Goal: Task Accomplishment & Management: Manage account settings

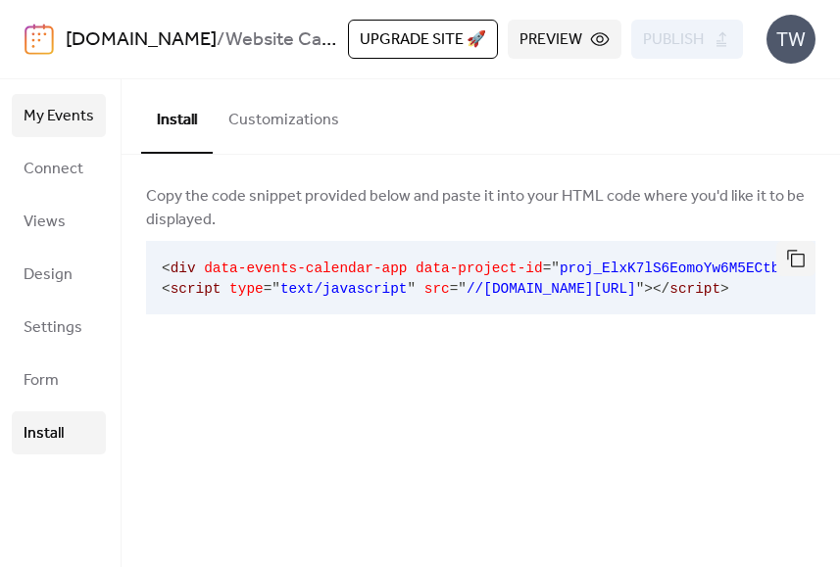
click at [53, 115] on span "My Events" at bounding box center [59, 116] width 71 height 31
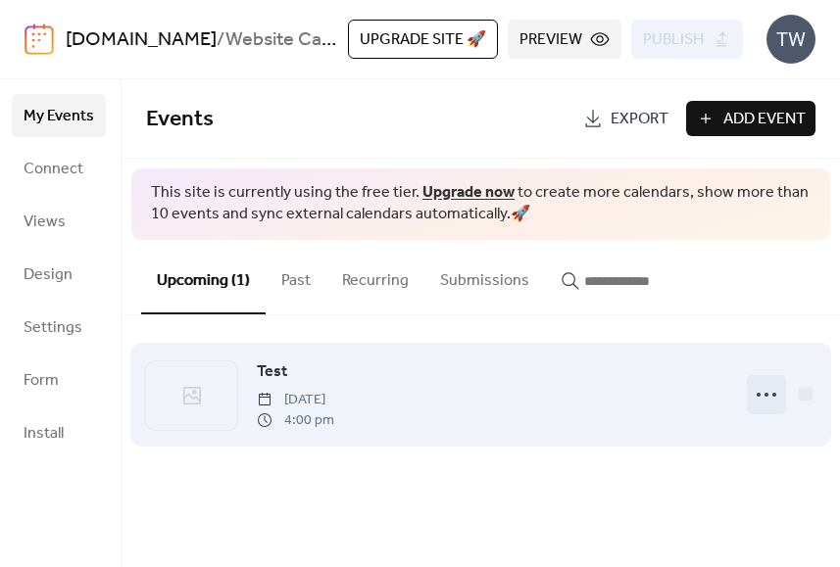
click at [767, 399] on icon at bounding box center [766, 394] width 31 height 31
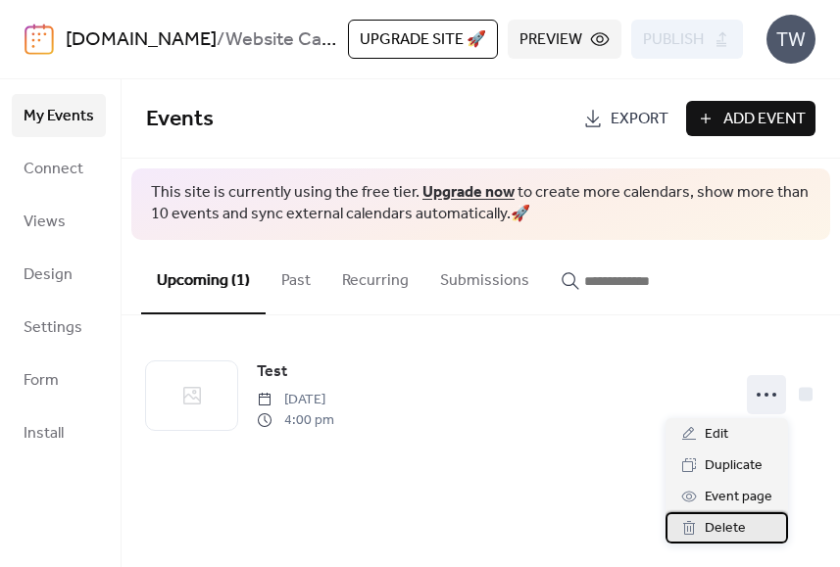
click at [743, 528] on span "Delete" at bounding box center [725, 529] width 41 height 24
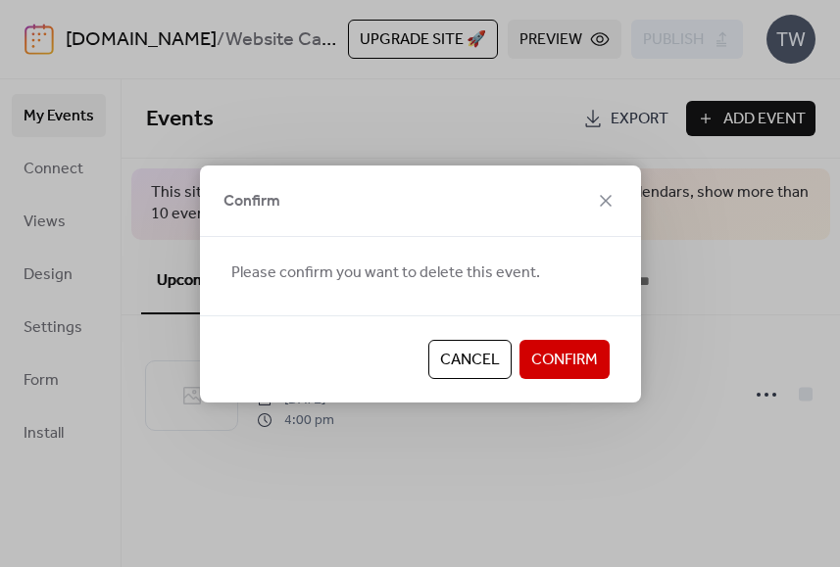
click at [598, 364] on button "Confirm" at bounding box center [564, 359] width 90 height 39
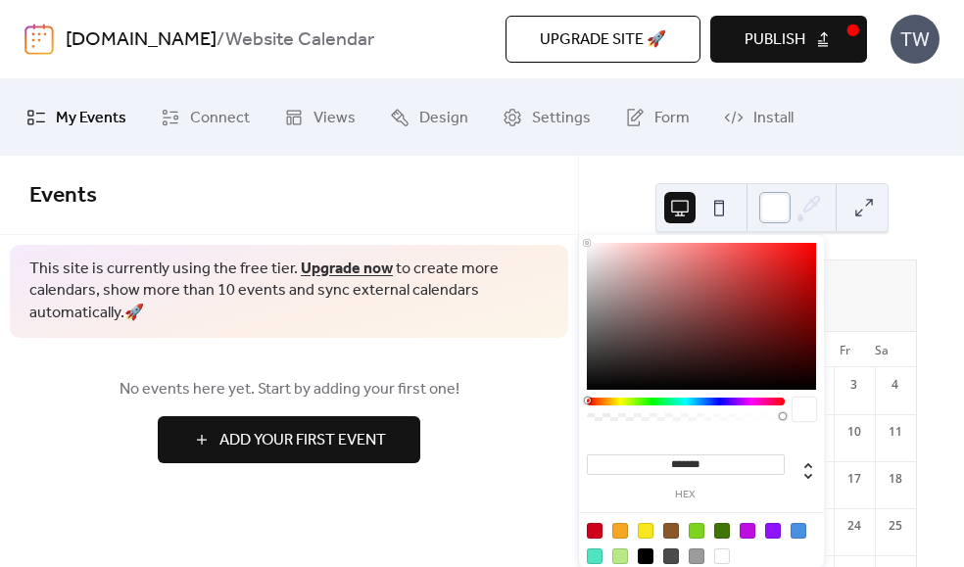
click at [786, 207] on div at bounding box center [774, 207] width 31 height 31
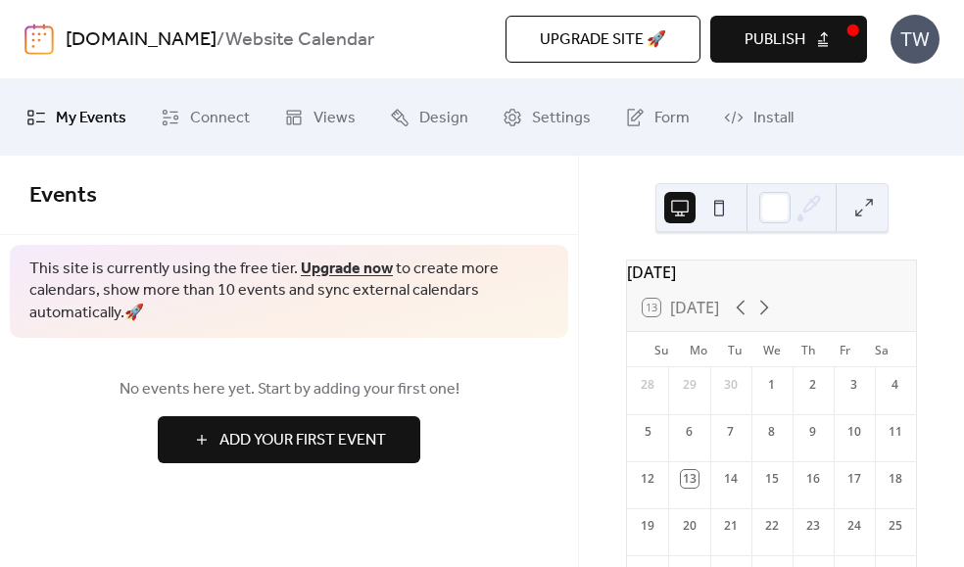
click at [599, 163] on div "[DATE] 13 [DATE] Su Mo Tu We Th Fr Sa 28 29 30 1 2 3 4 5 6 7 8 9 10 11 12 13 14…" at bounding box center [771, 362] width 385 height 412
click at [362, 439] on span "Add Your First Event" at bounding box center [302, 441] width 167 height 24
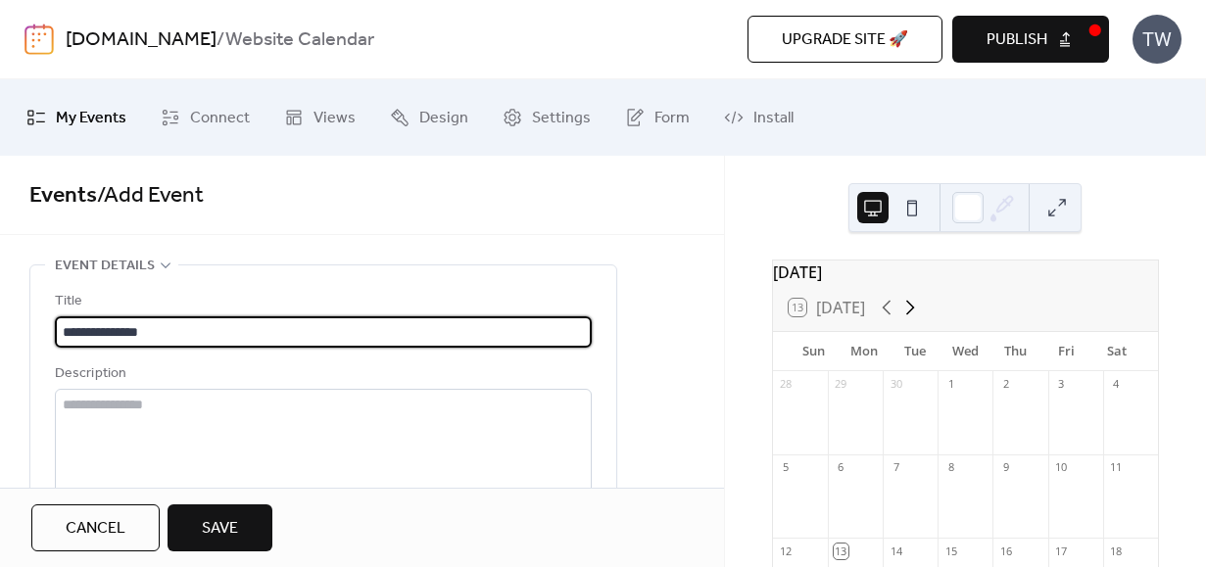
type input "**********"
click at [839, 319] on icon at bounding box center [911, 308] width 24 height 24
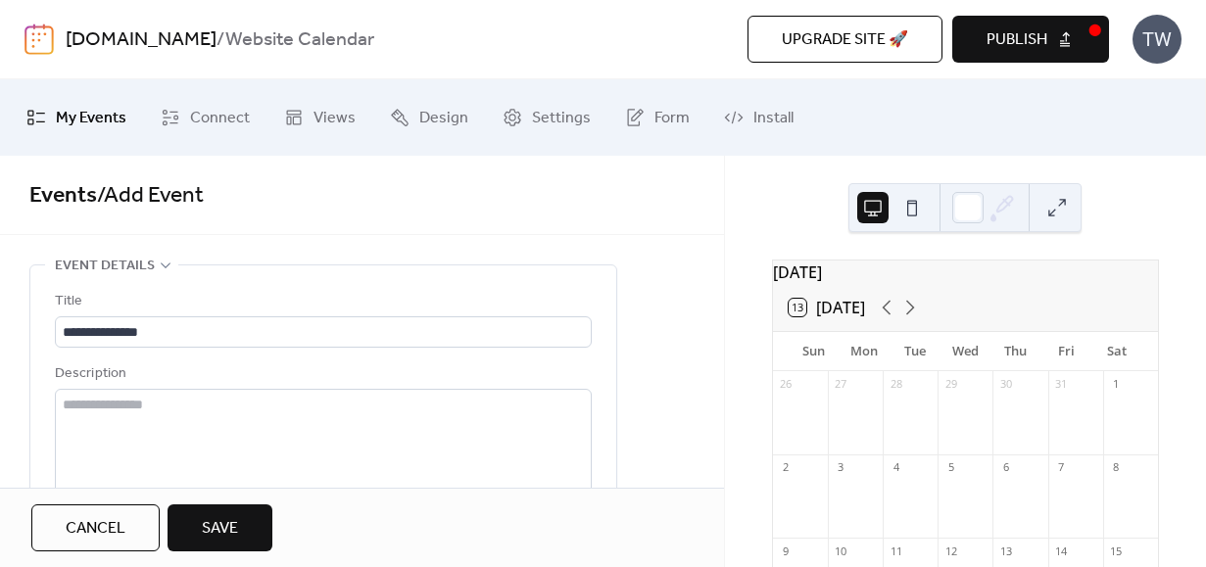
click at [839, 512] on div at bounding box center [965, 506] width 55 height 50
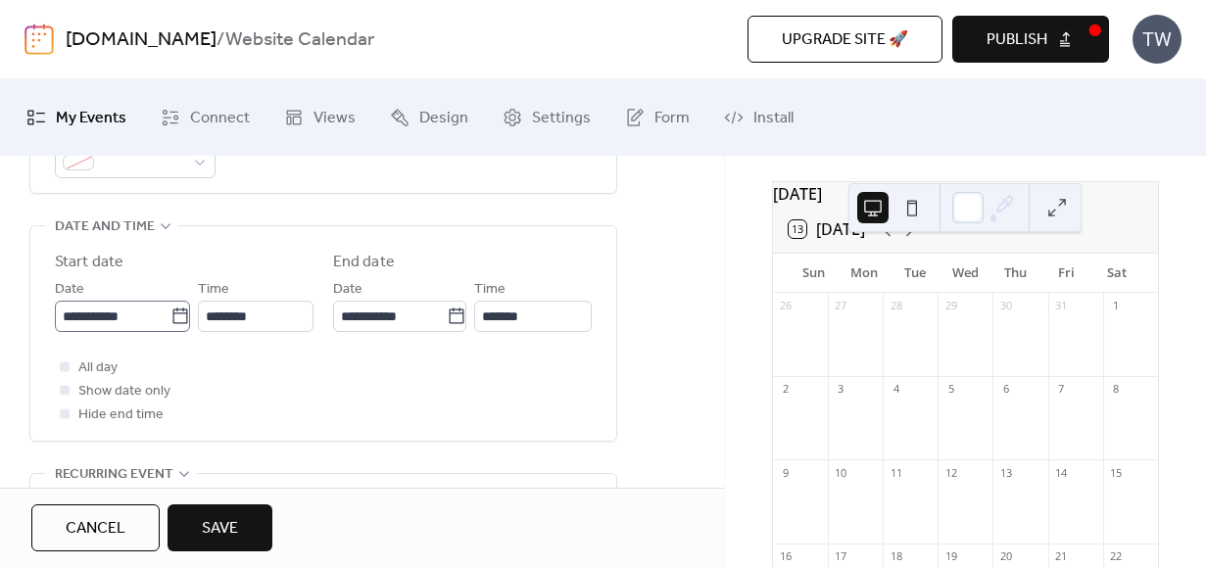
click at [173, 318] on icon at bounding box center [181, 317] width 20 height 20
click at [171, 318] on input "**********" at bounding box center [113, 316] width 116 height 31
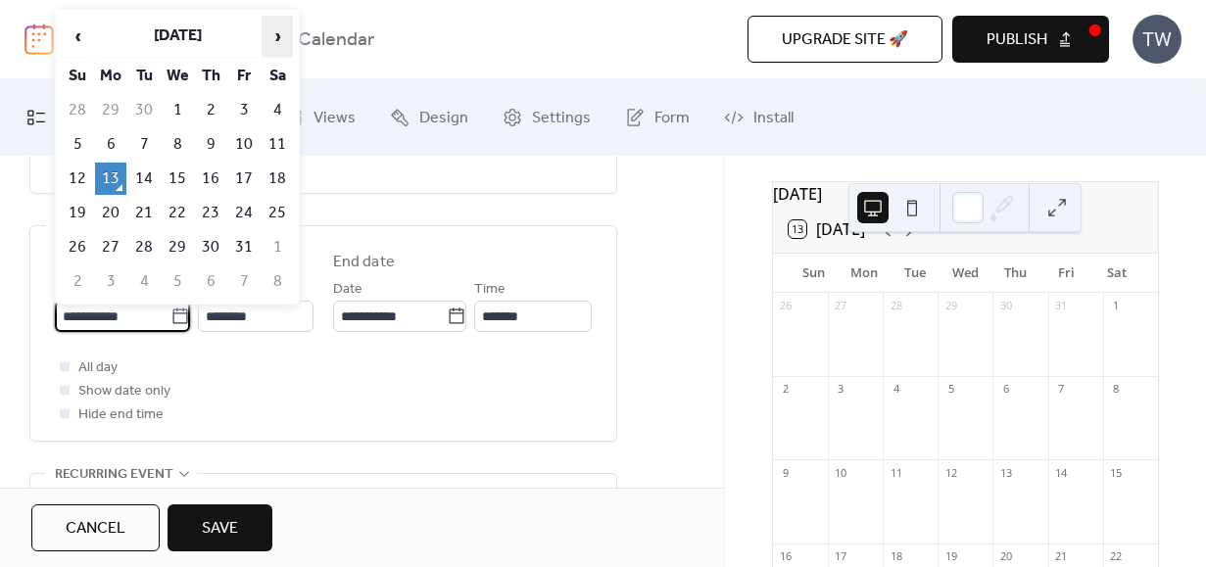
click at [267, 41] on span "›" at bounding box center [277, 36] width 29 height 39
click at [76, 34] on span "‹" at bounding box center [77, 36] width 29 height 39
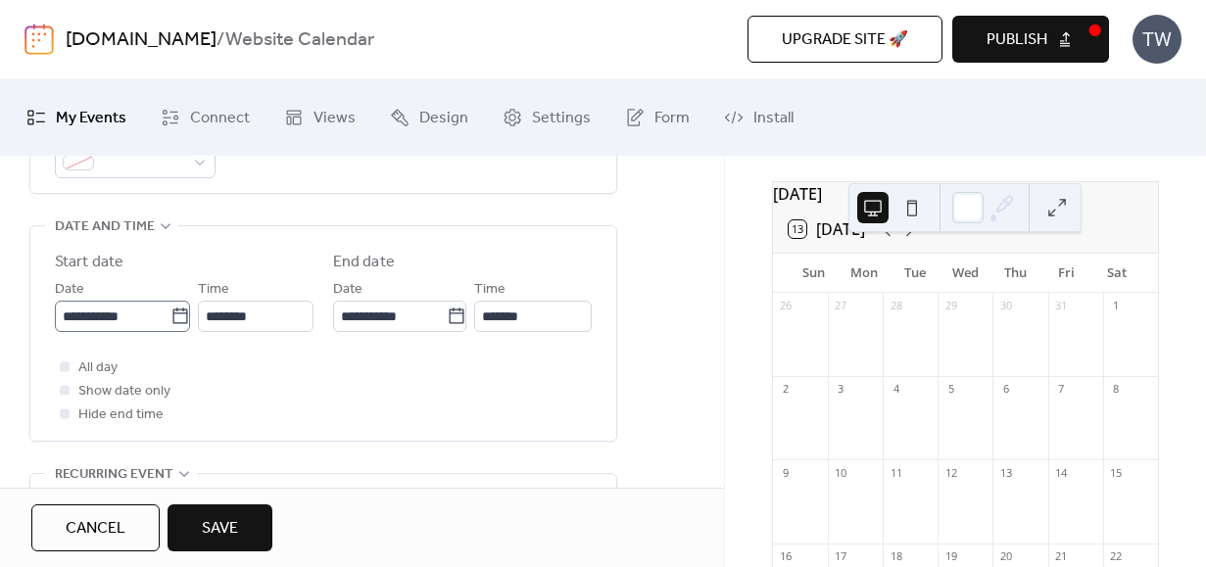
click at [171, 316] on icon at bounding box center [181, 317] width 20 height 20
click at [170, 316] on input "**********" at bounding box center [113, 316] width 116 height 31
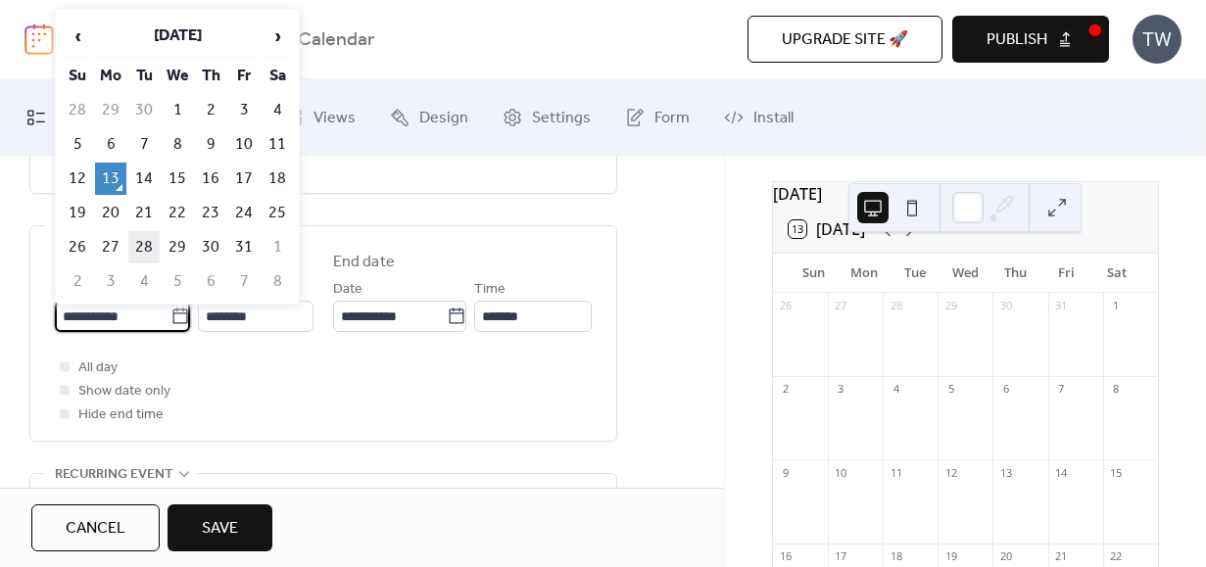
click at [144, 243] on td "28" at bounding box center [143, 247] width 31 height 32
type input "**********"
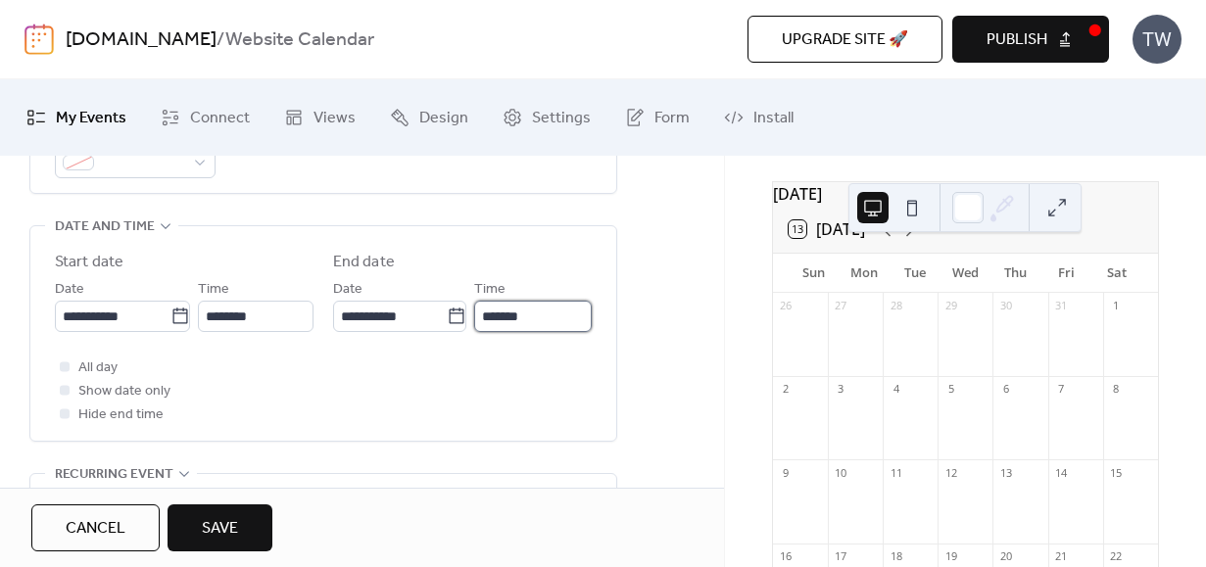
click at [547, 319] on input "*******" at bounding box center [533, 316] width 118 height 31
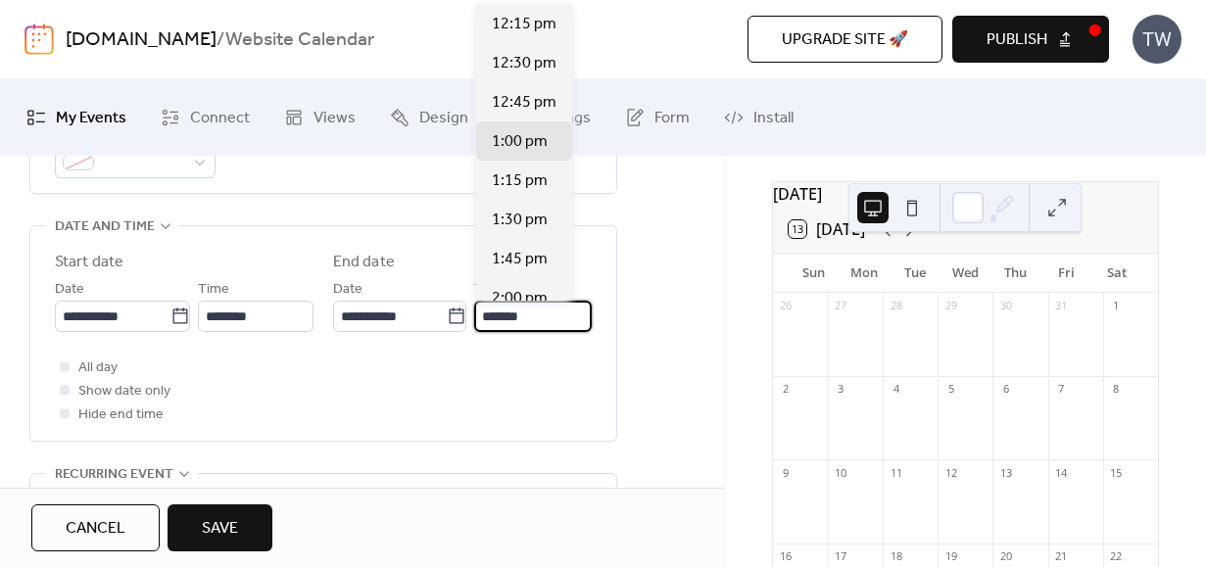
click at [547, 319] on input "*******" at bounding box center [533, 316] width 118 height 31
click at [529, 62] on span "12:30 pm" at bounding box center [524, 64] width 65 height 24
type input "********"
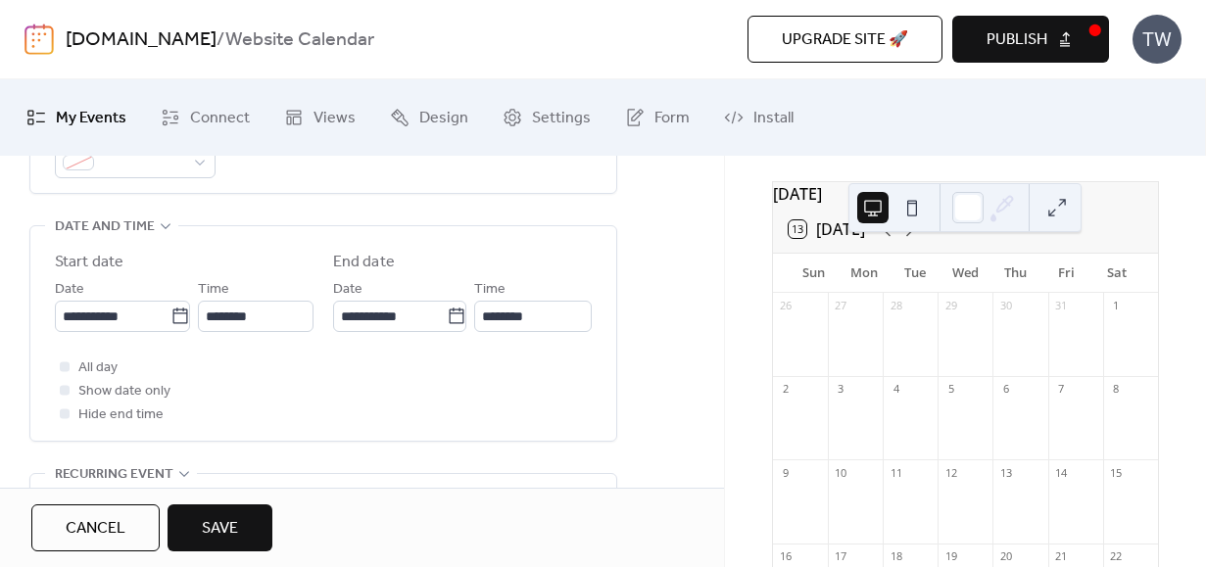
click at [510, 388] on div "All day Show date only Hide end time" at bounding box center [323, 391] width 537 height 71
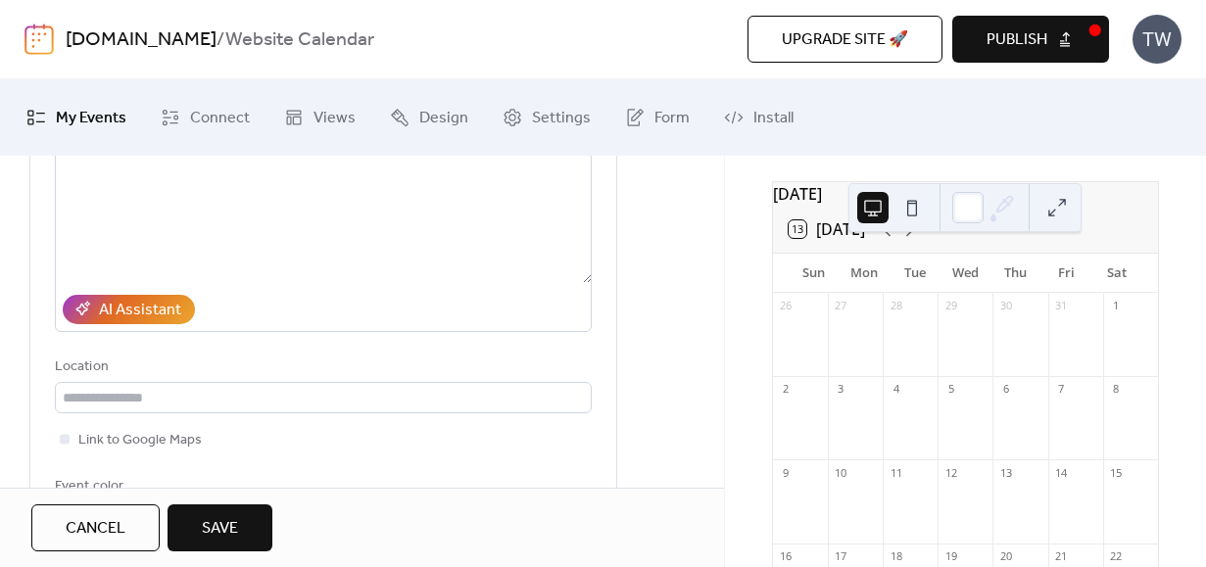
scroll to position [248, 0]
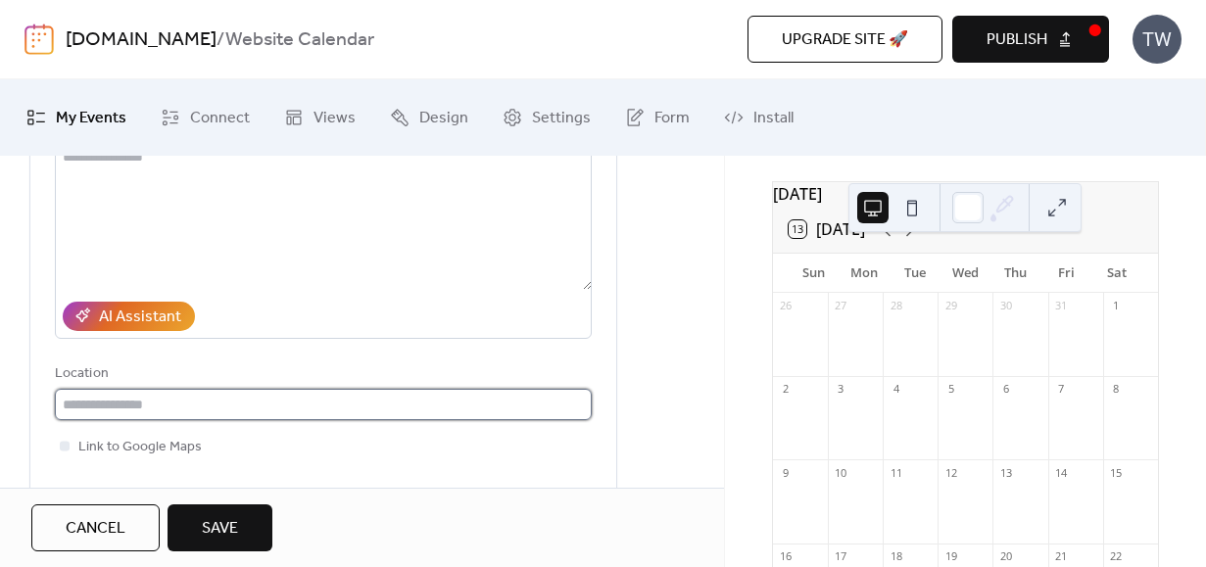
click at [438, 411] on input "text" at bounding box center [323, 404] width 537 height 31
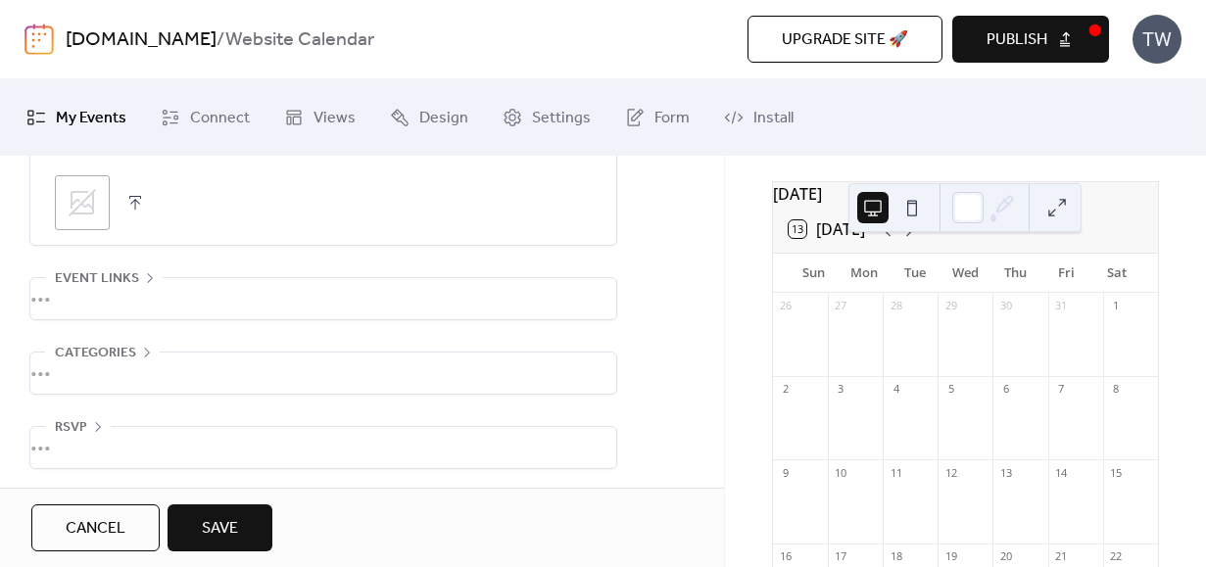
scroll to position [1042, 0]
click at [112, 275] on div "•••" at bounding box center [323, 295] width 586 height 41
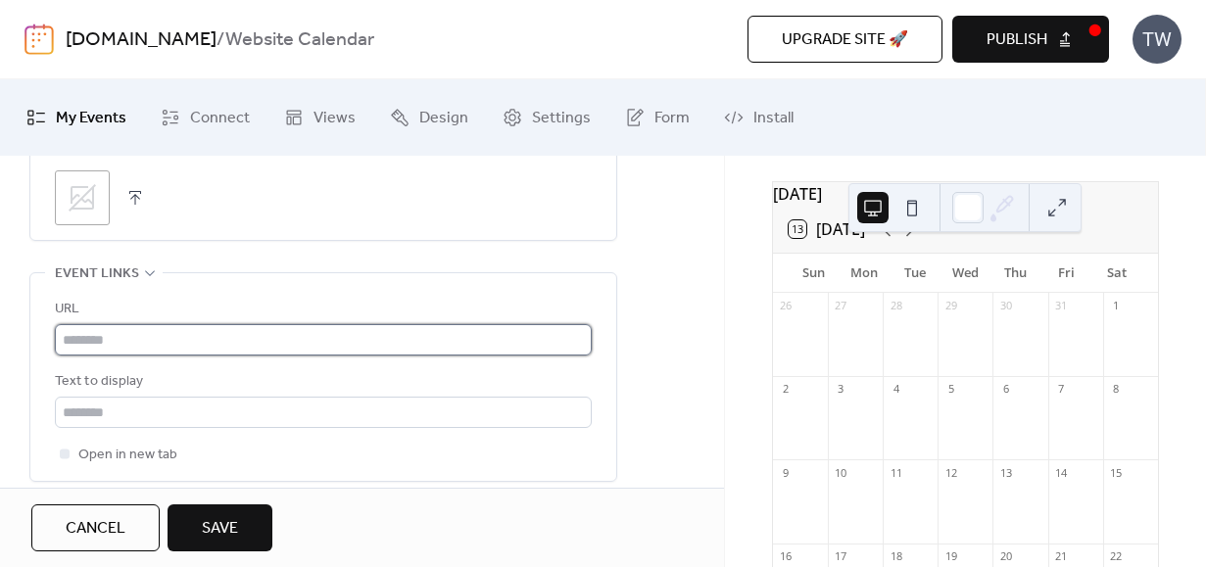
click at [99, 336] on input "text" at bounding box center [323, 339] width 537 height 31
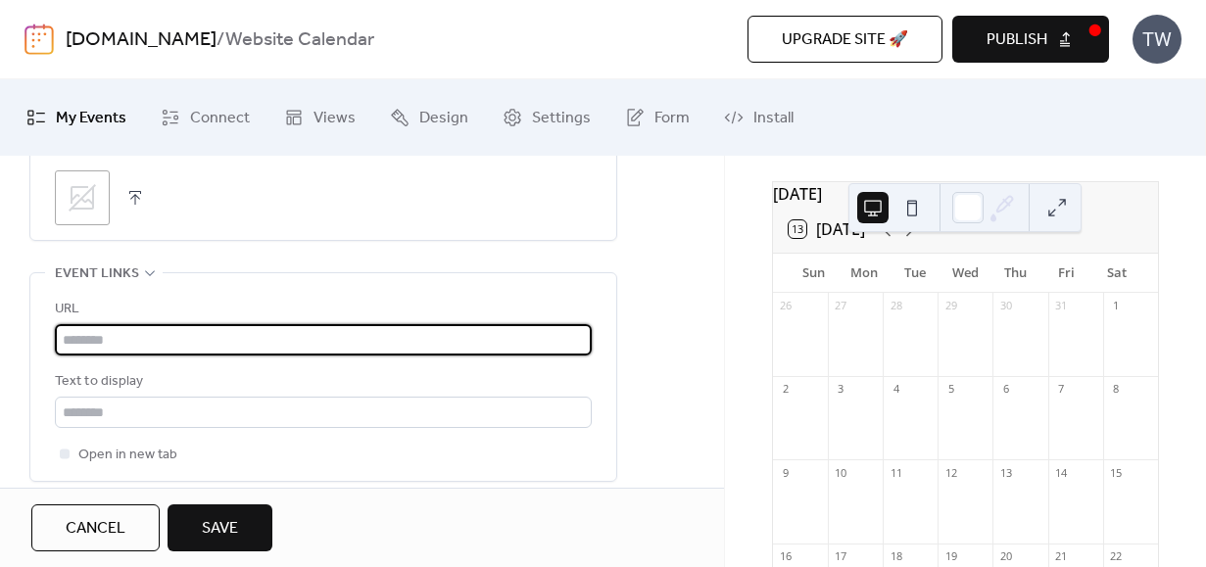
paste input "**********"
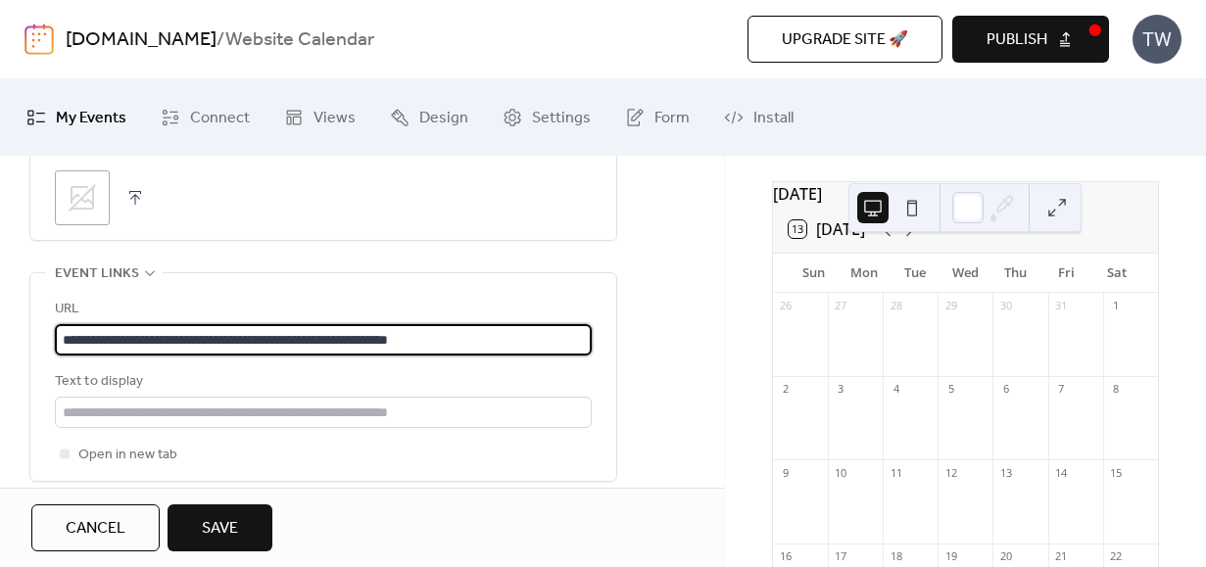
type input "**********"
click at [512, 476] on div "**********" at bounding box center [323, 377] width 537 height 208
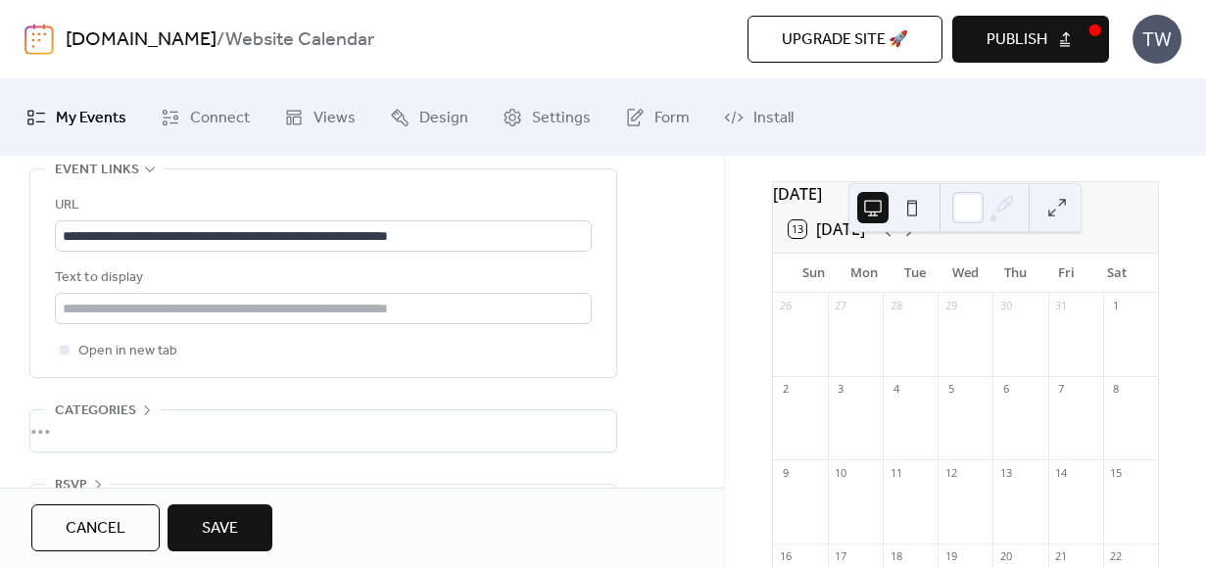
scroll to position [1145, 0]
click at [138, 446] on div "•••" at bounding box center [323, 432] width 586 height 41
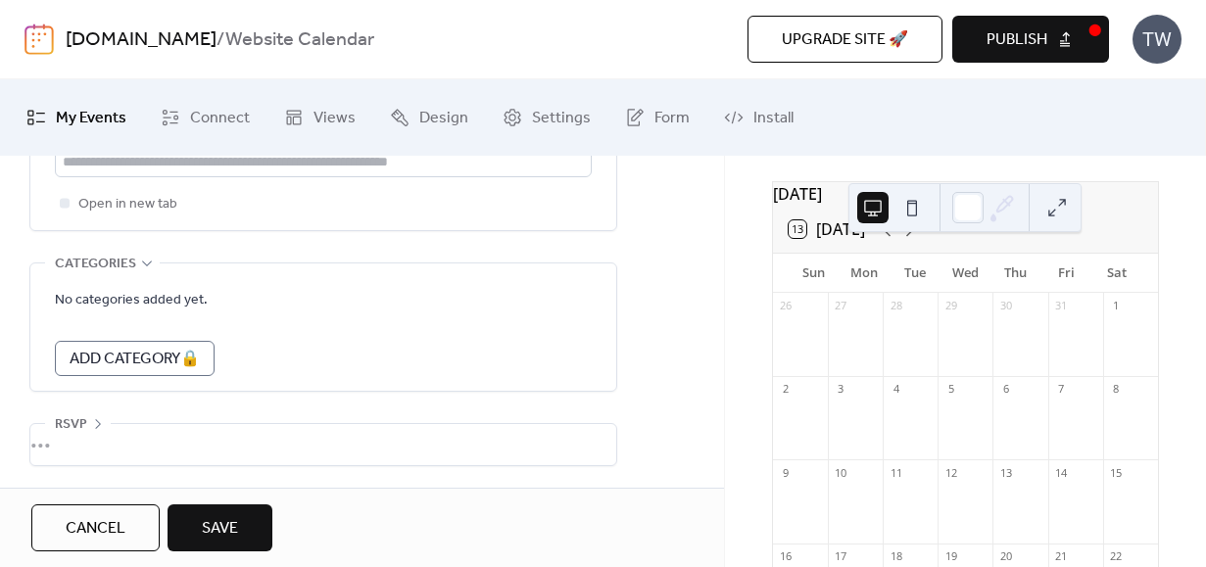
click at [138, 446] on div "•••" at bounding box center [323, 444] width 586 height 41
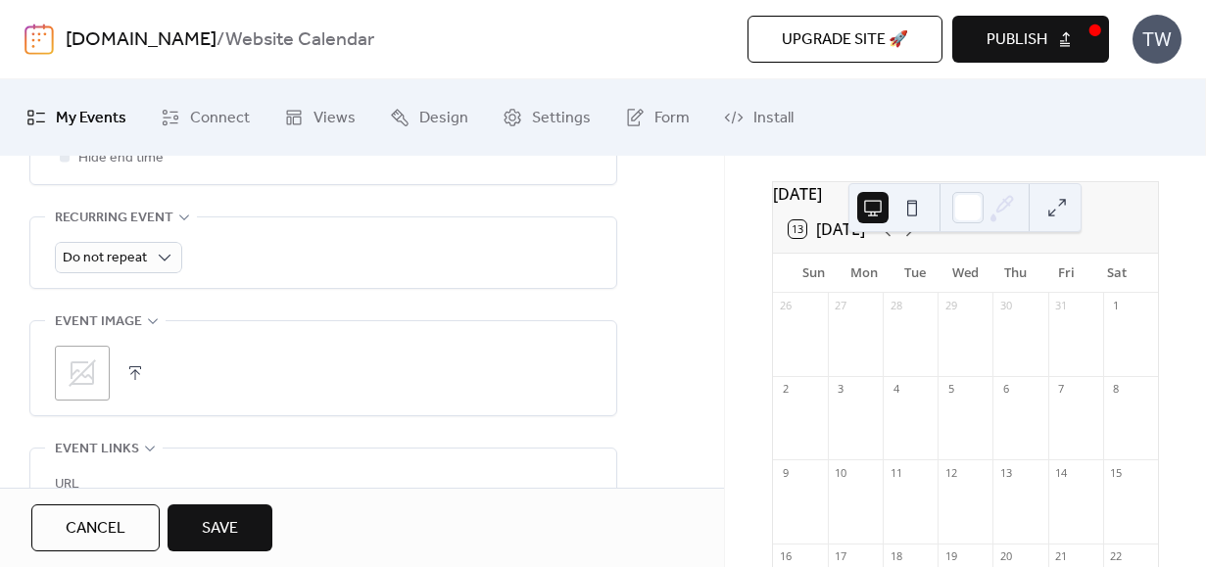
scroll to position [865, 0]
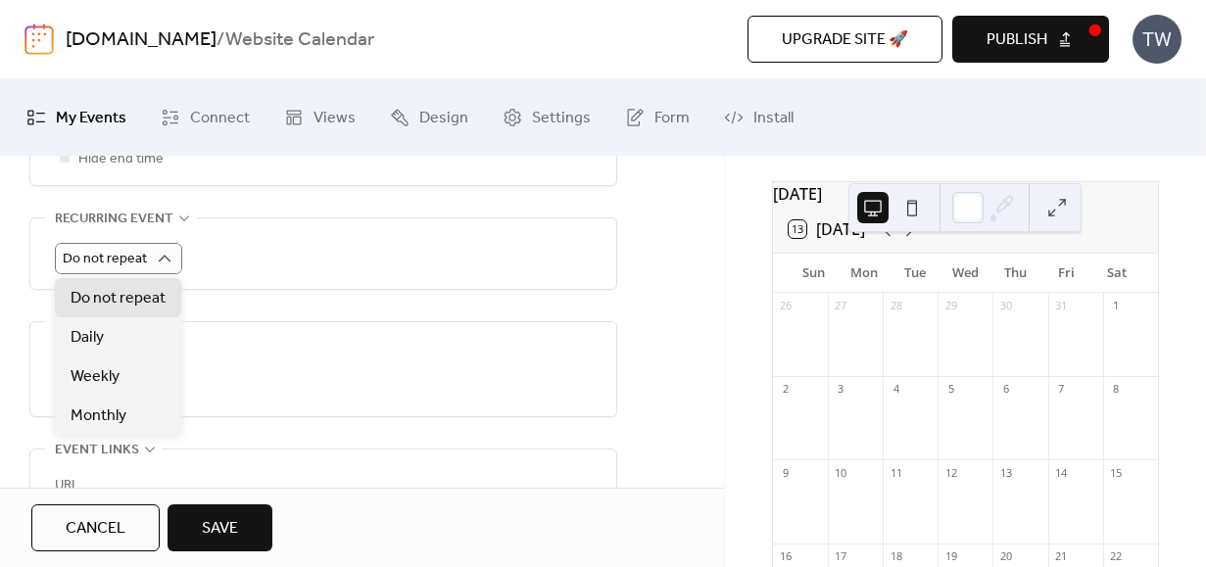
click at [257, 270] on div "Do not repeat" at bounding box center [323, 258] width 537 height 31
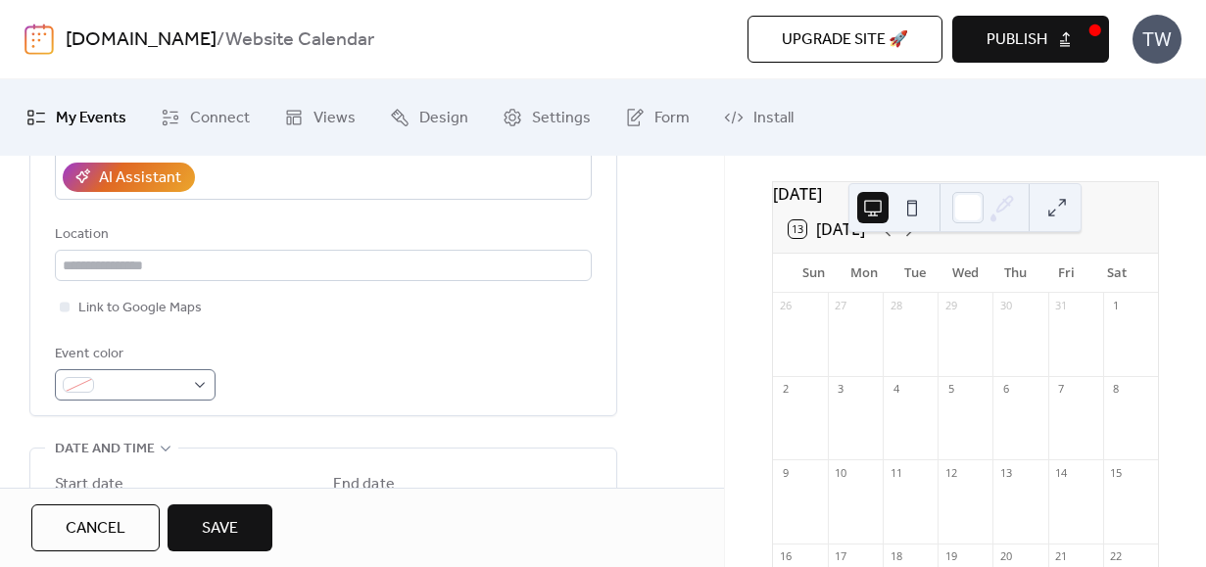
scroll to position [379, 0]
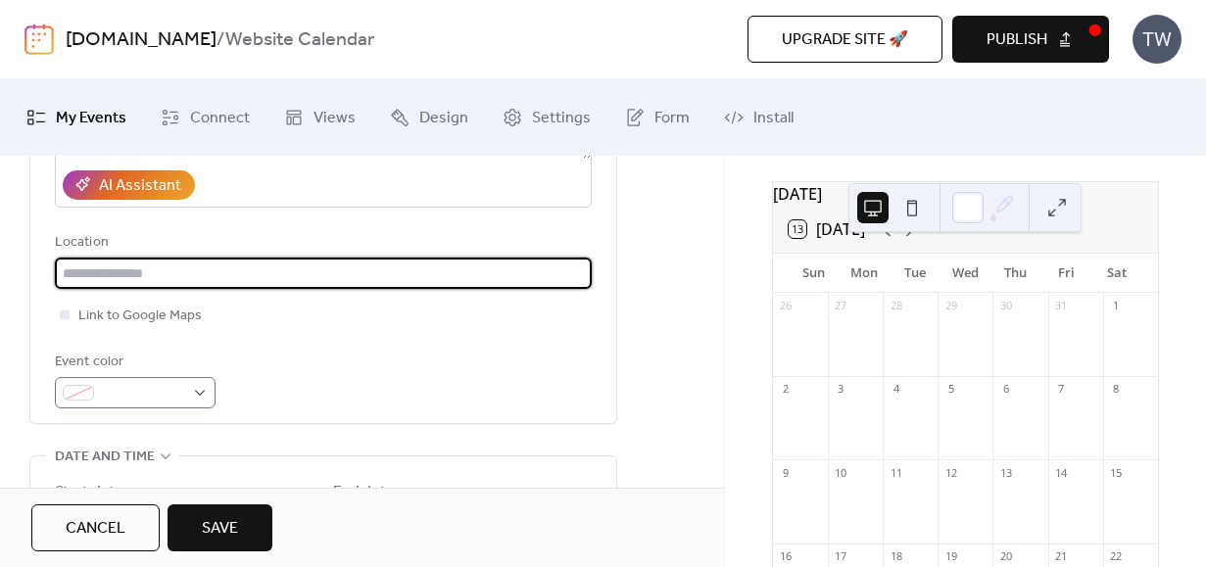
click at [150, 274] on input "text" at bounding box center [323, 273] width 537 height 31
type input "*******"
click at [311, 233] on div "Location" at bounding box center [321, 243] width 533 height 24
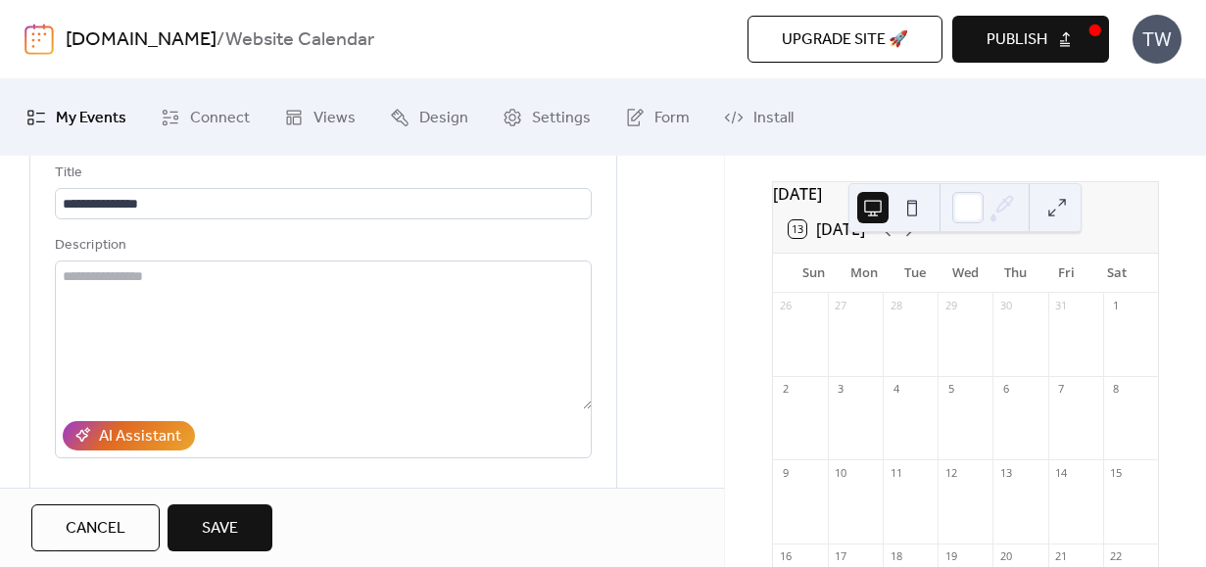
scroll to position [124, 0]
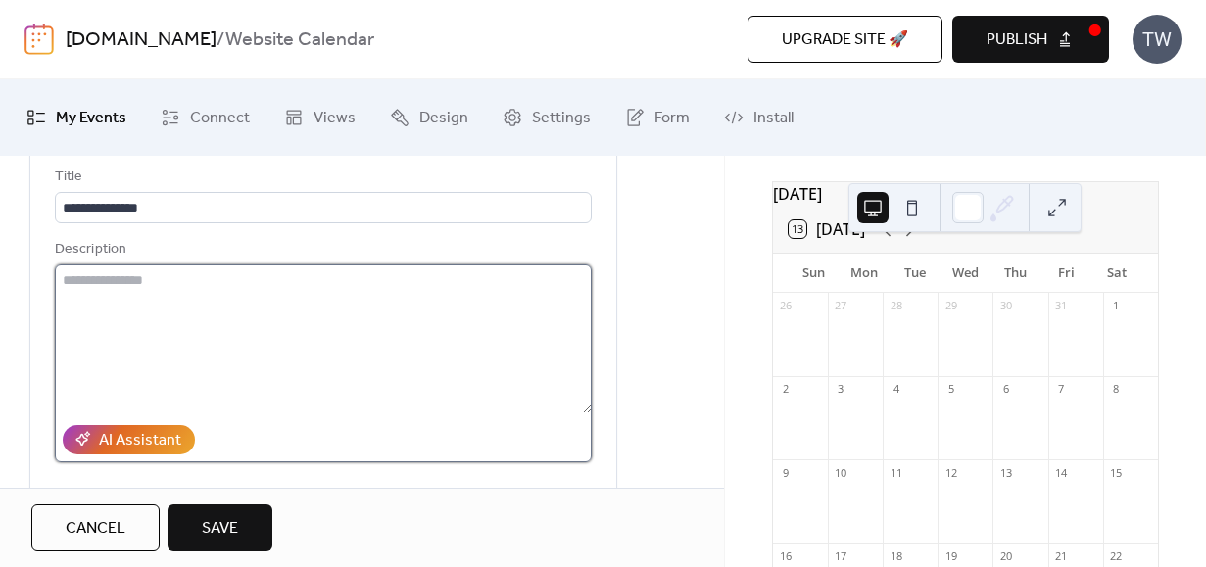
click at [265, 297] on textarea at bounding box center [323, 339] width 537 height 149
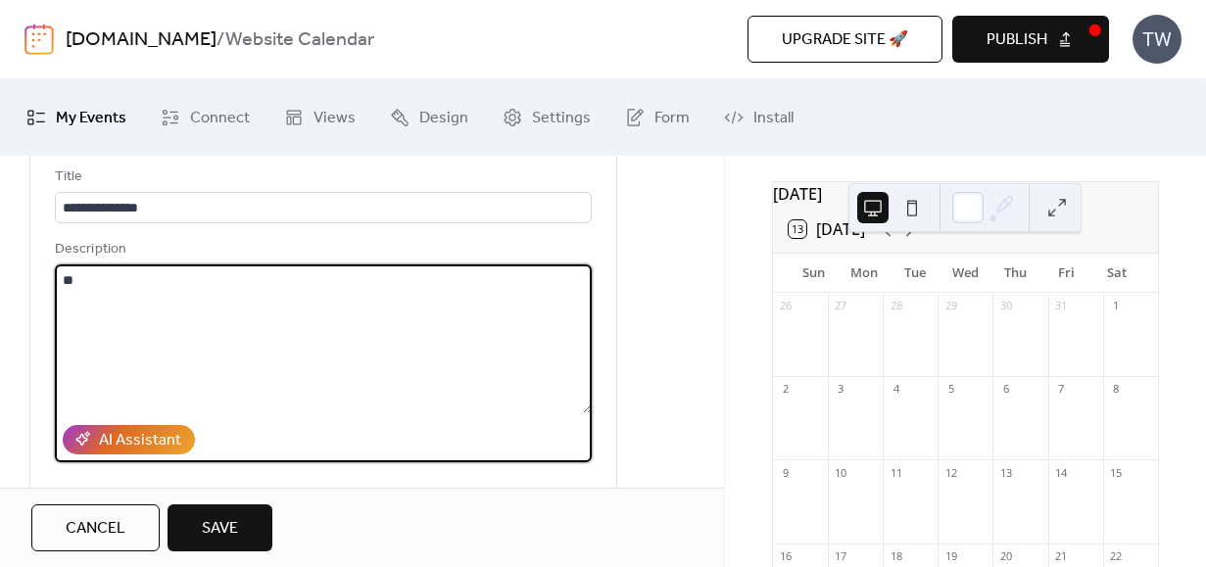
type textarea "*"
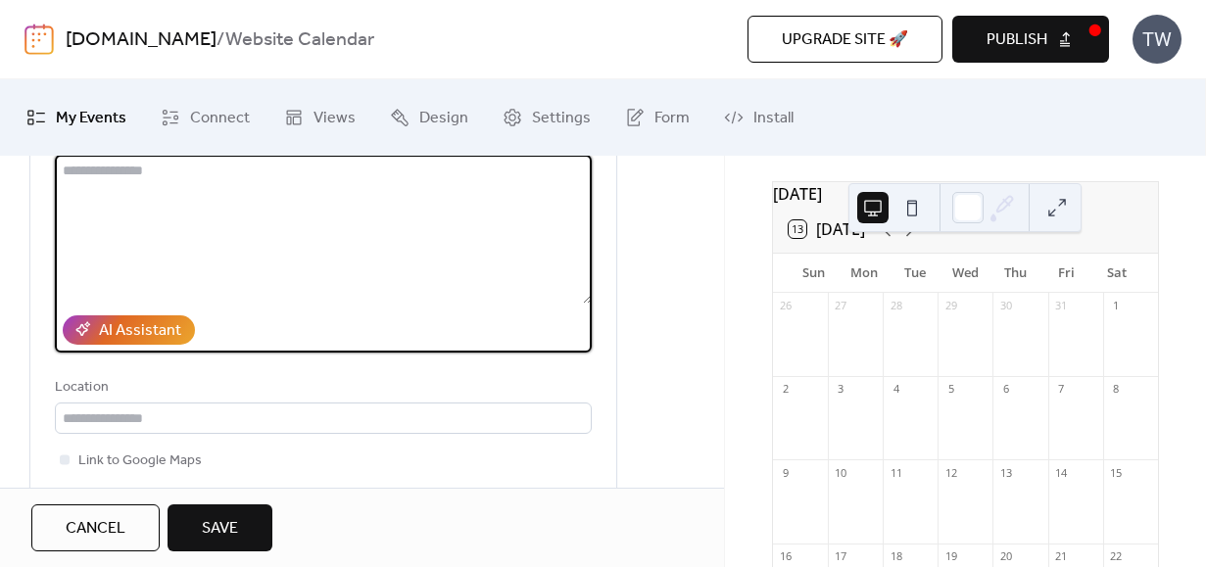
scroll to position [337, 0]
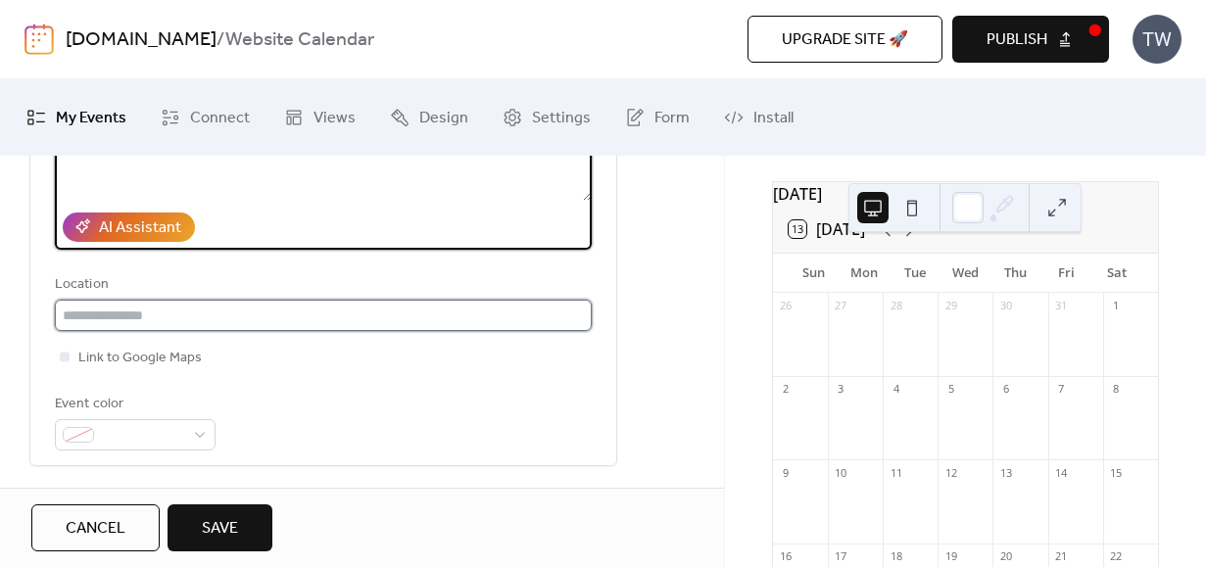
click at [145, 318] on input "text" at bounding box center [323, 315] width 537 height 31
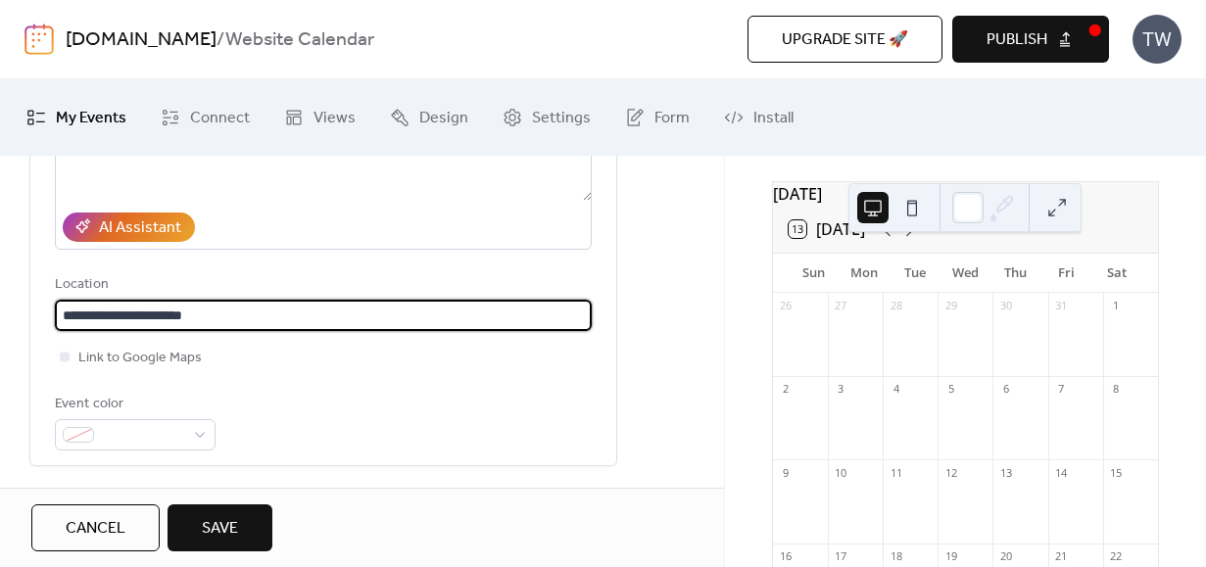
type input "**********"
click at [349, 416] on div "Event color" at bounding box center [323, 422] width 537 height 58
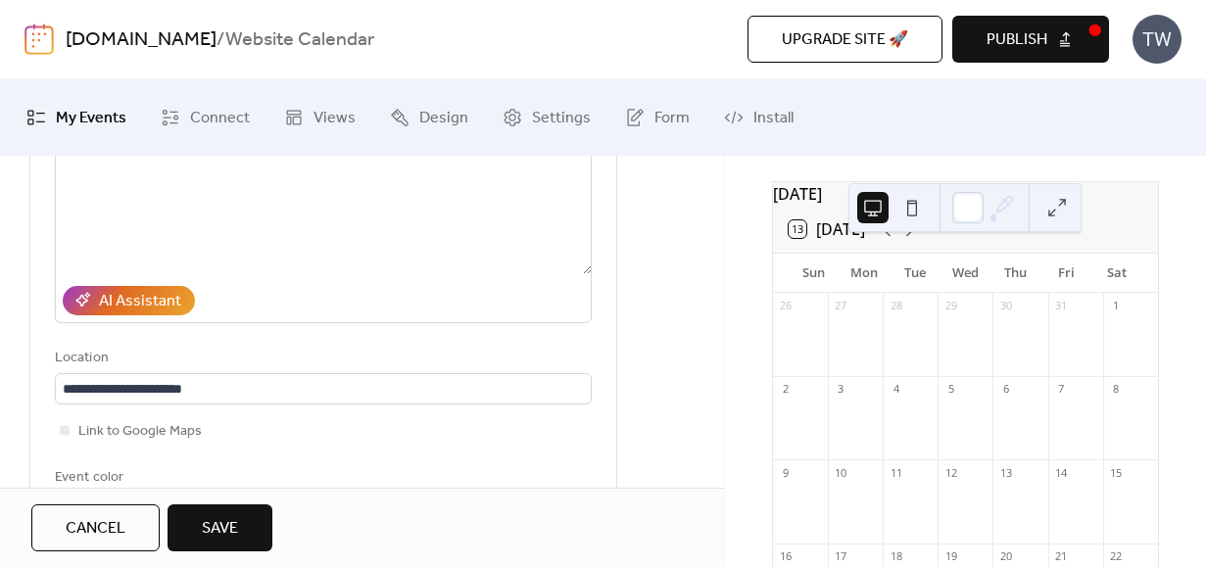
scroll to position [263, 0]
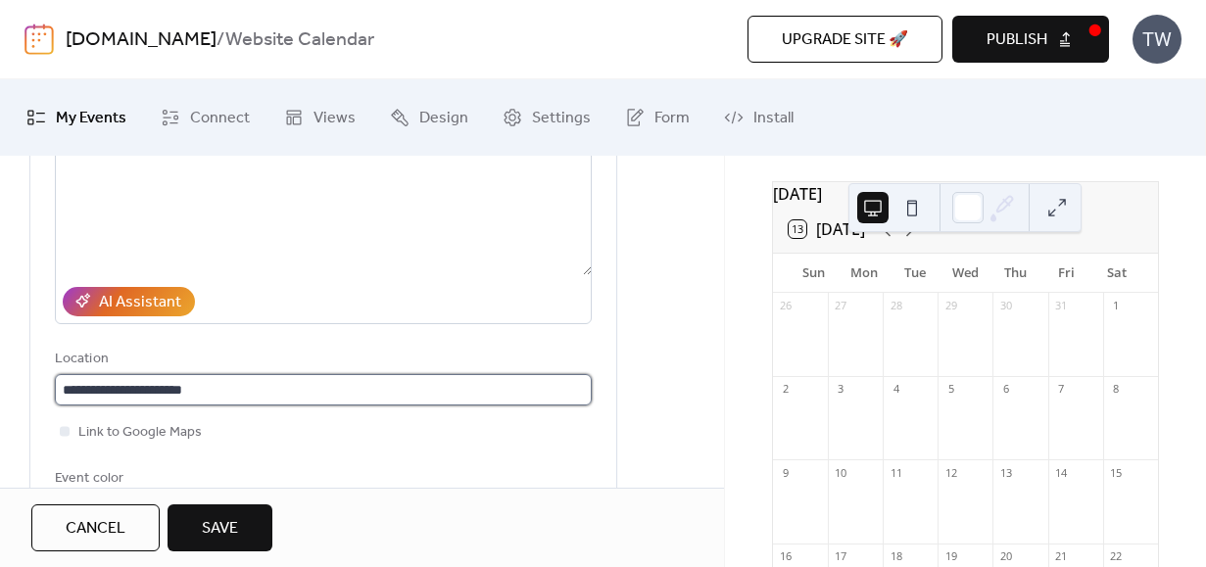
click at [319, 397] on input "**********" at bounding box center [323, 389] width 537 height 31
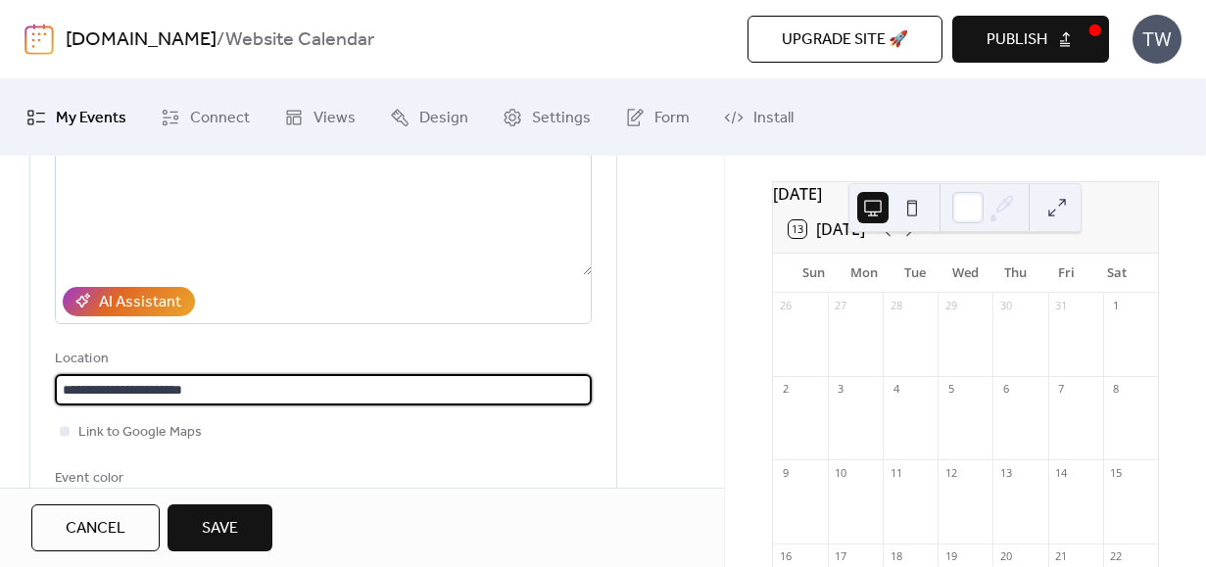
click at [319, 397] on input "**********" at bounding box center [323, 389] width 537 height 31
click at [395, 438] on div "Link to Google Maps" at bounding box center [323, 432] width 537 height 24
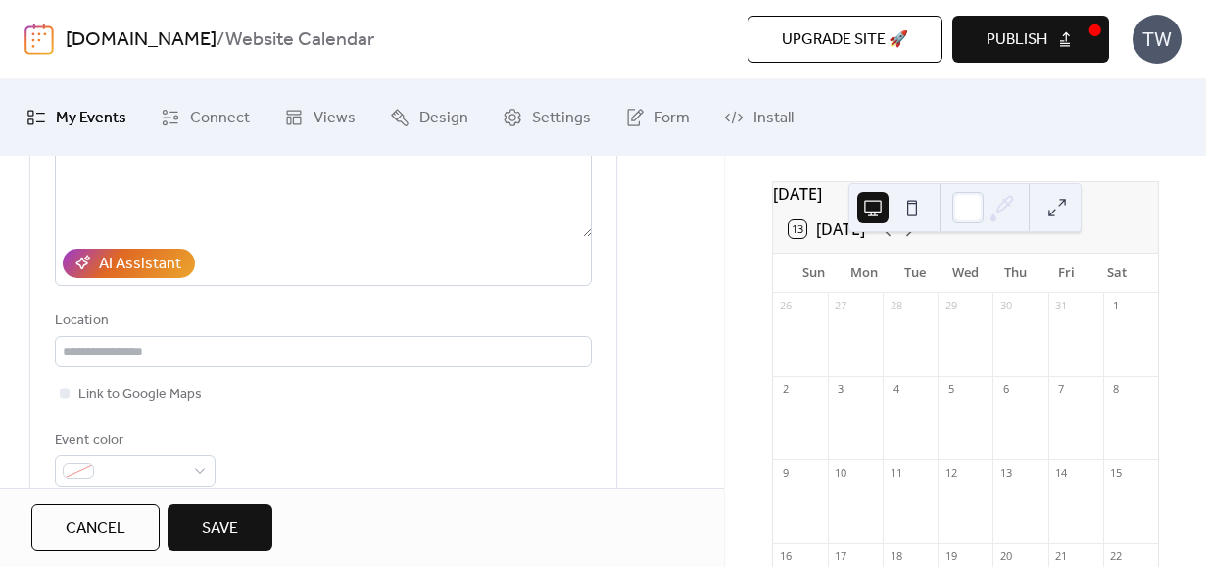
scroll to position [316, 0]
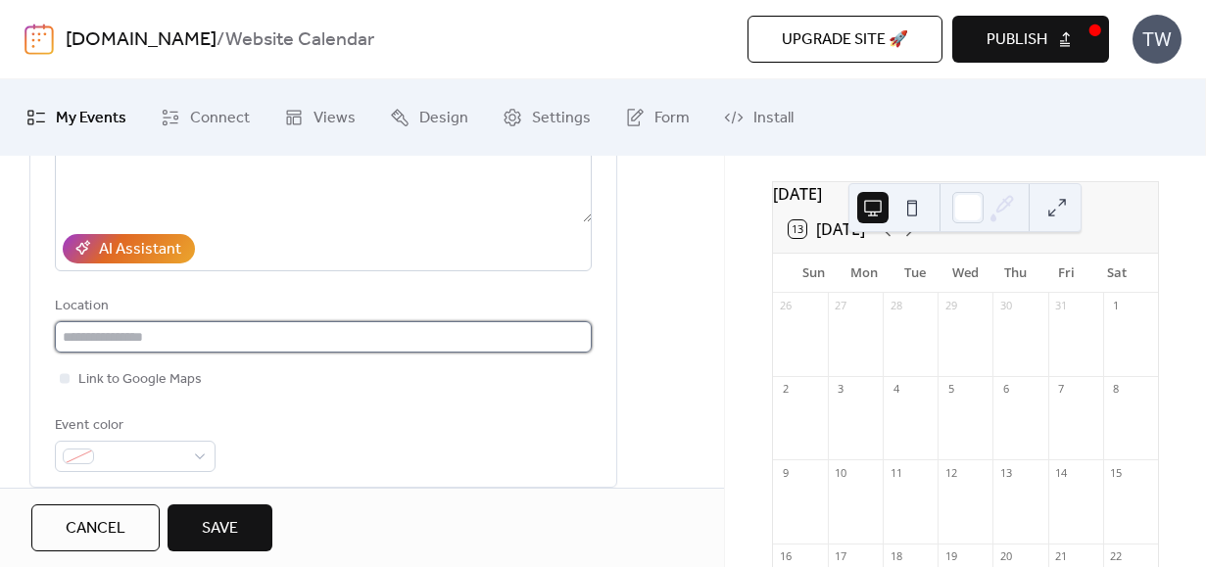
click at [234, 348] on input "text" at bounding box center [323, 336] width 537 height 31
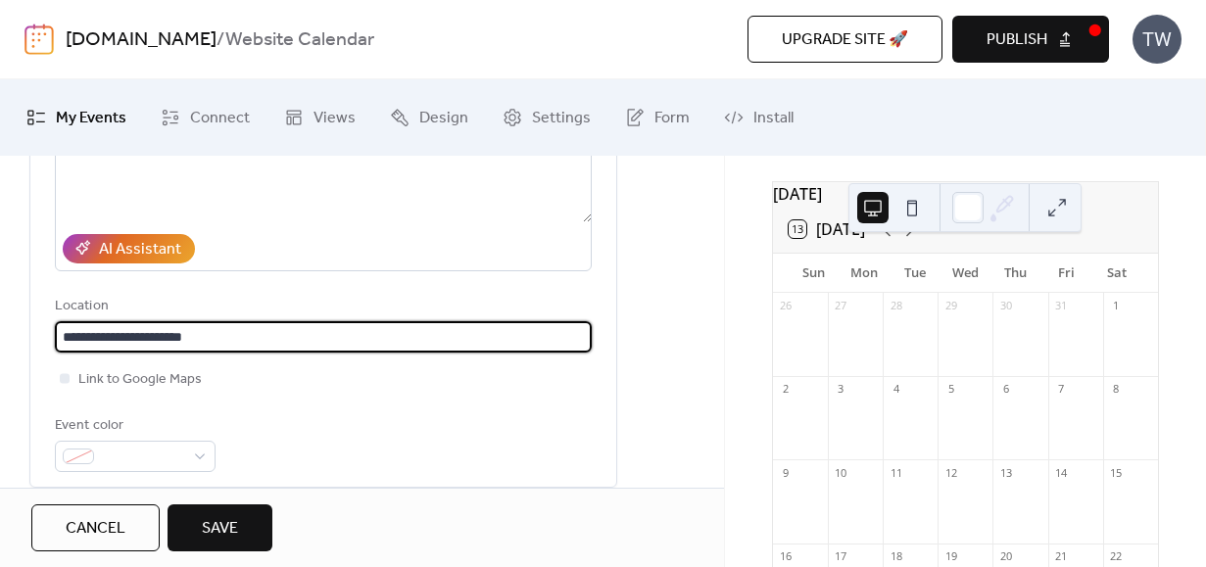
type input "**********"
click at [397, 437] on div "Event color" at bounding box center [323, 443] width 537 height 58
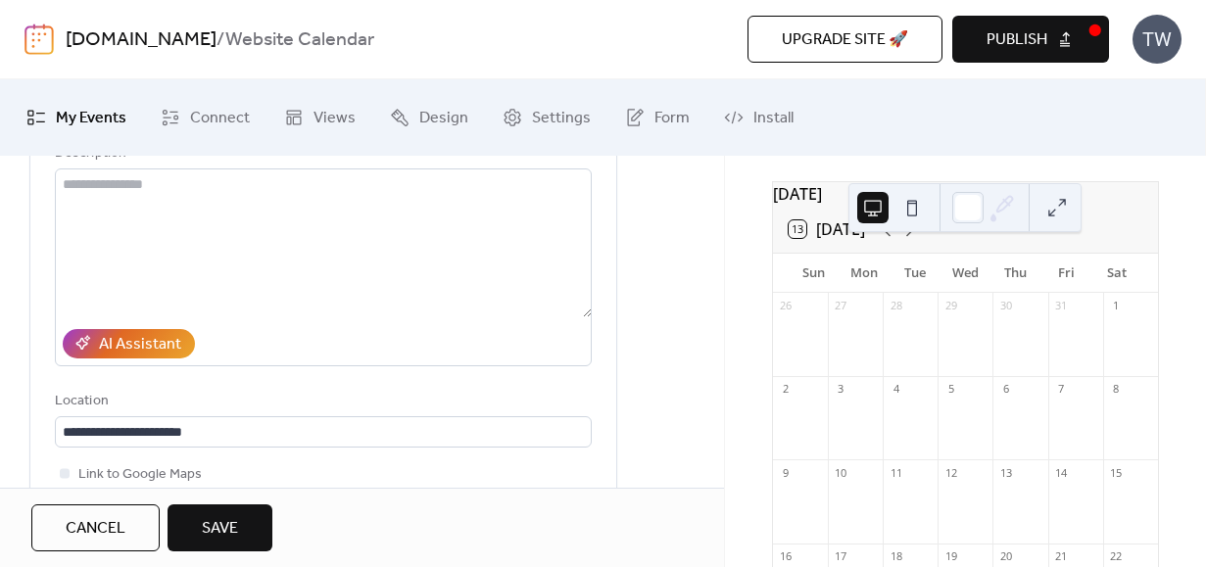
scroll to position [208, 0]
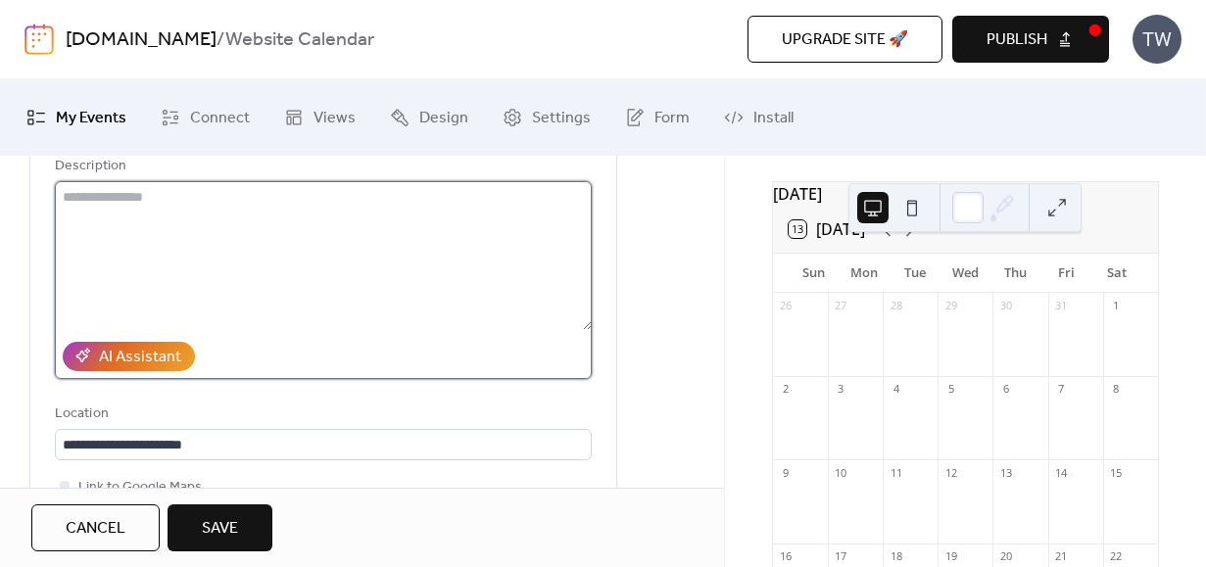
click at [231, 241] on textarea at bounding box center [323, 255] width 537 height 149
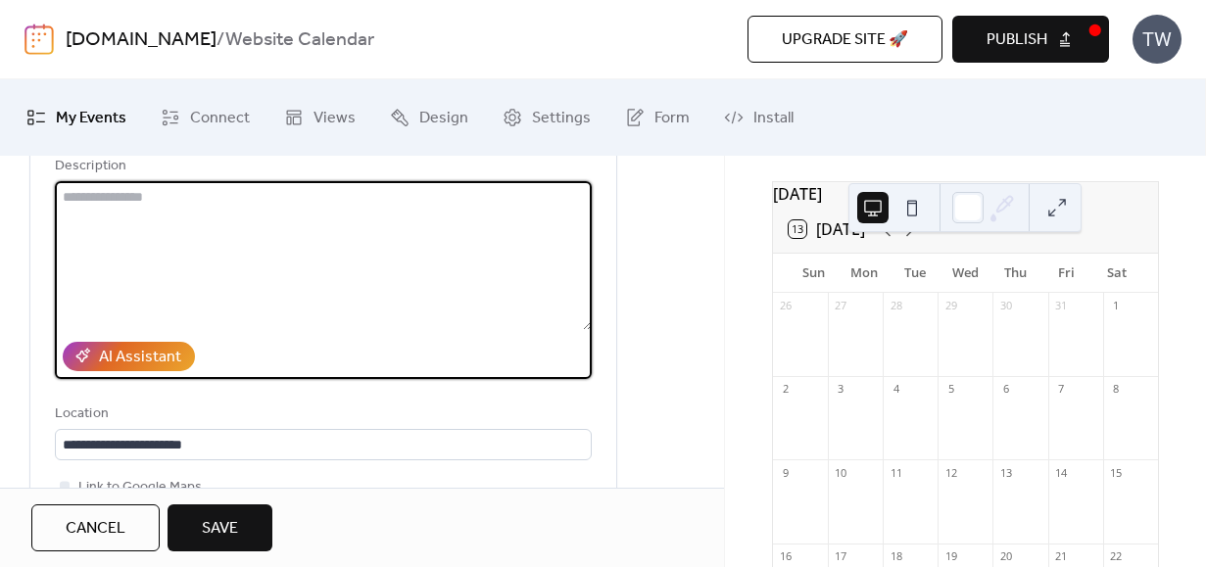
paste textarea "**********"
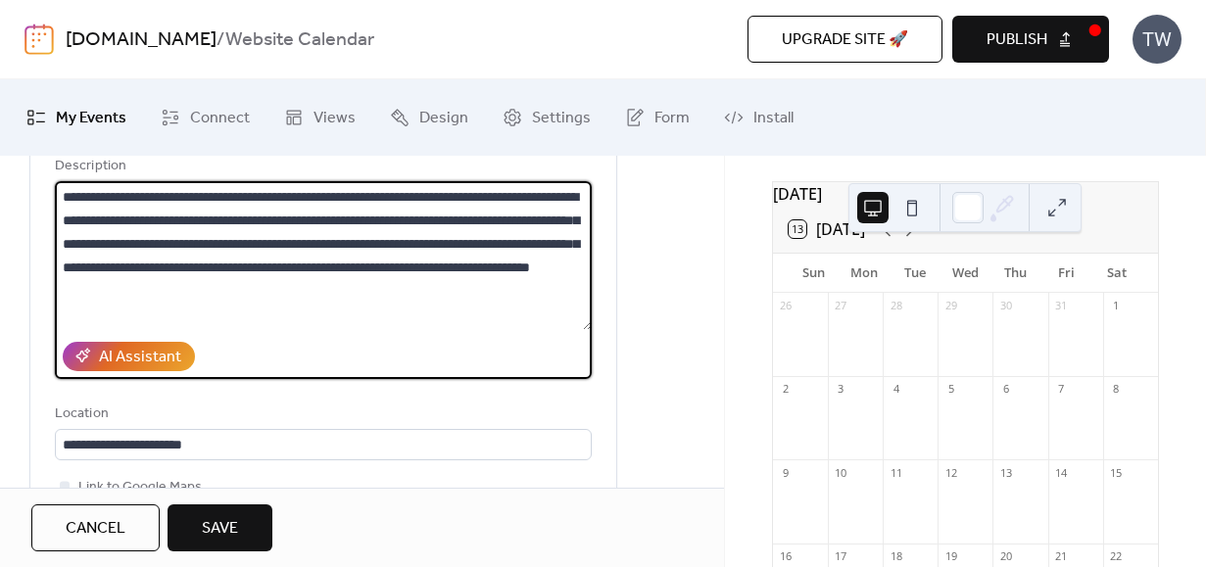
scroll to position [0, 0]
type textarea "**********"
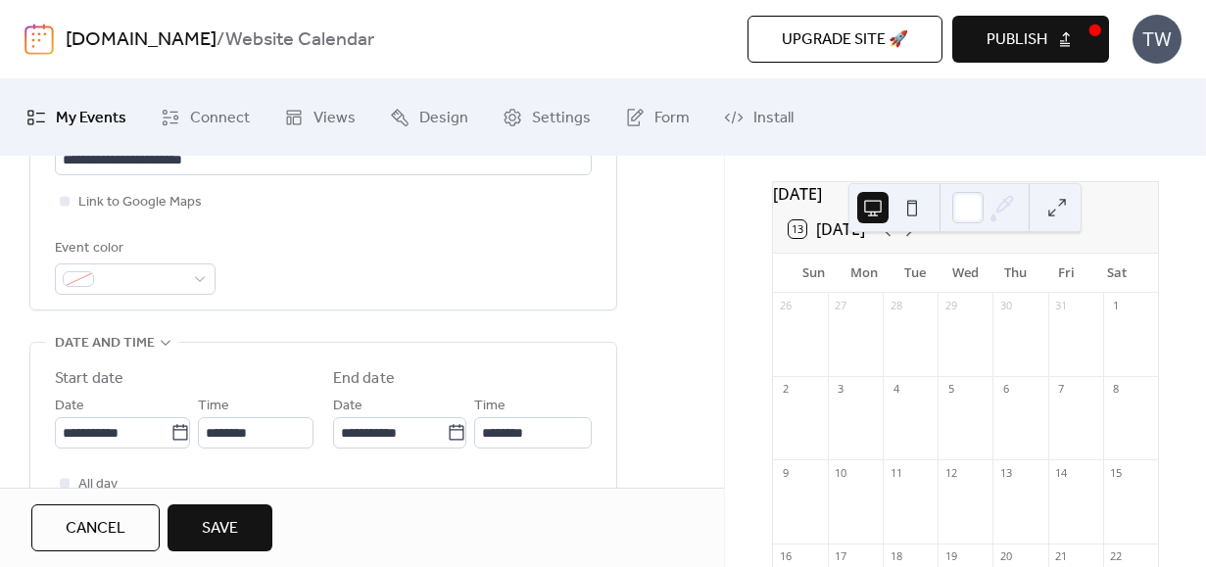
scroll to position [491, 0]
click at [194, 277] on div at bounding box center [135, 281] width 161 height 31
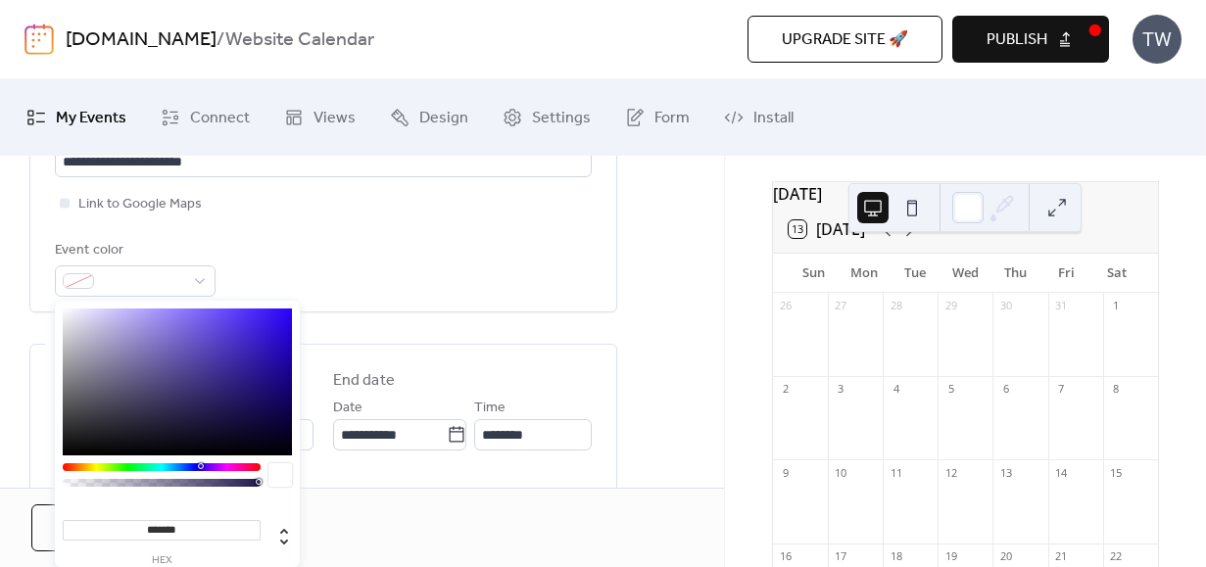
click at [535, 219] on div "**********" at bounding box center [323, 48] width 537 height 498
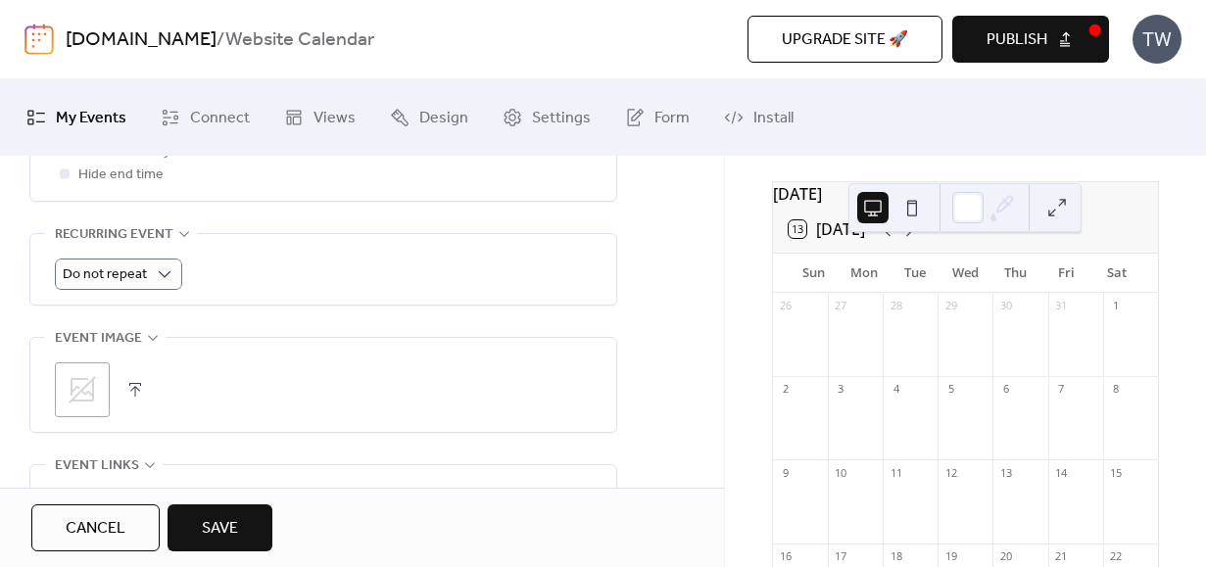
scroll to position [851, 0]
click at [133, 387] on button "button" at bounding box center [135, 388] width 27 height 27
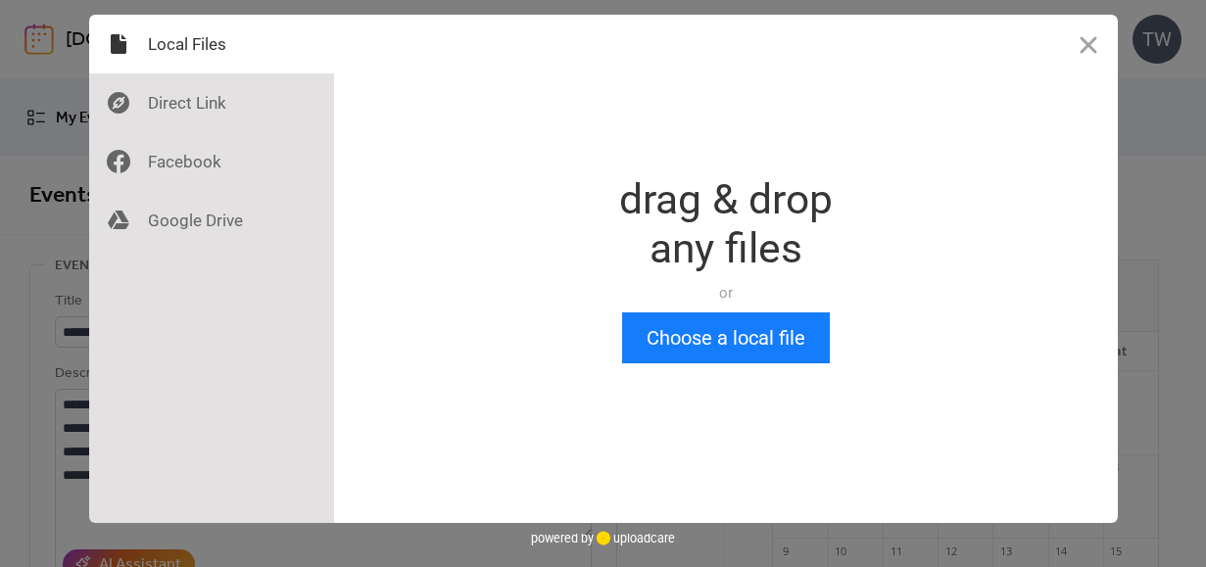
scroll to position [0, 0]
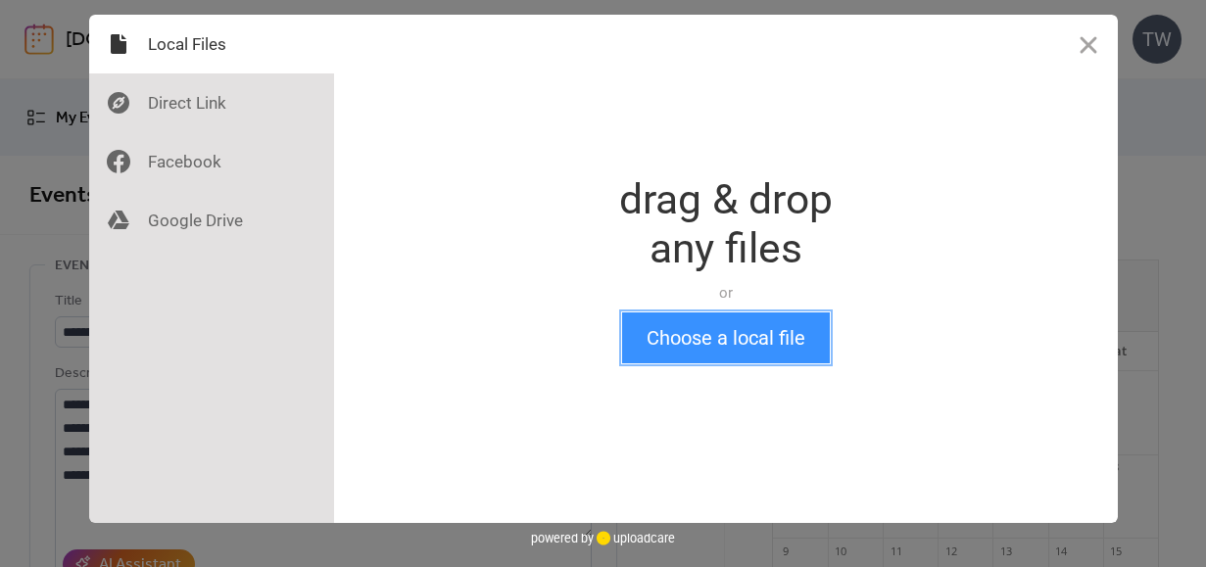
click at [735, 335] on button "Choose a local file" at bounding box center [726, 338] width 208 height 51
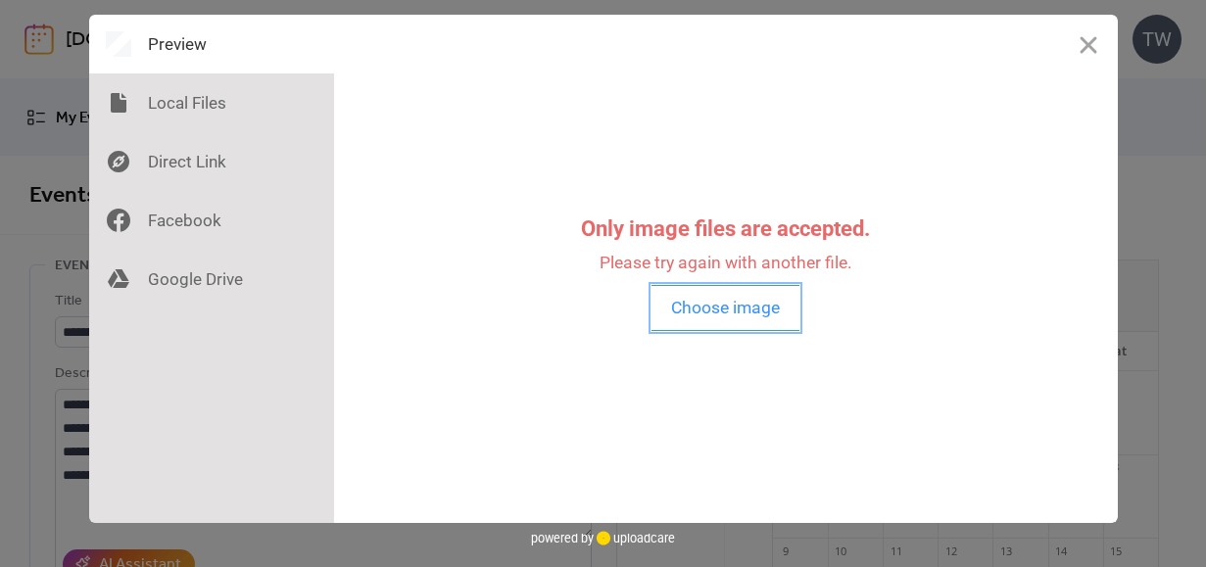
click at [767, 321] on button "Choose image" at bounding box center [726, 308] width 148 height 46
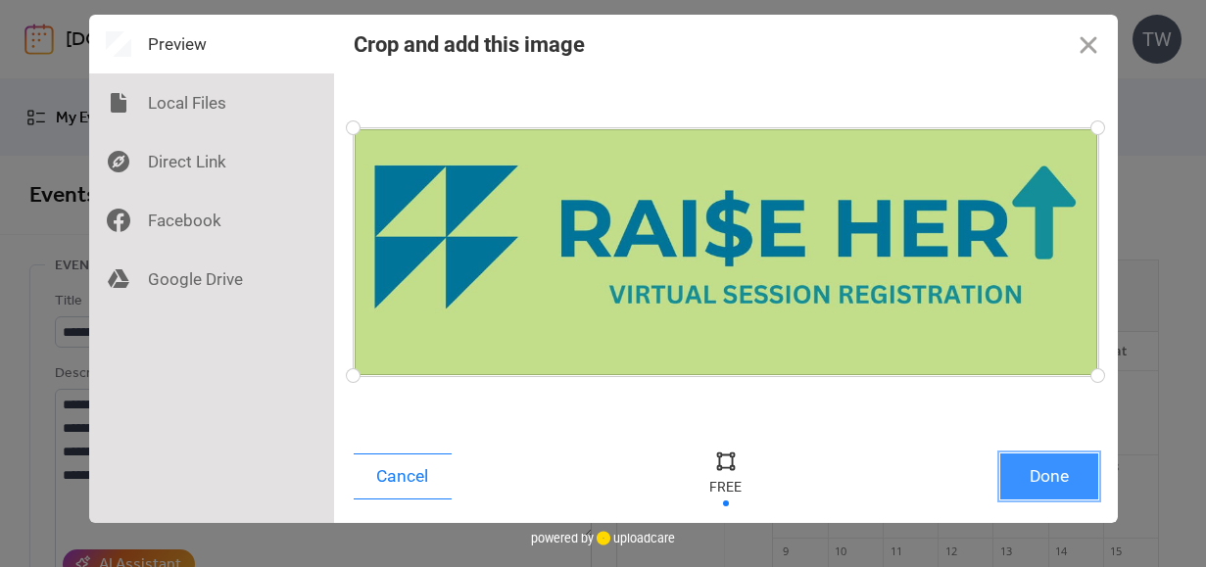
click at [839, 466] on button "Done" at bounding box center [1049, 477] width 98 height 46
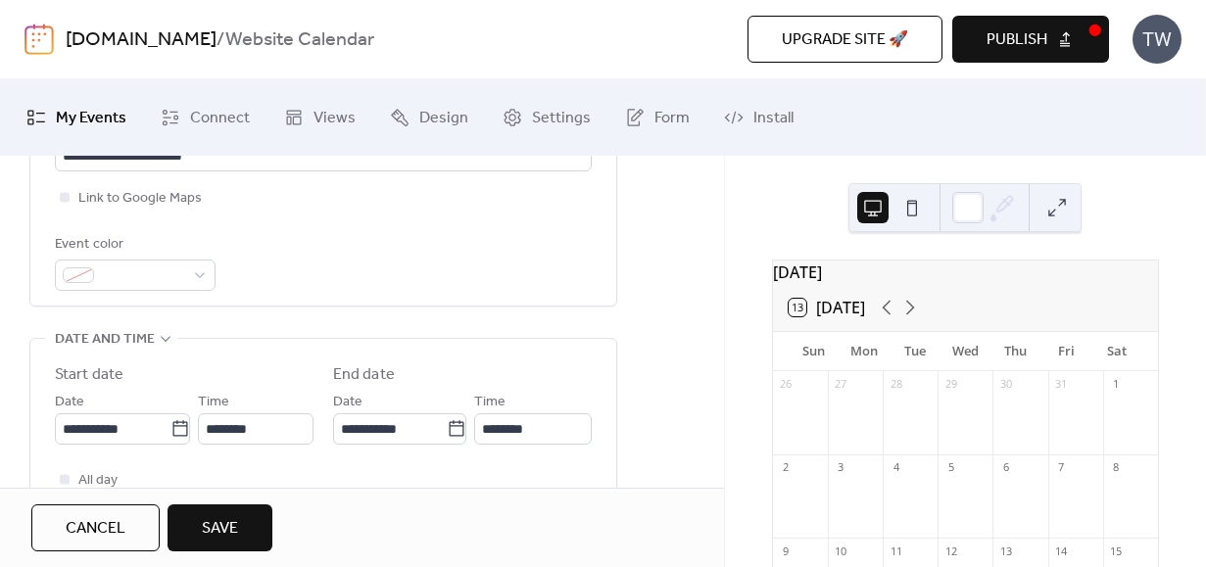
scroll to position [496, 0]
click at [189, 272] on div at bounding box center [135, 276] width 161 height 31
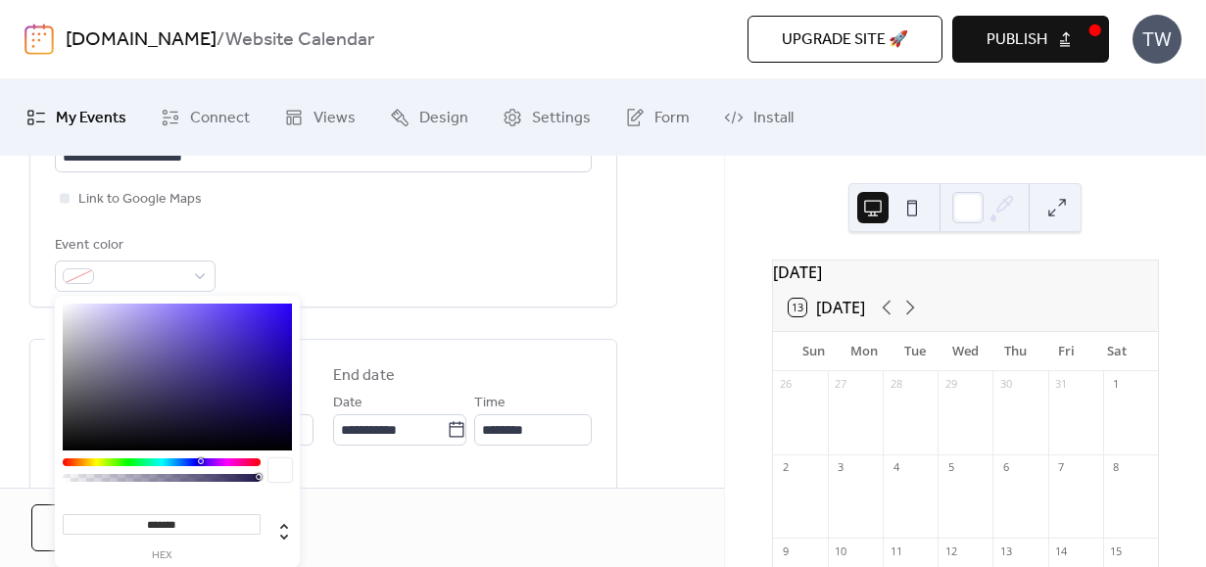
click at [174, 524] on input "*******" at bounding box center [162, 524] width 198 height 21
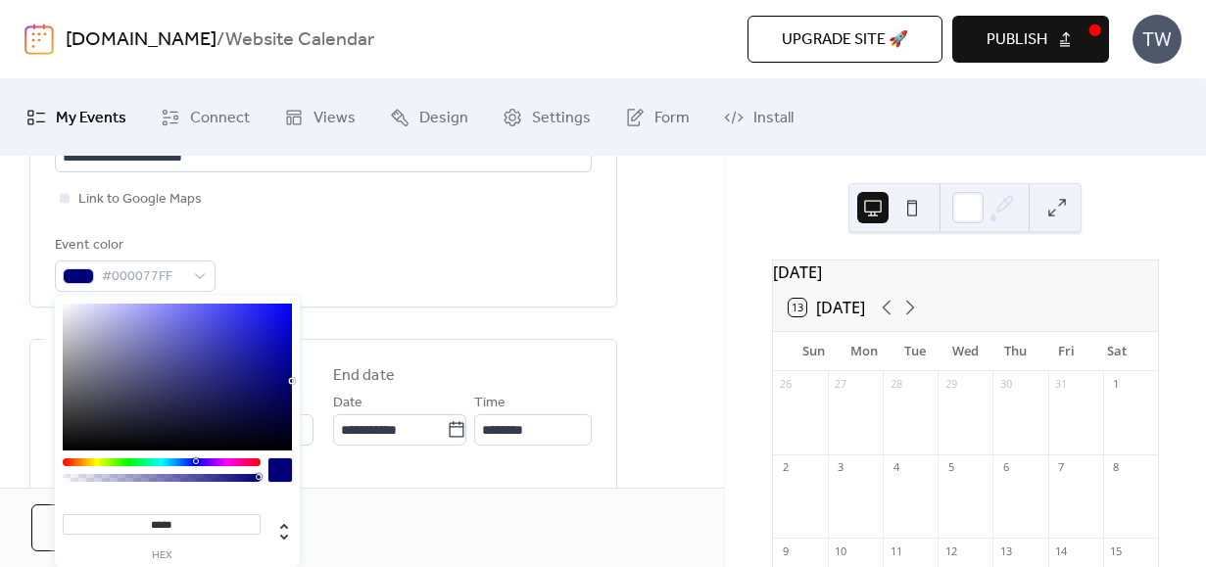
type input "******"
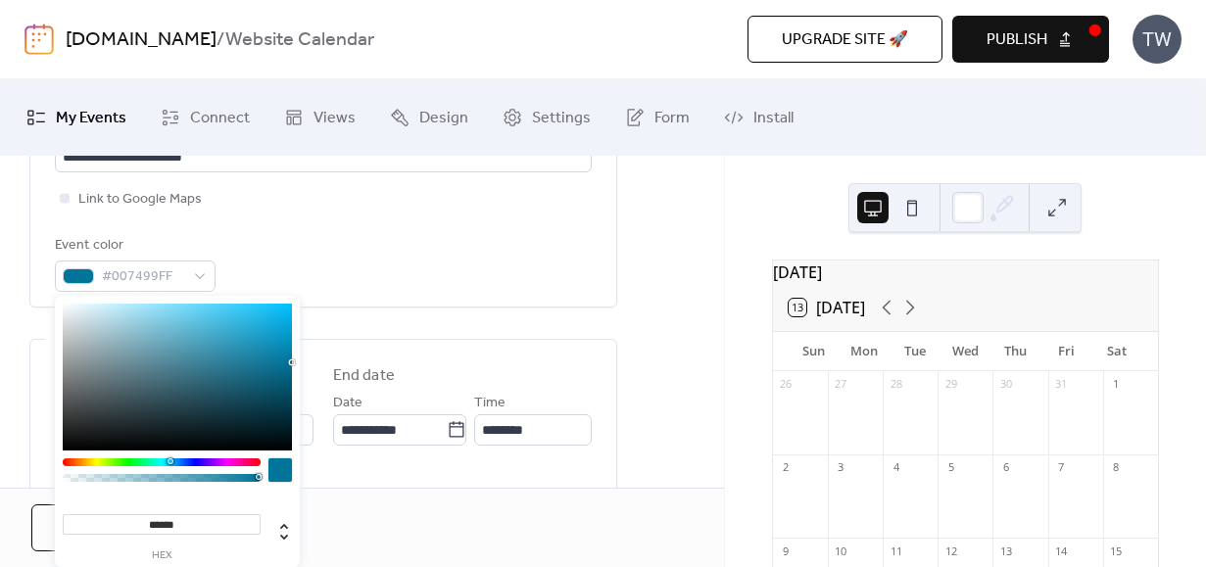
click at [350, 510] on div "Cancel Save" at bounding box center [361, 528] width 661 height 47
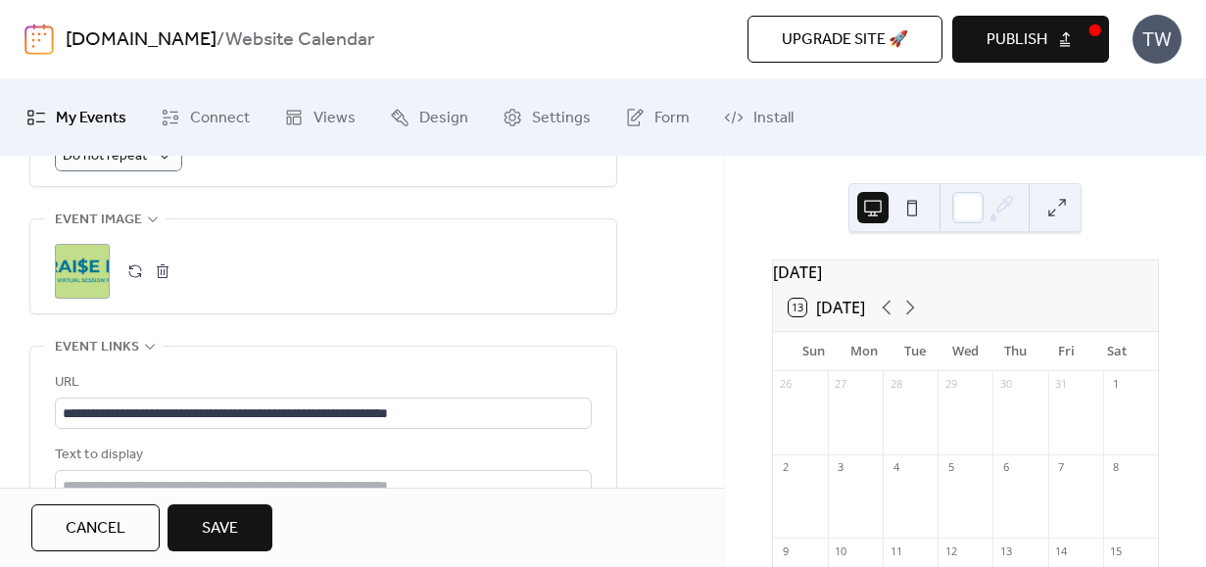
scroll to position [972, 0]
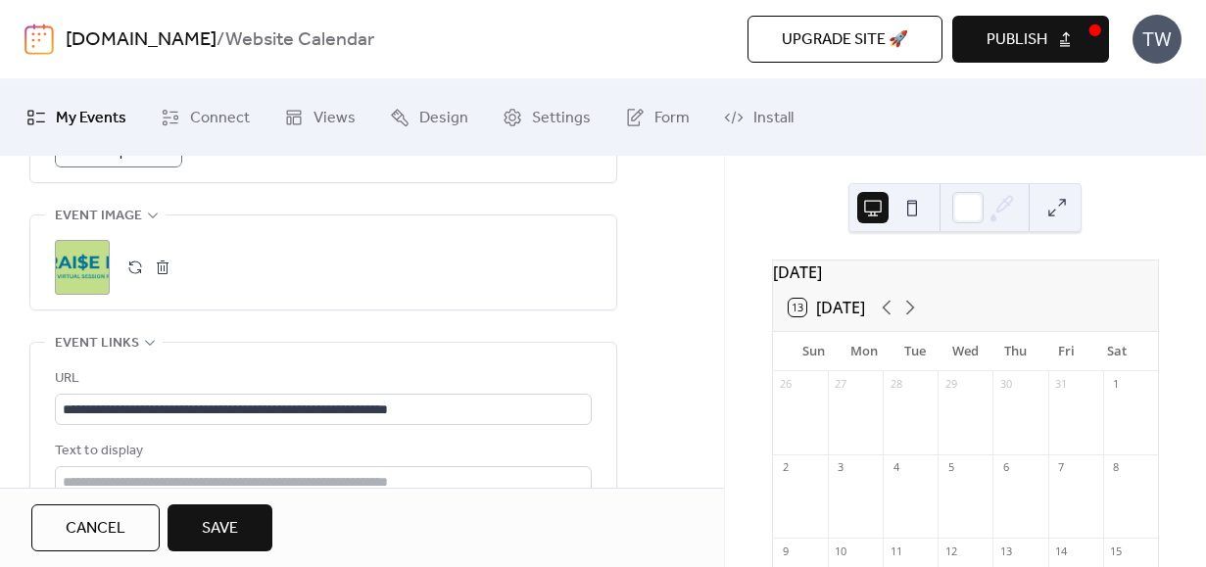
click at [222, 526] on span "Save" at bounding box center [220, 529] width 36 height 24
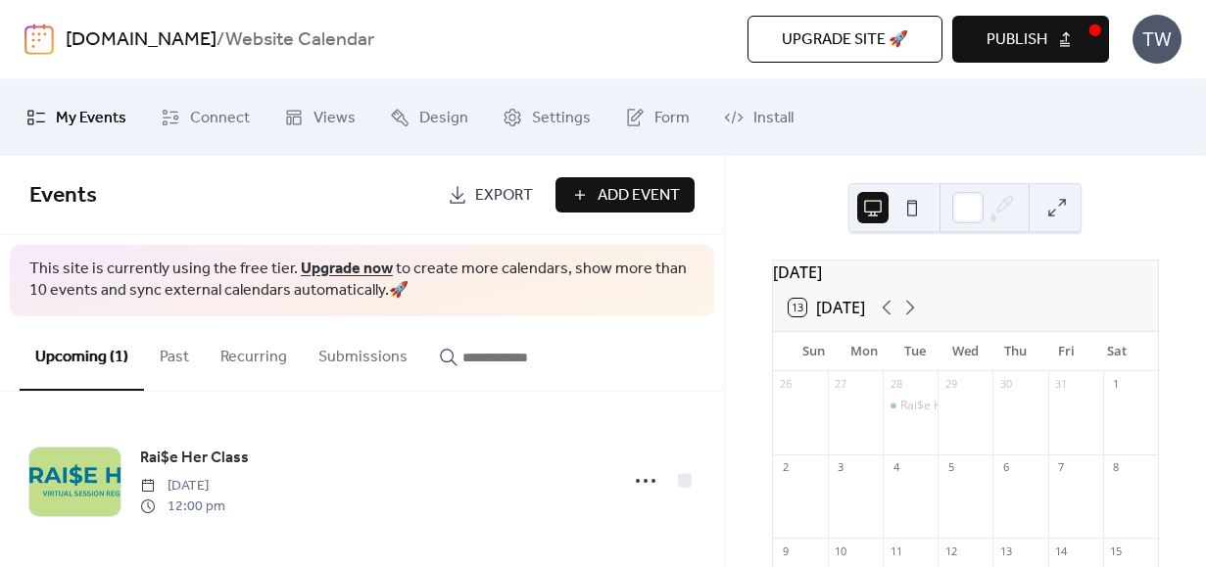
scroll to position [3, 0]
click at [839, 213] on button at bounding box center [1057, 207] width 31 height 31
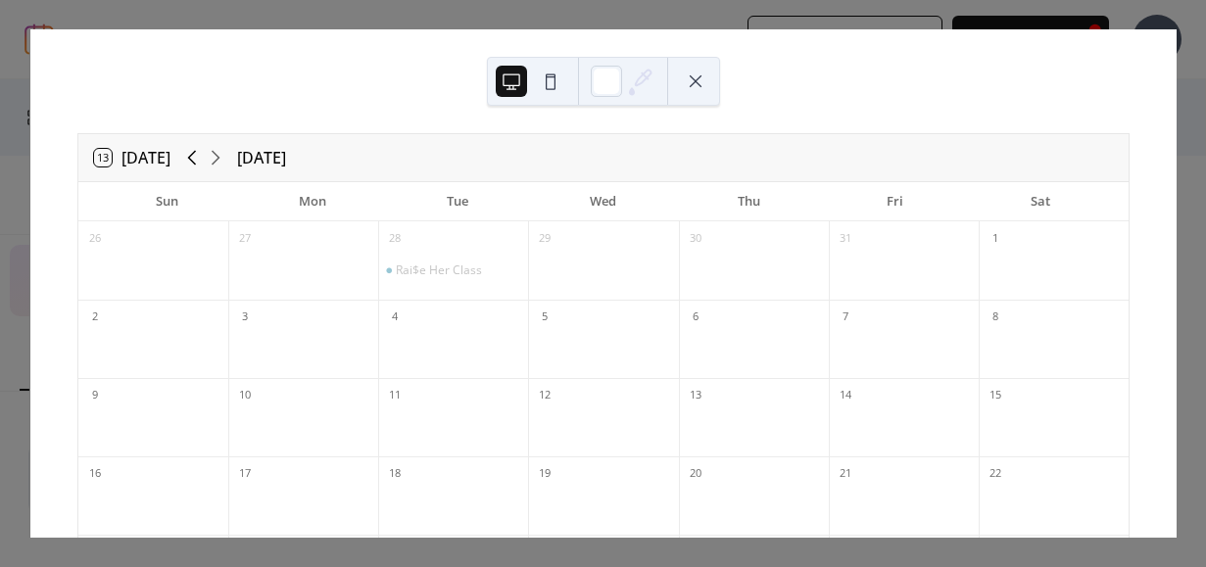
click at [187, 165] on icon at bounding box center [192, 158] width 24 height 24
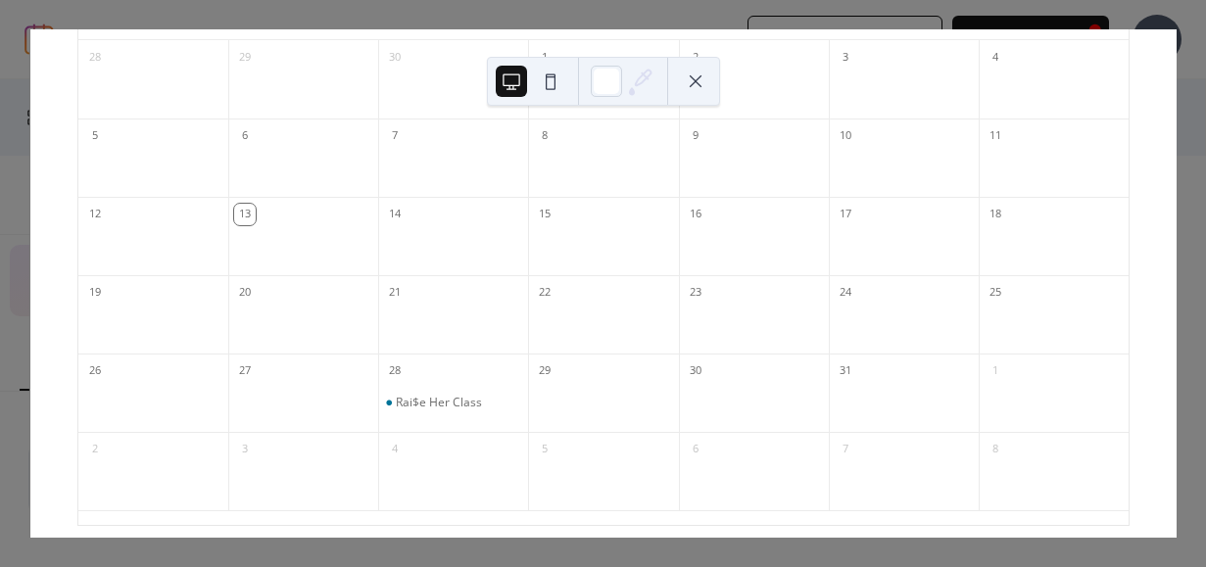
scroll to position [183, 0]
click at [453, 404] on div "Rai$e Her Class" at bounding box center [439, 401] width 86 height 16
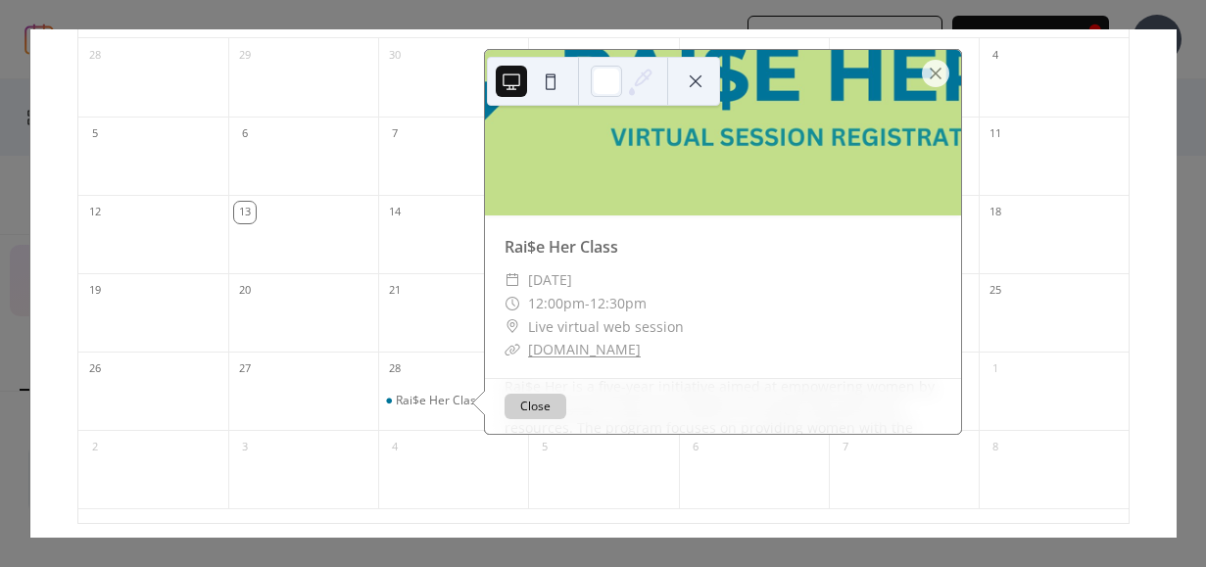
scroll to position [89, 0]
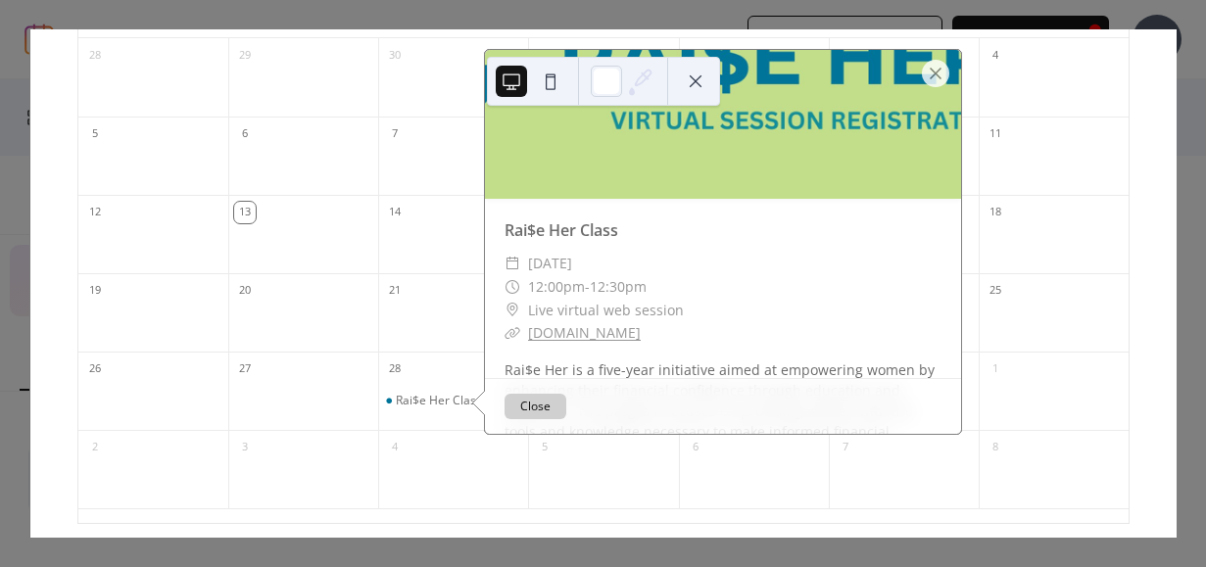
click at [589, 332] on link "us02web.zoom.us" at bounding box center [584, 332] width 113 height 19
click at [839, 77] on div at bounding box center [935, 73] width 27 height 27
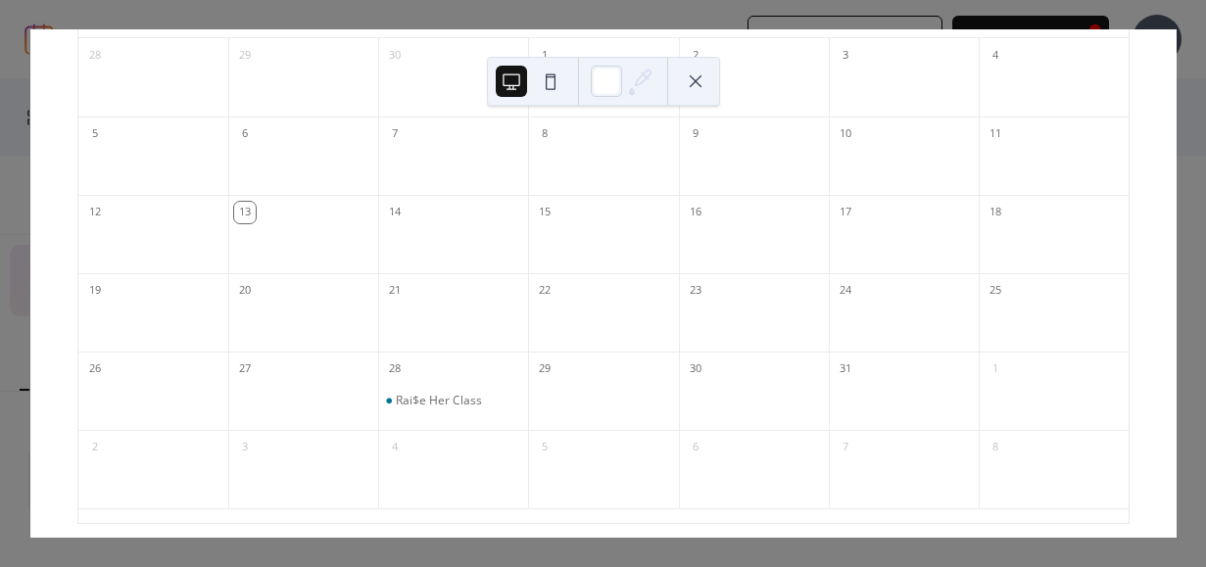
scroll to position [0, 0]
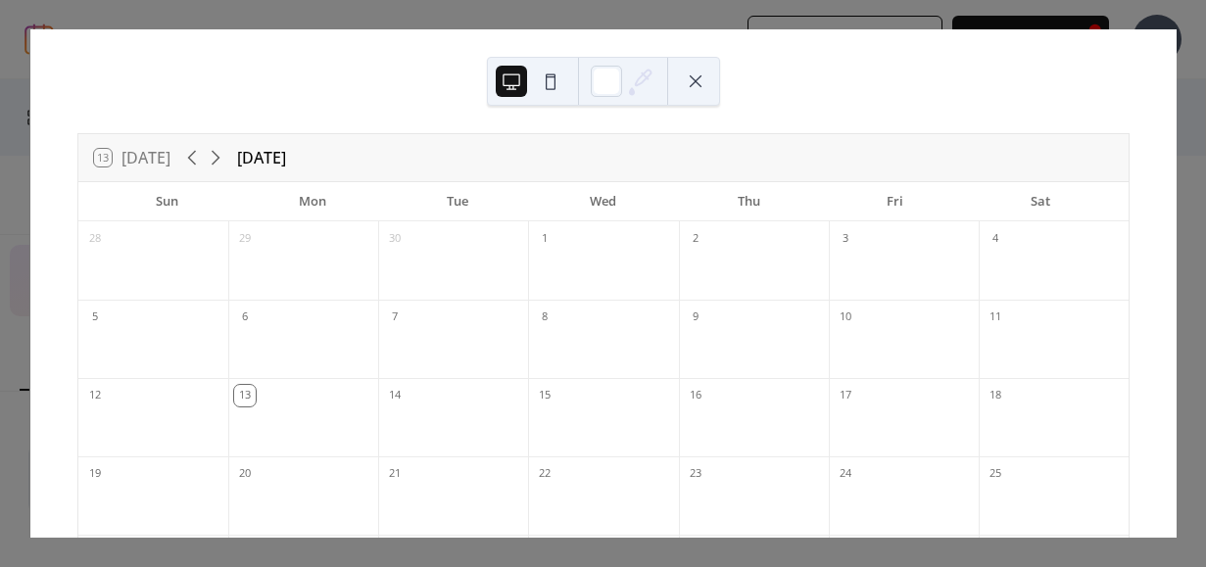
click at [691, 75] on button at bounding box center [695, 81] width 31 height 31
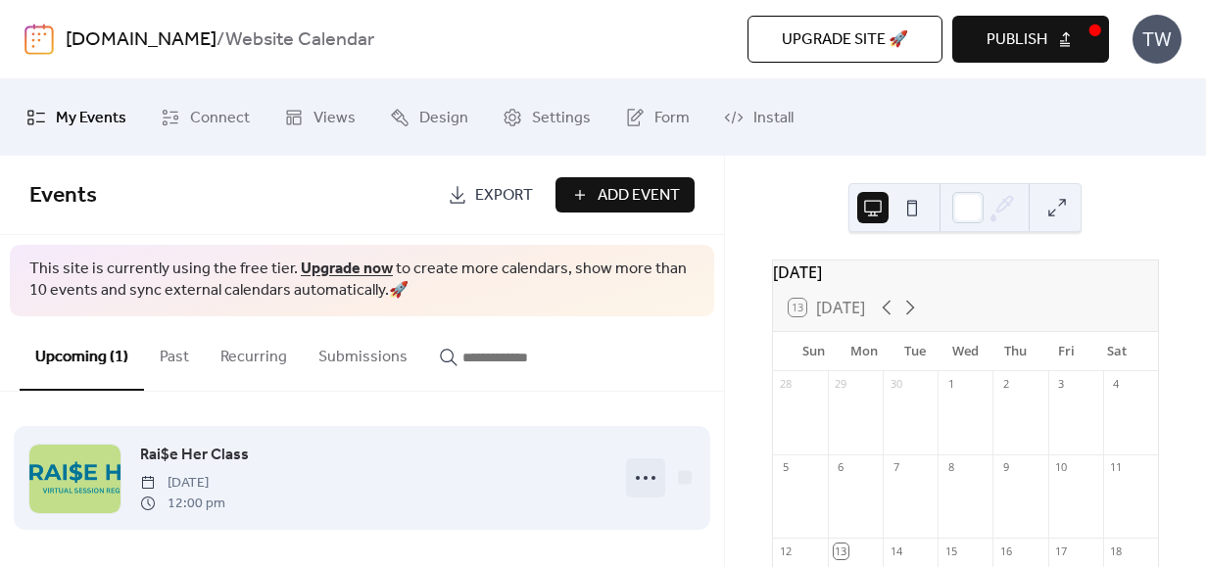
click at [632, 470] on icon at bounding box center [645, 478] width 31 height 31
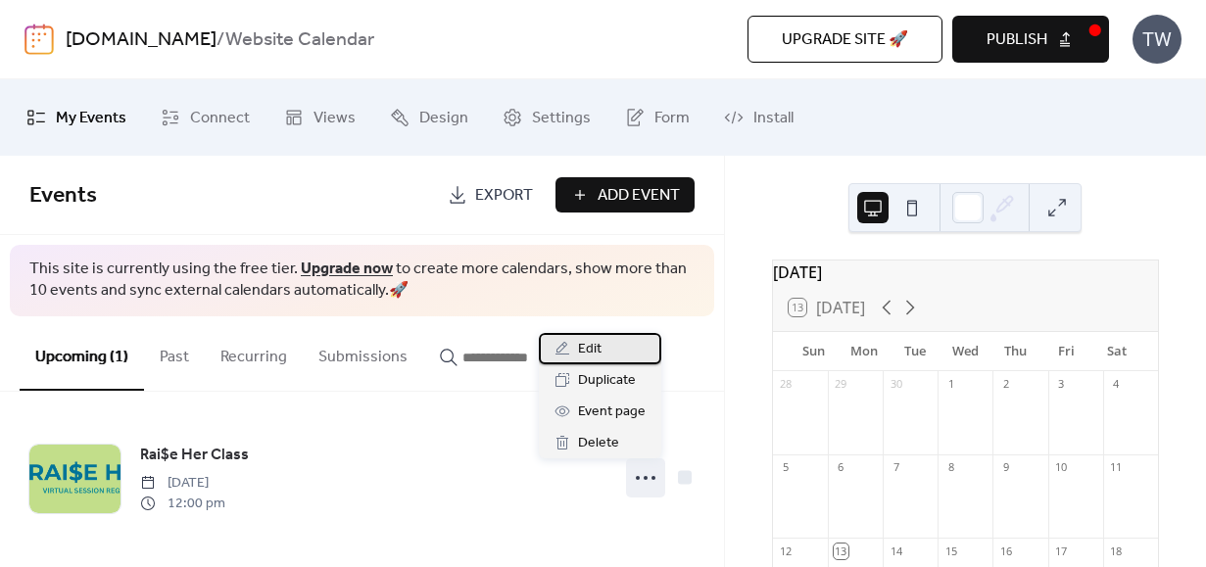
click at [609, 348] on div "Edit" at bounding box center [600, 348] width 122 height 31
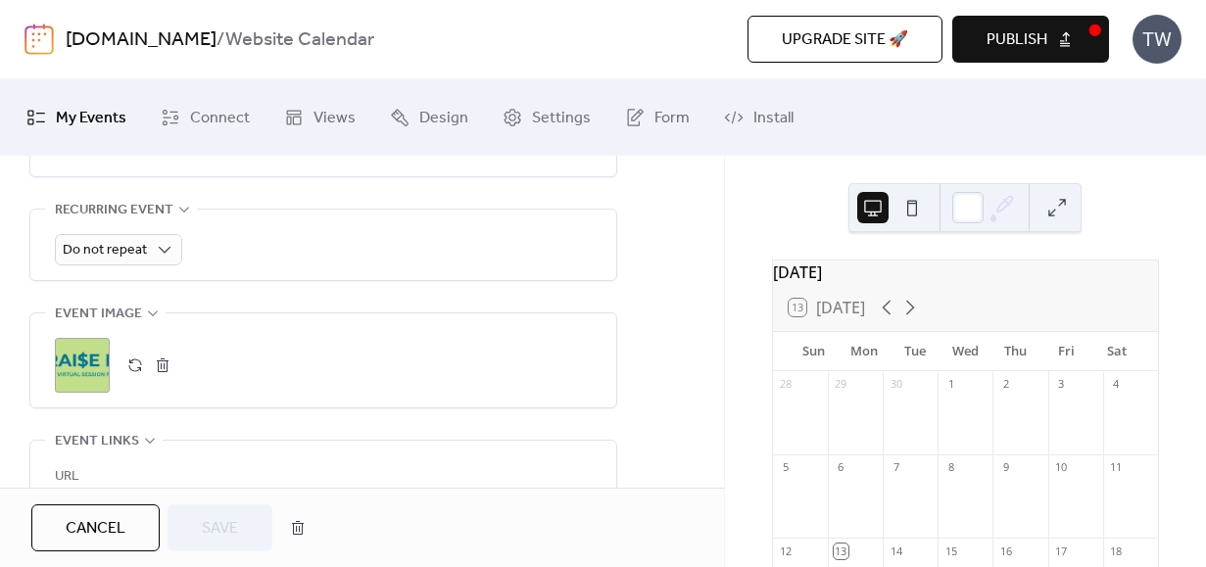
scroll to position [896, 0]
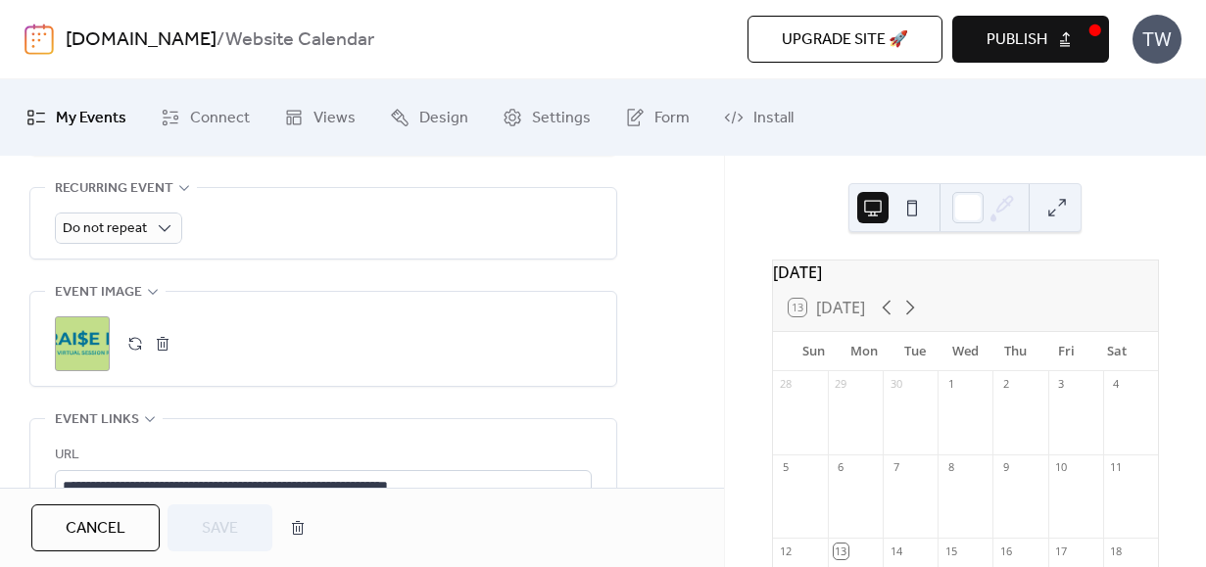
click at [166, 342] on button "button" at bounding box center [162, 343] width 27 height 27
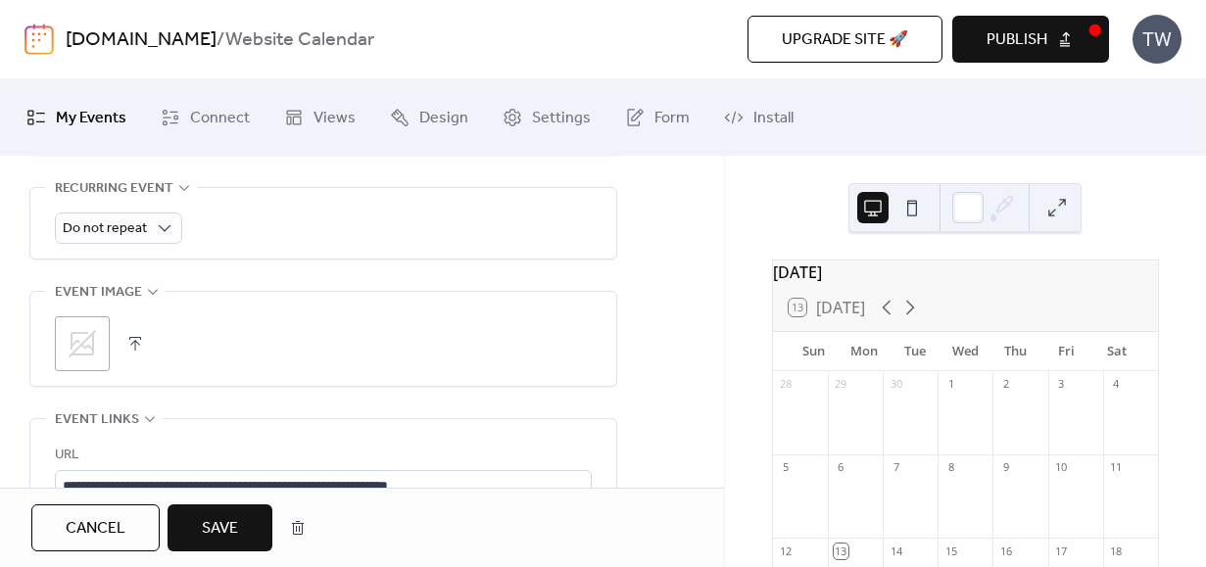
click at [133, 345] on button "button" at bounding box center [135, 343] width 27 height 27
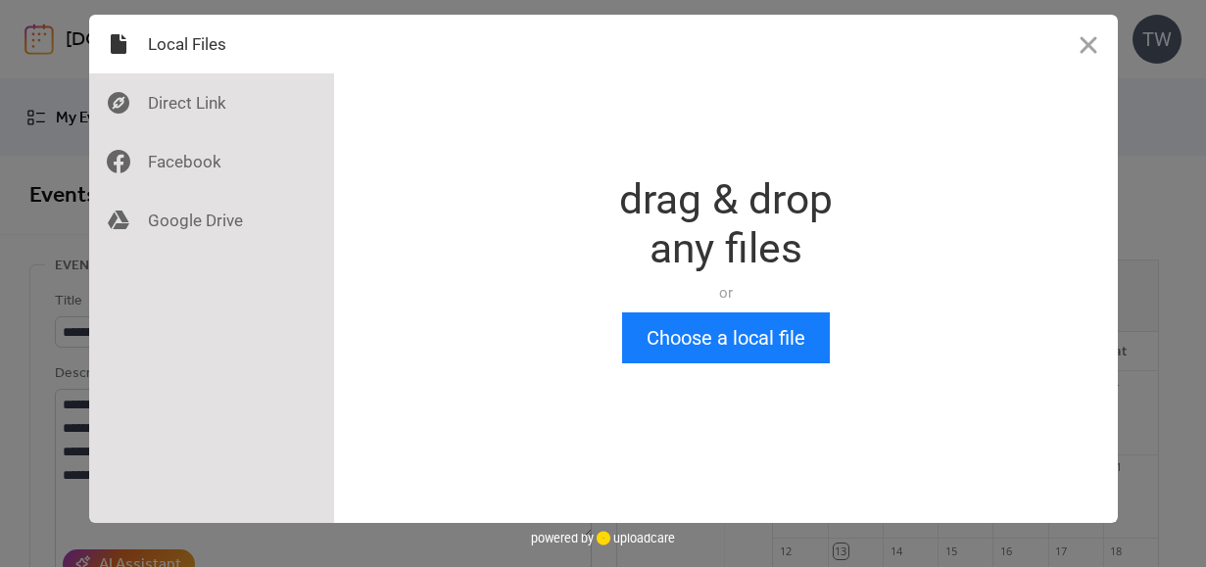
scroll to position [0, 0]
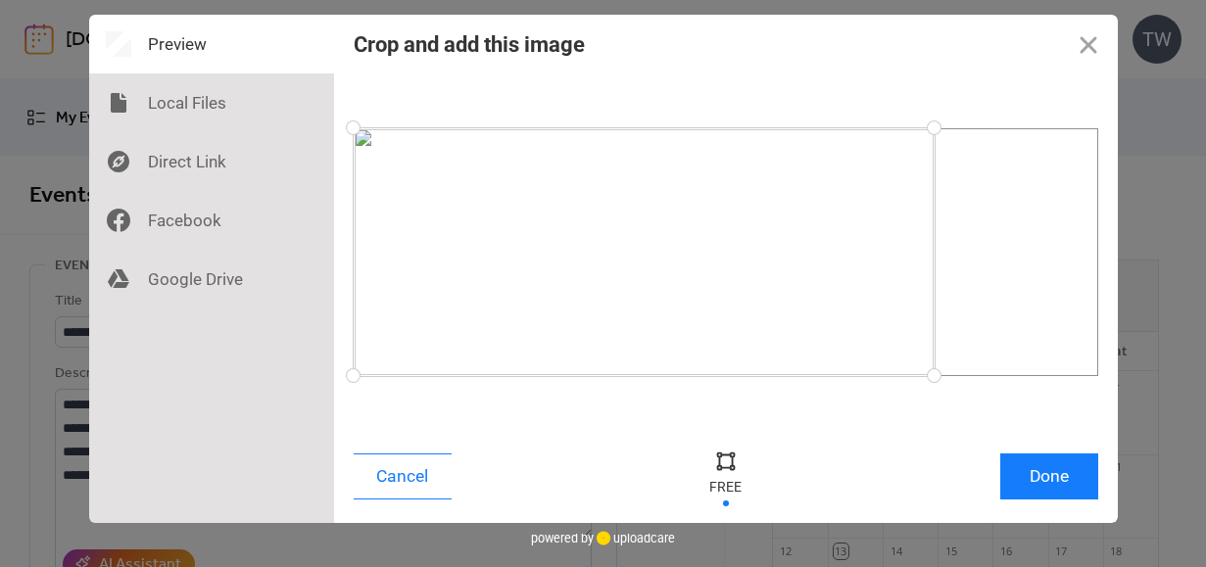
drag, startPoint x: 1104, startPoint y: 372, endPoint x: 934, endPoint y: 398, distance: 172.4
click at [839, 398] on div at bounding box center [726, 251] width 745 height 337
drag, startPoint x: 357, startPoint y: 135, endPoint x: 513, endPoint y: 96, distance: 161.6
click at [513, 96] on div at bounding box center [726, 251] width 745 height 337
click at [792, 278] on div at bounding box center [729, 252] width 420 height 248
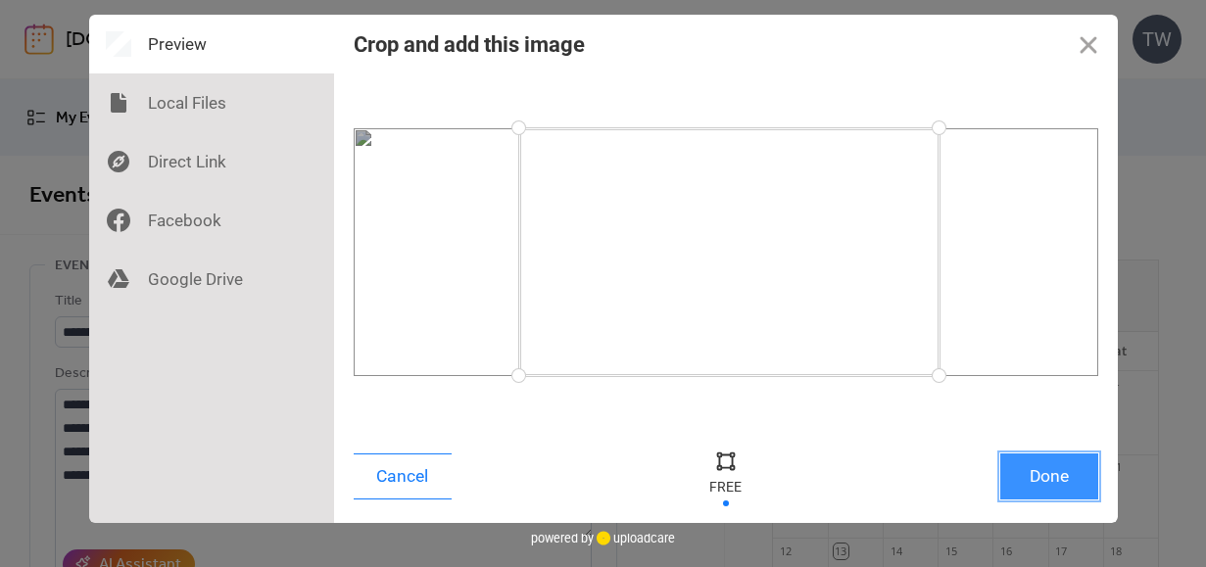
click at [839, 481] on button "Done" at bounding box center [1049, 477] width 98 height 46
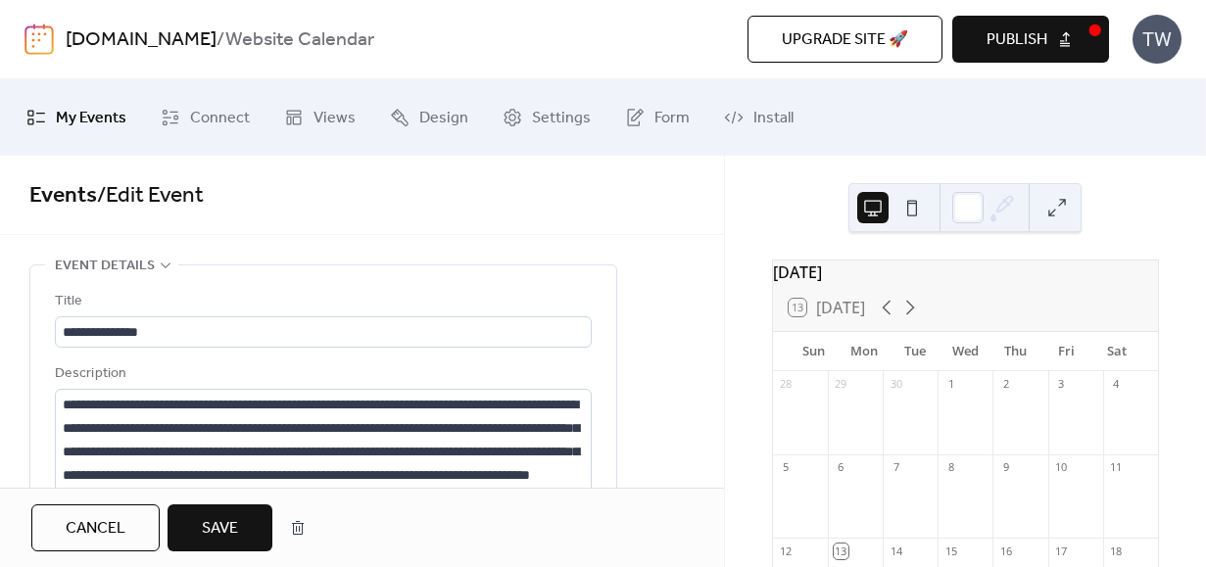
scroll to position [917, 0]
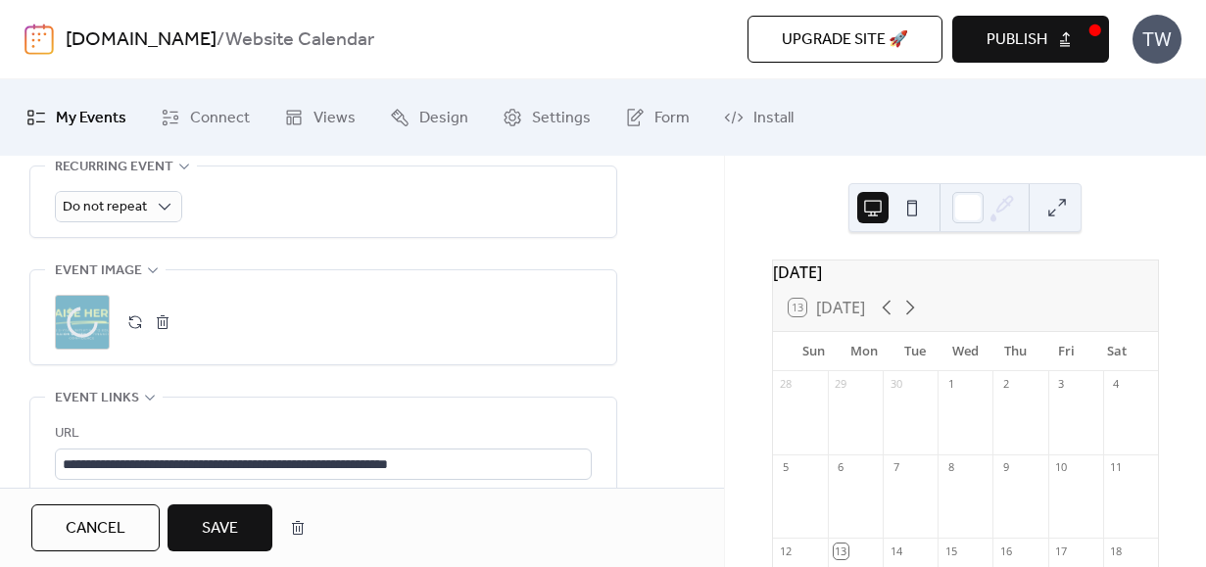
click at [231, 524] on span "Save" at bounding box center [220, 529] width 36 height 24
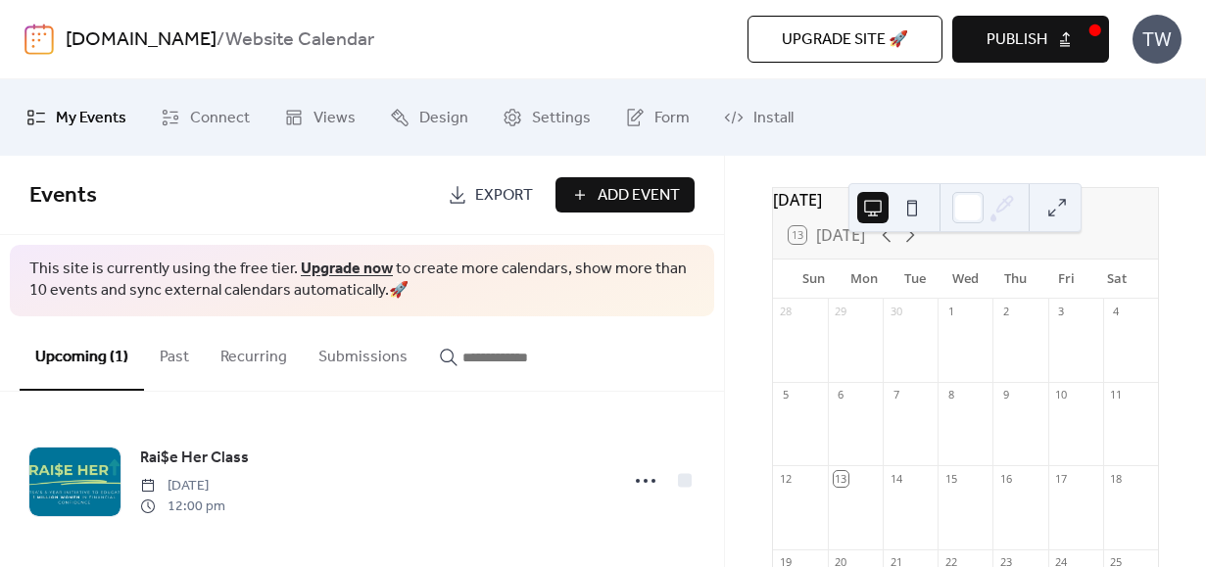
scroll to position [126, 0]
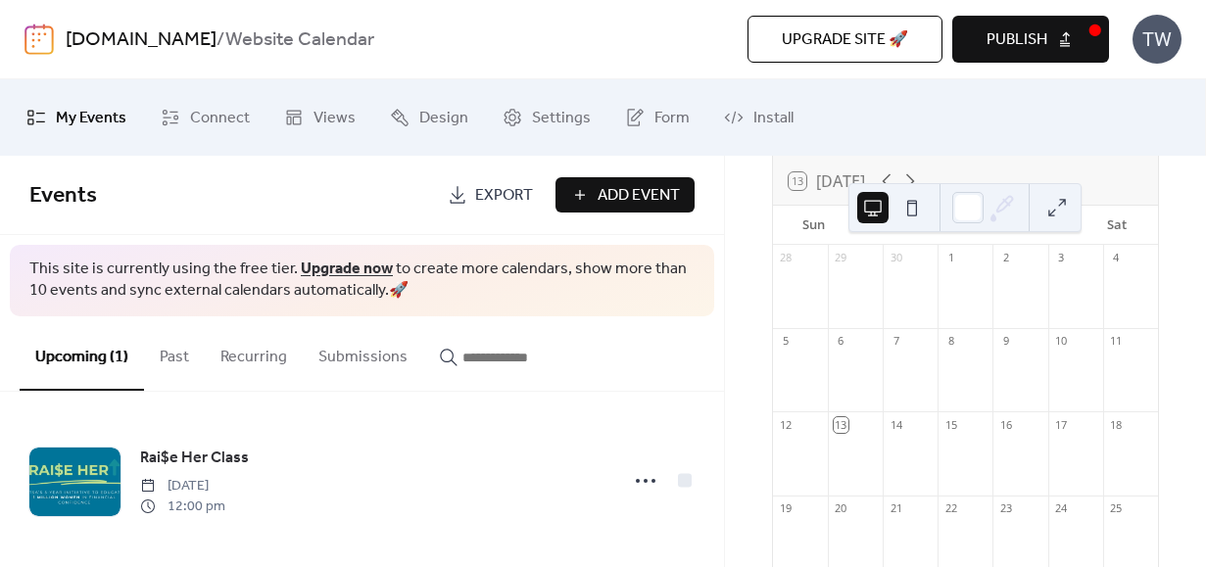
click at [839, 210] on button at bounding box center [1057, 207] width 31 height 31
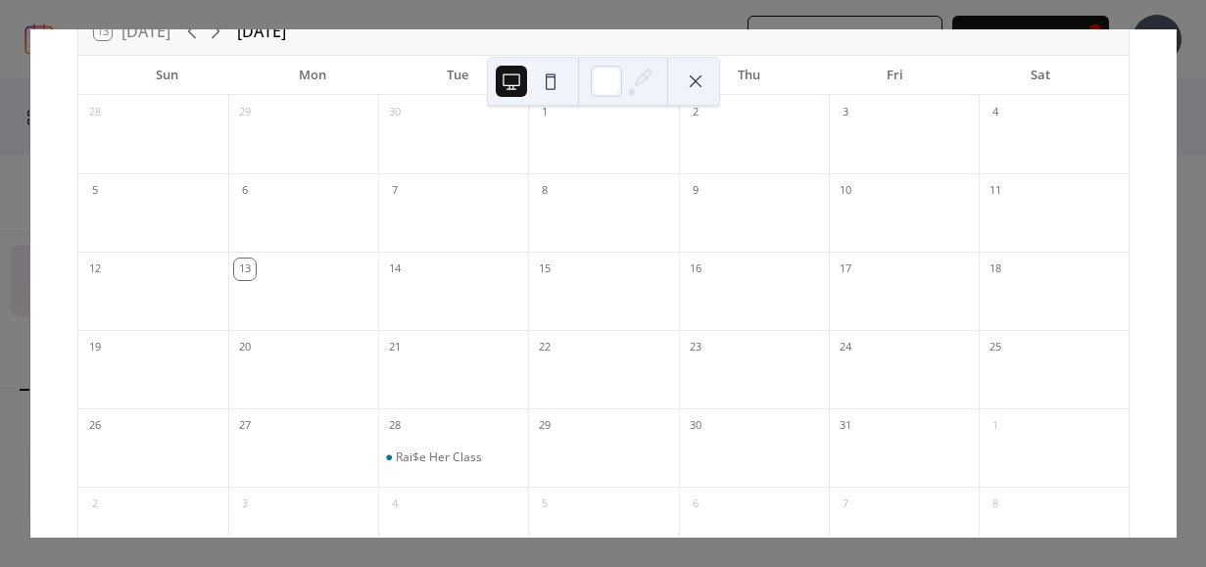
scroll to position [91, 0]
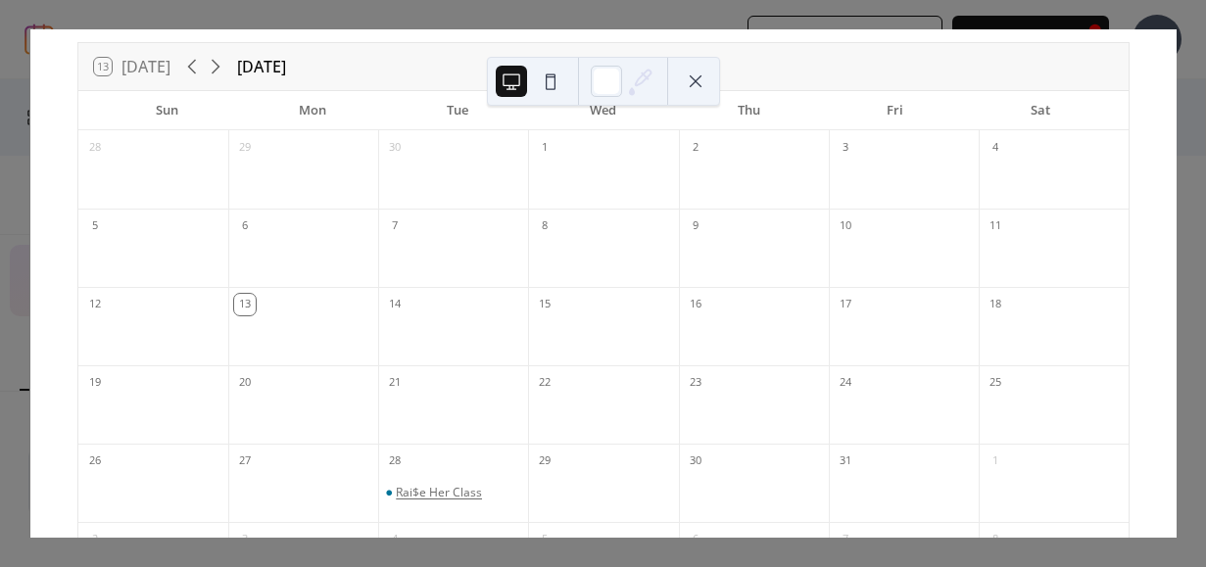
click at [422, 493] on div "Rai$e Her Class" at bounding box center [439, 493] width 86 height 16
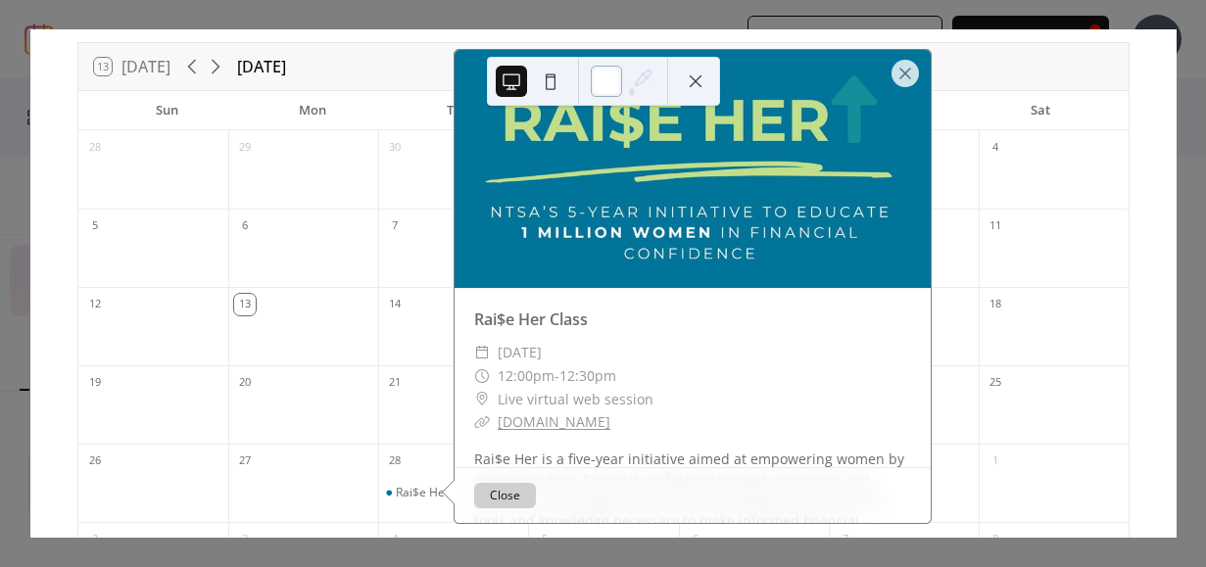
click at [602, 71] on div at bounding box center [606, 81] width 31 height 31
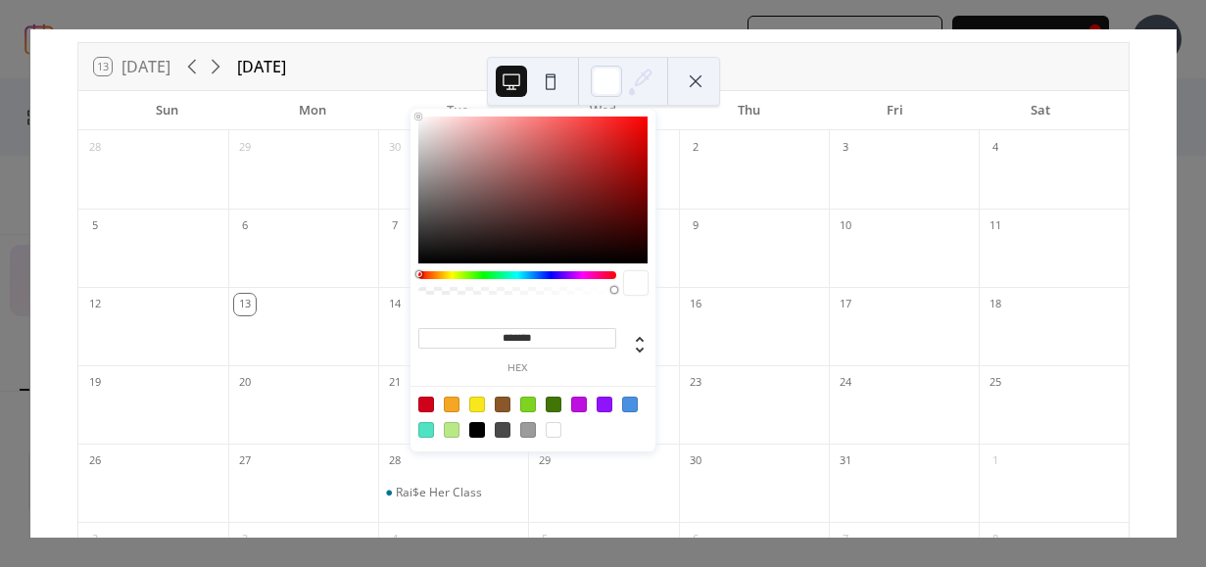
click at [839, 231] on div "10" at bounding box center [904, 224] width 150 height 31
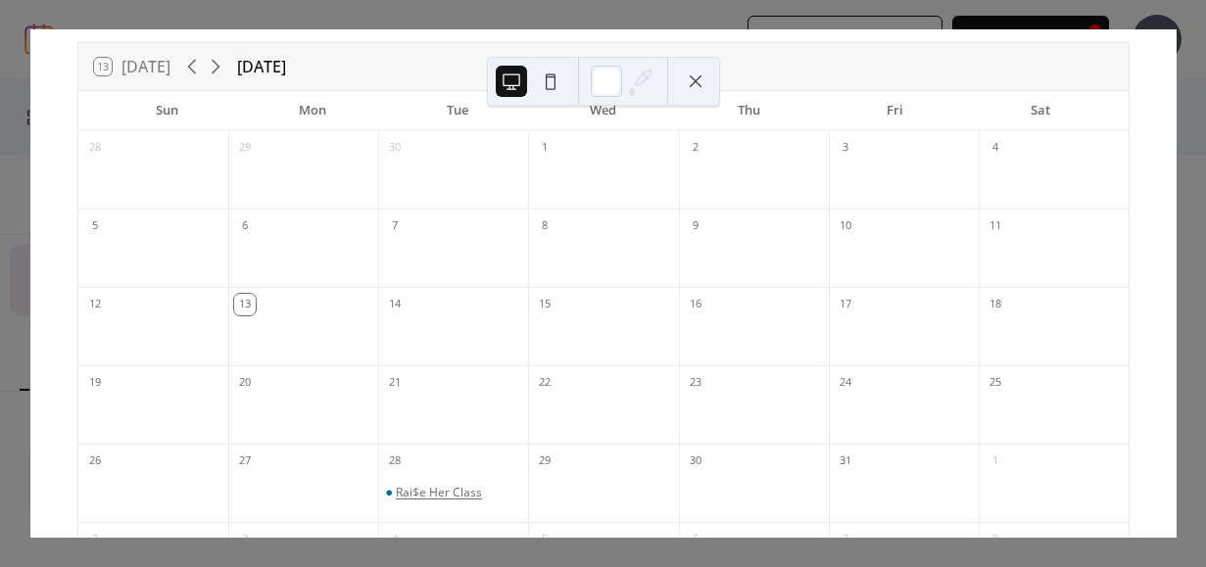
click at [448, 486] on div "Rai$e Her Class" at bounding box center [439, 493] width 86 height 16
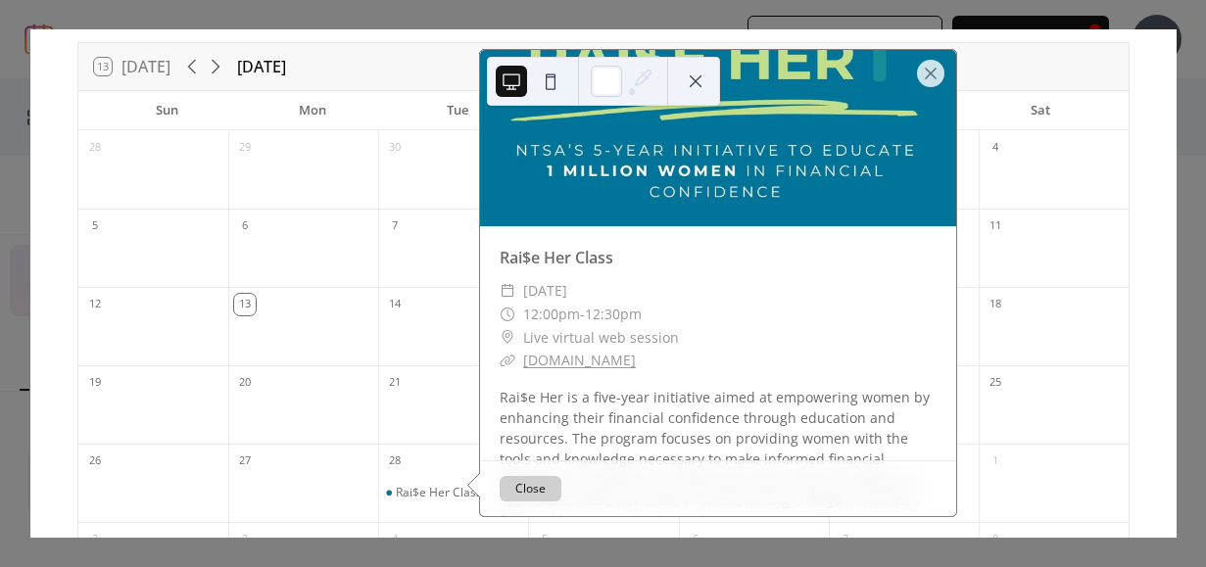
scroll to position [0, 0]
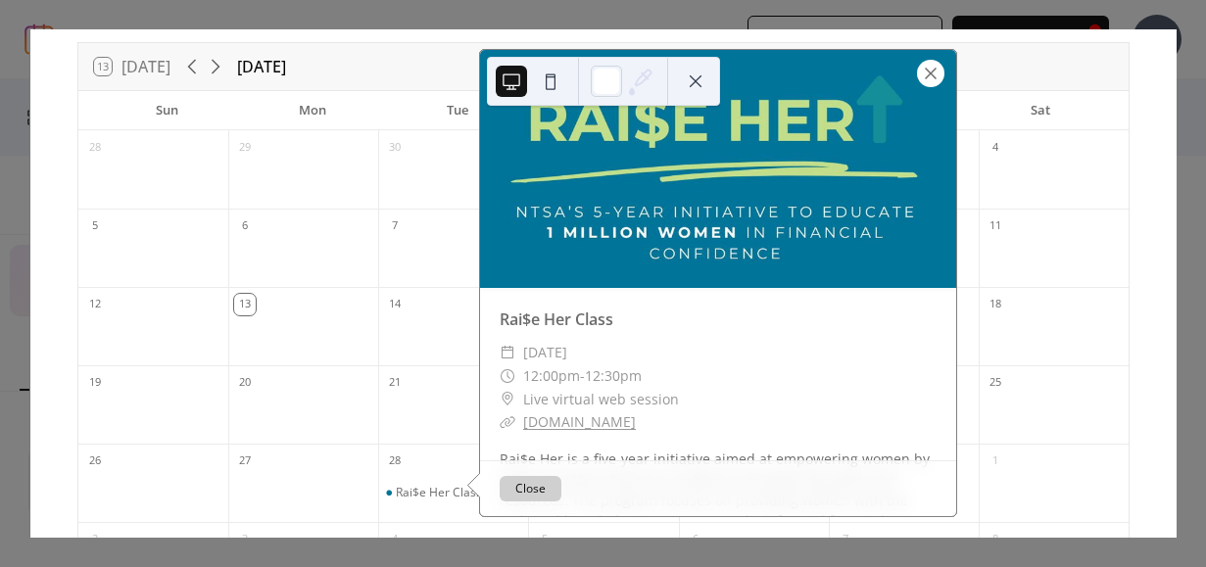
click at [839, 77] on div at bounding box center [930, 73] width 27 height 27
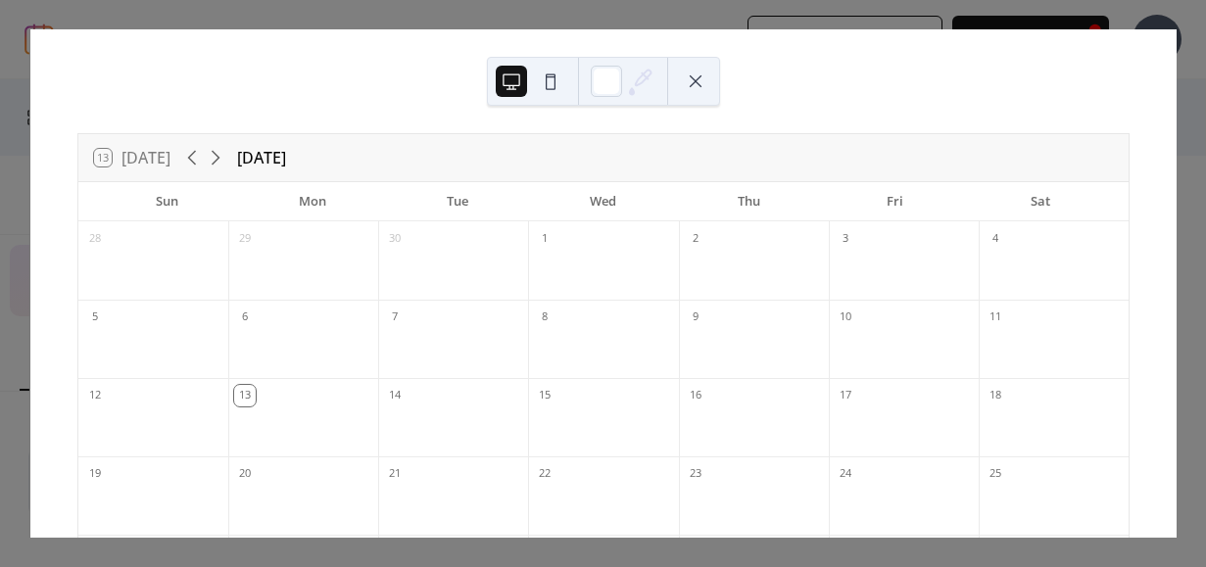
click at [839, 29] on div "13 Today October 2025 Sun Mon Tue Wed Thu Fri Sat 28 29 30 1 2 3 4 5 6 7 8 9 10…" at bounding box center [602, 283] width 1147 height 509
click at [695, 77] on button at bounding box center [695, 81] width 31 height 31
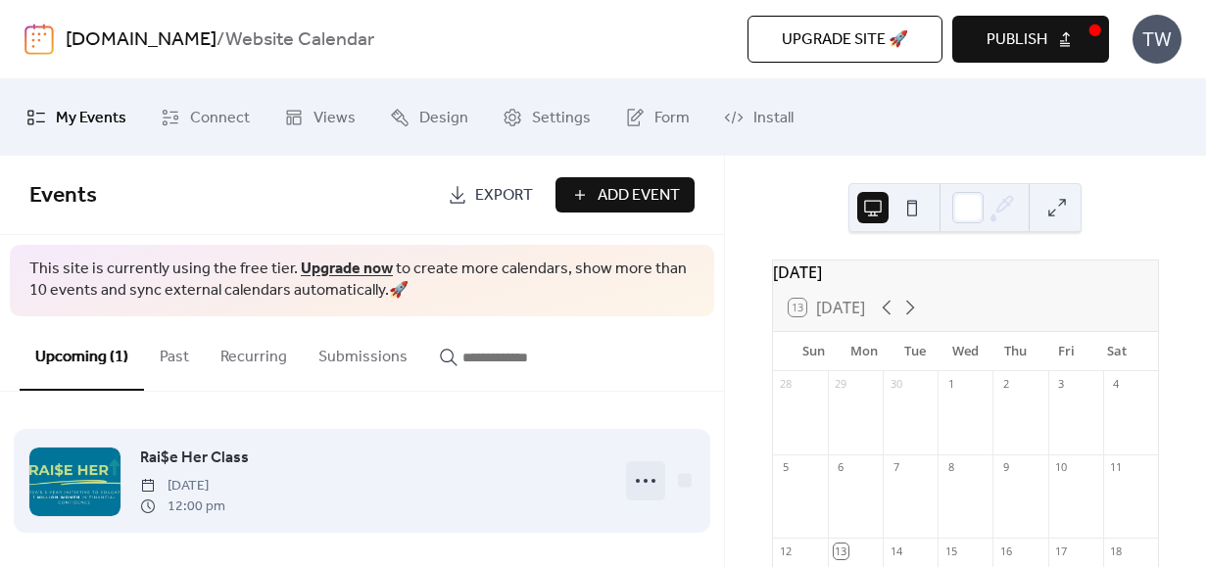
click at [635, 482] on icon at bounding box center [645, 480] width 31 height 31
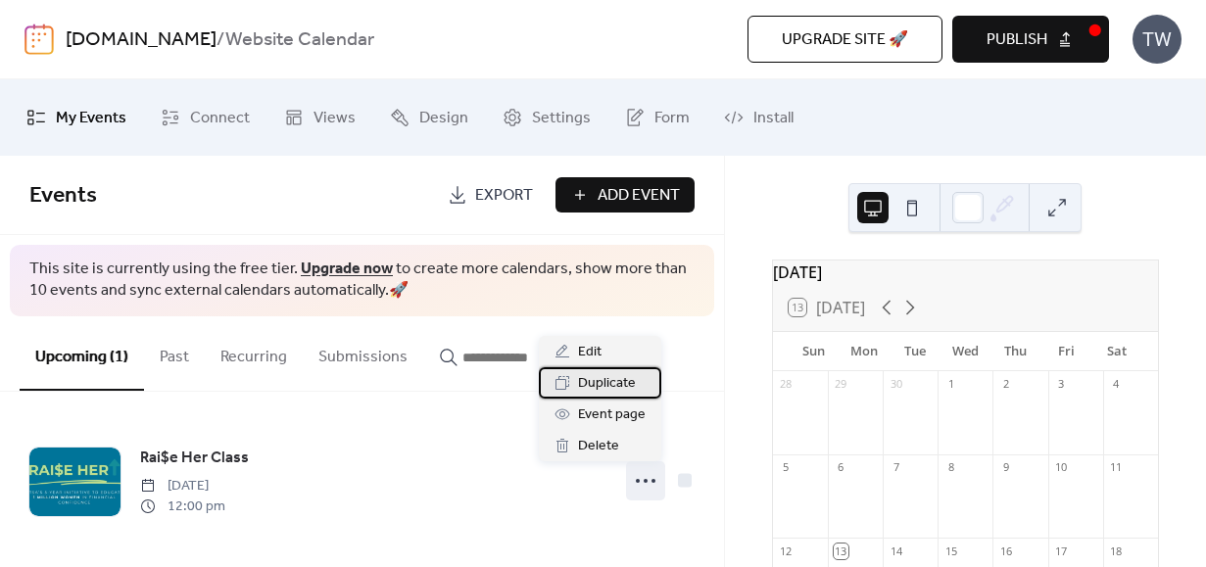
click at [615, 392] on span "Duplicate" at bounding box center [607, 384] width 58 height 24
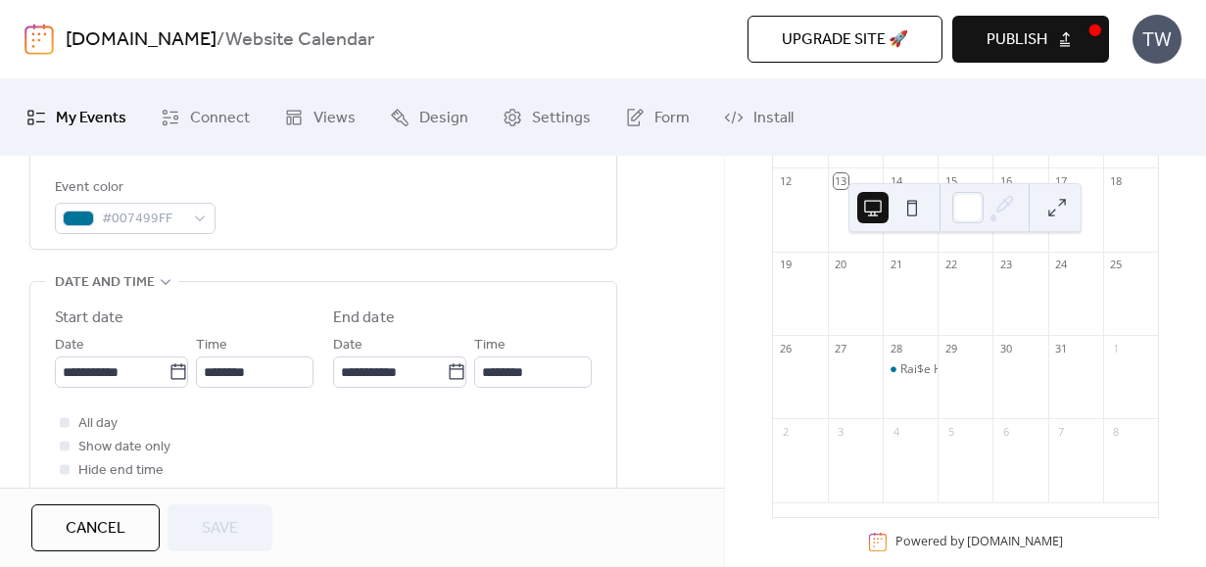
scroll to position [376, 0]
click at [237, 374] on input "********" at bounding box center [255, 372] width 118 height 31
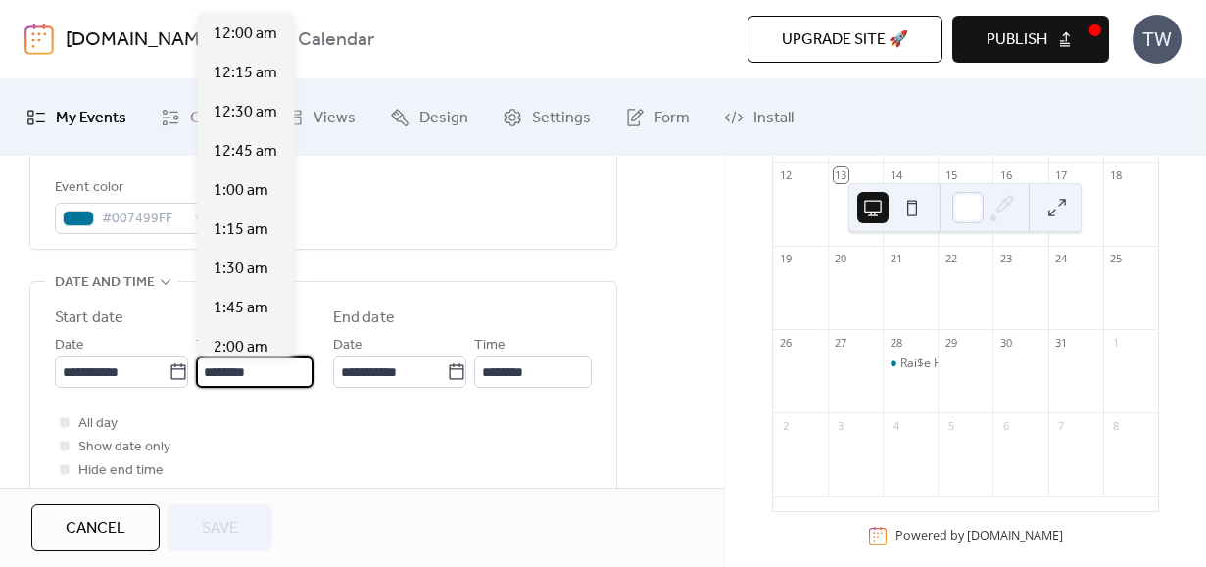
click at [237, 374] on input "********" at bounding box center [255, 372] width 118 height 31
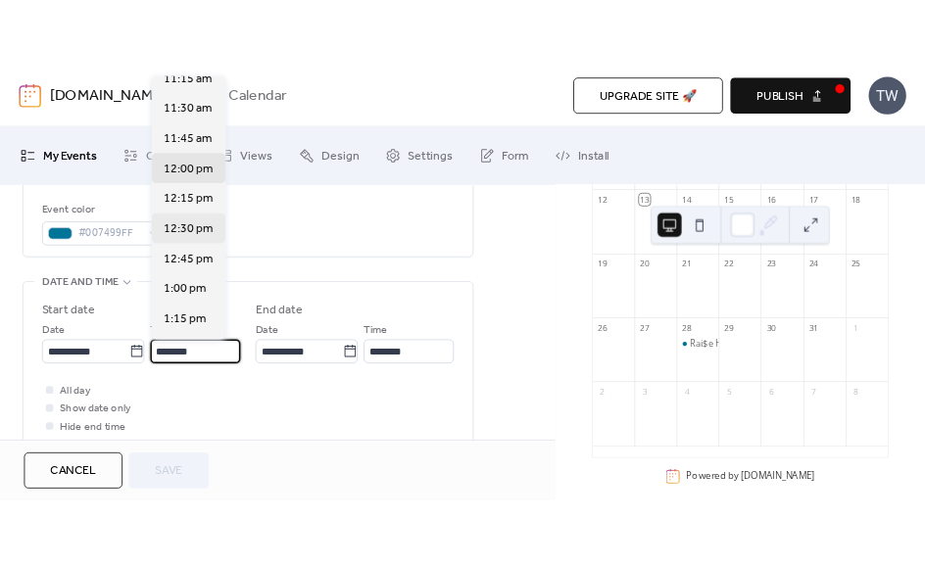
scroll to position [1773, 0]
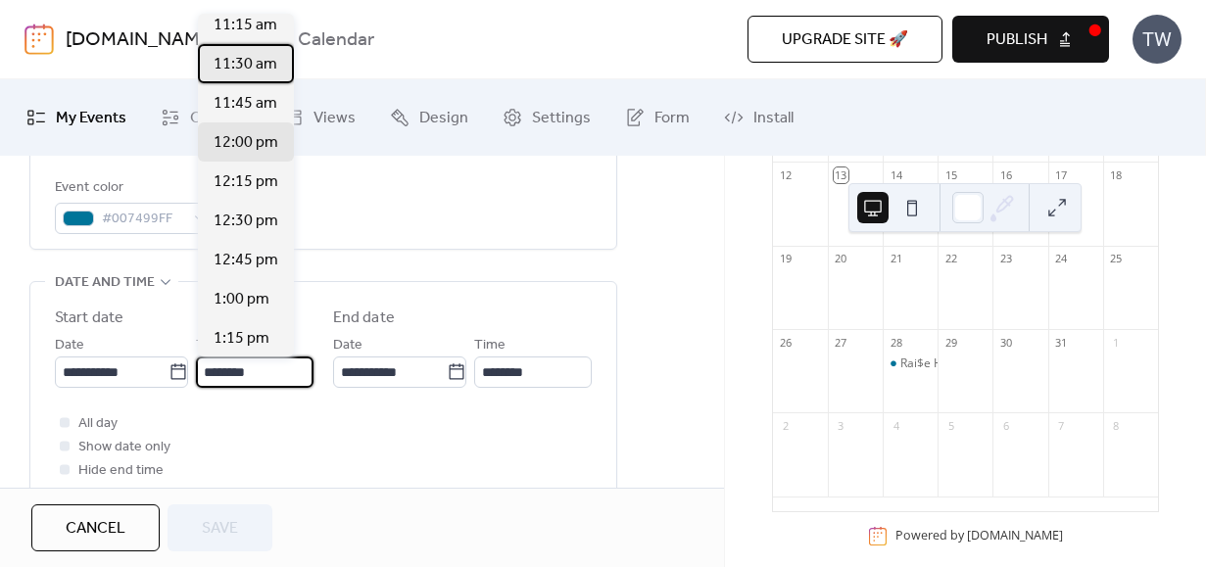
click at [249, 59] on span "11:30 am" at bounding box center [246, 65] width 64 height 24
type input "********"
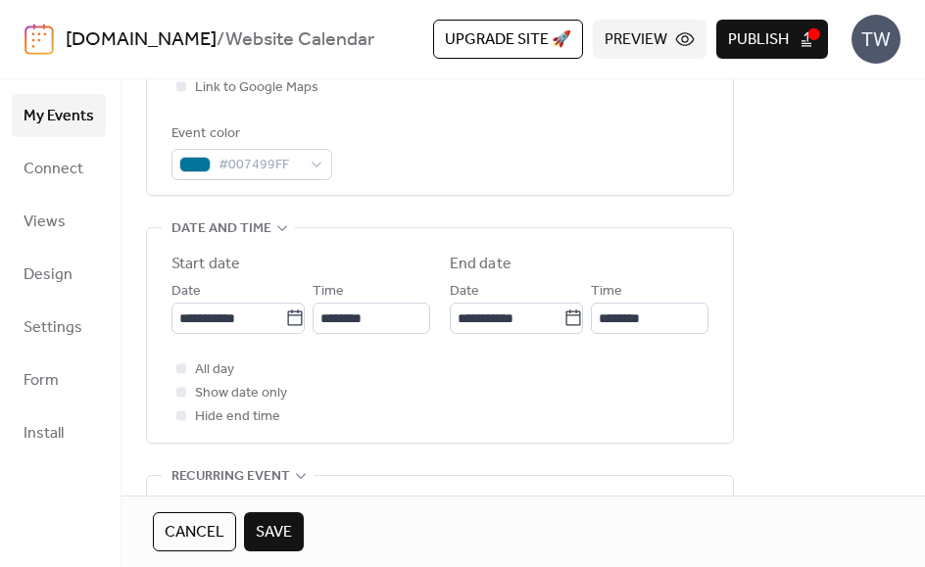
scroll to position [520, 0]
click at [340, 322] on input "********" at bounding box center [372, 319] width 118 height 31
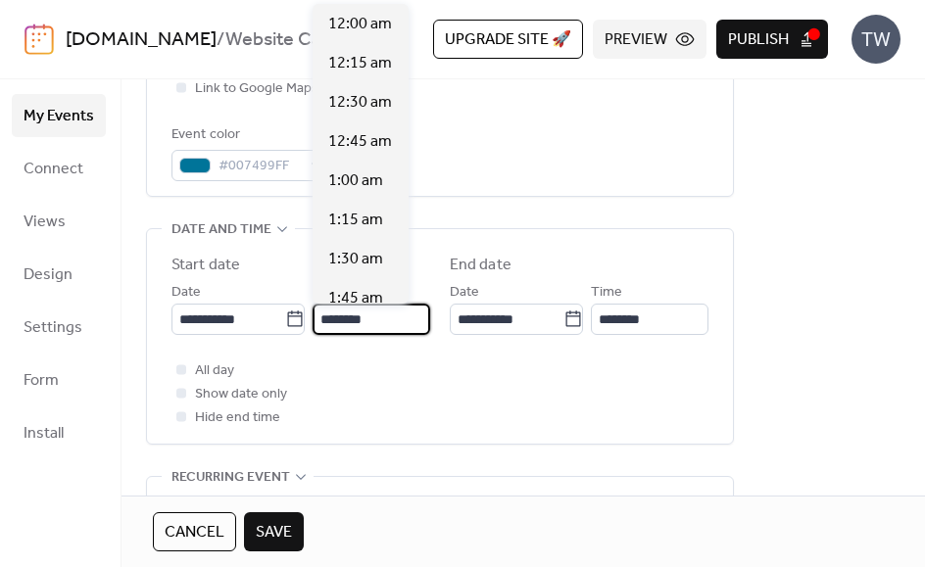
click at [340, 322] on input "********" at bounding box center [372, 319] width 118 height 31
click at [566, 419] on div "All day Show date only Hide end time" at bounding box center [439, 394] width 537 height 71
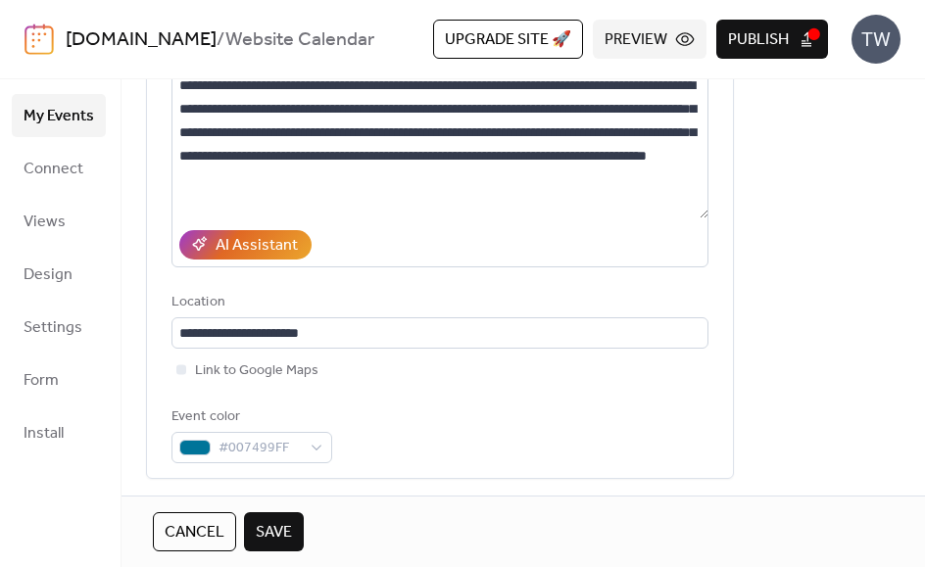
scroll to position [252, 0]
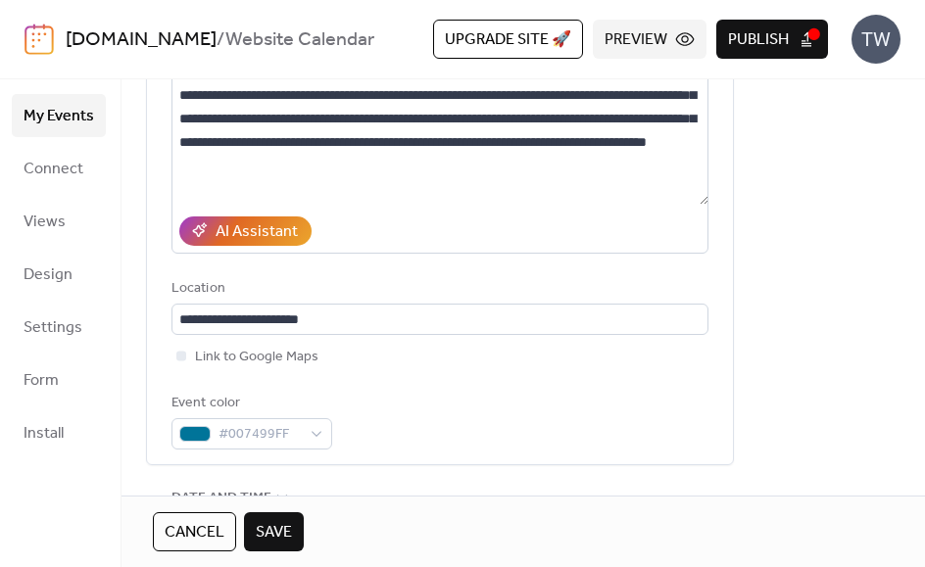
click at [671, 34] on button "Preview" at bounding box center [650, 39] width 114 height 39
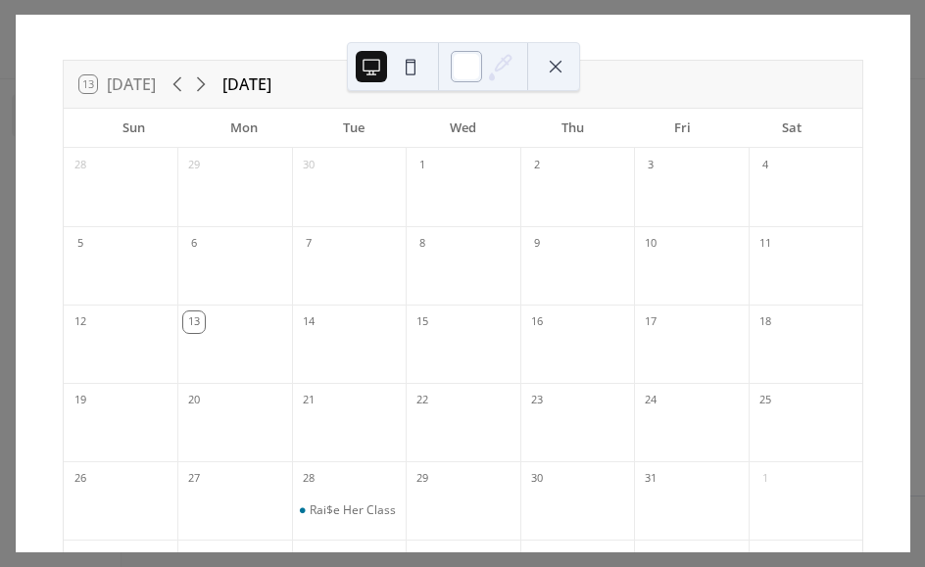
click at [467, 74] on div at bounding box center [466, 66] width 31 height 31
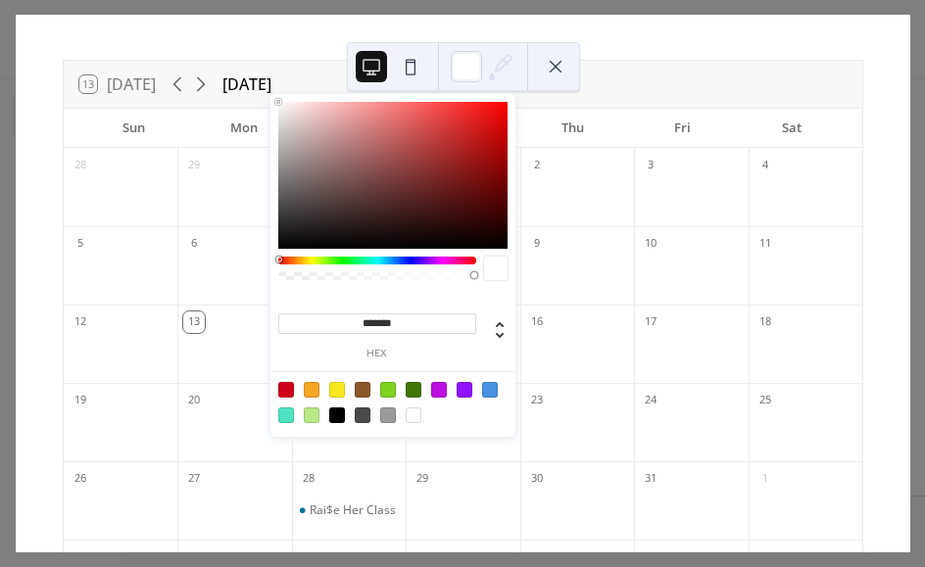
click at [363, 328] on input "*******" at bounding box center [377, 324] width 198 height 21
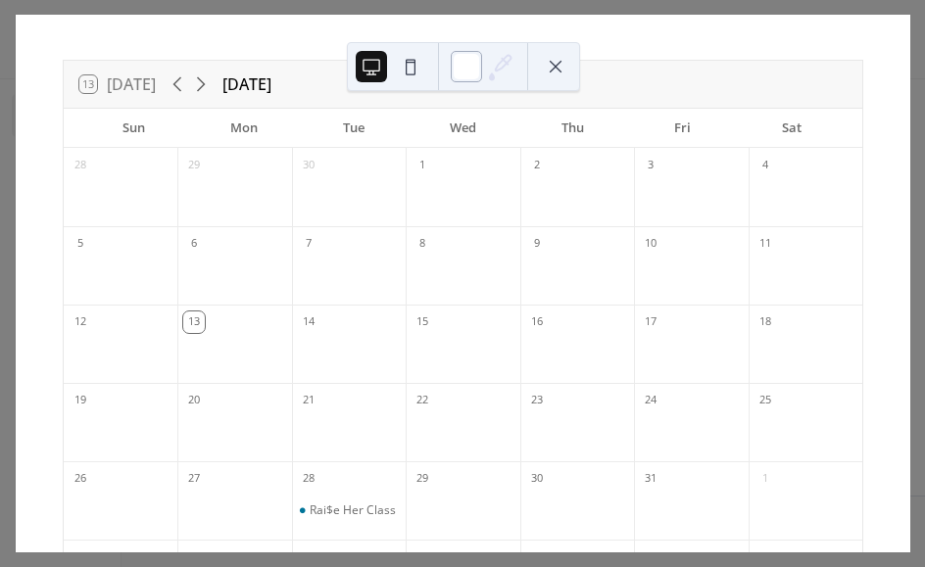
click at [472, 66] on div at bounding box center [466, 66] width 31 height 31
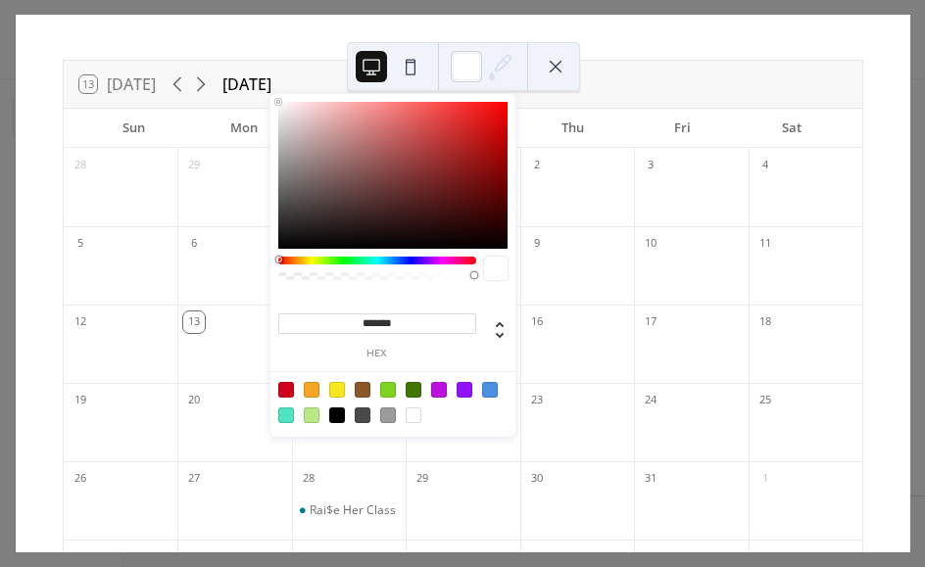
click at [437, 295] on div "******* hex" at bounding box center [392, 325] width 229 height 69
click at [418, 326] on input "*******" at bounding box center [377, 324] width 198 height 21
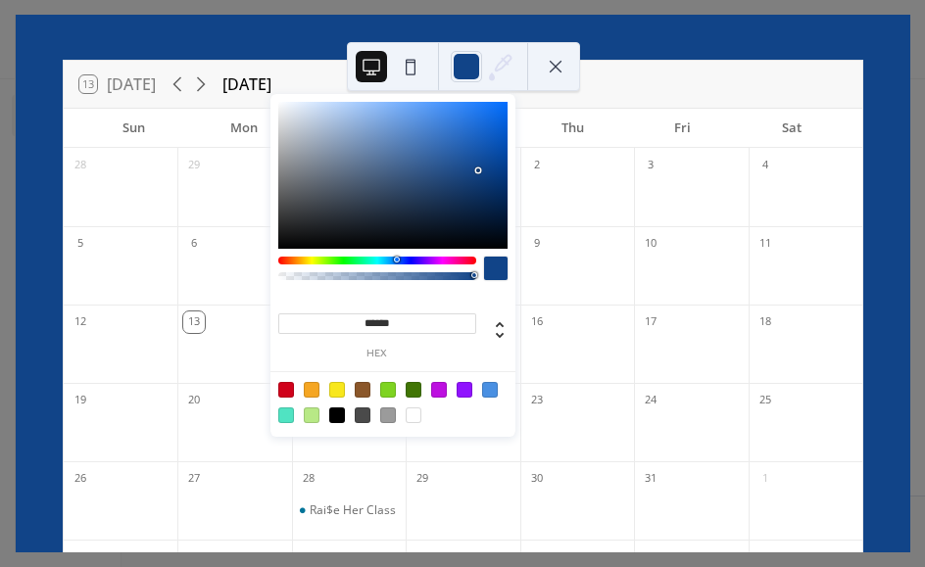
type input "*******"
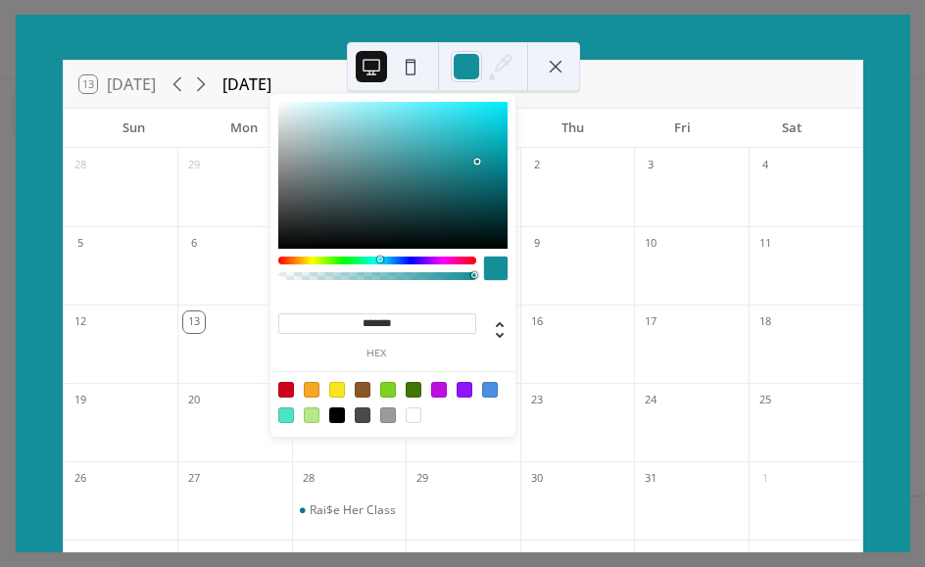
click at [777, 75] on div "13 Today October 2025" at bounding box center [463, 84] width 799 height 47
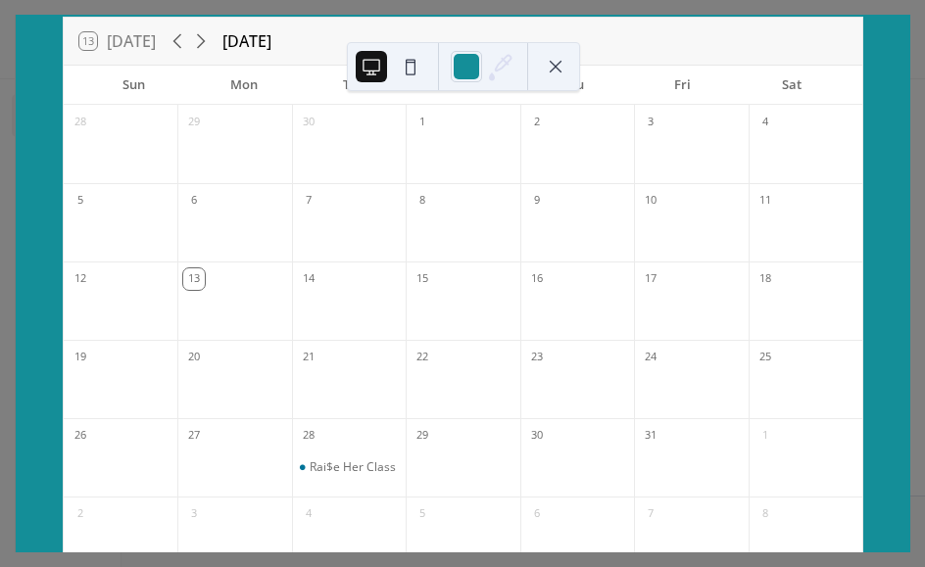
scroll to position [73, 0]
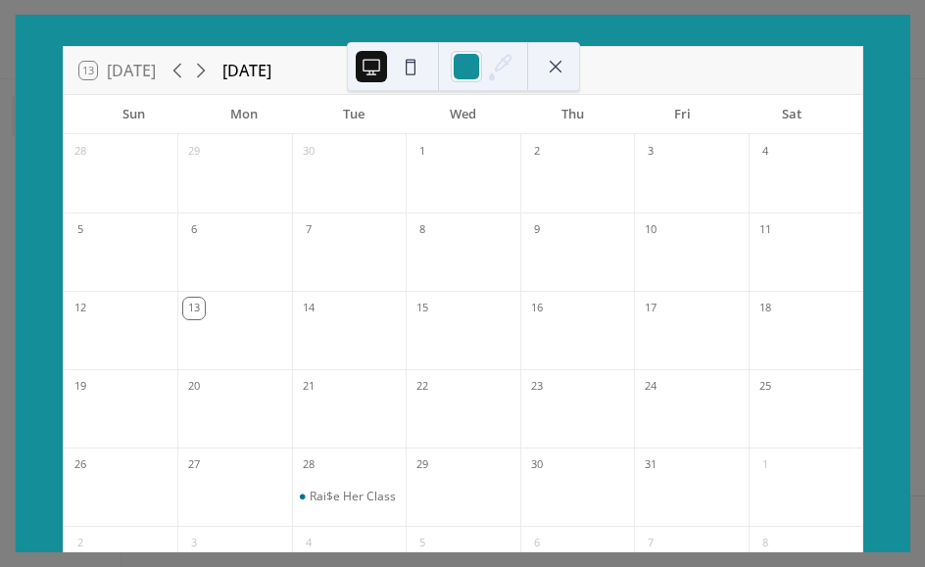
click at [562, 73] on button at bounding box center [555, 66] width 31 height 31
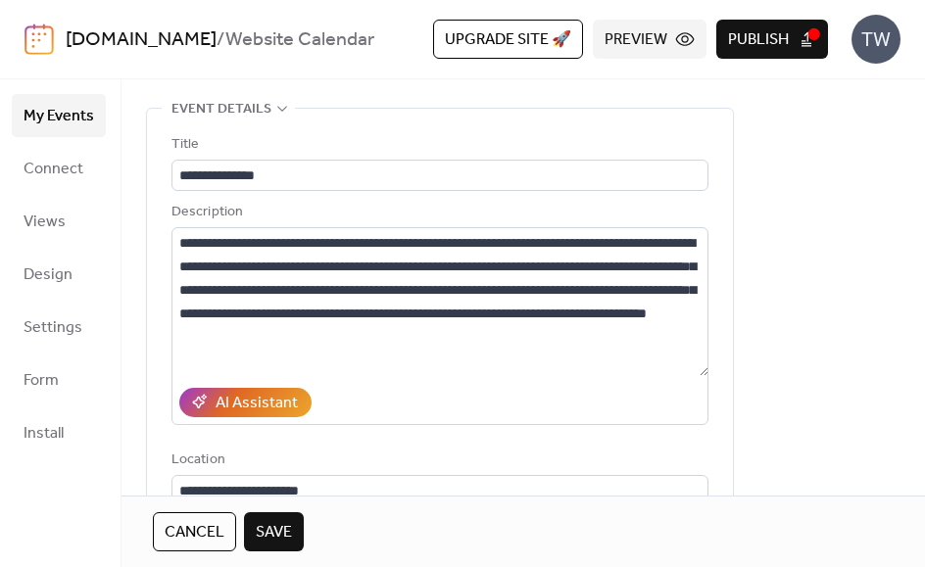
scroll to position [0, 0]
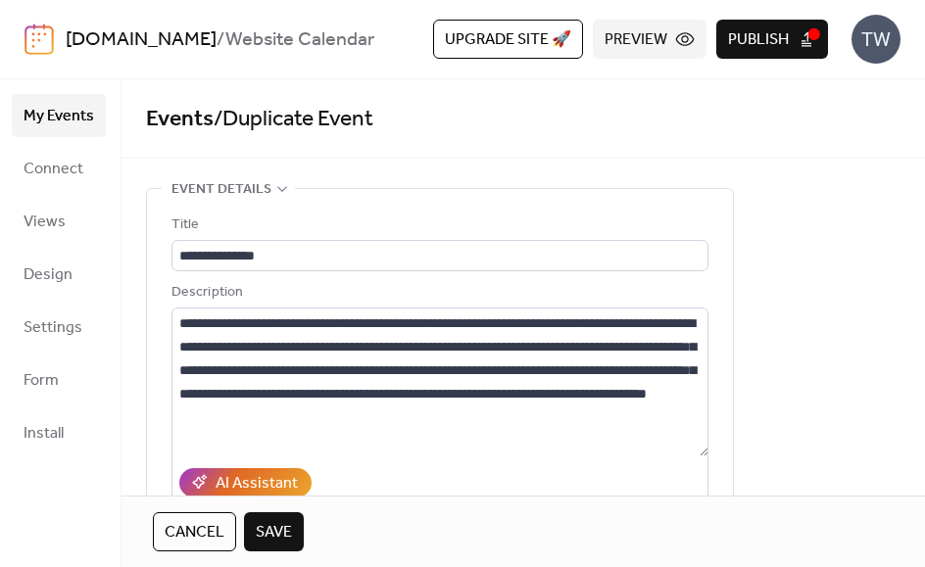
click at [635, 42] on span "Preview" at bounding box center [636, 40] width 63 height 24
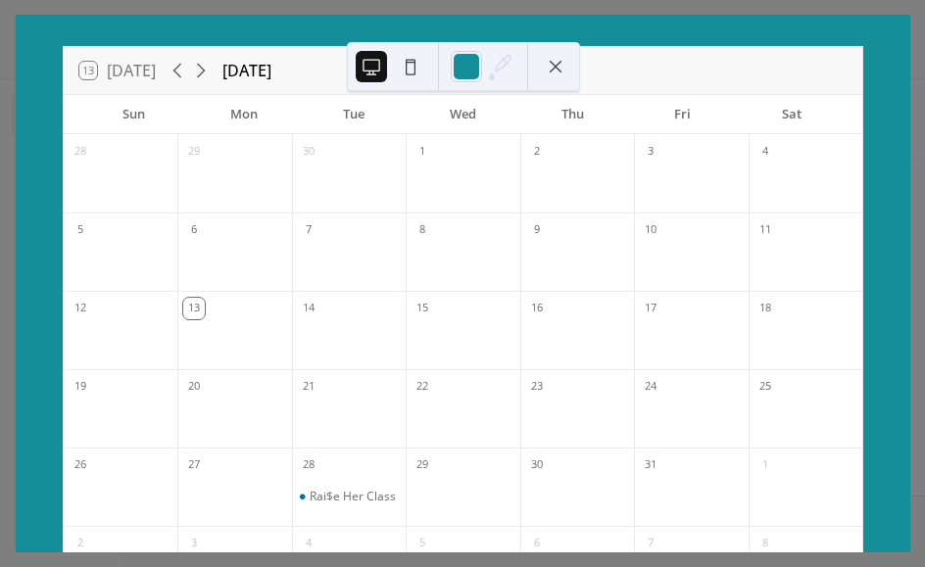
click at [546, 57] on button at bounding box center [555, 66] width 31 height 31
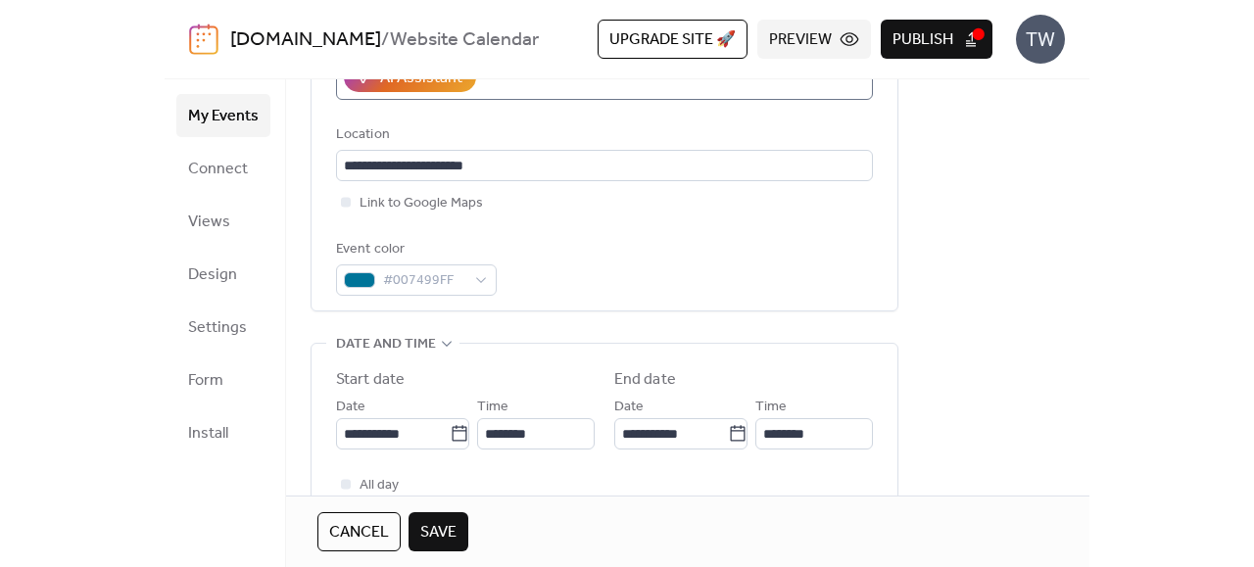
scroll to position [407, 0]
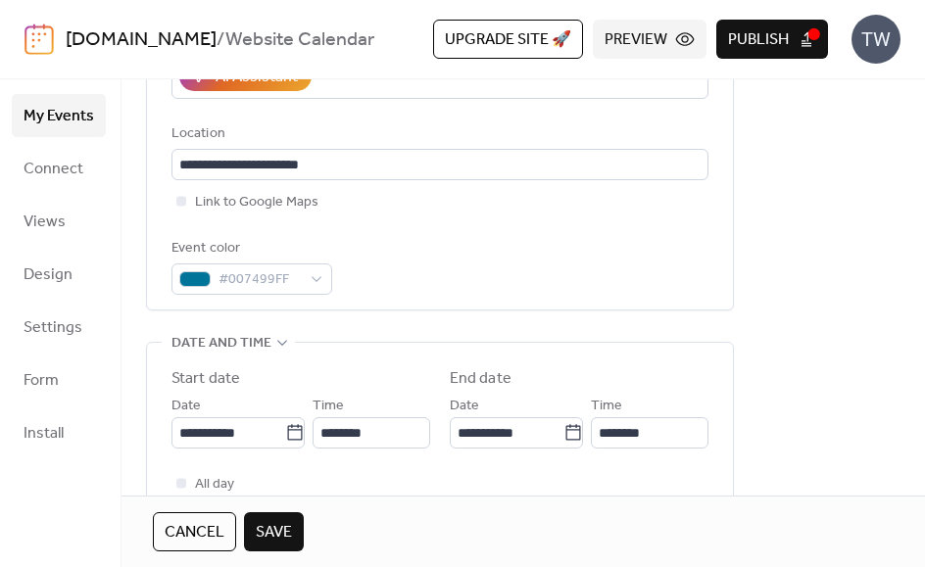
click at [199, 524] on span "Cancel" at bounding box center [195, 533] width 60 height 24
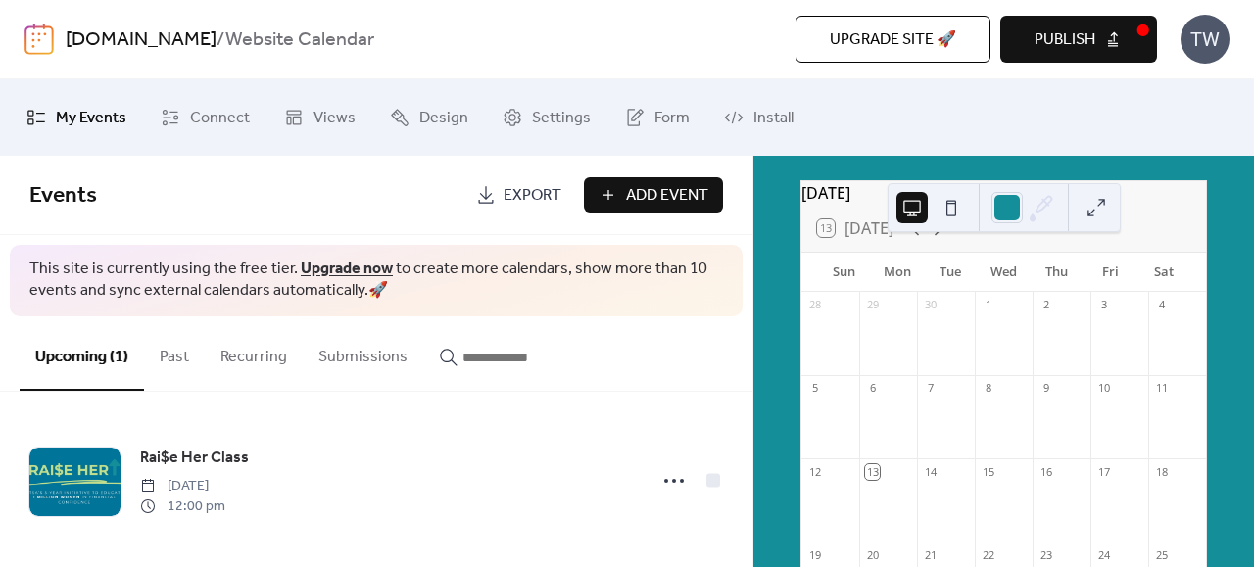
scroll to position [58, 0]
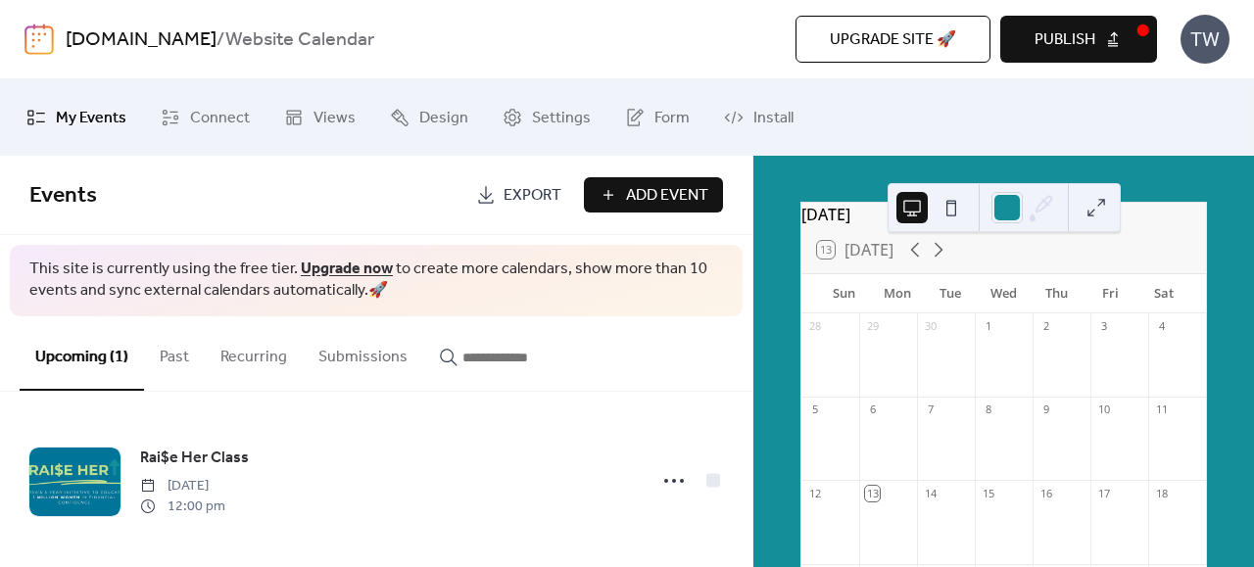
click at [839, 245] on div "13 Today" at bounding box center [1004, 249] width 405 height 47
click at [839, 214] on button at bounding box center [951, 207] width 31 height 31
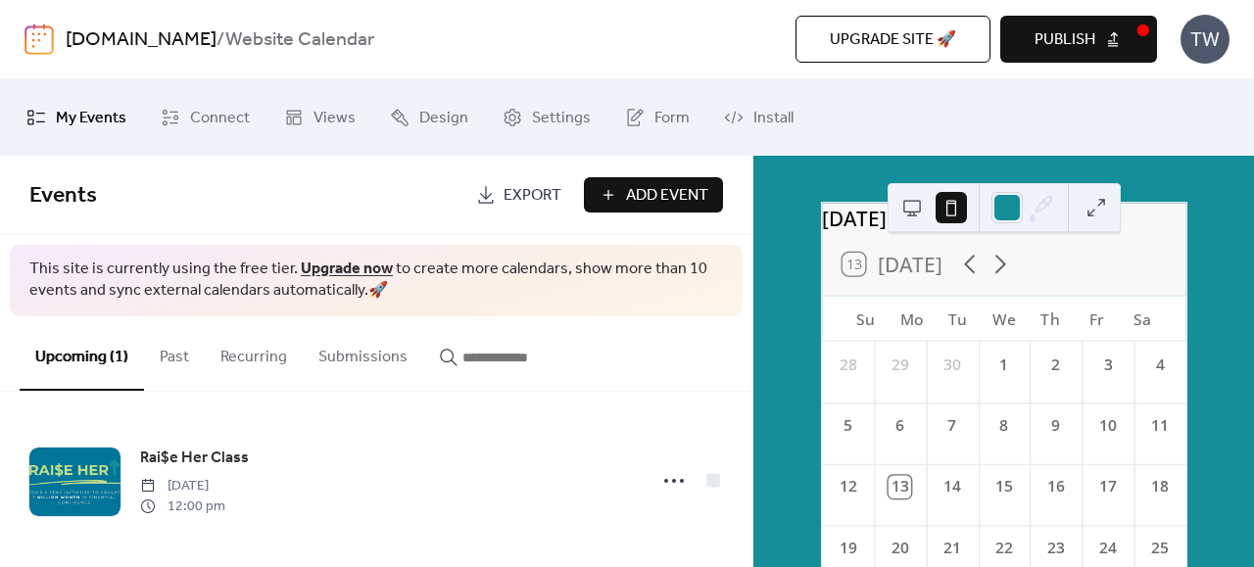
click at [839, 212] on button at bounding box center [912, 207] width 31 height 31
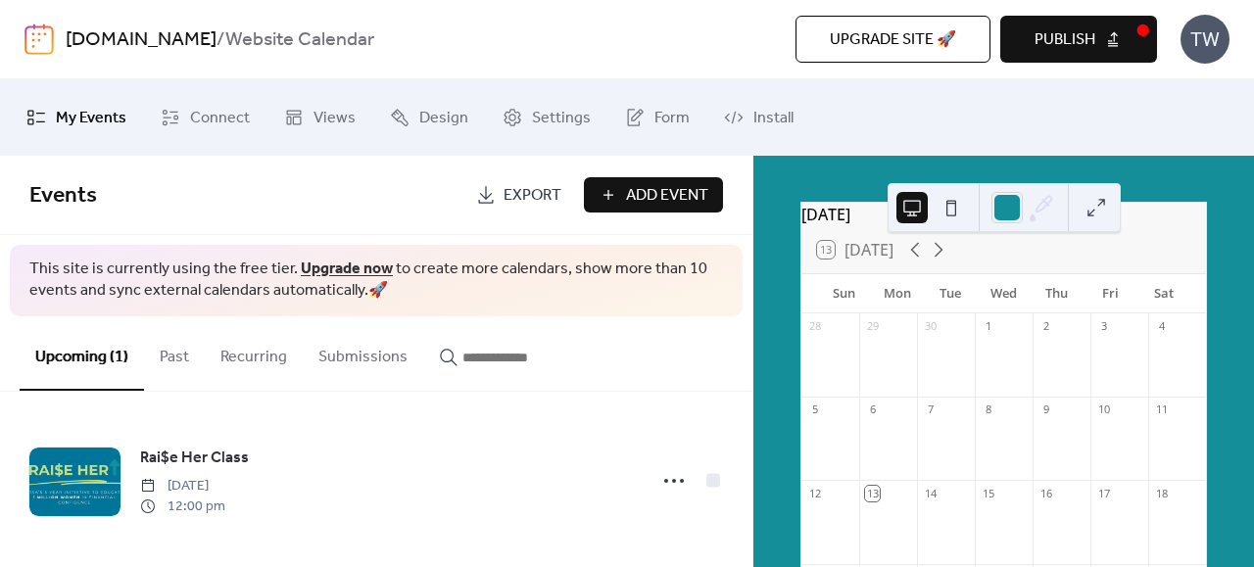
click at [839, 217] on button at bounding box center [1096, 207] width 31 height 31
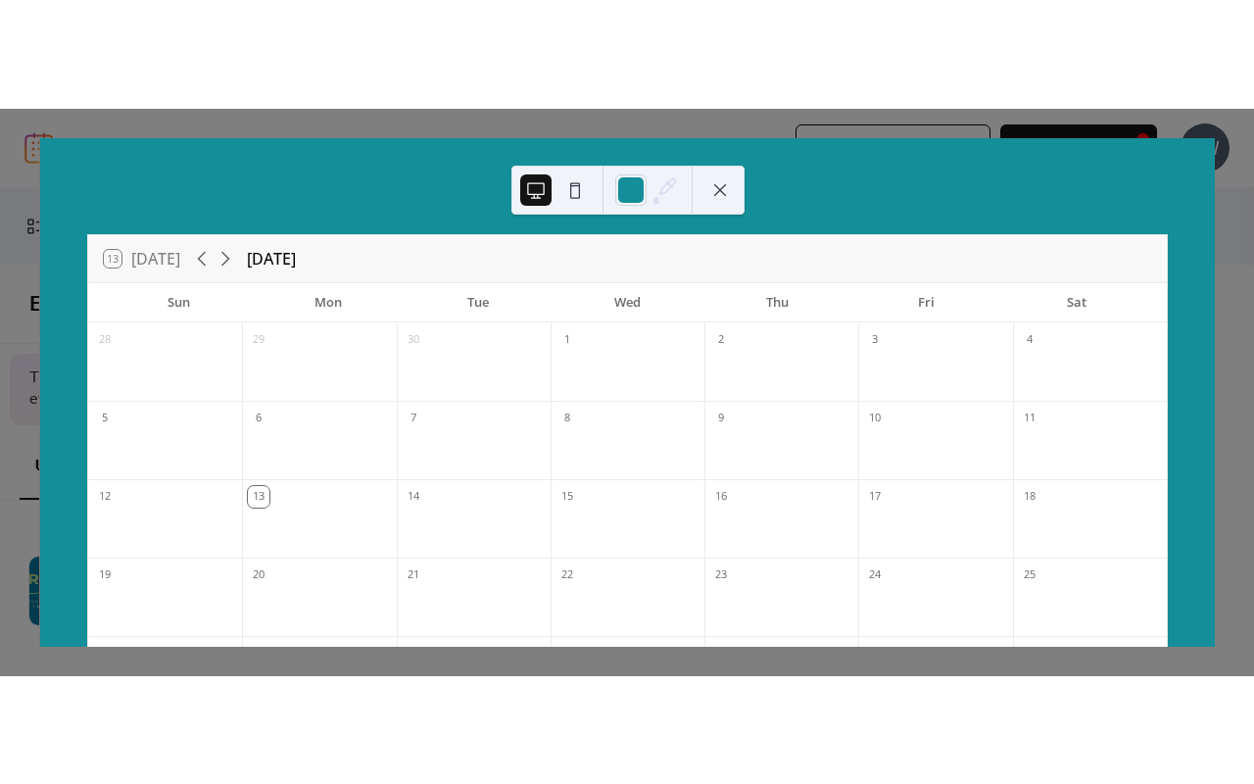
scroll to position [0, 0]
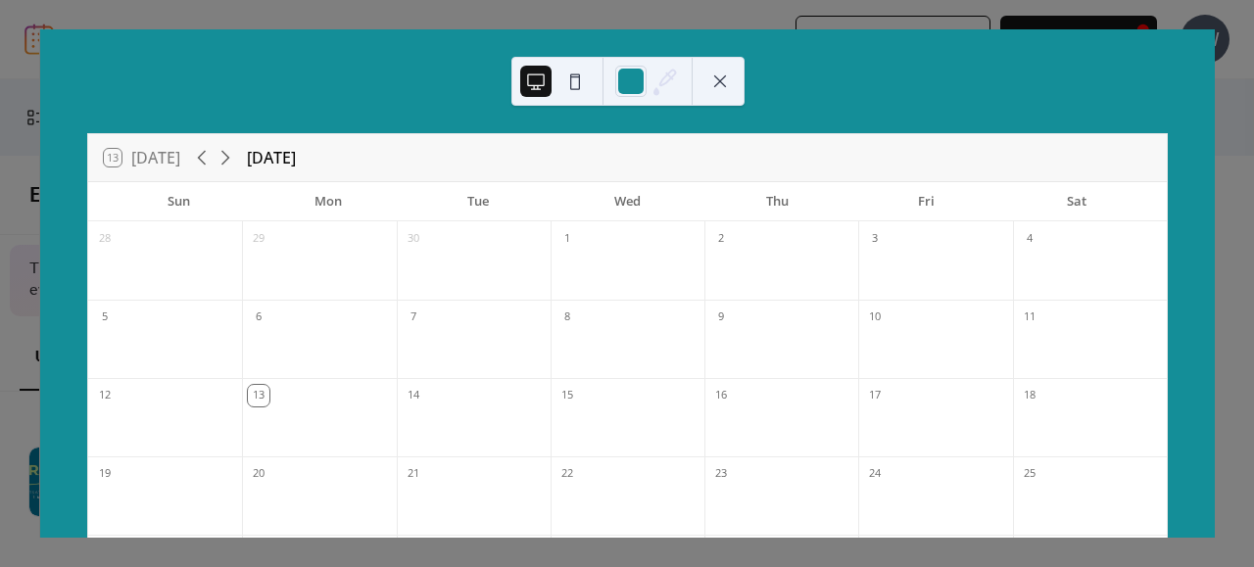
click at [712, 88] on button at bounding box center [720, 81] width 31 height 31
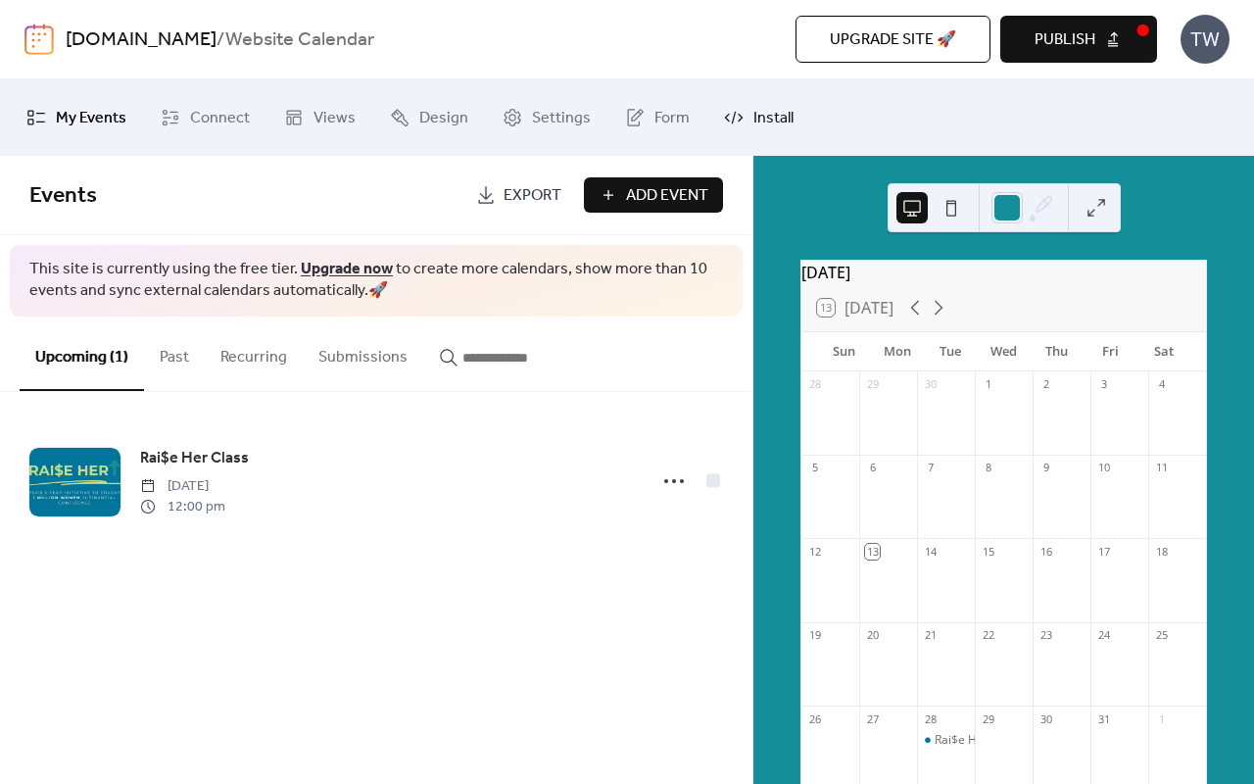
click at [780, 127] on span "Install" at bounding box center [774, 118] width 40 height 31
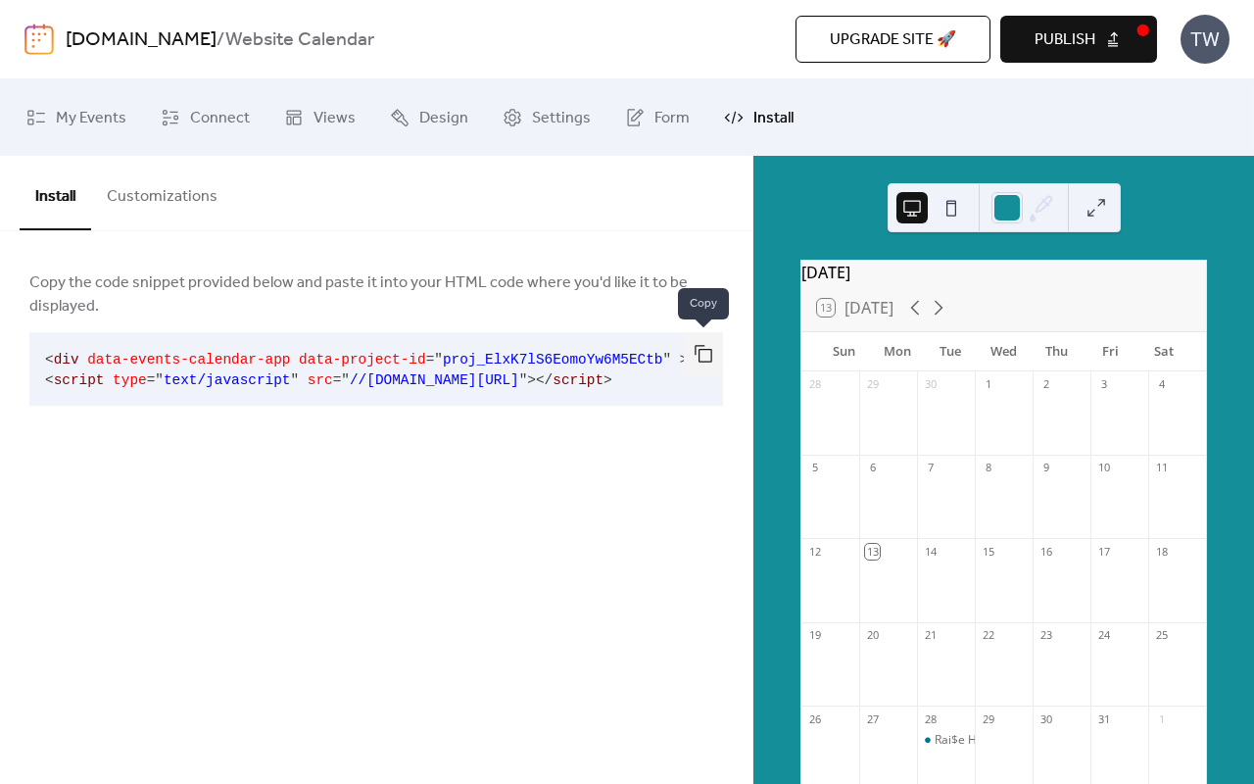
click at [699, 360] on button "button" at bounding box center [703, 353] width 39 height 43
click at [713, 353] on button "button" at bounding box center [703, 353] width 39 height 43
click at [694, 360] on button "button" at bounding box center [703, 353] width 39 height 43
click at [425, 538] on div "Install Customizations Copy the code snippet provided below and paste it into y…" at bounding box center [376, 470] width 753 height 628
click at [182, 208] on button "Customizations" at bounding box center [162, 192] width 142 height 73
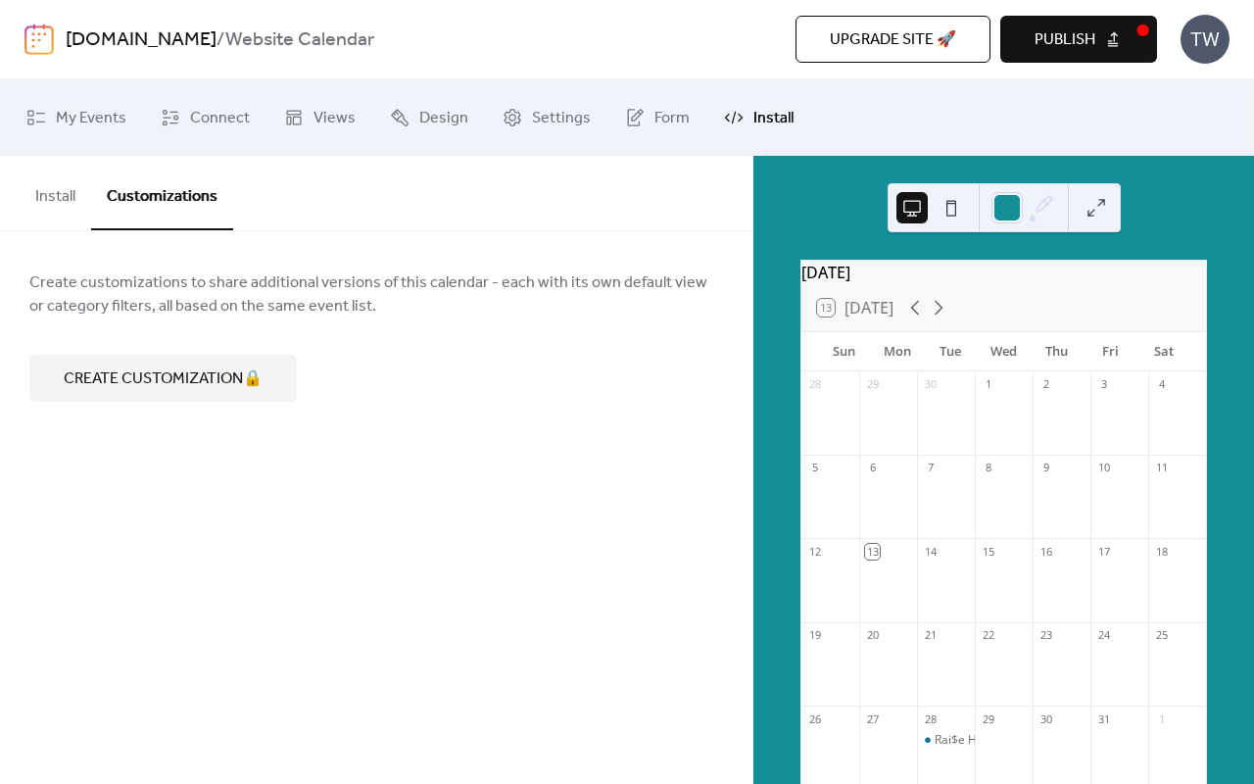
click at [52, 201] on button "Install" at bounding box center [56, 192] width 72 height 73
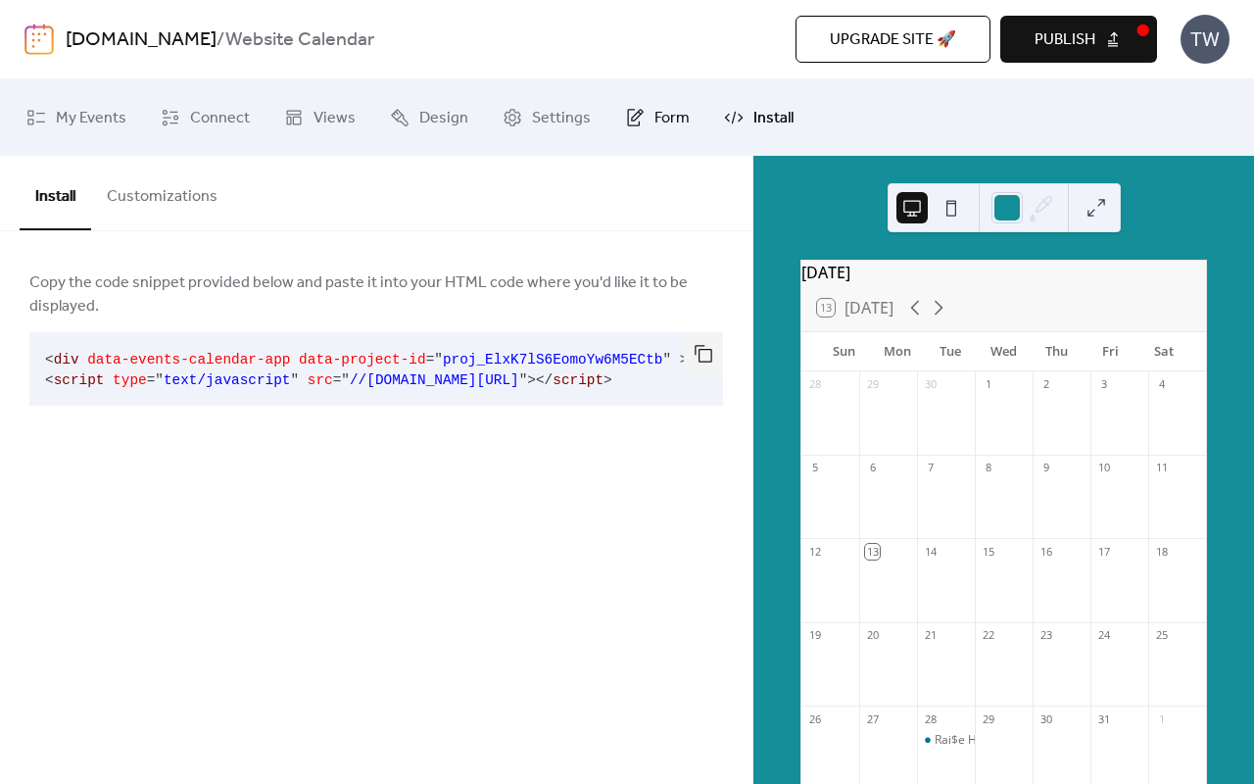
click at [657, 136] on link "Form" at bounding box center [657, 117] width 94 height 61
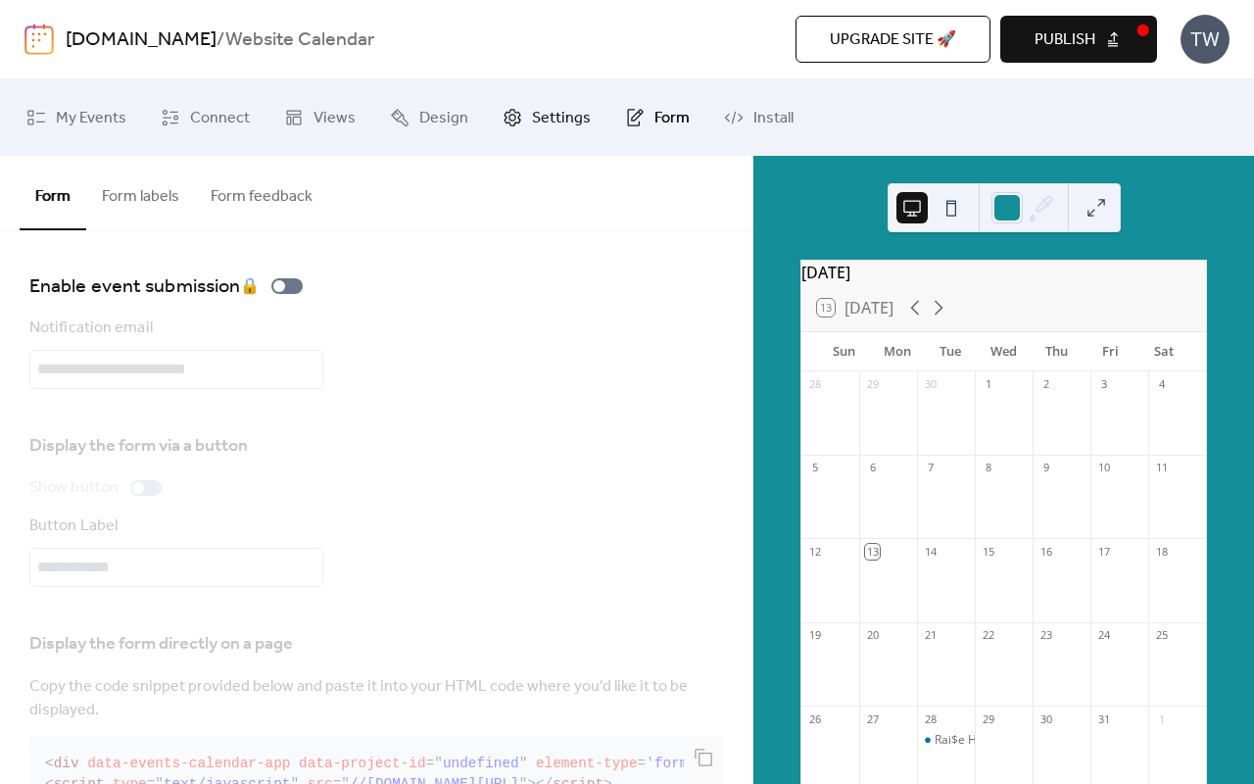
click at [542, 127] on span "Settings" at bounding box center [561, 118] width 59 height 31
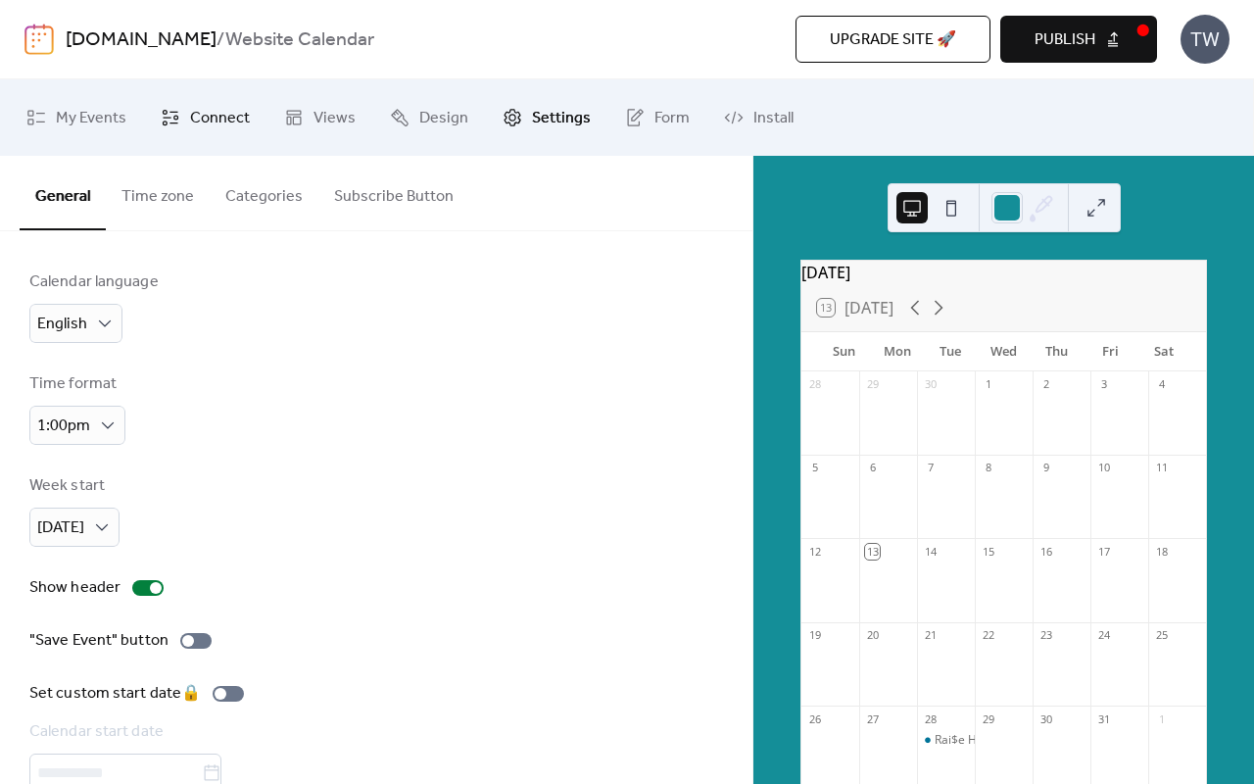
click at [192, 121] on span "Connect" at bounding box center [220, 118] width 60 height 31
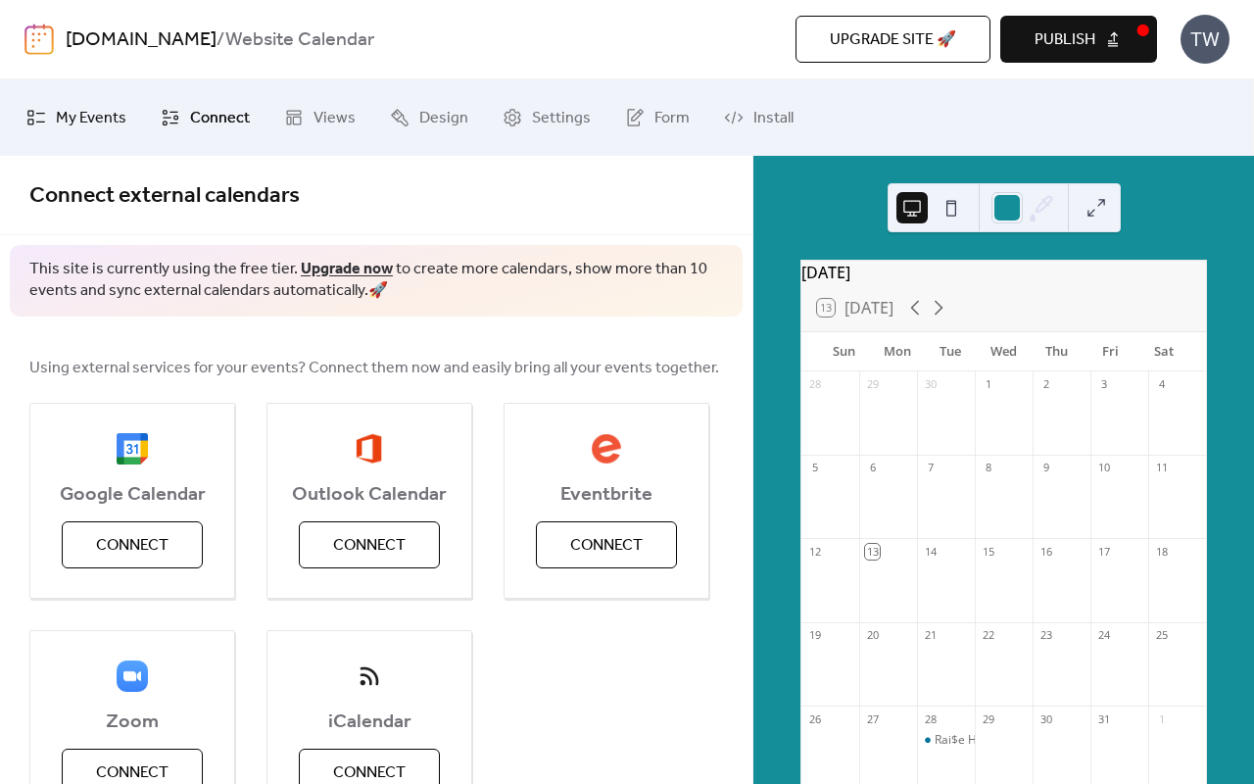
click at [108, 122] on span "My Events" at bounding box center [91, 118] width 71 height 31
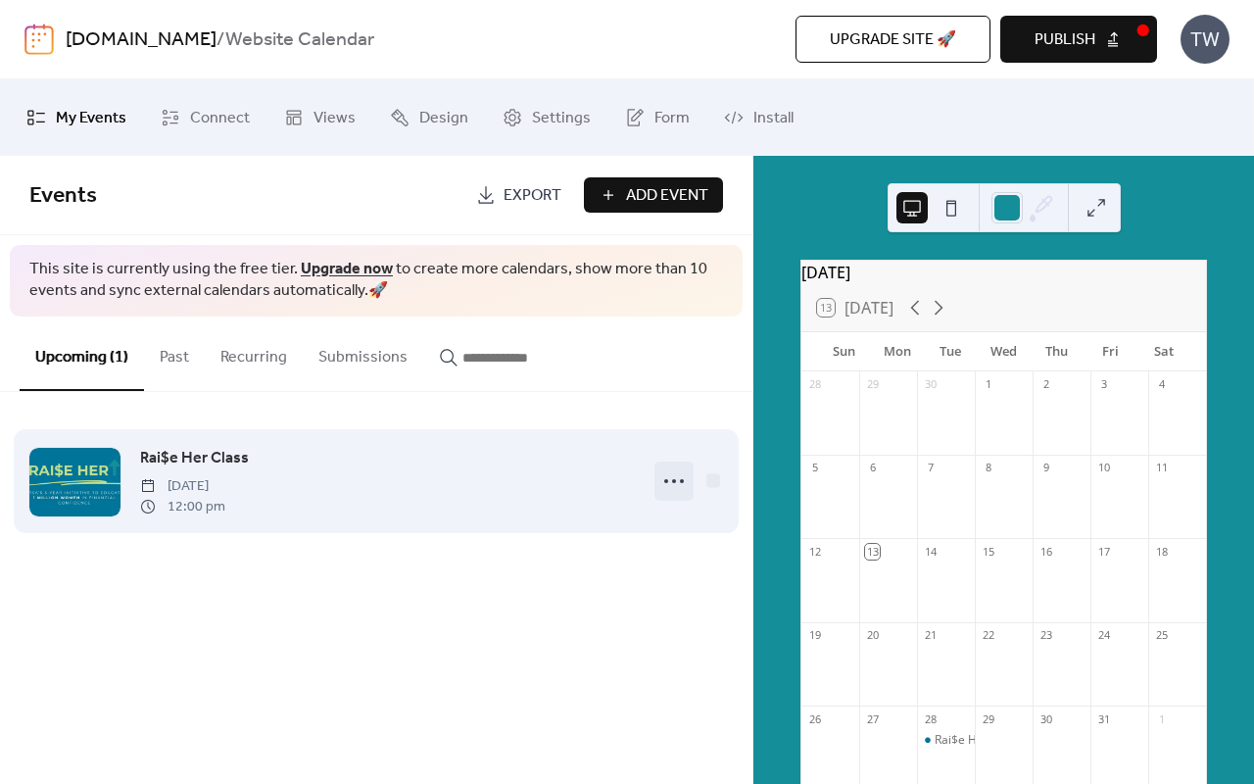
click at [667, 486] on icon at bounding box center [673, 480] width 31 height 31
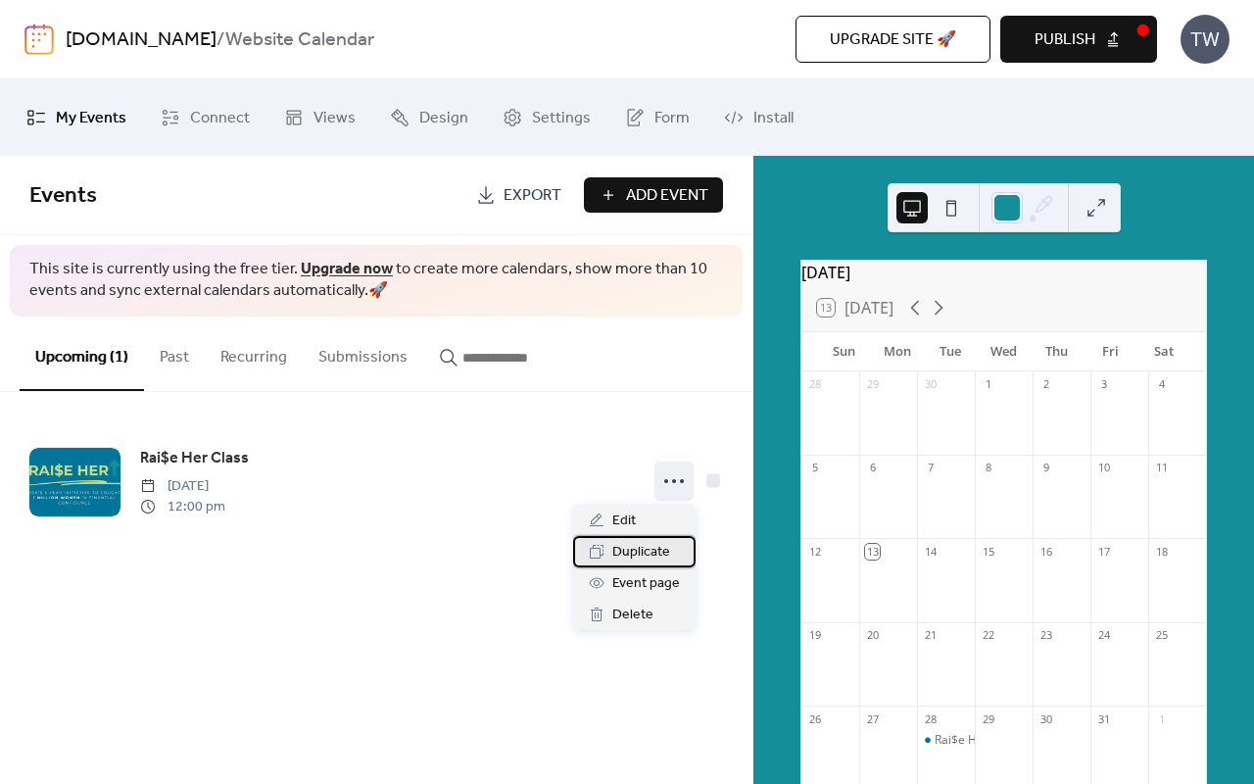
click at [644, 547] on span "Duplicate" at bounding box center [641, 553] width 58 height 24
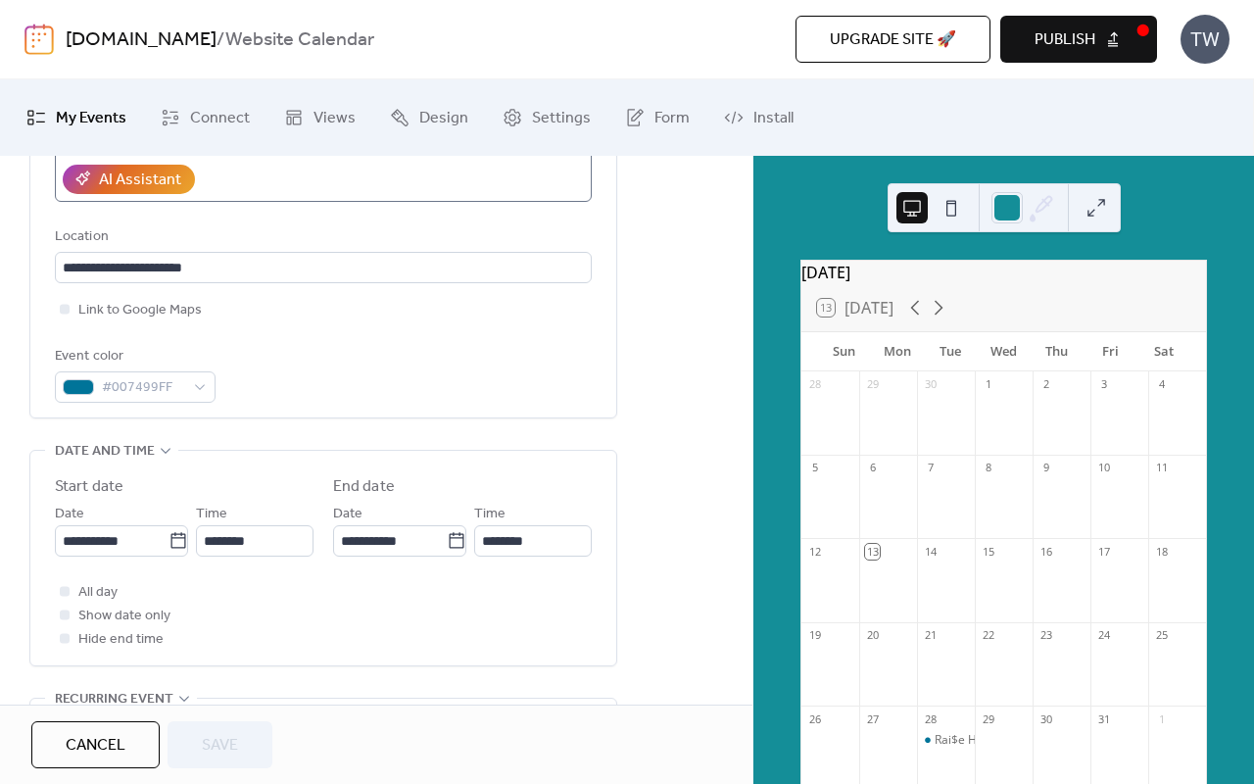
scroll to position [426, 0]
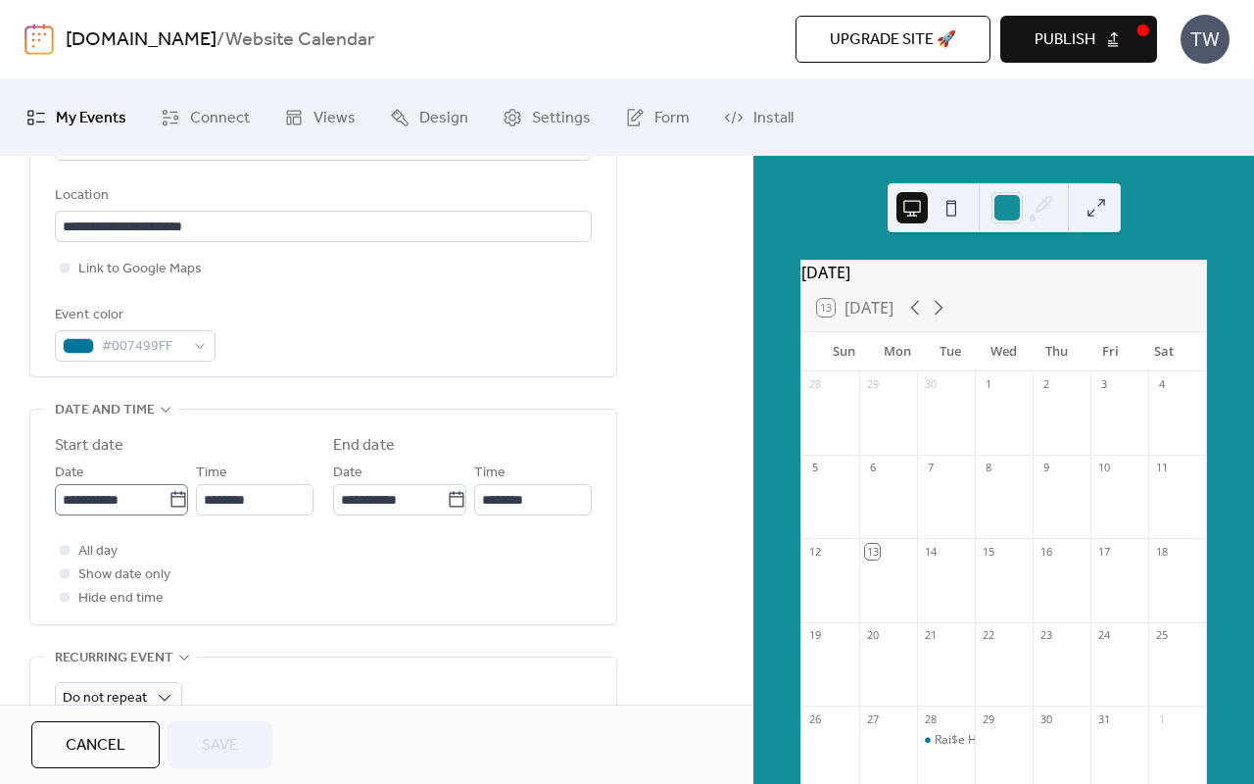
click at [171, 502] on icon at bounding box center [179, 500] width 20 height 20
click at [169, 502] on input "**********" at bounding box center [112, 499] width 114 height 31
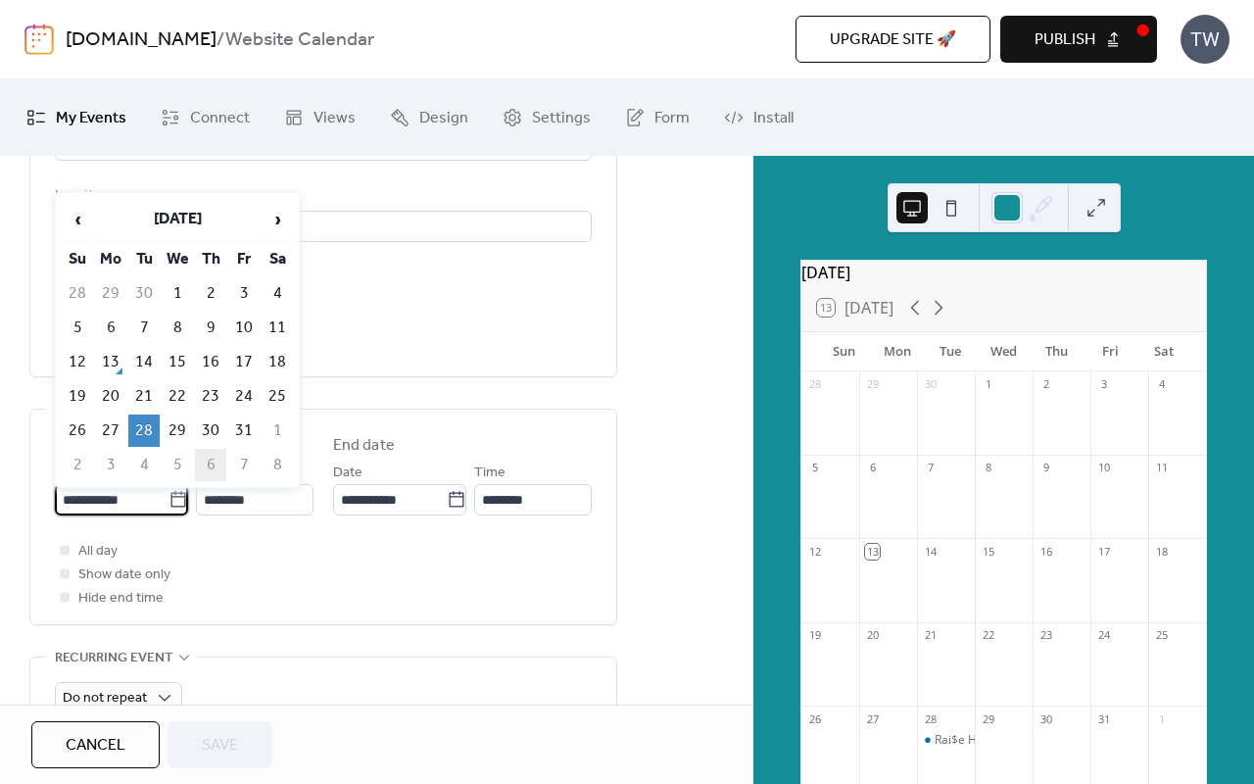
click at [202, 461] on td "6" at bounding box center [210, 465] width 31 height 32
type input "**********"
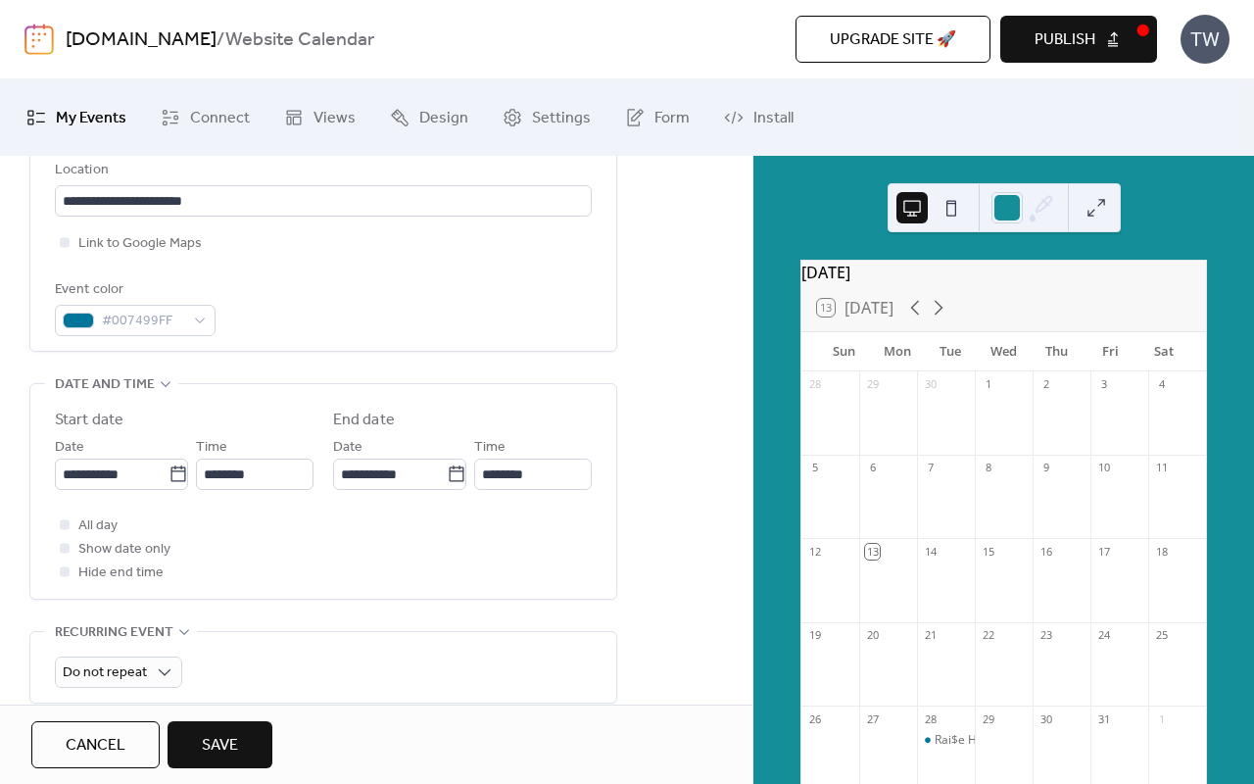
scroll to position [454, 0]
click at [169, 480] on icon at bounding box center [179, 473] width 20 height 20
click at [168, 480] on input "**********" at bounding box center [112, 472] width 114 height 31
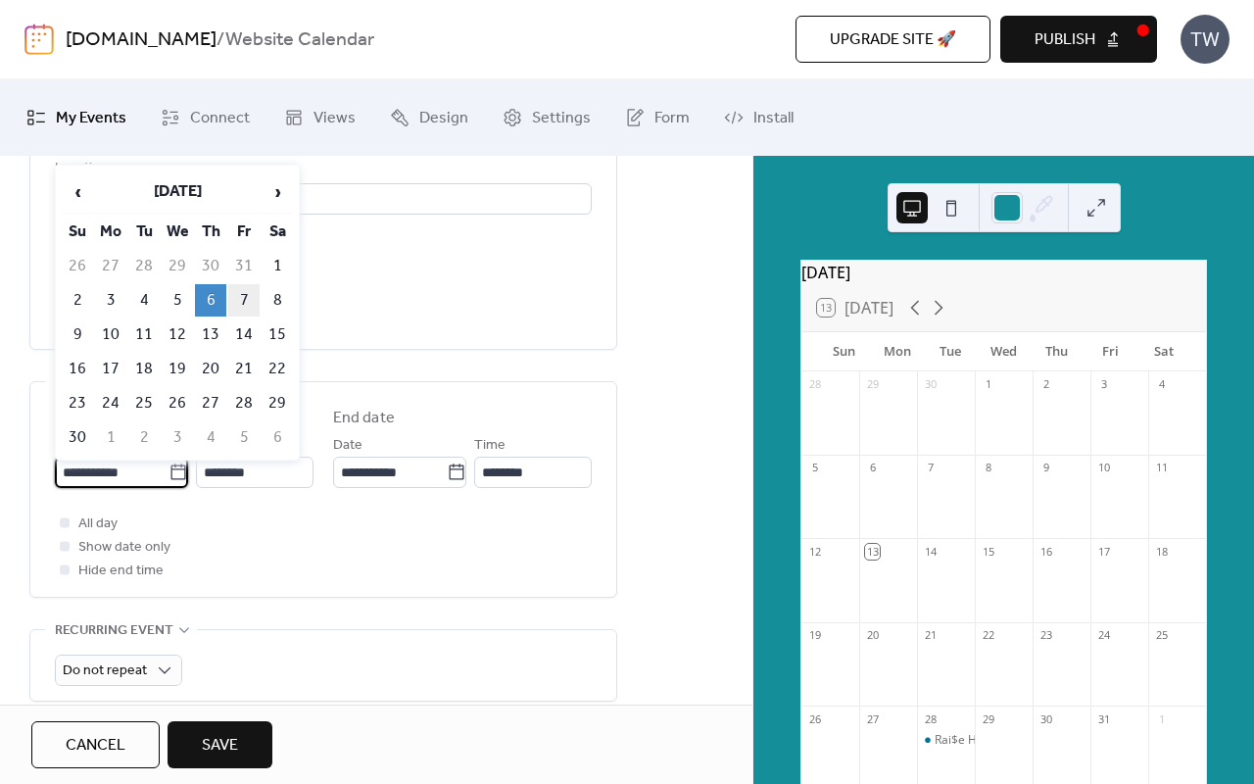
click at [247, 306] on td "7" at bounding box center [243, 300] width 31 height 32
type input "**********"
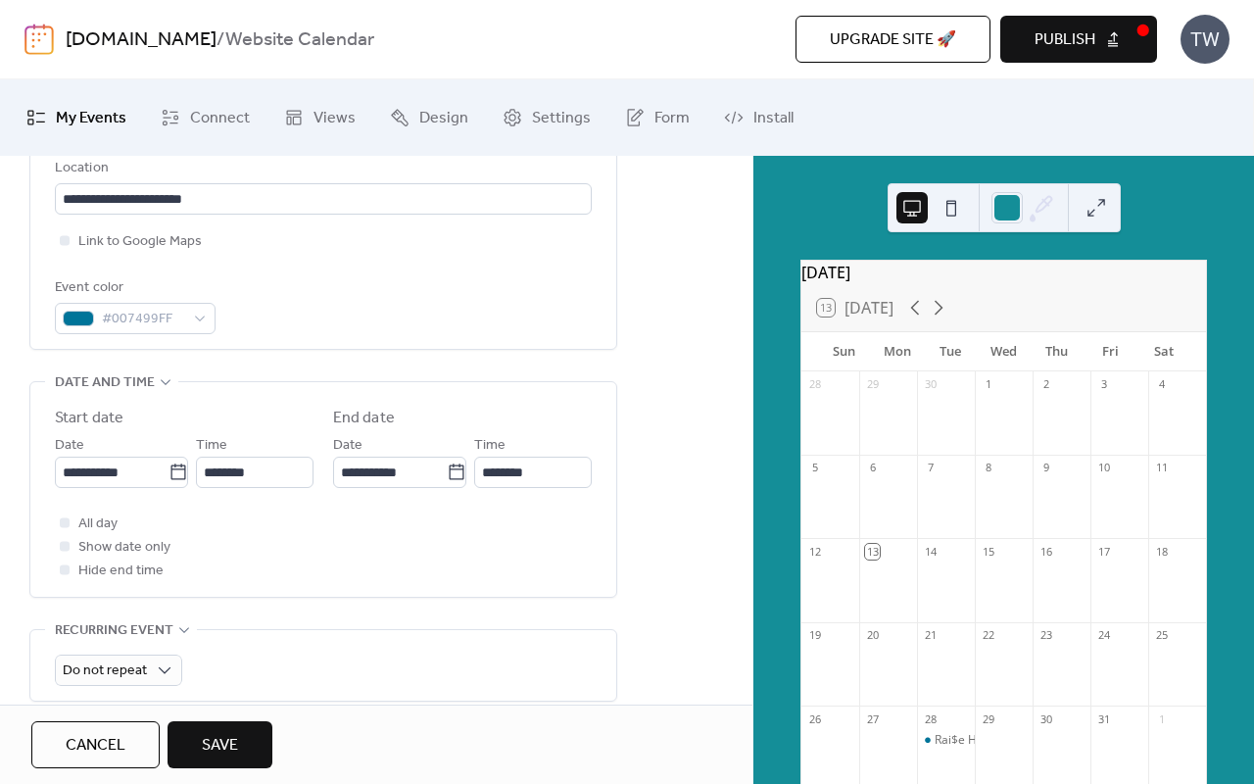
click at [205, 750] on span "Save" at bounding box center [220, 746] width 36 height 24
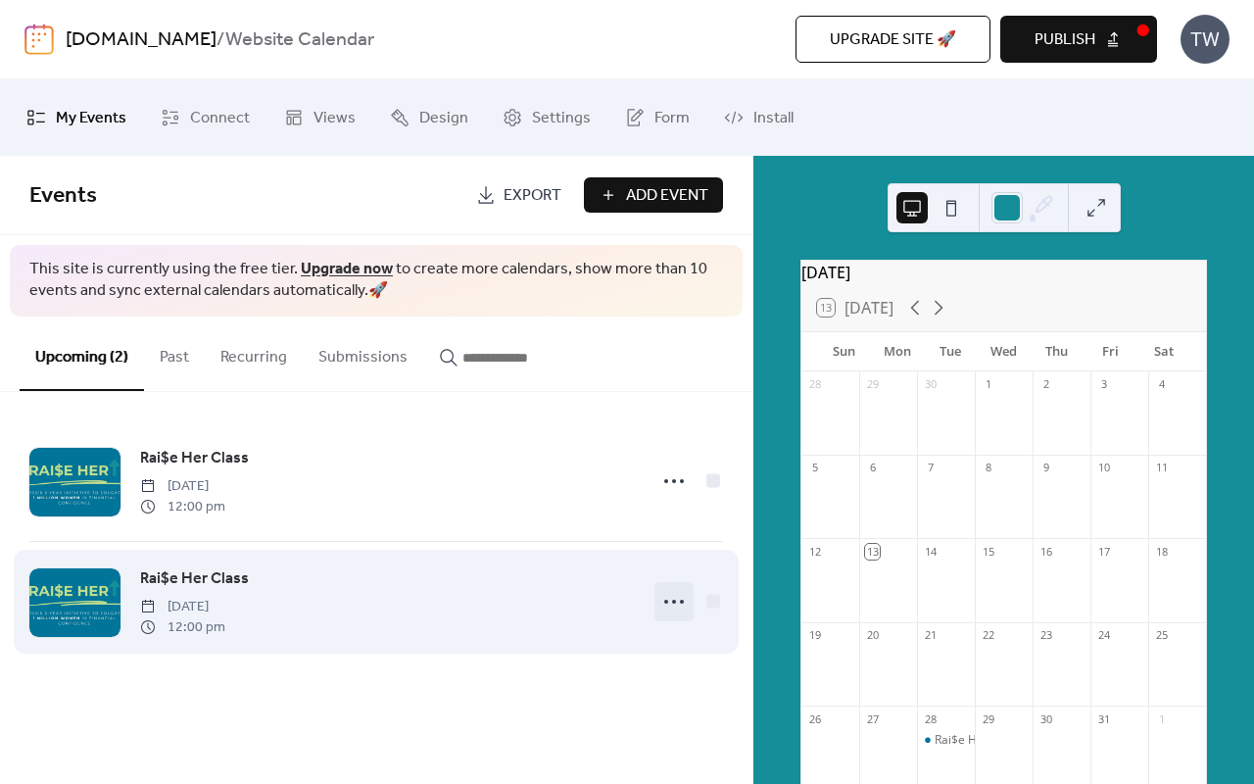
click at [671, 609] on icon at bounding box center [673, 601] width 31 height 31
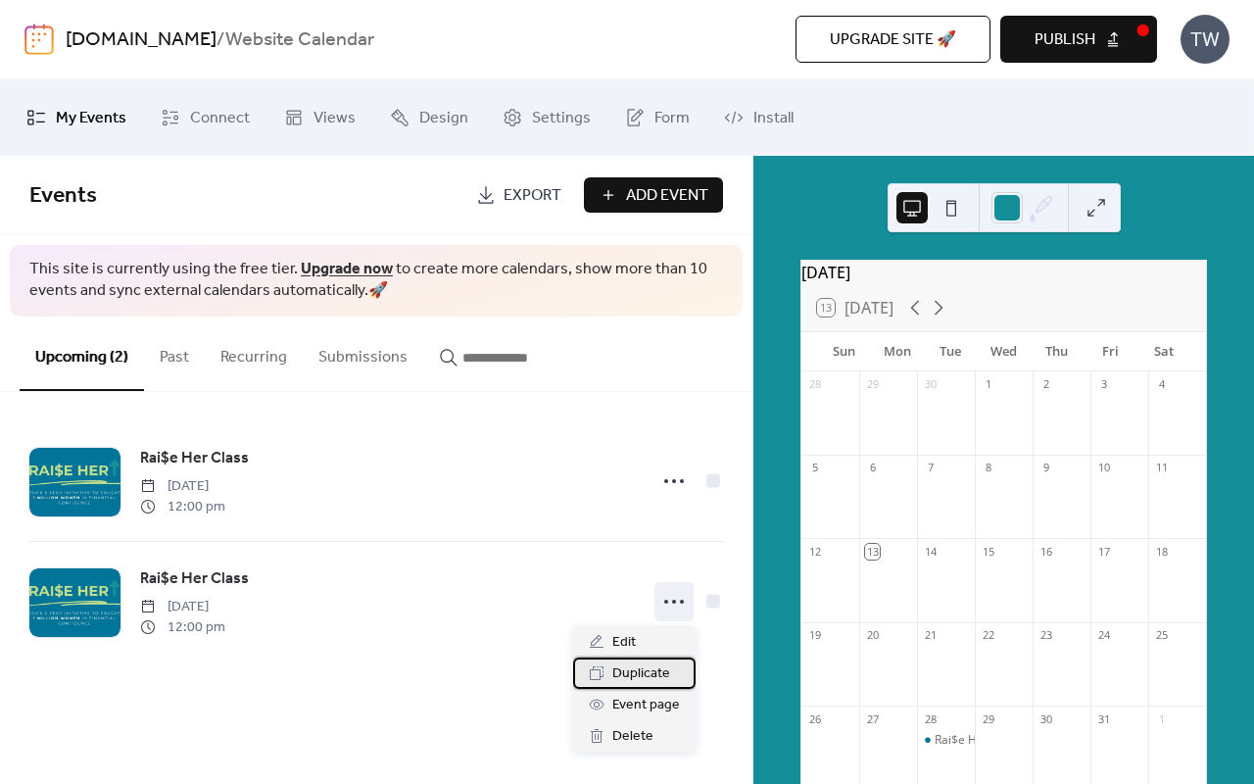
click at [650, 673] on span "Duplicate" at bounding box center [641, 674] width 58 height 24
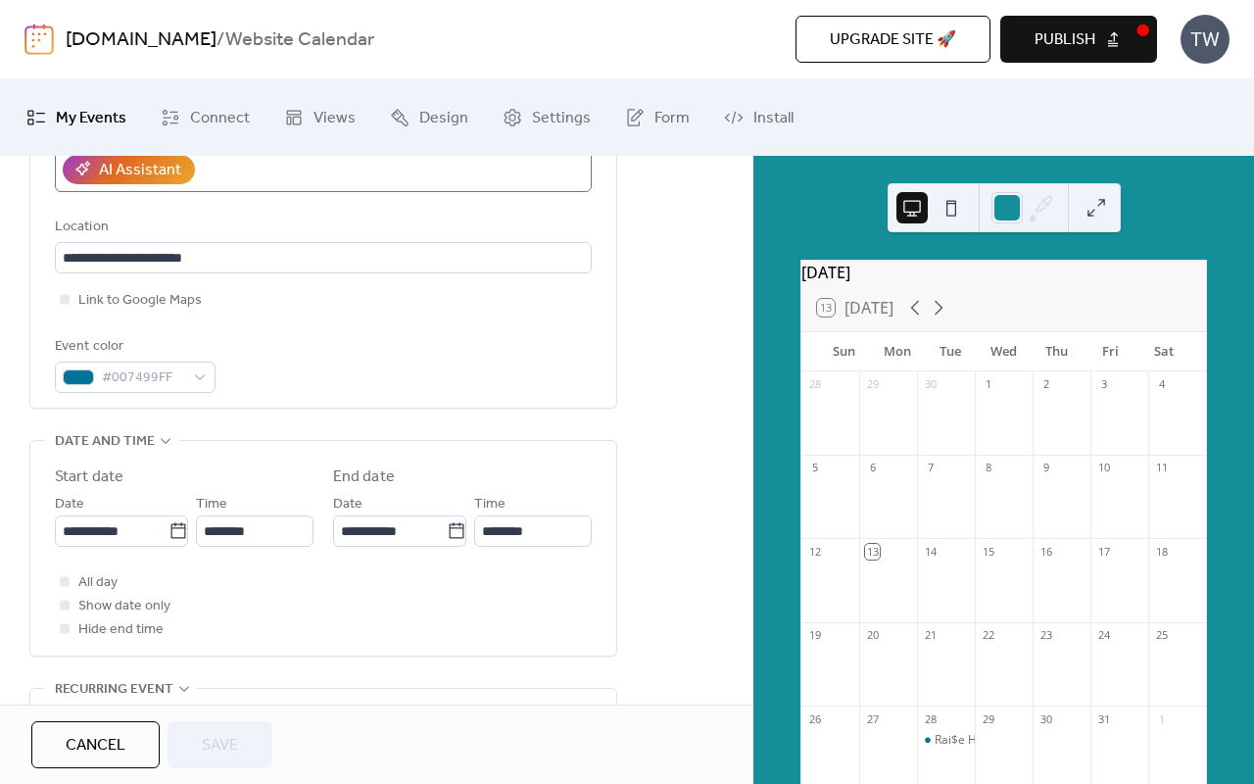
scroll to position [404, 0]
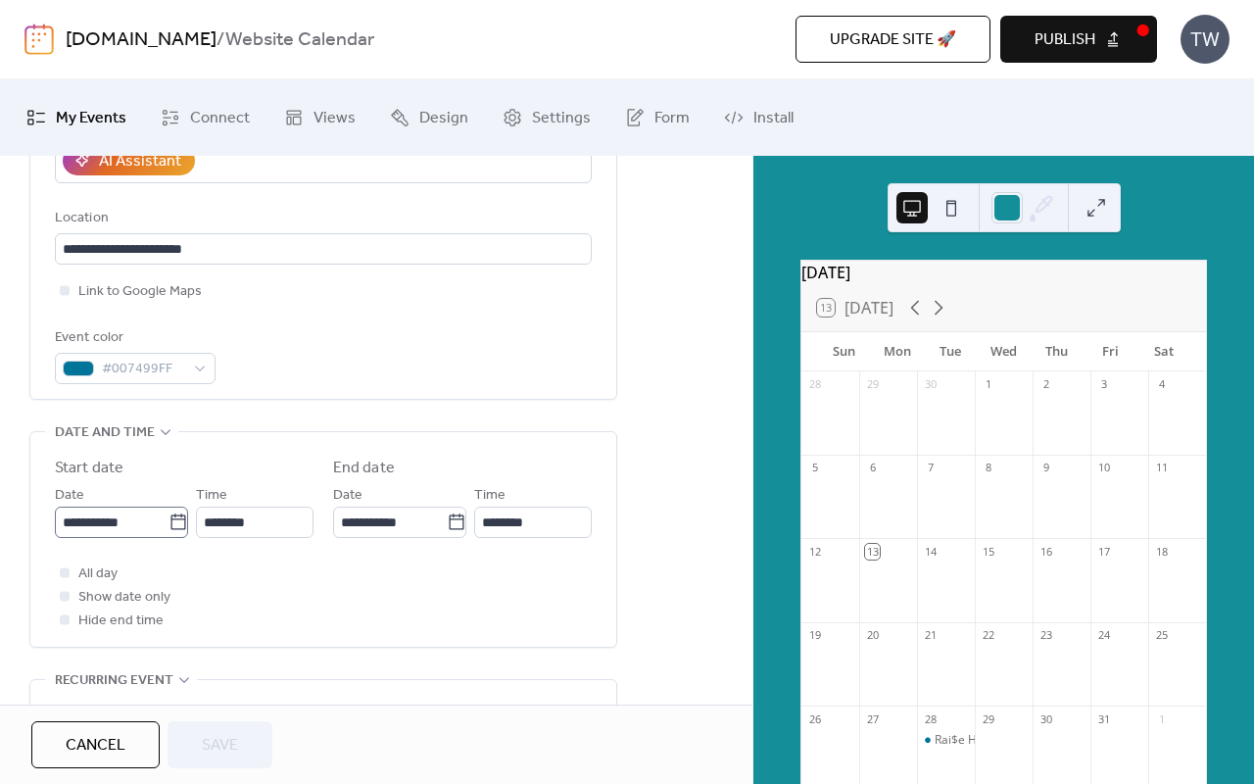
click at [169, 526] on icon at bounding box center [179, 522] width 20 height 20
click at [167, 526] on input "**********" at bounding box center [112, 522] width 114 height 31
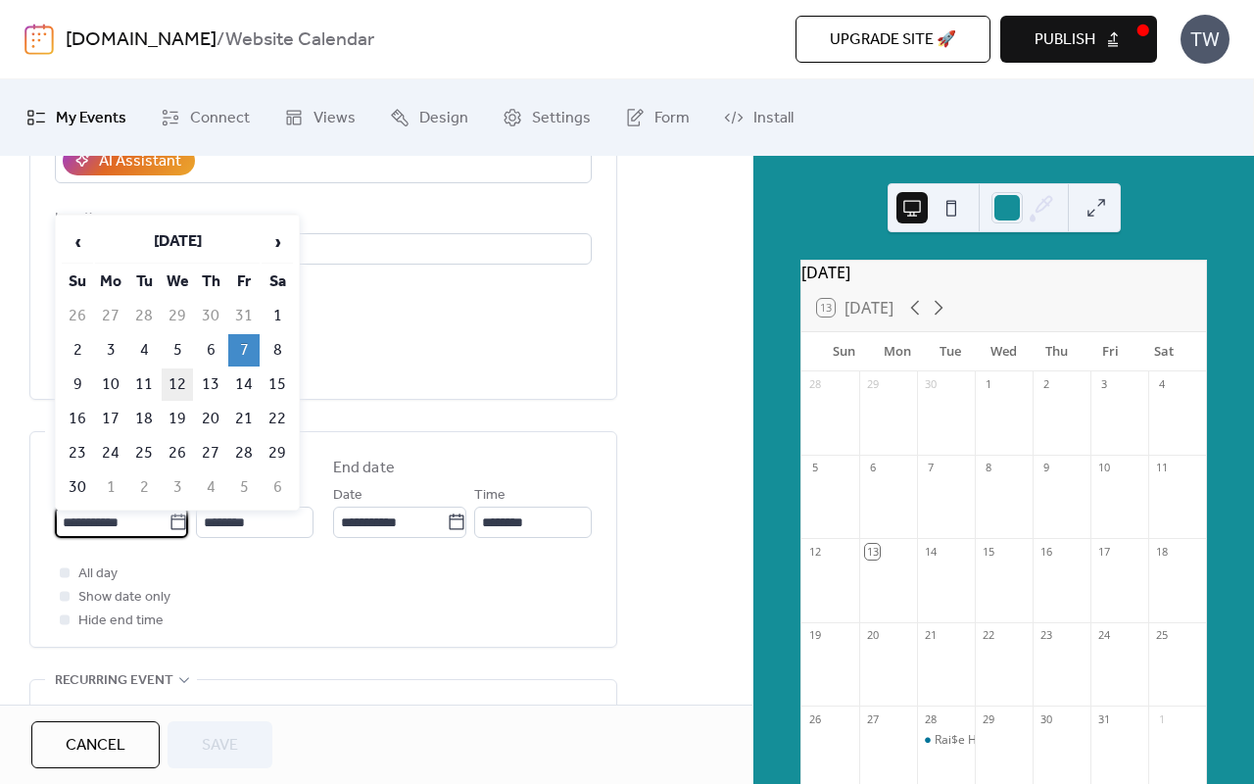
click at [188, 377] on td "12" at bounding box center [177, 384] width 31 height 32
type input "**********"
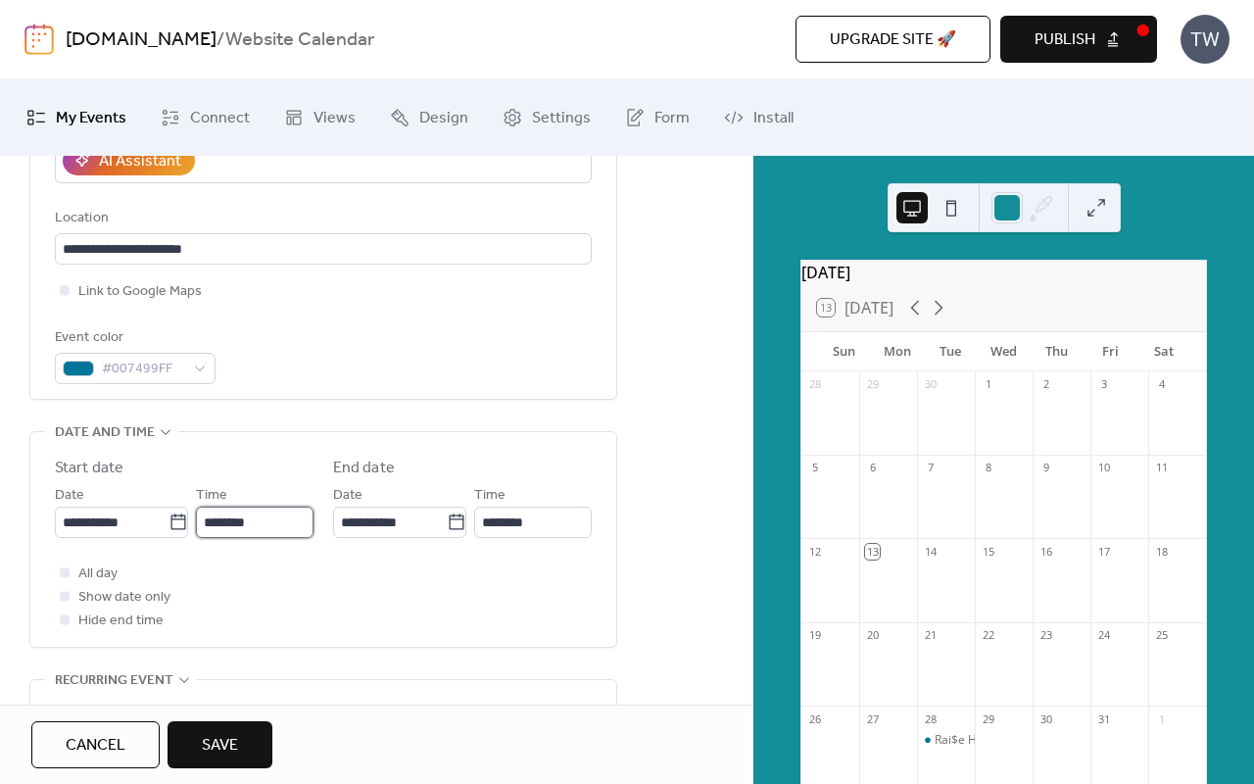
click at [249, 520] on input "********" at bounding box center [255, 522] width 118 height 31
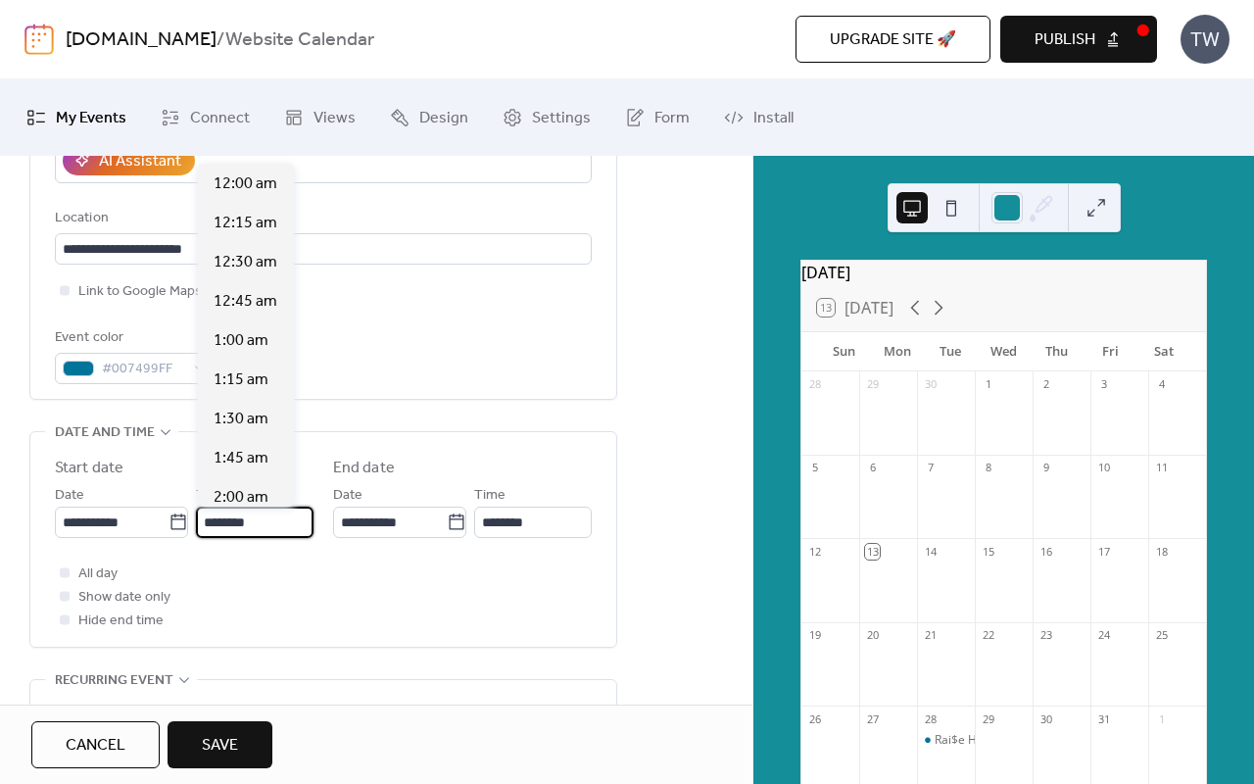
scroll to position [1881, 0]
click at [241, 349] on span "1:00 pm" at bounding box center [242, 341] width 56 height 24
type input "*******"
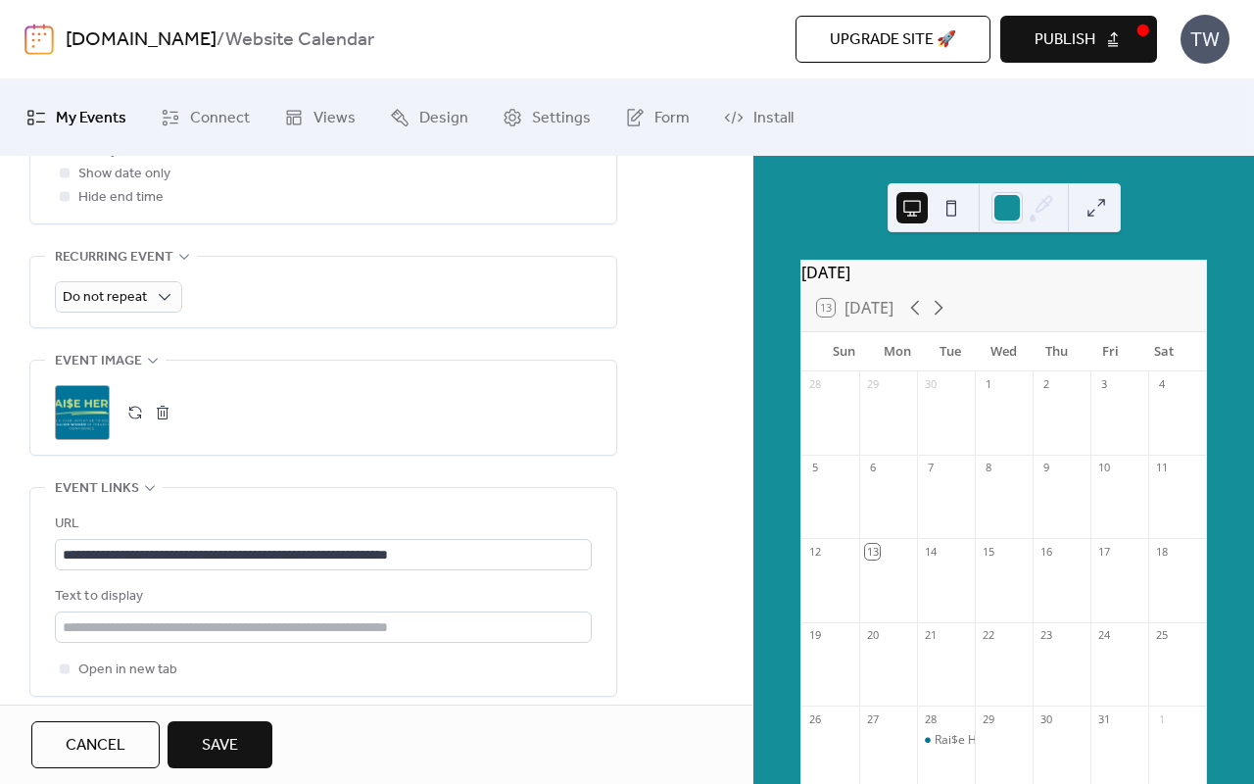
scroll to position [834, 0]
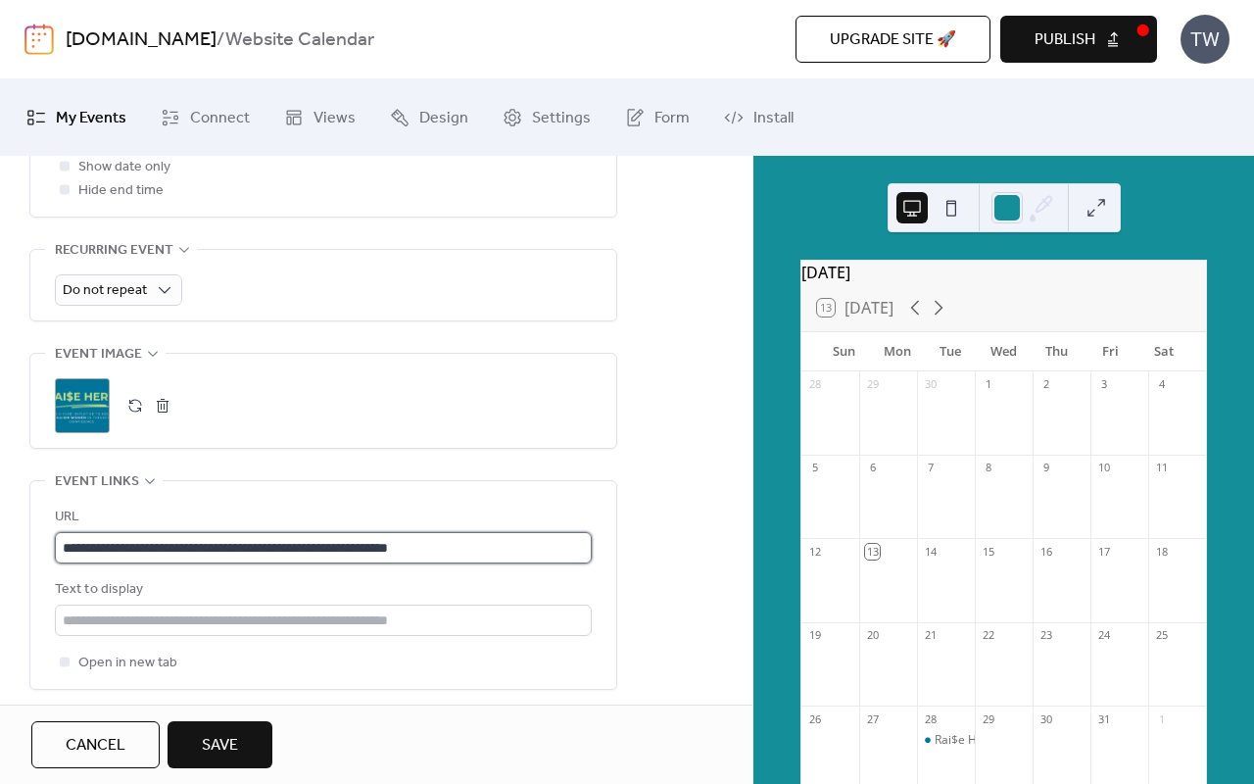
click at [279, 552] on input "**********" at bounding box center [323, 547] width 537 height 31
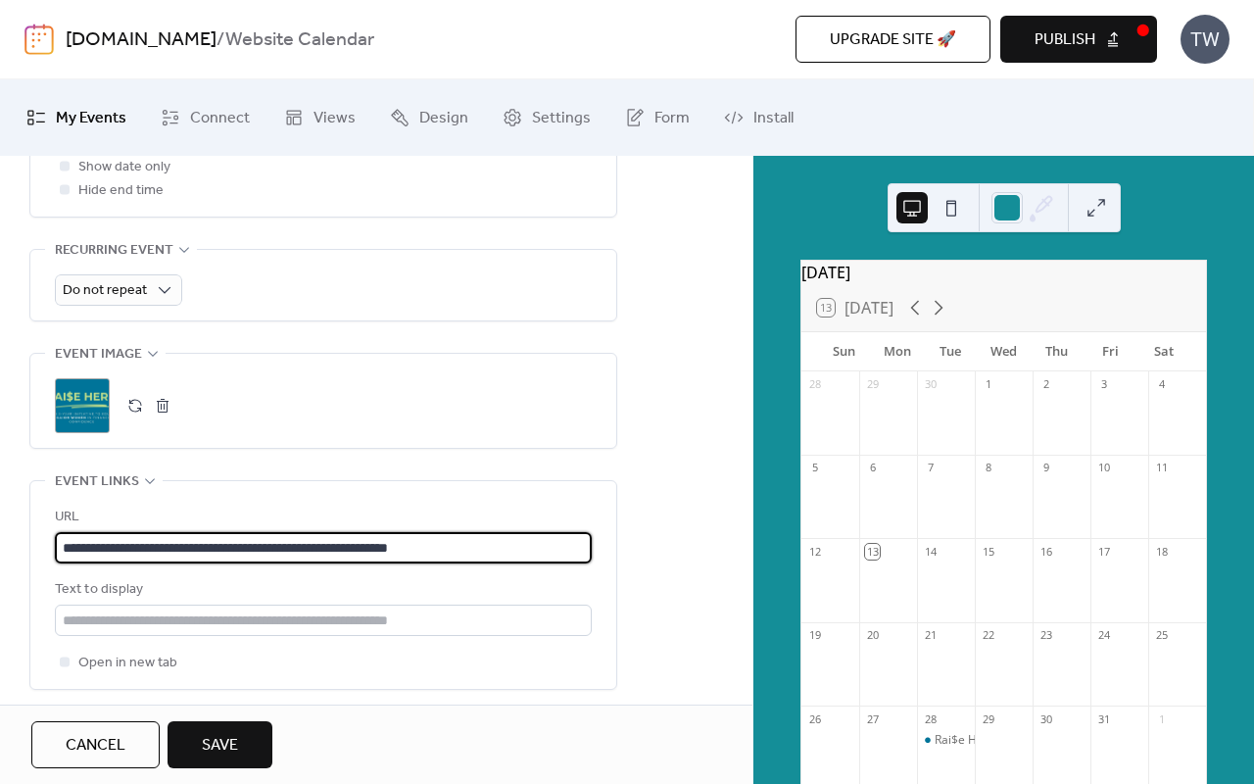
click at [279, 552] on input "**********" at bounding box center [323, 547] width 537 height 31
click at [230, 738] on span "Save" at bounding box center [220, 746] width 36 height 24
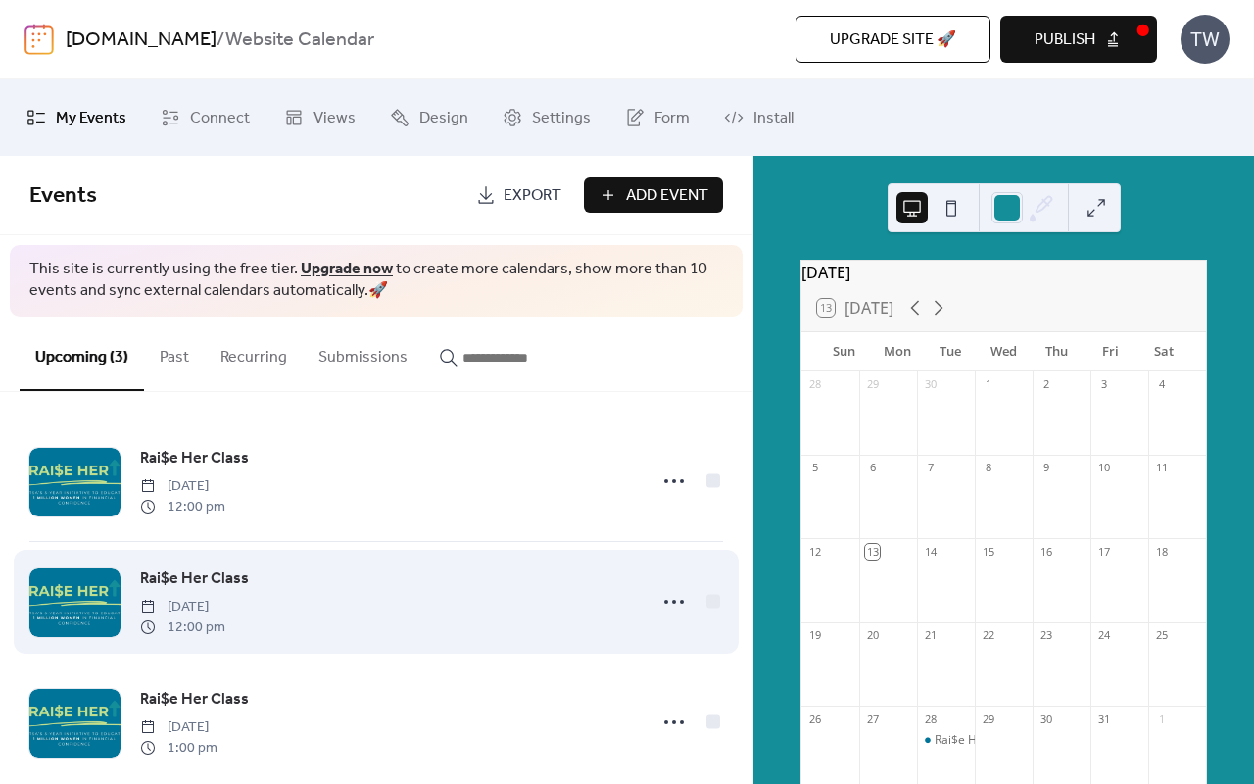
scroll to position [28, 0]
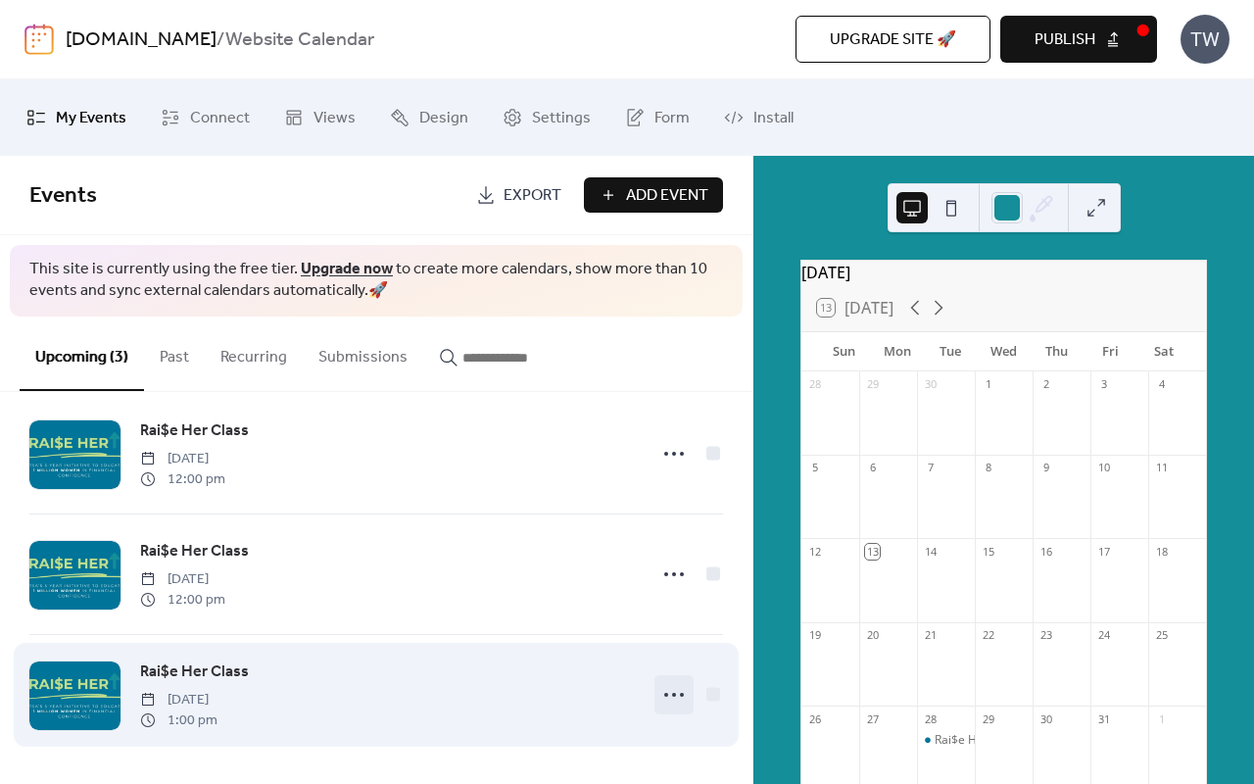
click at [671, 691] on icon at bounding box center [673, 694] width 31 height 31
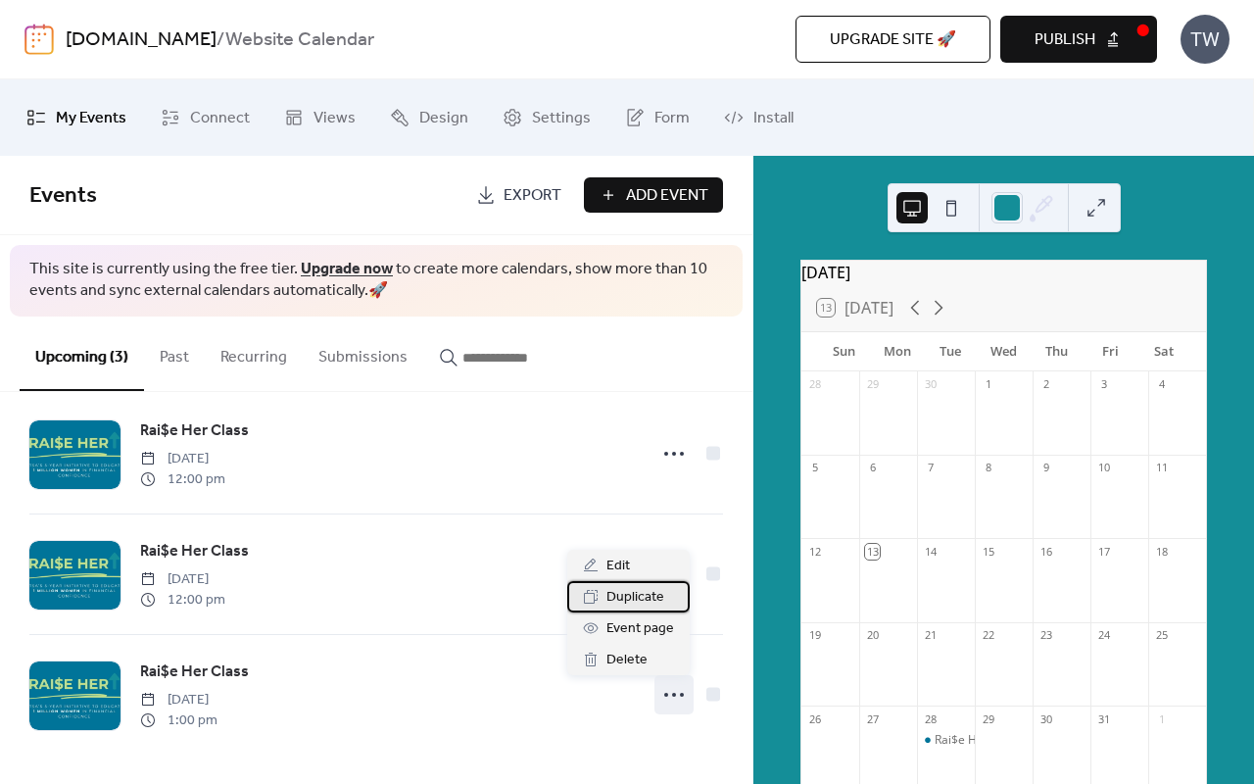
click at [645, 600] on span "Duplicate" at bounding box center [636, 598] width 58 height 24
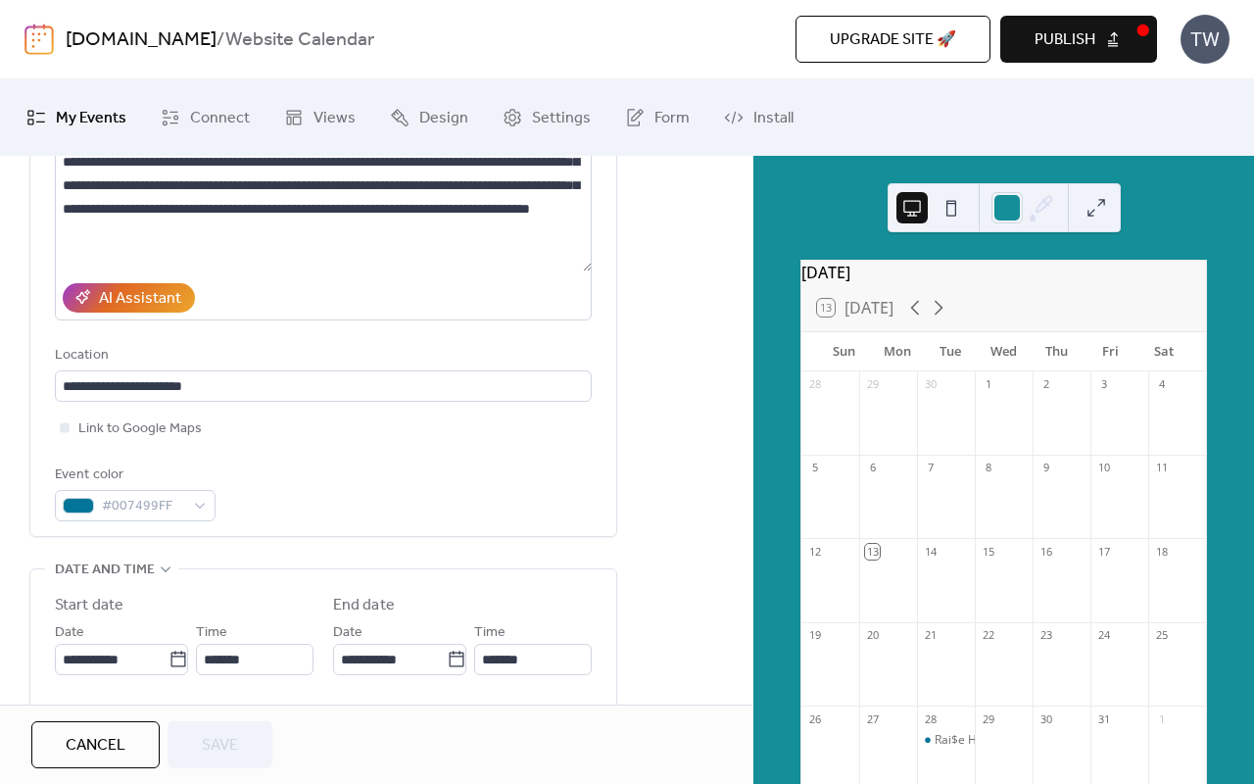
scroll to position [1, 0]
click at [171, 656] on icon at bounding box center [178, 659] width 15 height 16
click at [169, 656] on input "**********" at bounding box center [112, 659] width 114 height 31
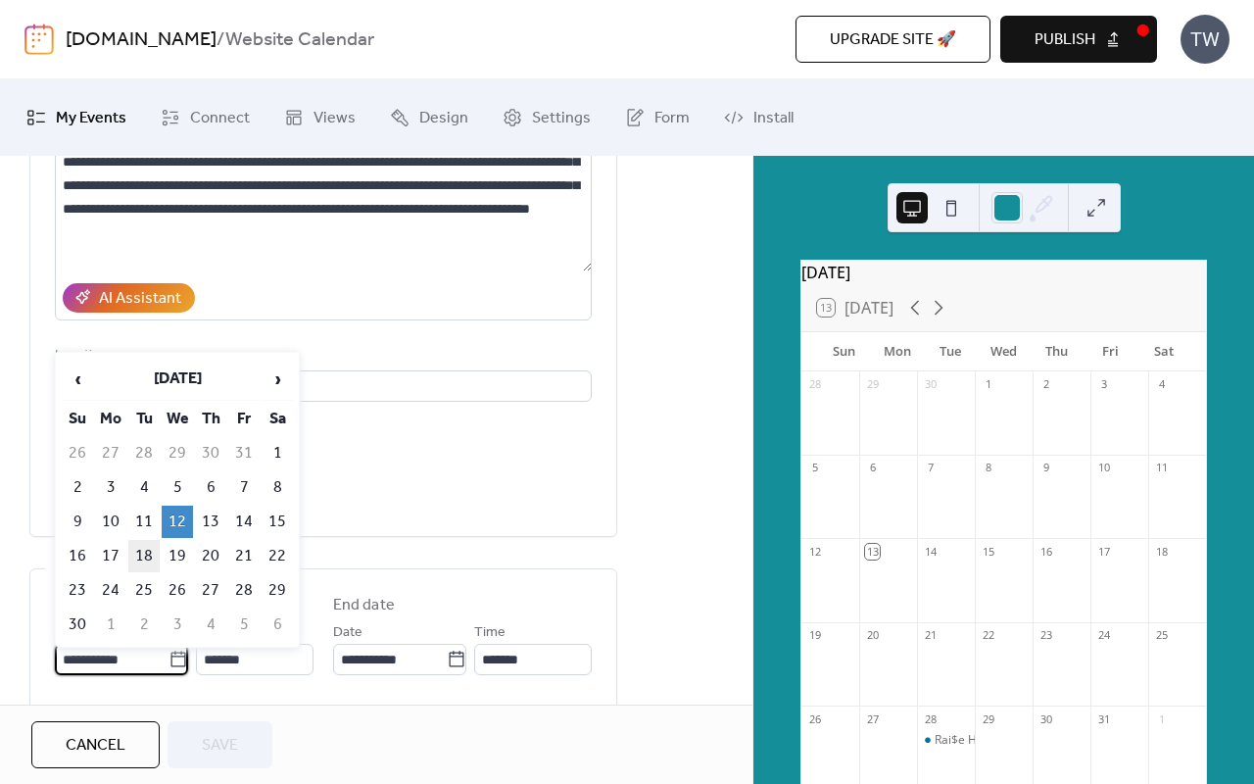
click at [131, 557] on td "18" at bounding box center [143, 556] width 31 height 32
type input "**********"
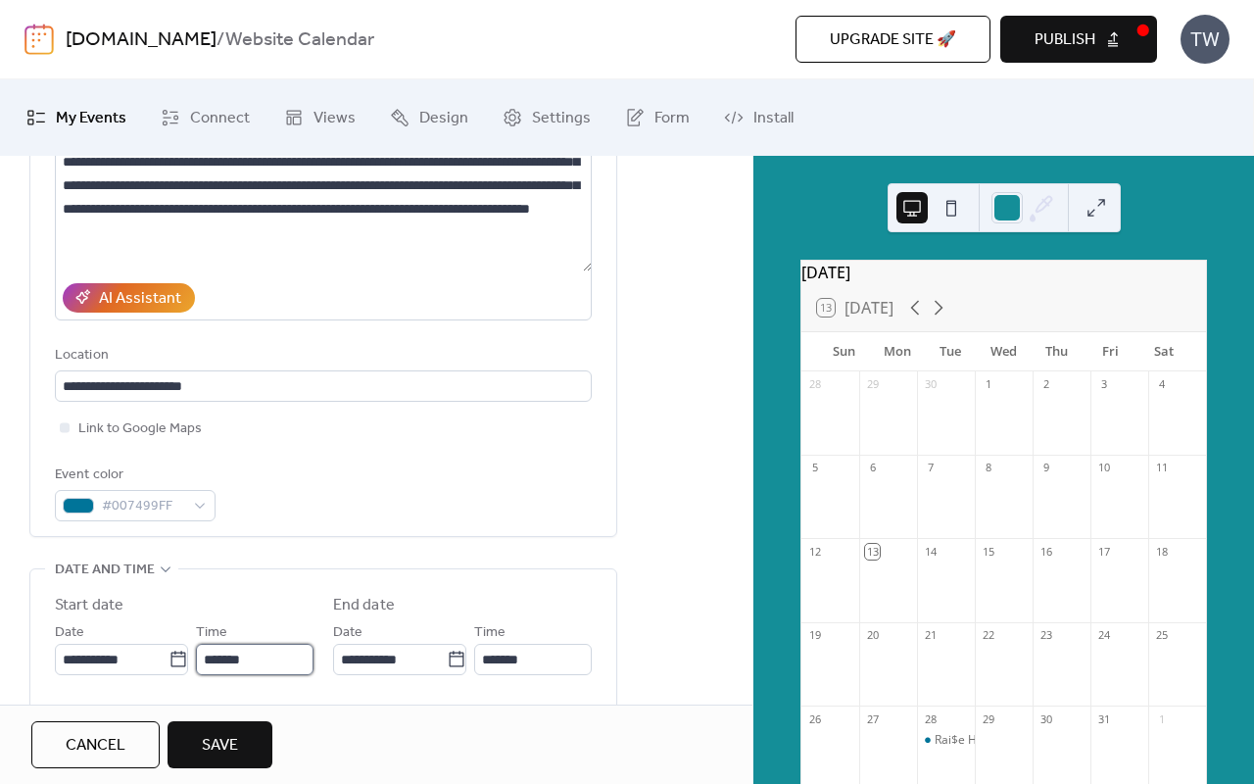
click at [225, 650] on input "*******" at bounding box center [255, 659] width 118 height 31
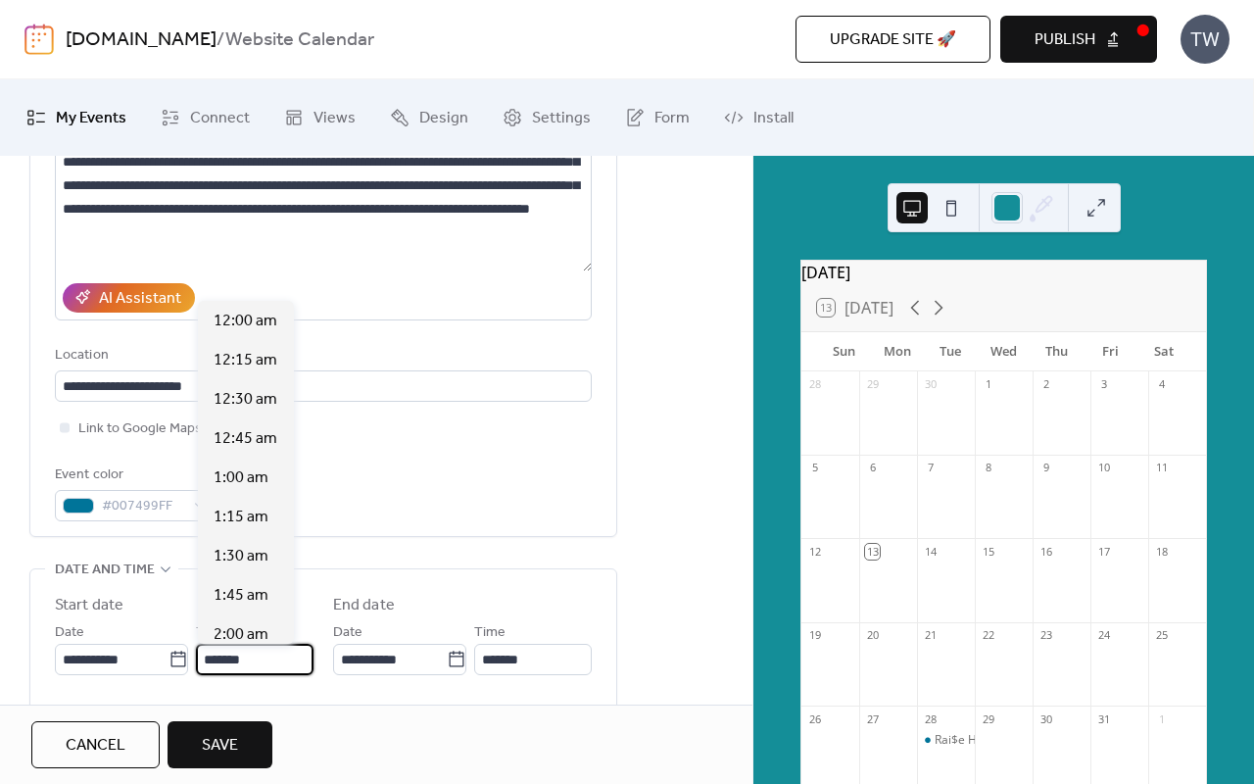
click at [225, 650] on input "*******" at bounding box center [255, 659] width 118 height 31
click at [258, 320] on span "12:00 pm" at bounding box center [246, 320] width 65 height 24
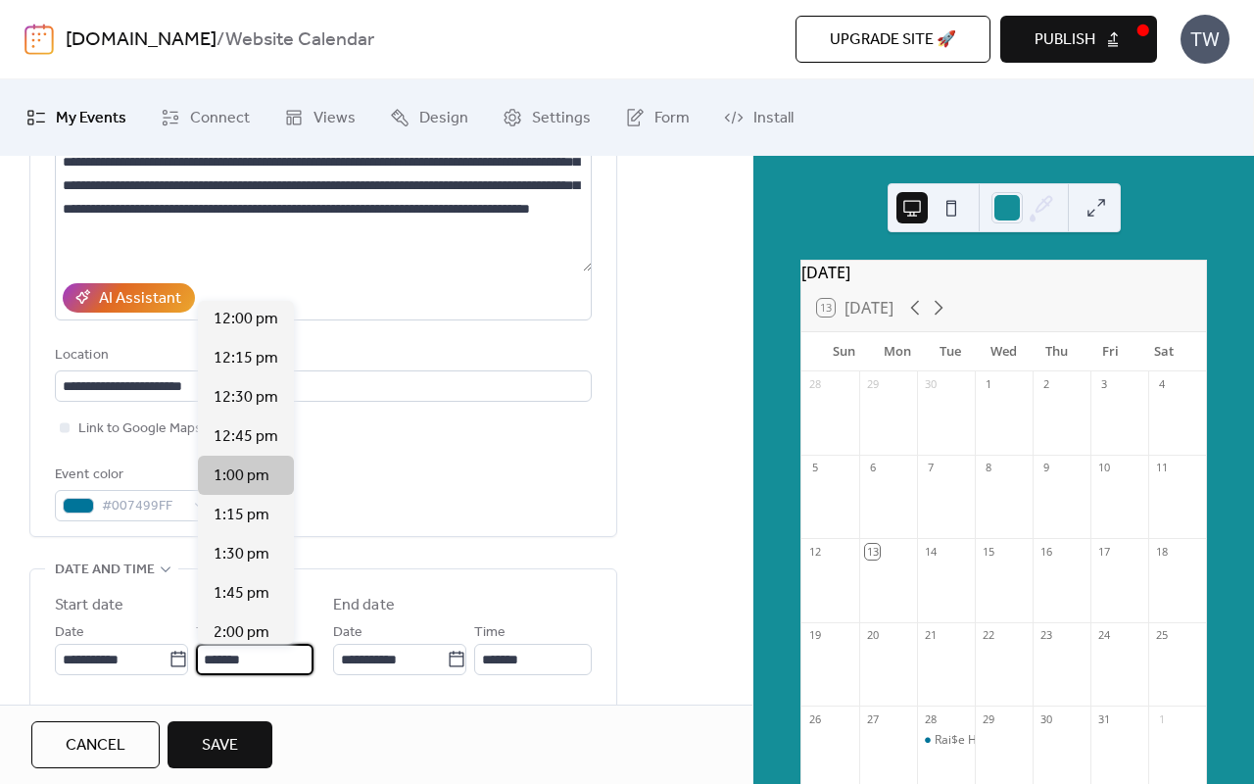
type input "********"
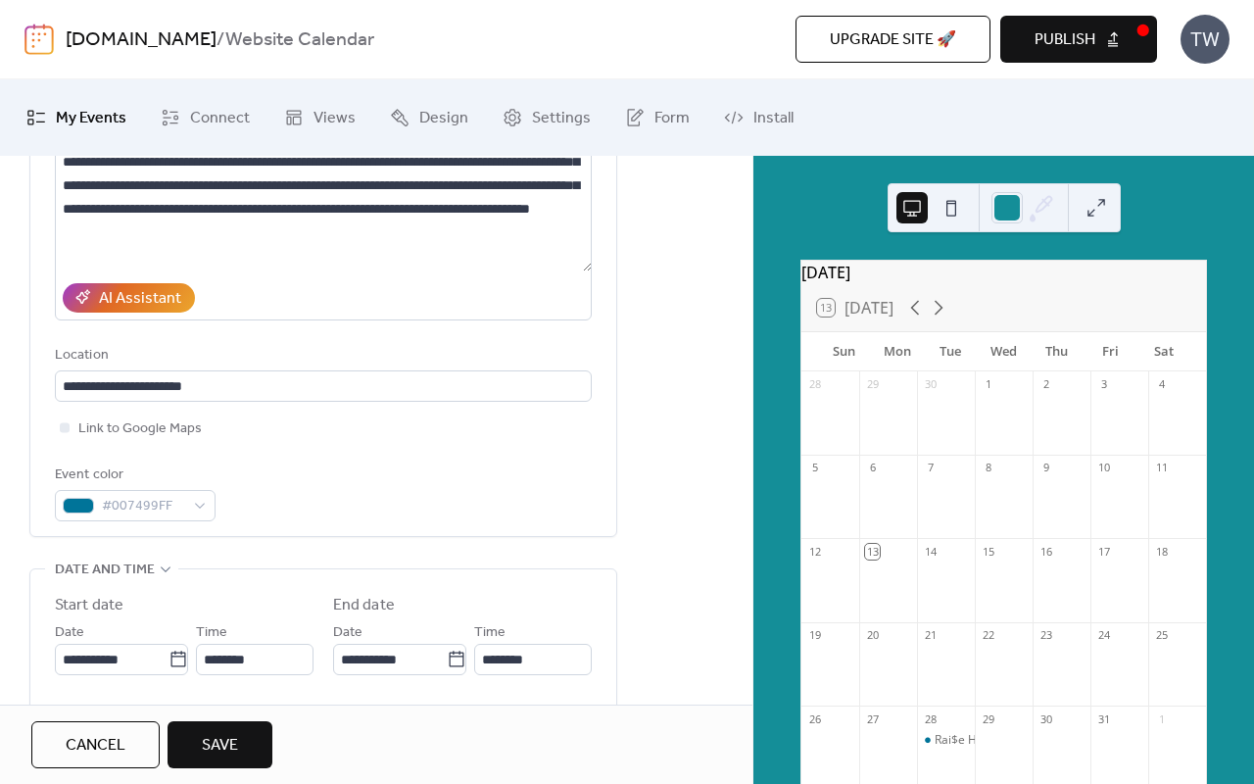
click at [412, 476] on div "Event color #007499FF" at bounding box center [323, 492] width 537 height 58
click at [236, 742] on span "Save" at bounding box center [220, 746] width 36 height 24
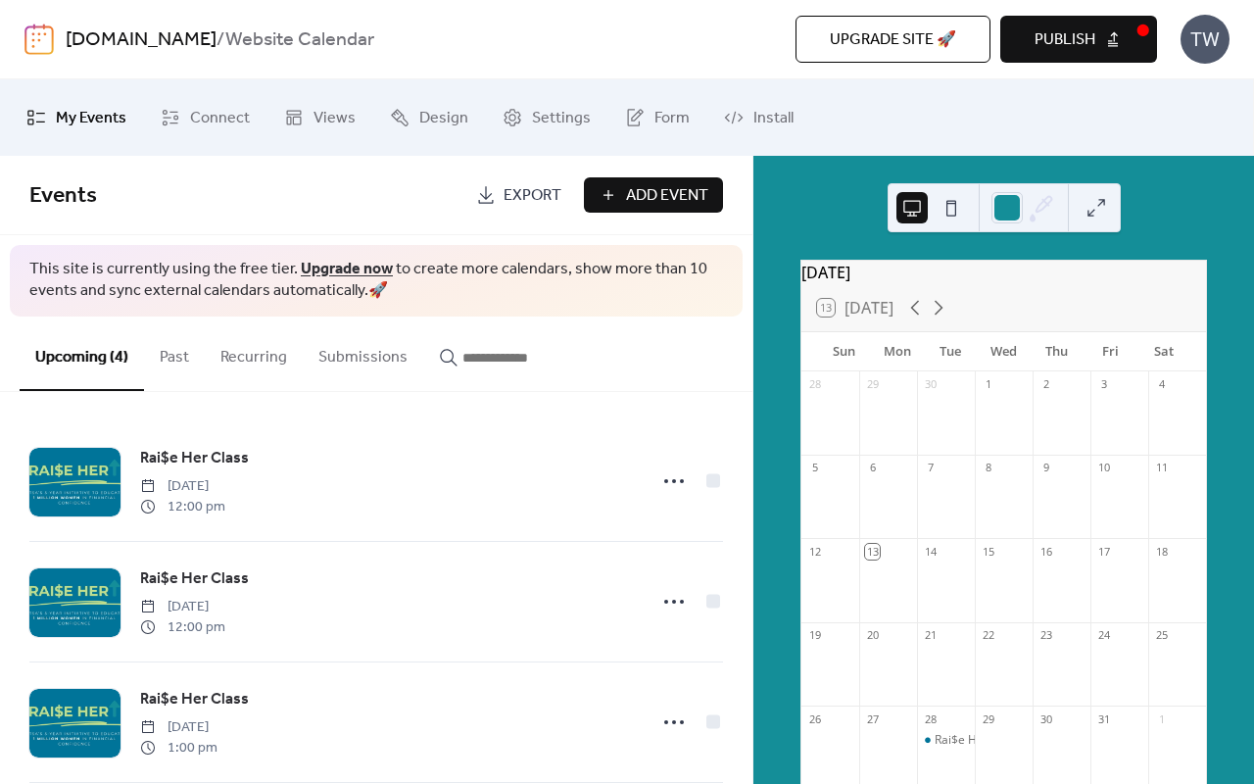
scroll to position [150, 0]
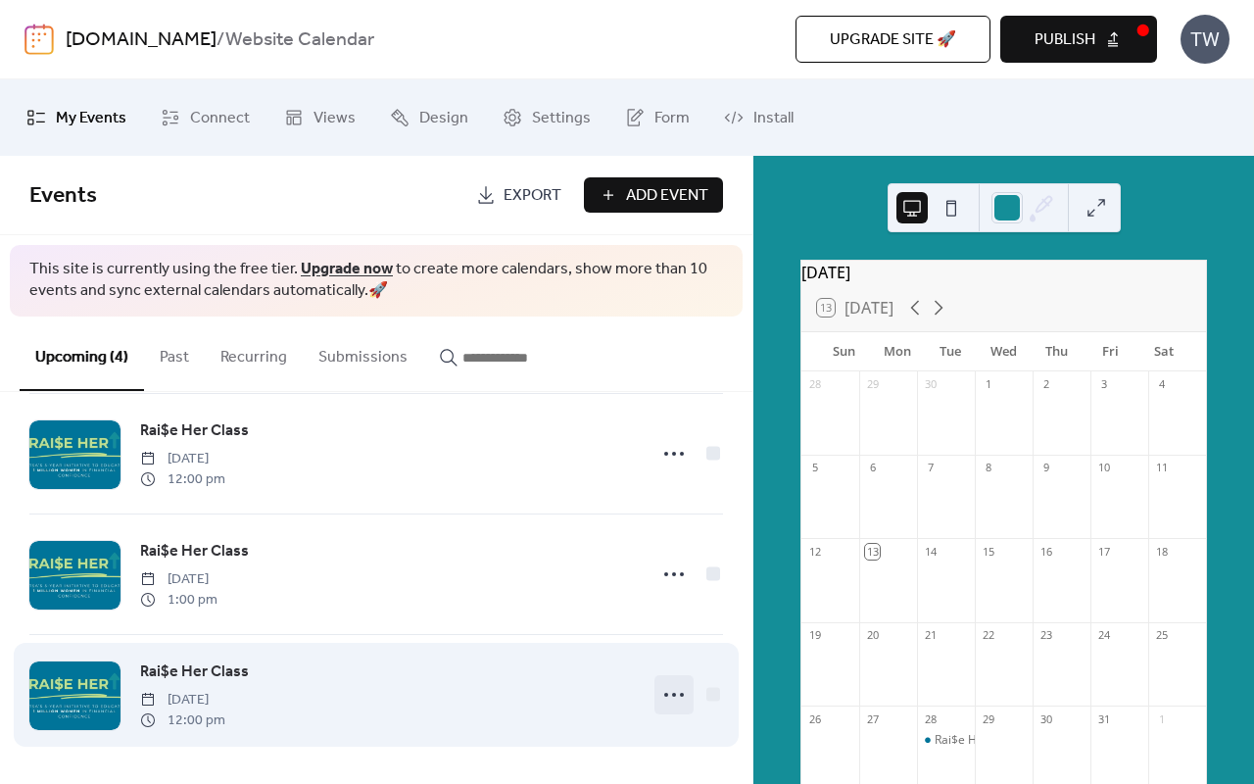
click at [664, 693] on circle at bounding box center [666, 695] width 4 height 4
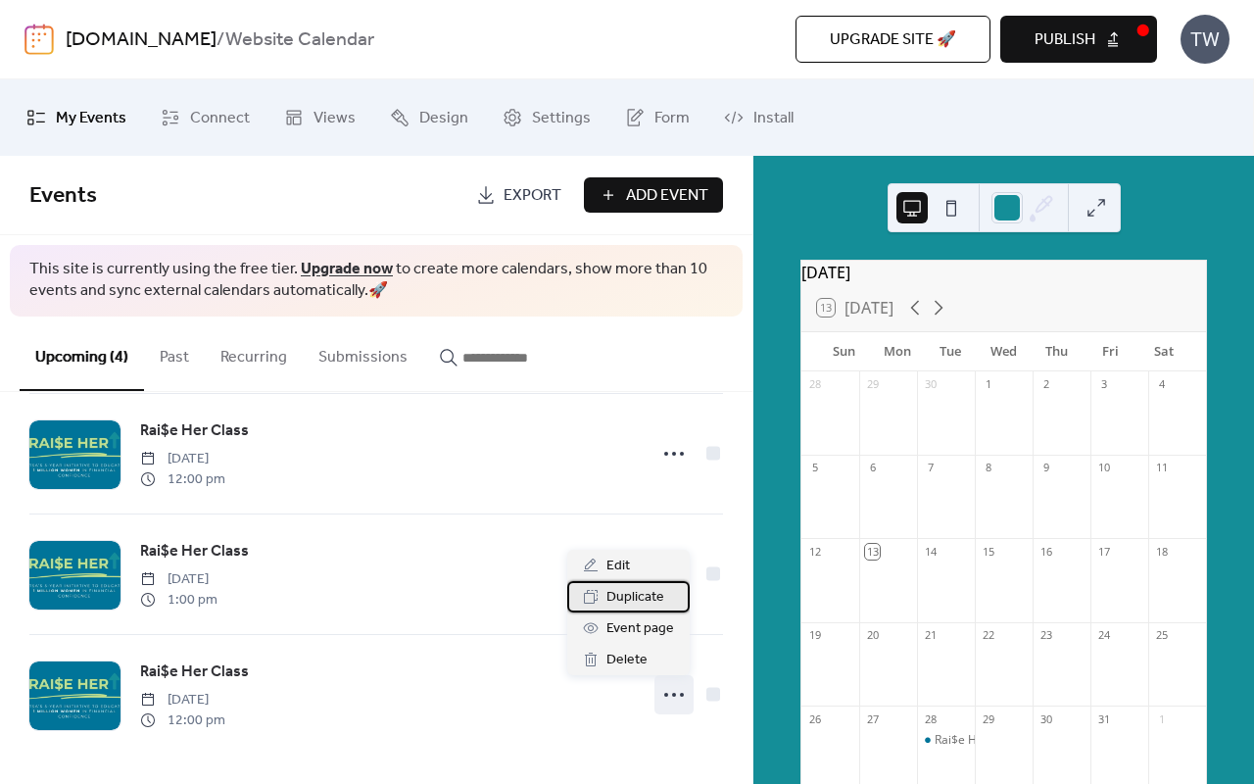
click at [638, 603] on span "Duplicate" at bounding box center [636, 598] width 58 height 24
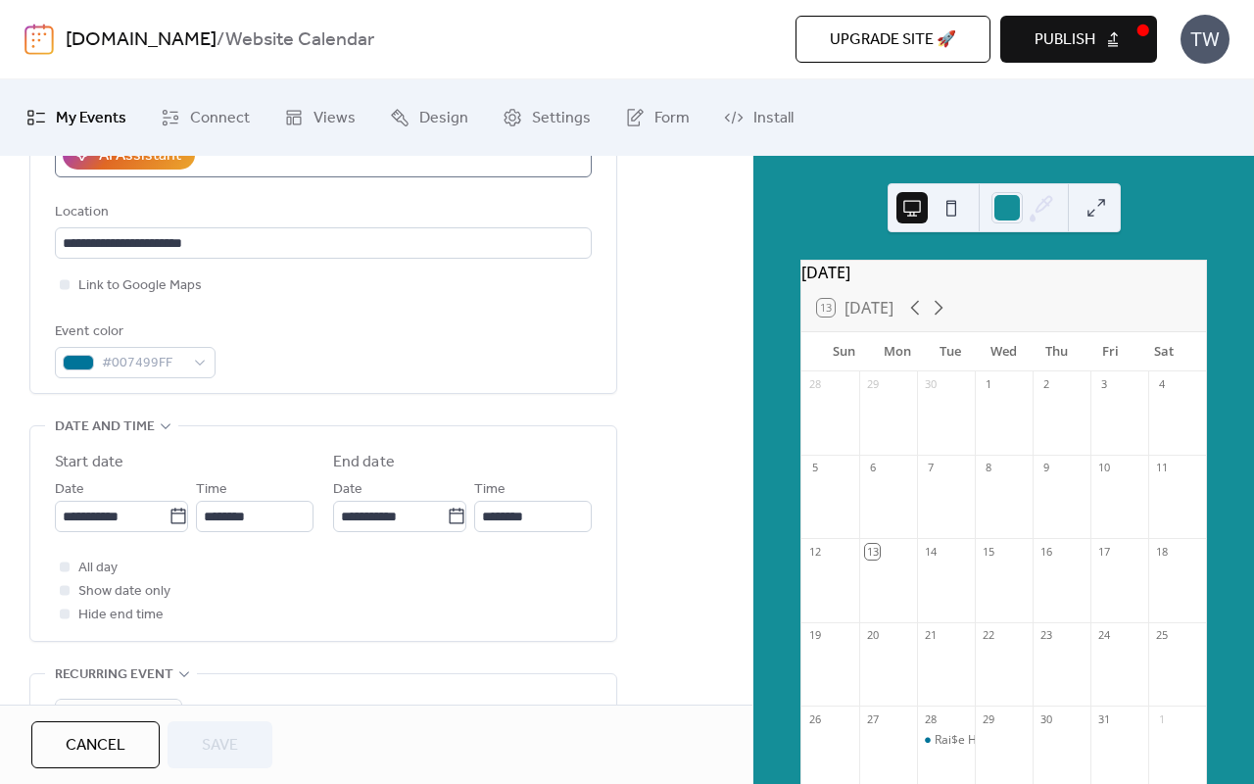
scroll to position [443, 0]
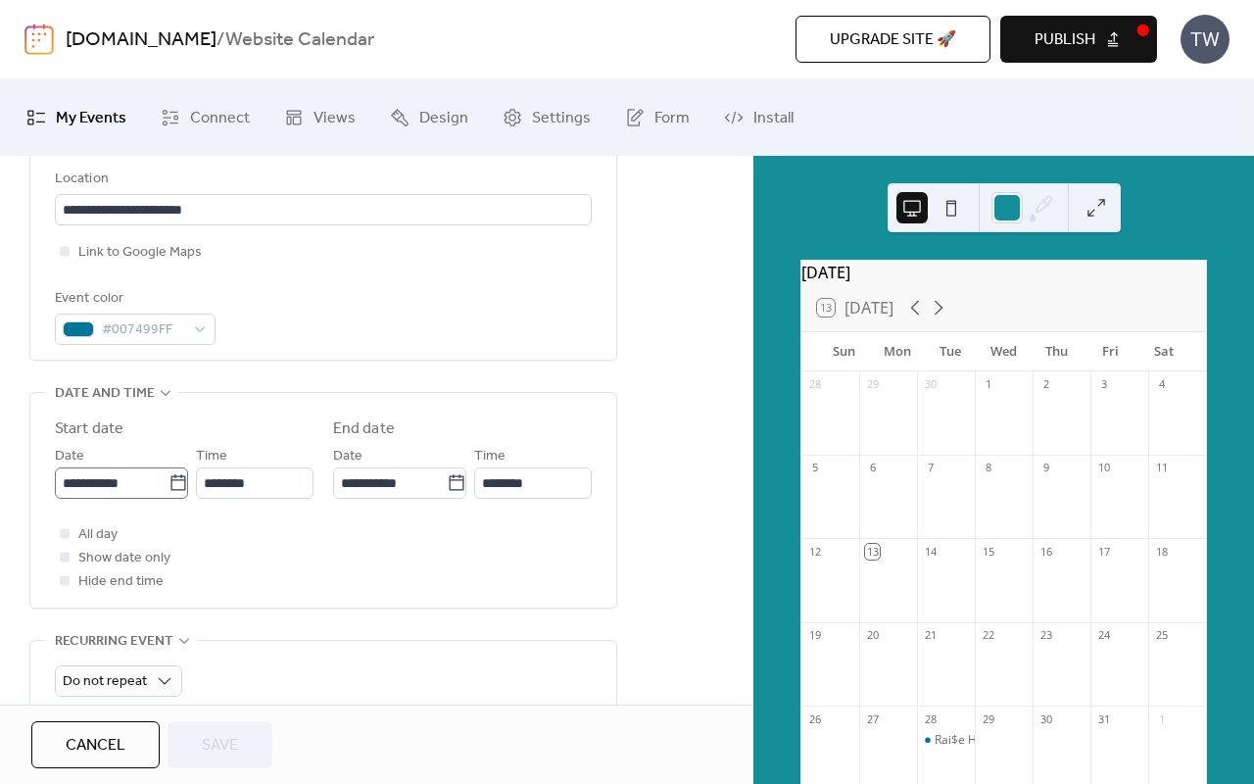
click at [169, 480] on icon at bounding box center [179, 483] width 20 height 20
click at [165, 480] on input "**********" at bounding box center [112, 482] width 114 height 31
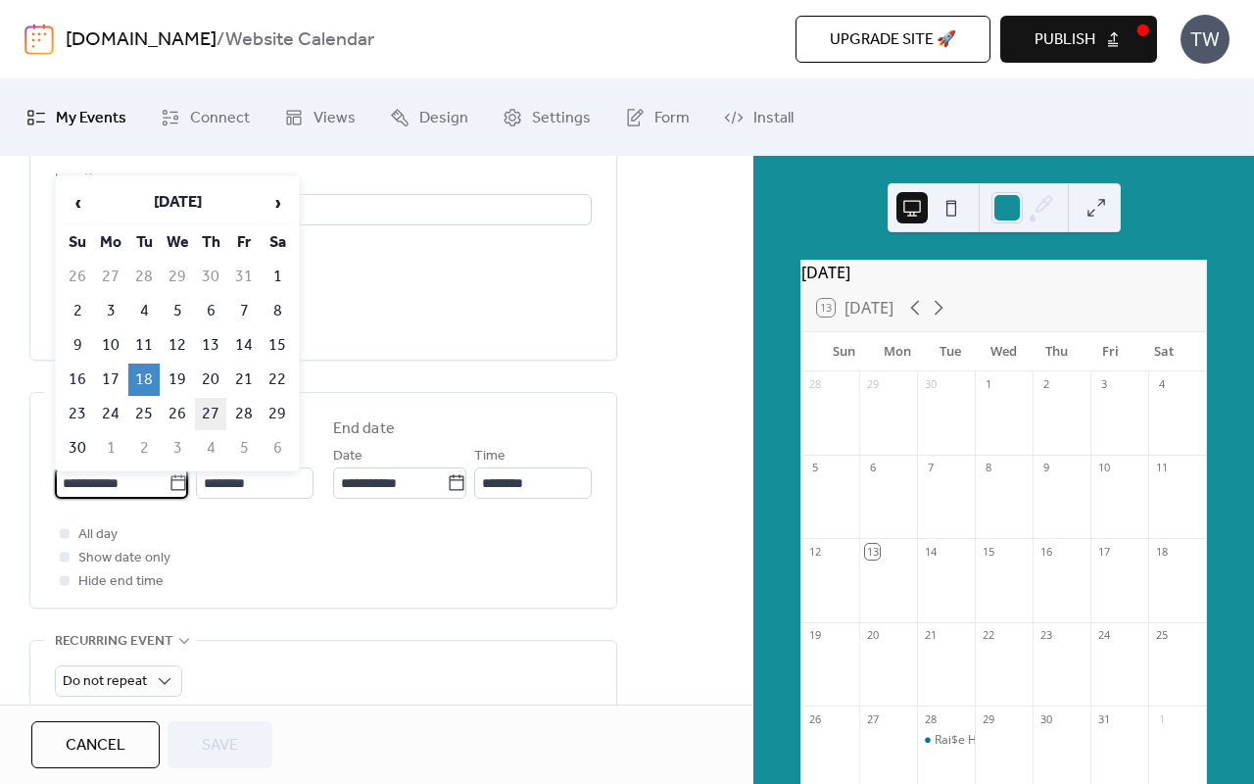
click at [216, 410] on td "27" at bounding box center [210, 414] width 31 height 32
type input "**********"
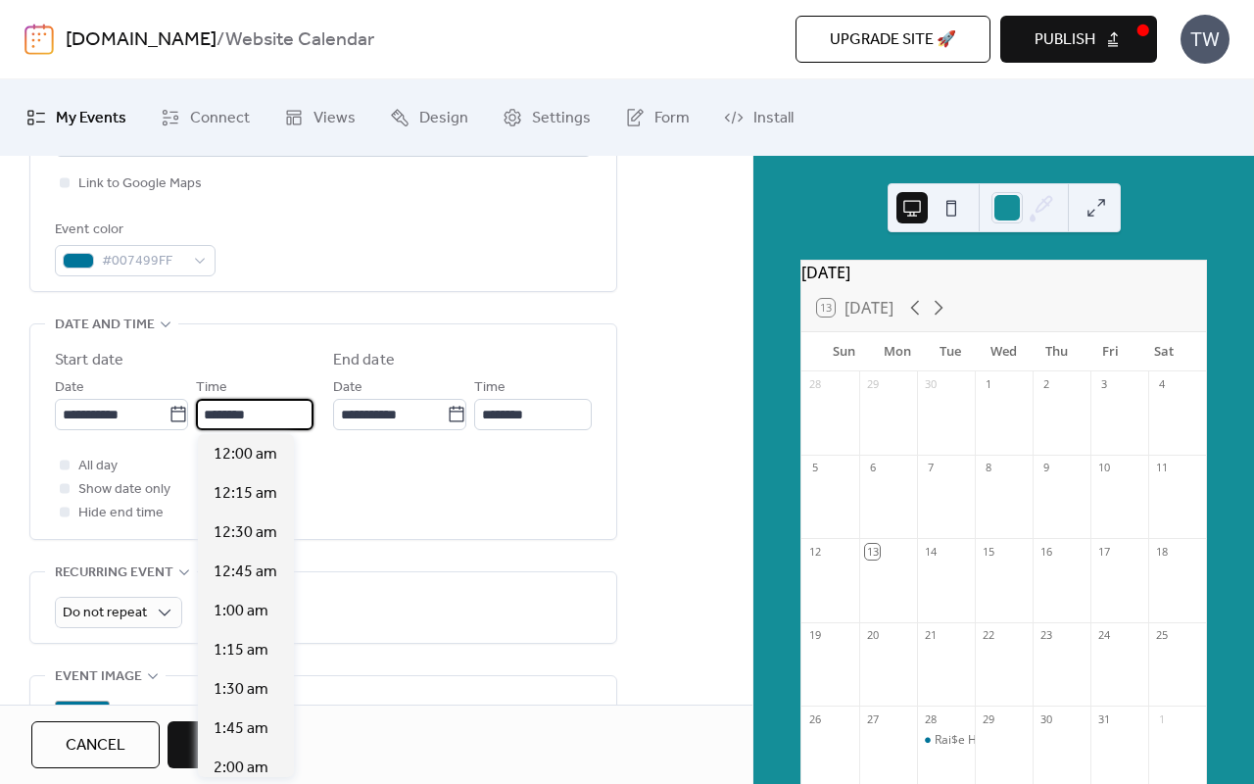
scroll to position [1881, 0]
click at [236, 413] on input "********" at bounding box center [255, 414] width 118 height 31
click at [242, 593] on div "1:00 pm" at bounding box center [246, 610] width 96 height 39
type input "*******"
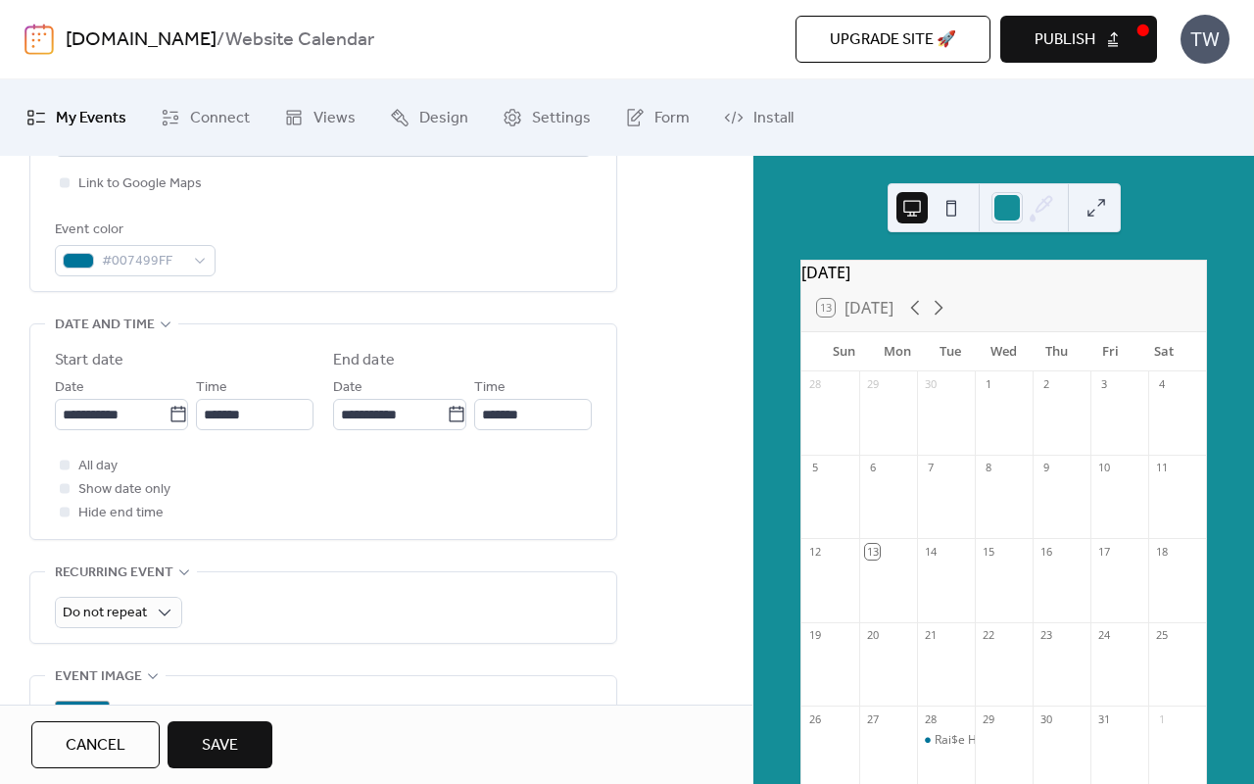
click at [315, 462] on div "All day Show date only Hide end time" at bounding box center [323, 489] width 537 height 71
click at [216, 750] on span "Save" at bounding box center [220, 746] width 36 height 24
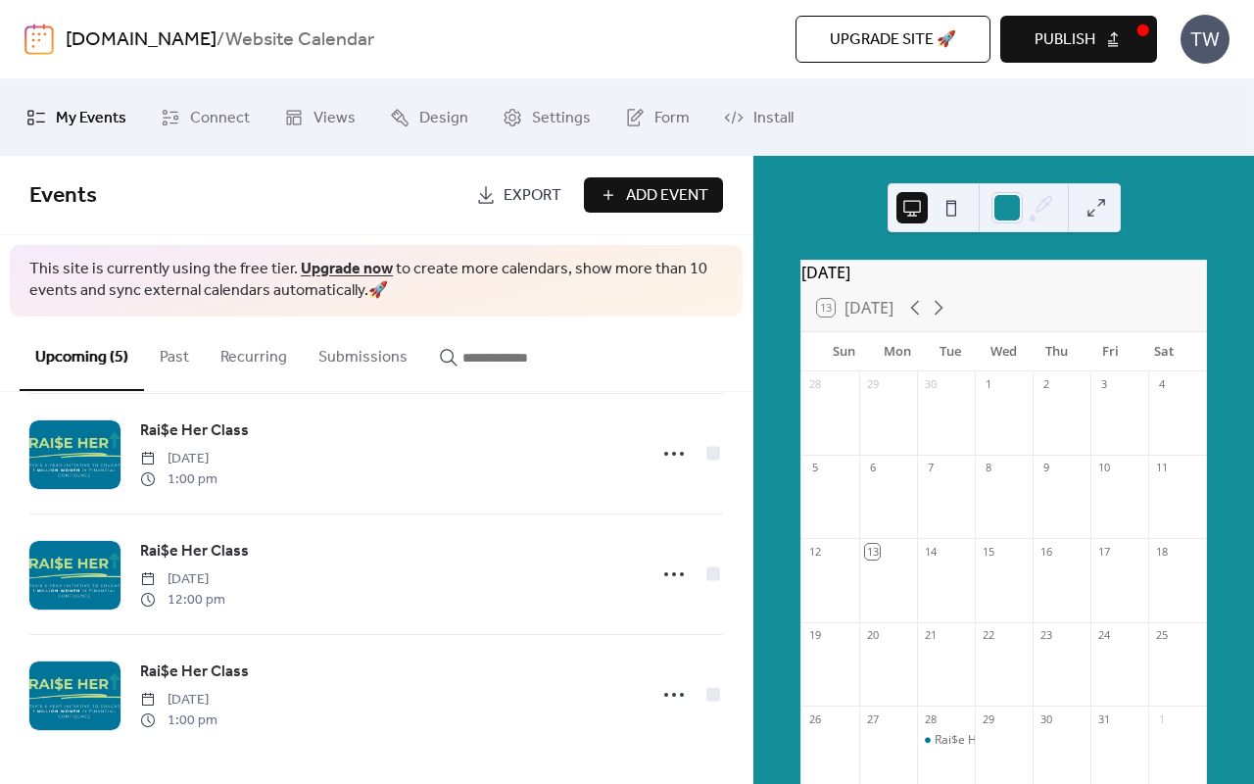
scroll to position [261, 0]
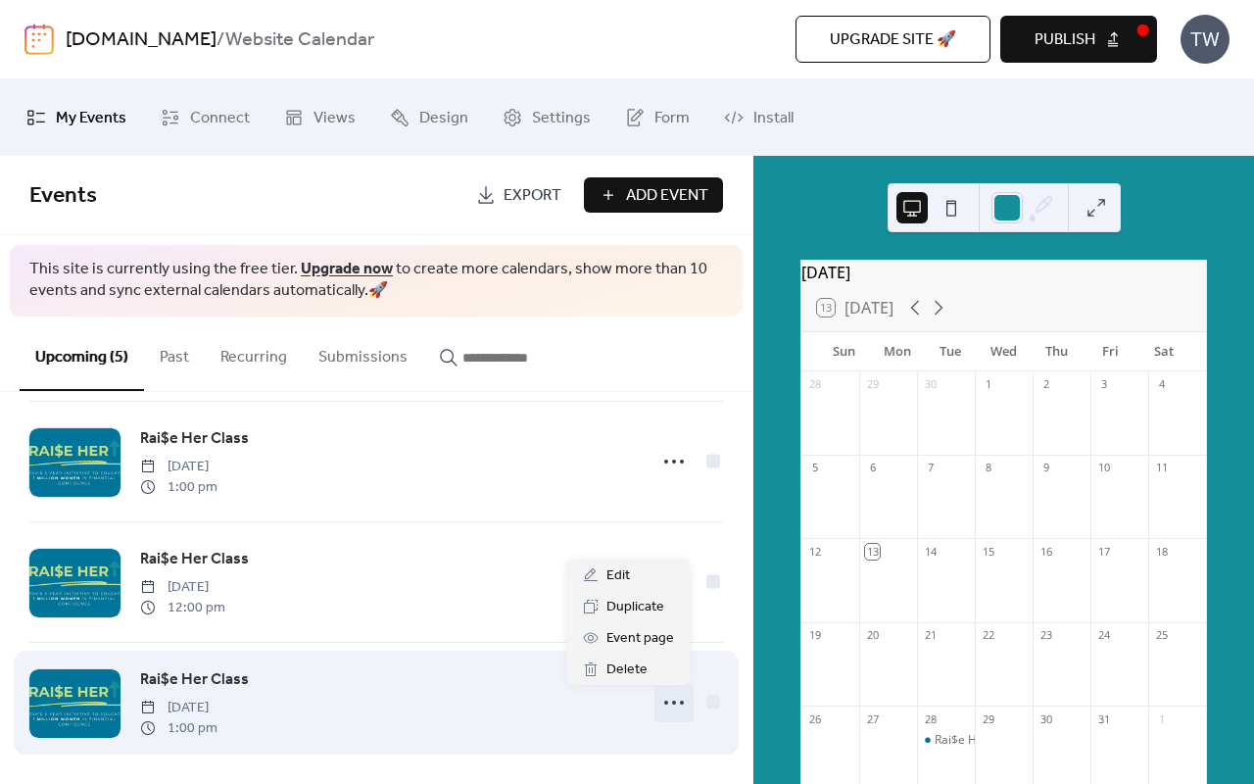
click at [675, 707] on icon at bounding box center [673, 702] width 31 height 31
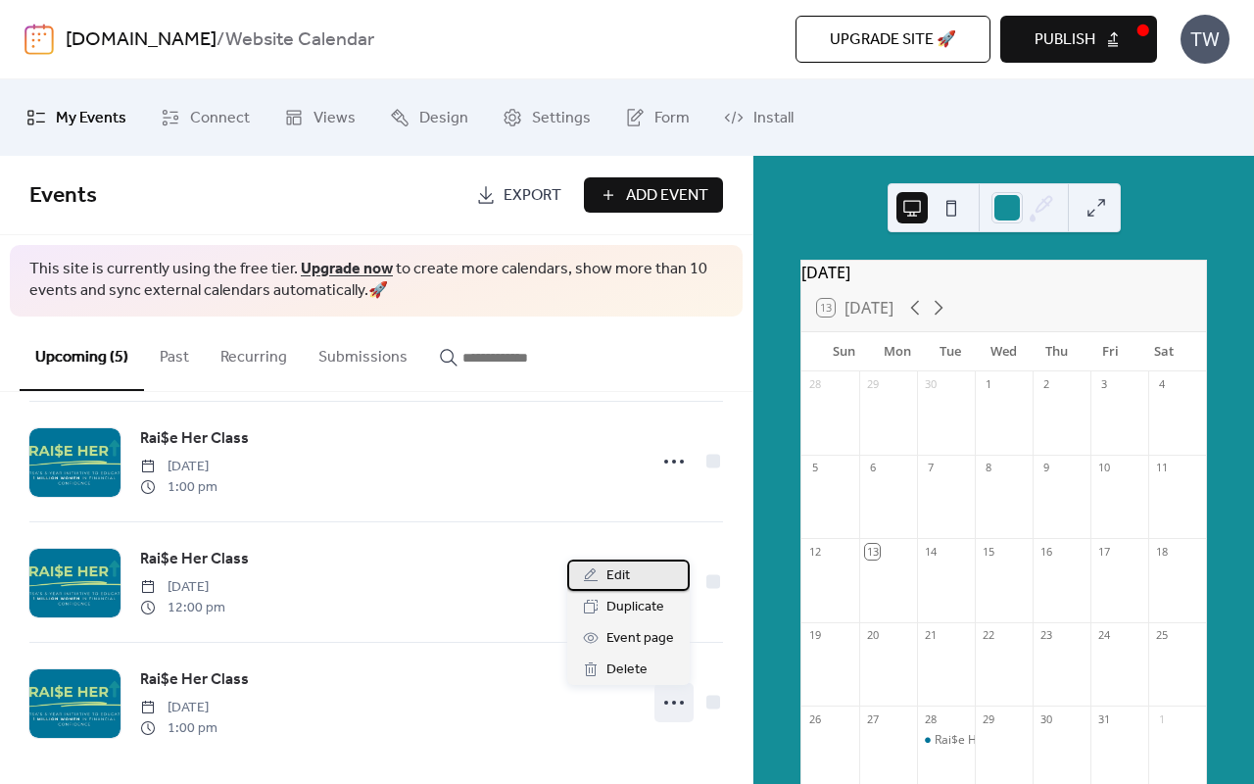
click at [634, 568] on div "Edit" at bounding box center [628, 575] width 122 height 31
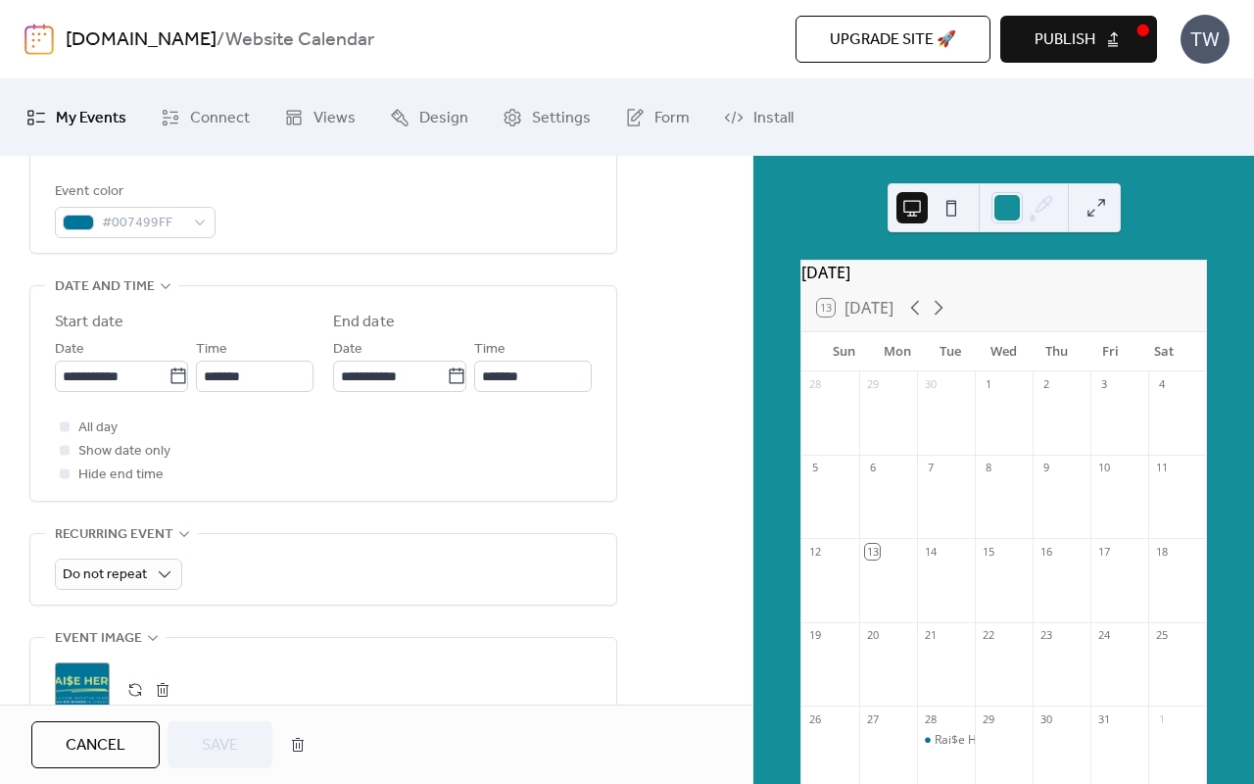
scroll to position [548, 0]
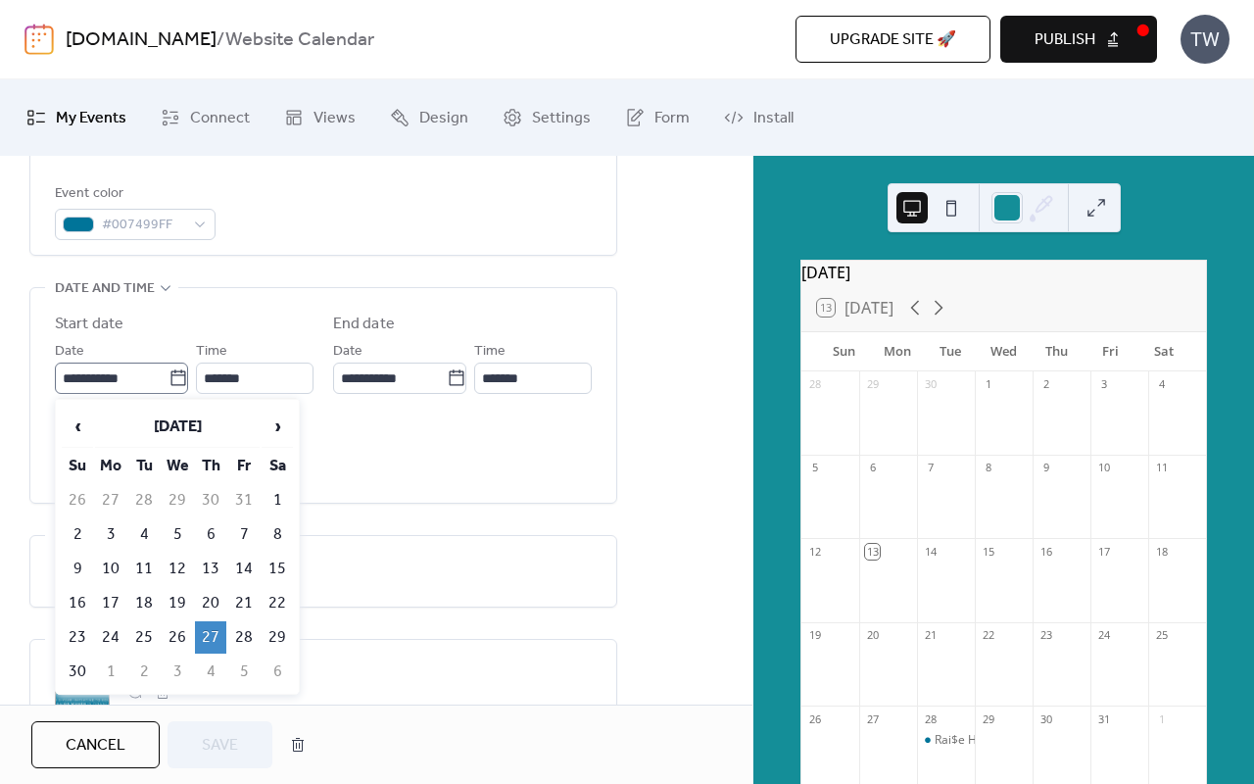
click at [171, 375] on icon at bounding box center [178, 377] width 15 height 16
click at [169, 375] on input "**********" at bounding box center [112, 378] width 114 height 31
click at [107, 636] on td "24" at bounding box center [110, 637] width 31 height 32
type input "**********"
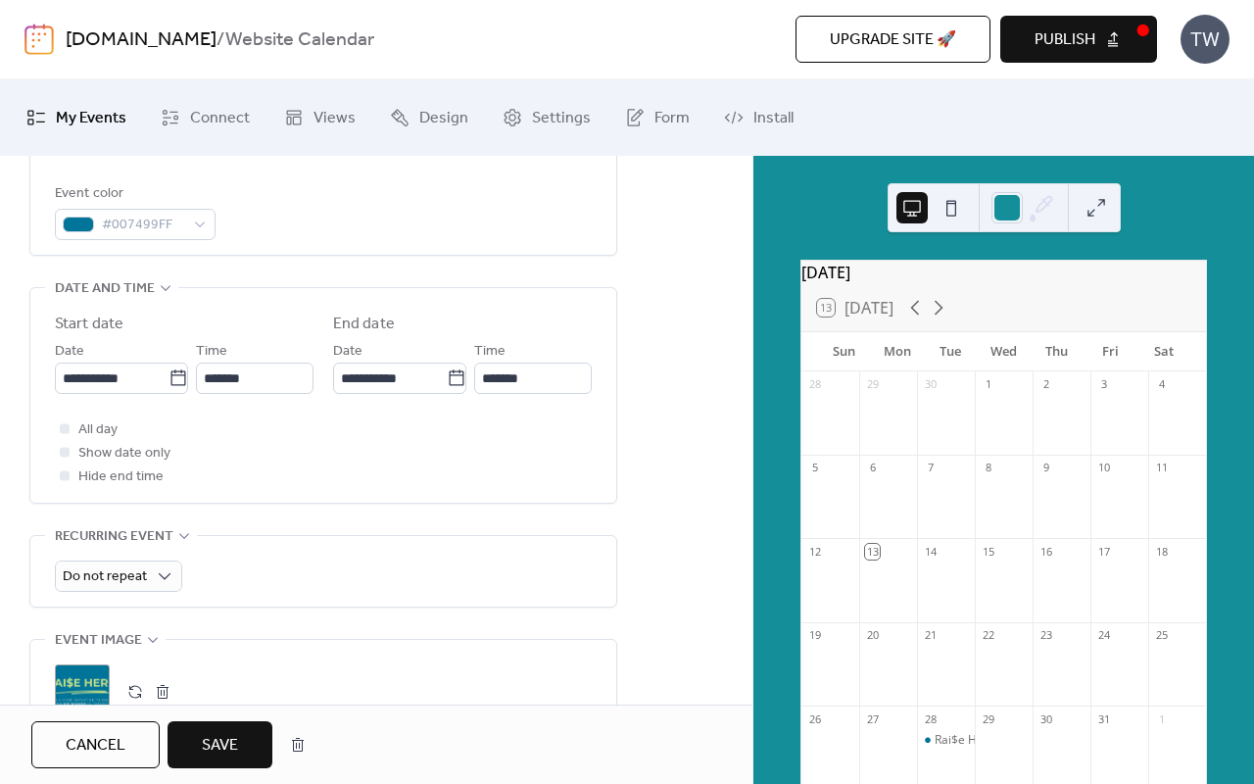
click at [408, 426] on div "All day Show date only Hide end time" at bounding box center [323, 452] width 537 height 71
click at [233, 745] on span "Save" at bounding box center [220, 746] width 36 height 24
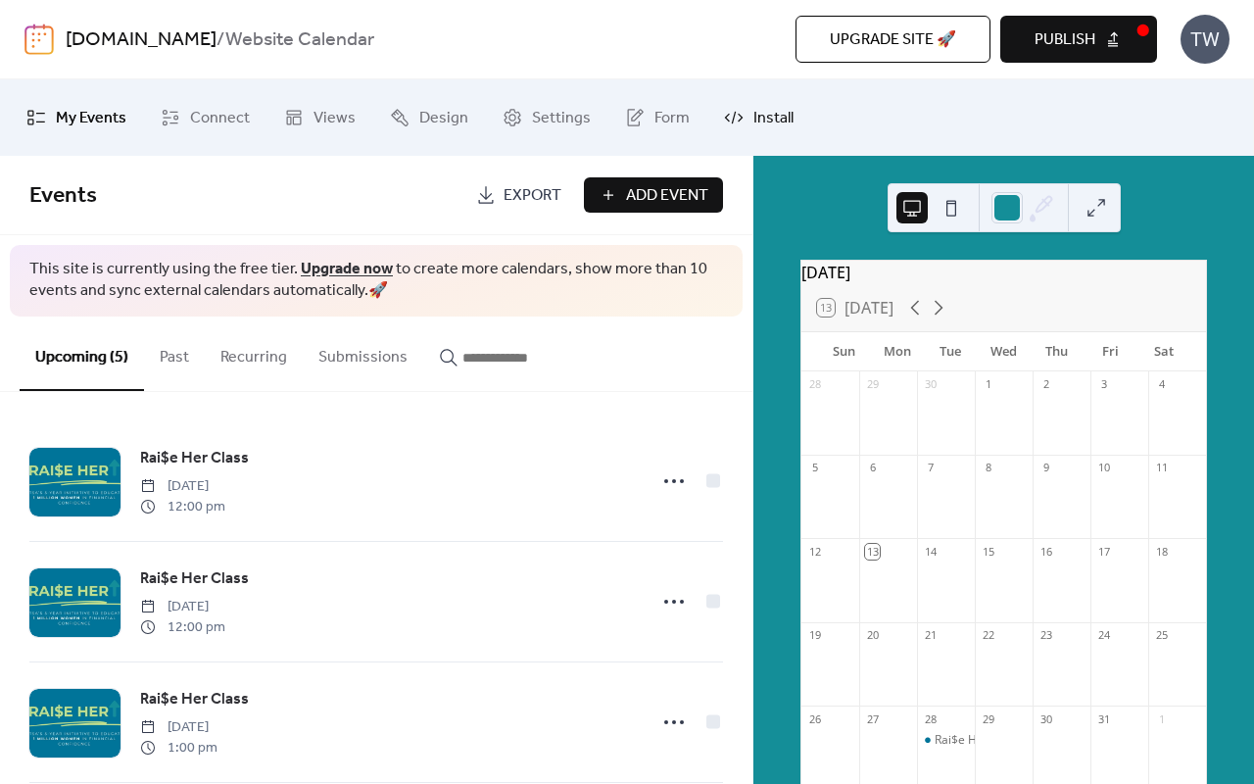
click at [763, 109] on span "Install" at bounding box center [774, 118] width 40 height 31
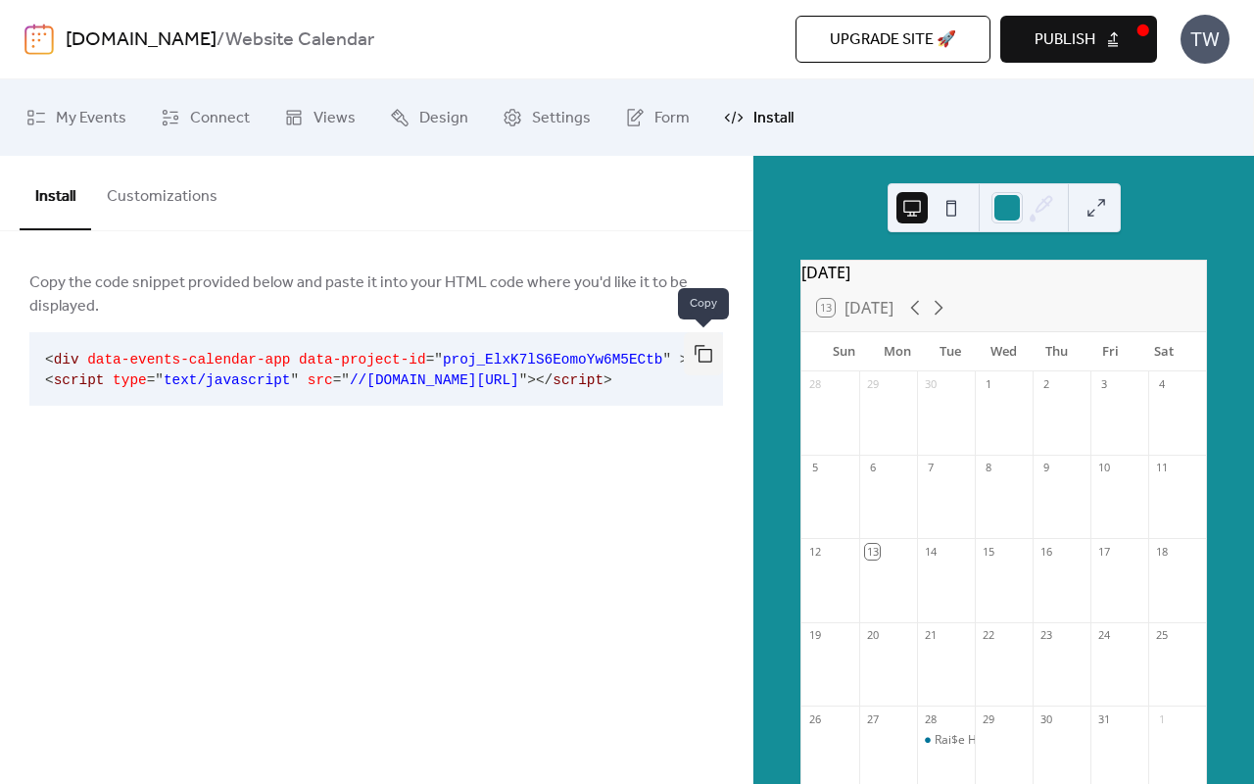
click at [700, 361] on button "button" at bounding box center [703, 353] width 39 height 43
click at [455, 471] on div "Copy the code snippet provided below and paste it into your HTML code where you…" at bounding box center [376, 353] width 753 height 245
click at [699, 358] on button "button" at bounding box center [703, 353] width 39 height 43
click at [217, 204] on button "Customizations" at bounding box center [162, 192] width 142 height 73
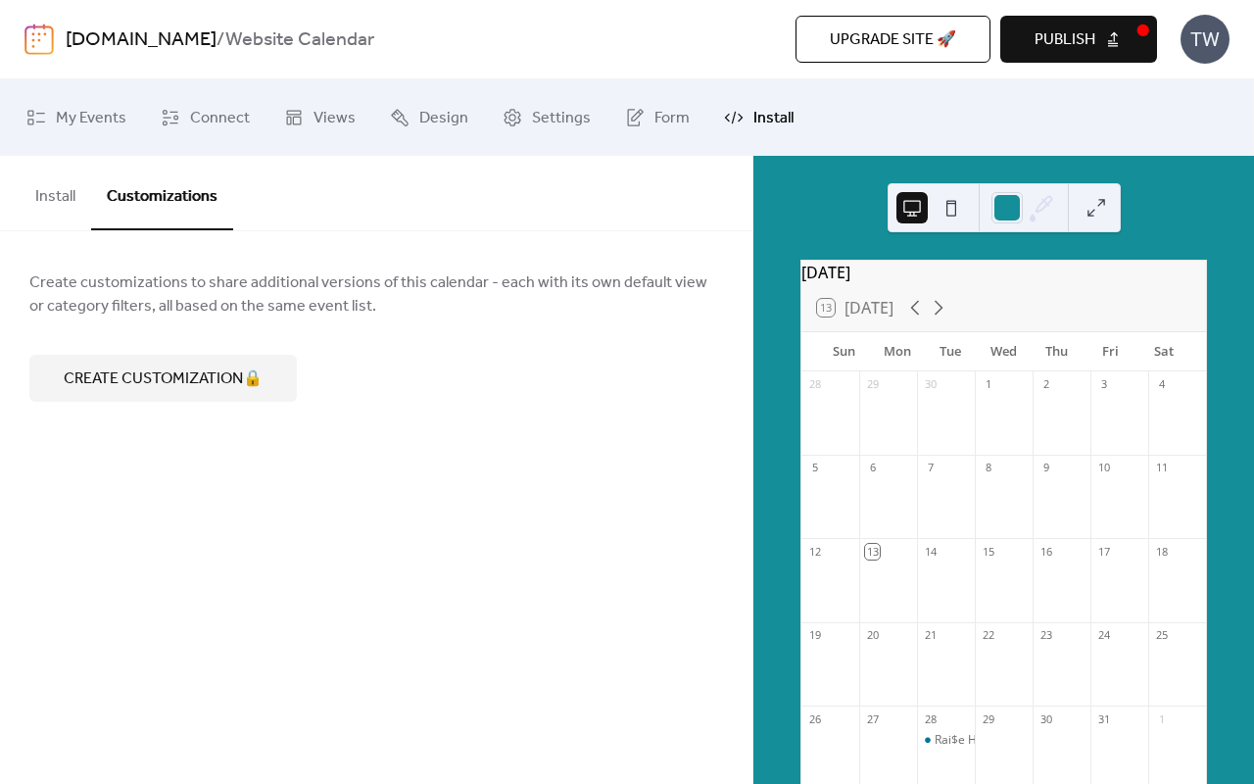
click at [59, 196] on button "Install" at bounding box center [56, 192] width 72 height 73
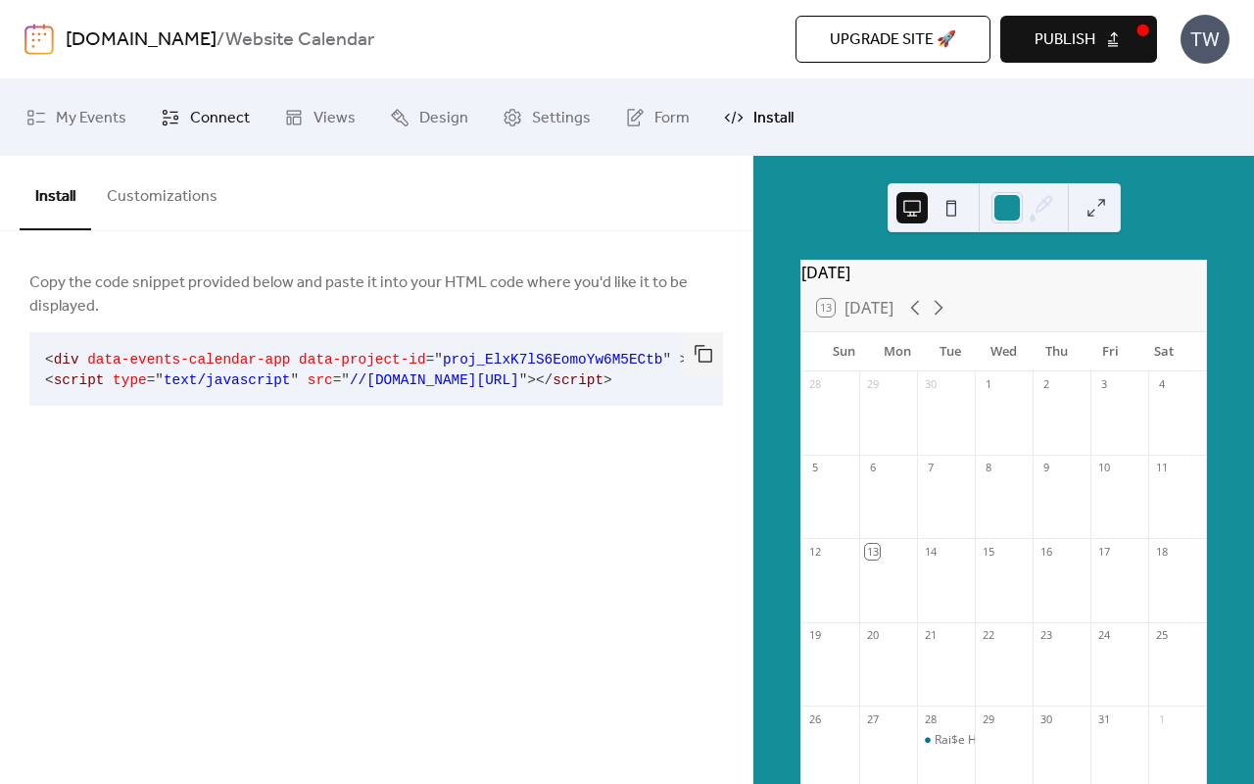
click at [179, 119] on link "Connect" at bounding box center [205, 117] width 119 height 61
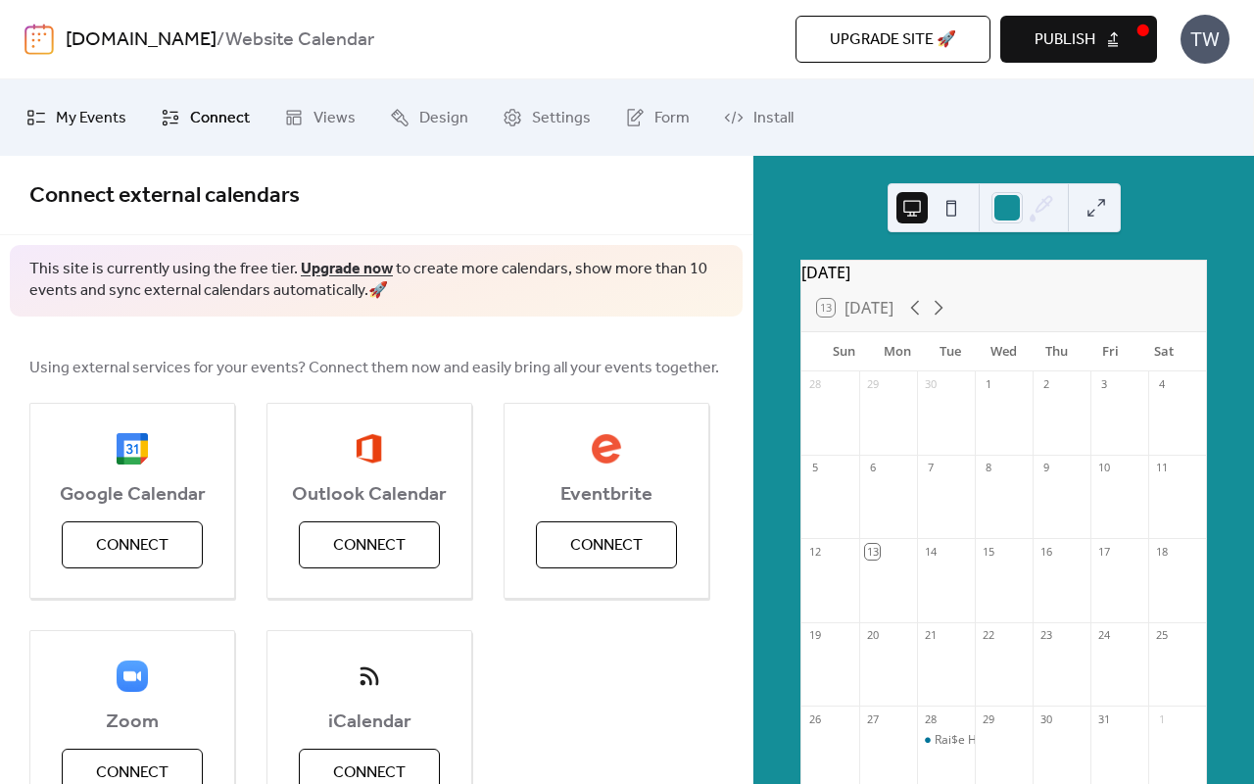
click at [97, 136] on link "My Events" at bounding box center [76, 117] width 129 height 61
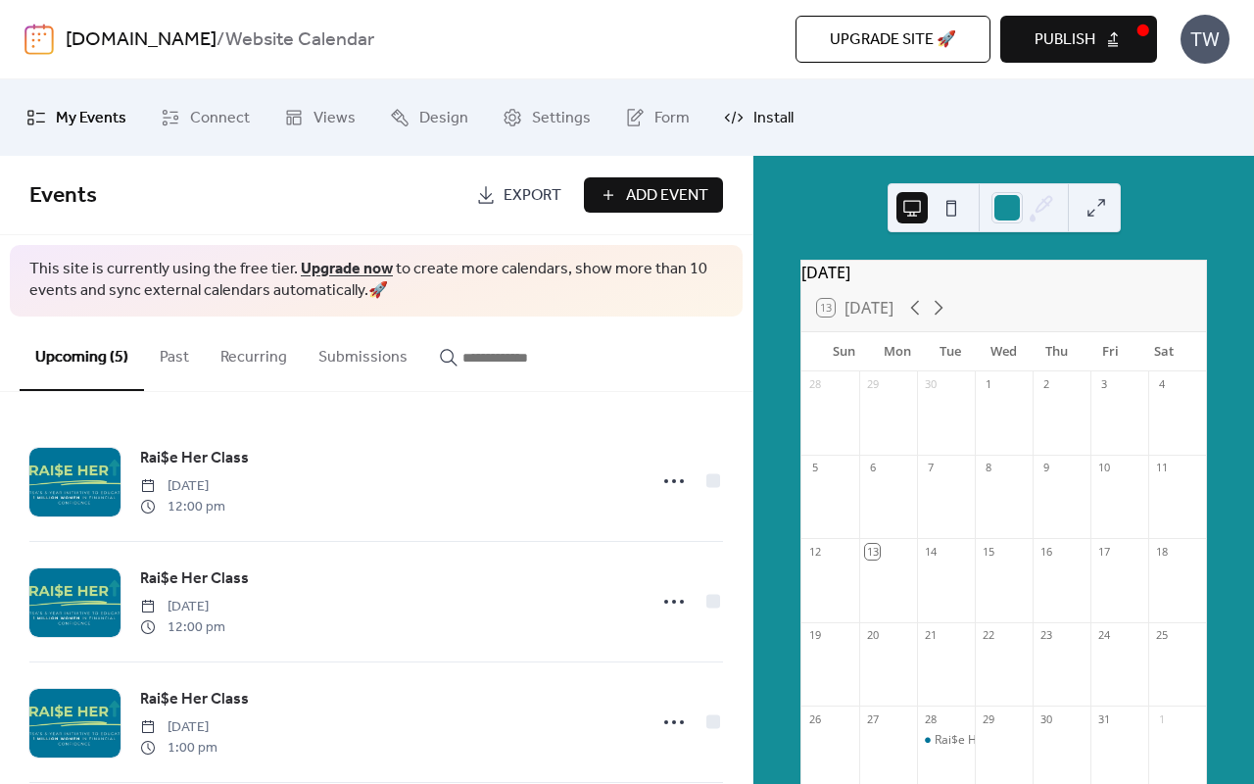
click at [781, 120] on span "Install" at bounding box center [774, 118] width 40 height 31
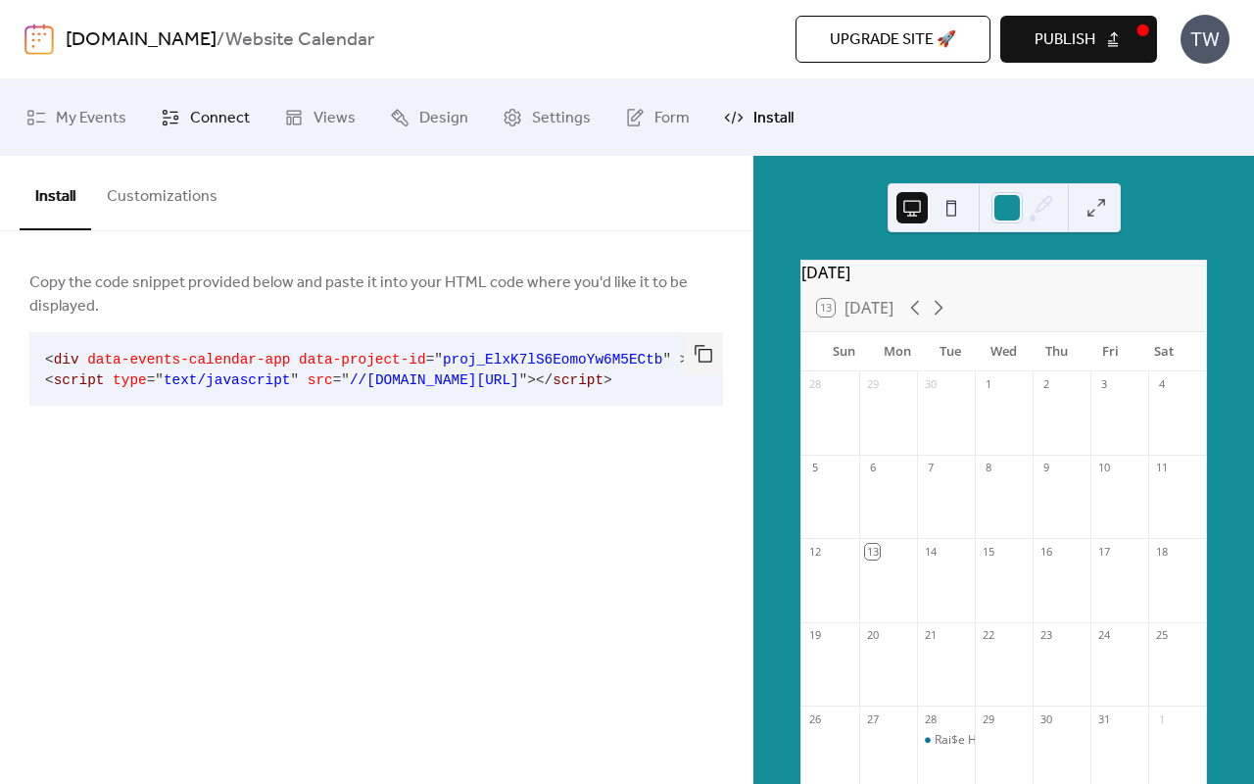
click at [233, 143] on link "Connect" at bounding box center [205, 117] width 119 height 61
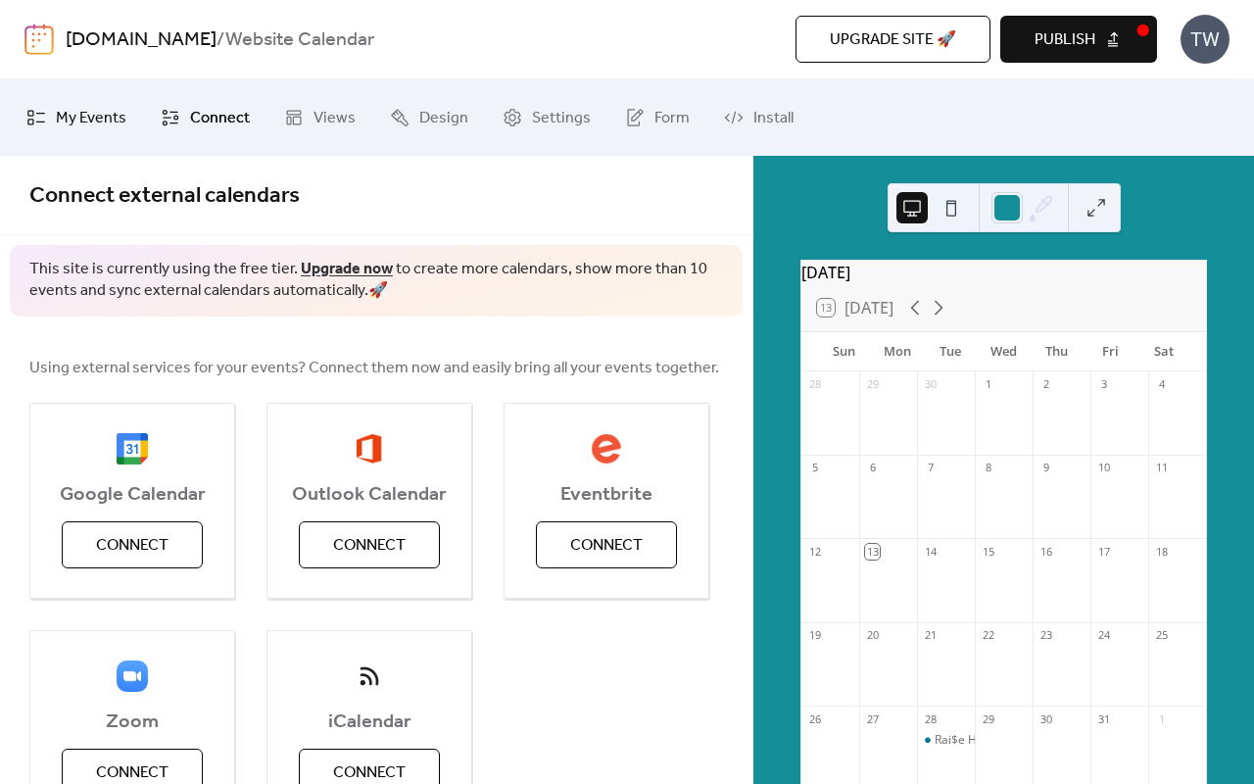
click at [134, 129] on link "My Events" at bounding box center [76, 117] width 129 height 61
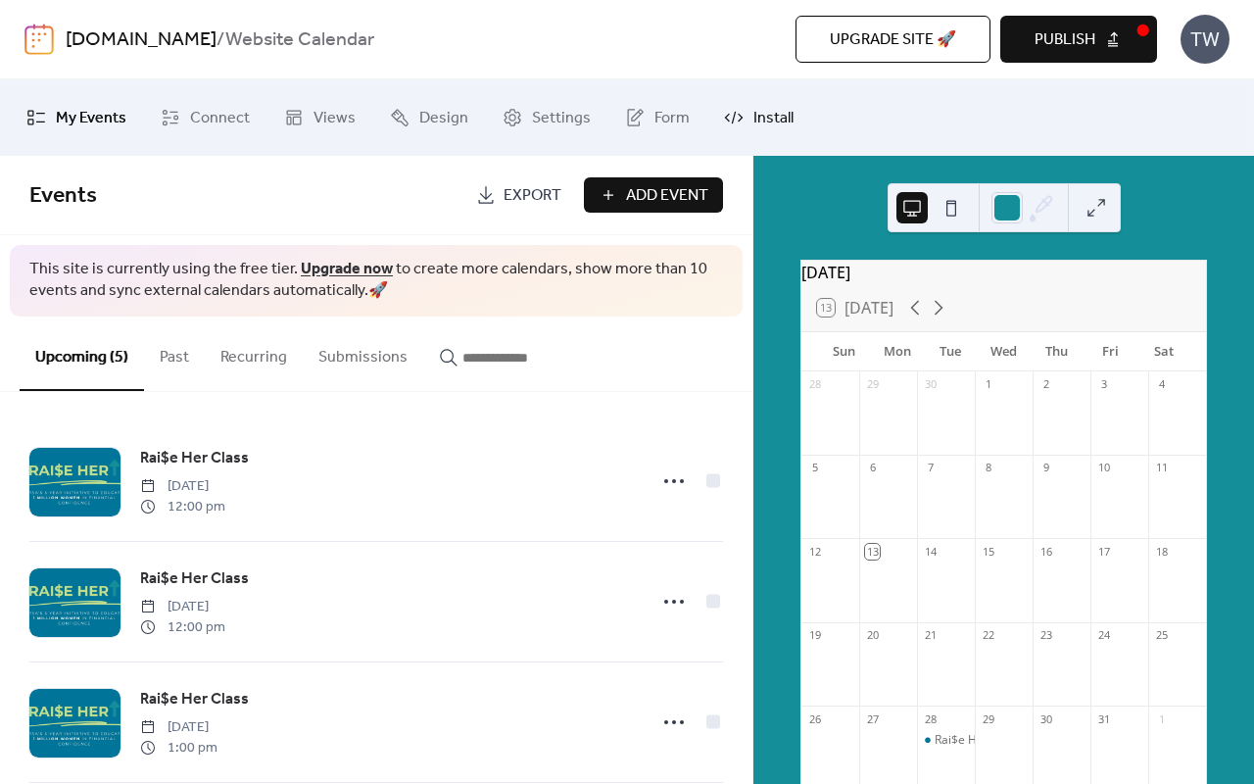
click at [764, 138] on link "Install" at bounding box center [758, 117] width 99 height 61
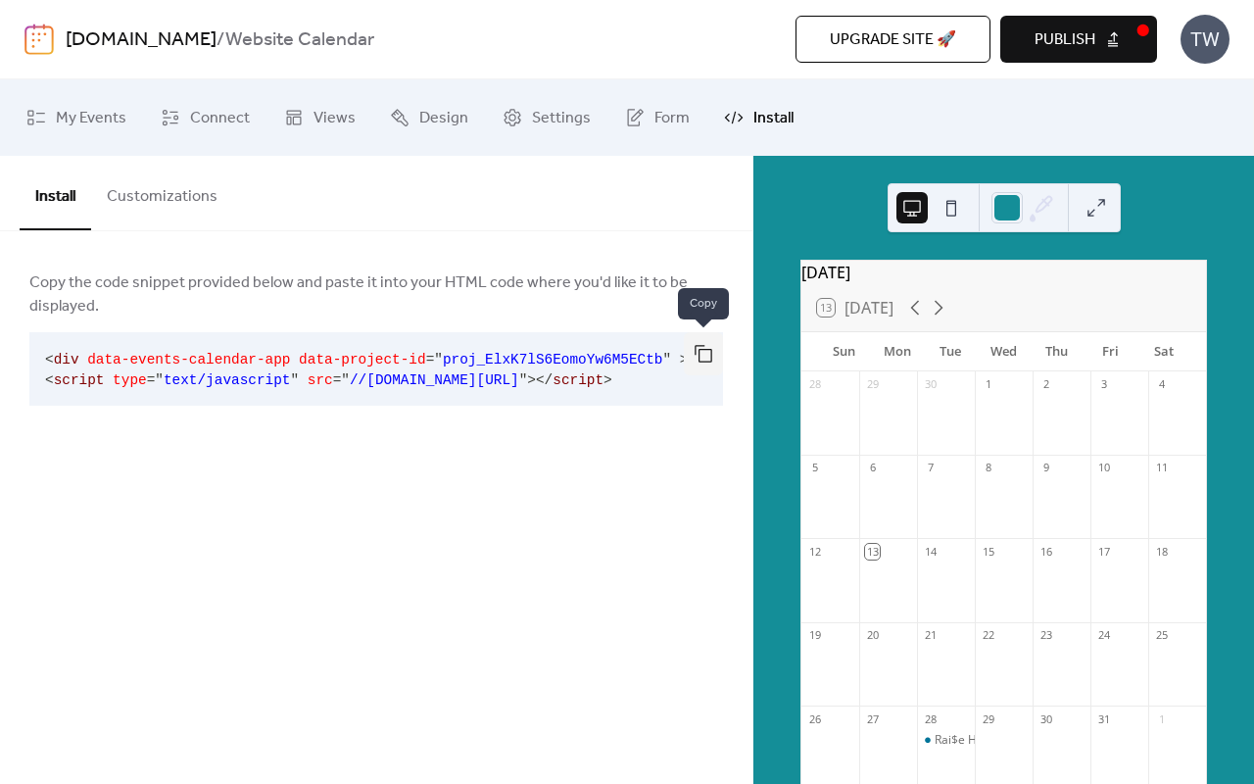
click at [684, 364] on button "button" at bounding box center [703, 353] width 39 height 43
click at [214, 113] on span "Connect" at bounding box center [220, 118] width 60 height 31
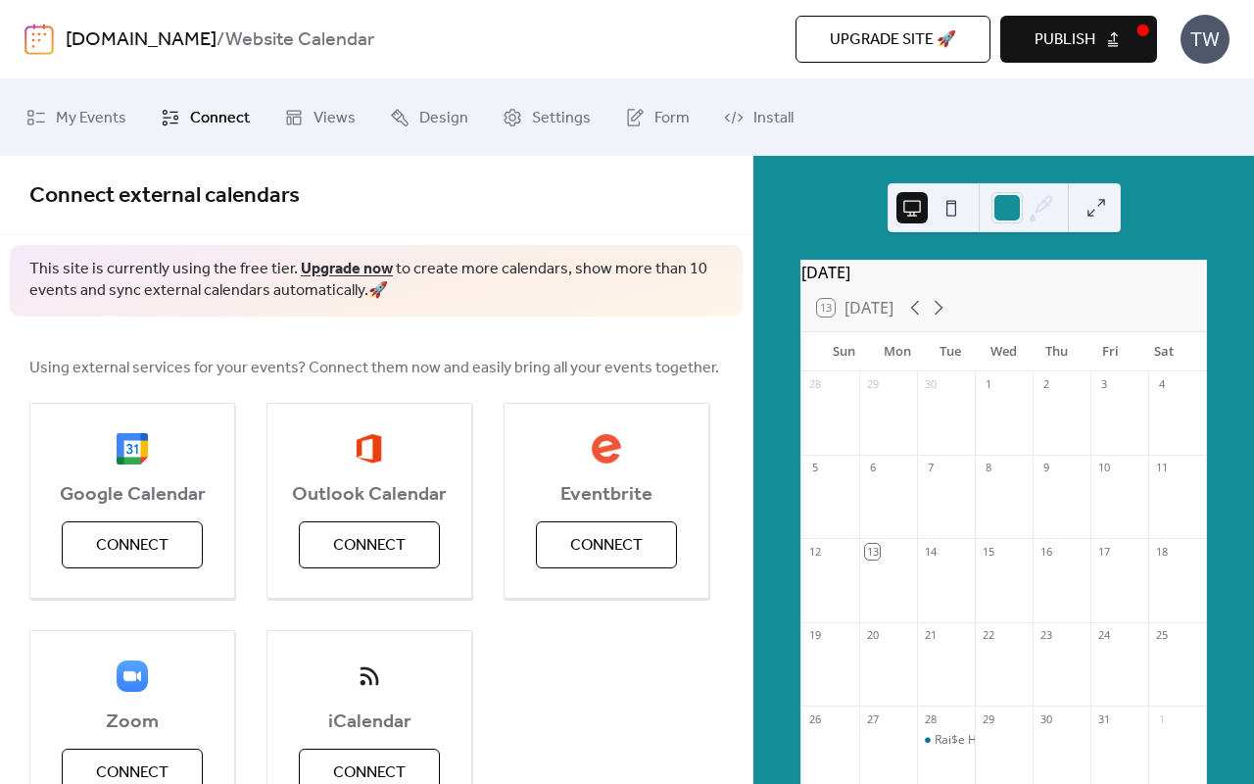
click at [921, 40] on span "Upgrade site 🚀" at bounding box center [893, 40] width 126 height 24
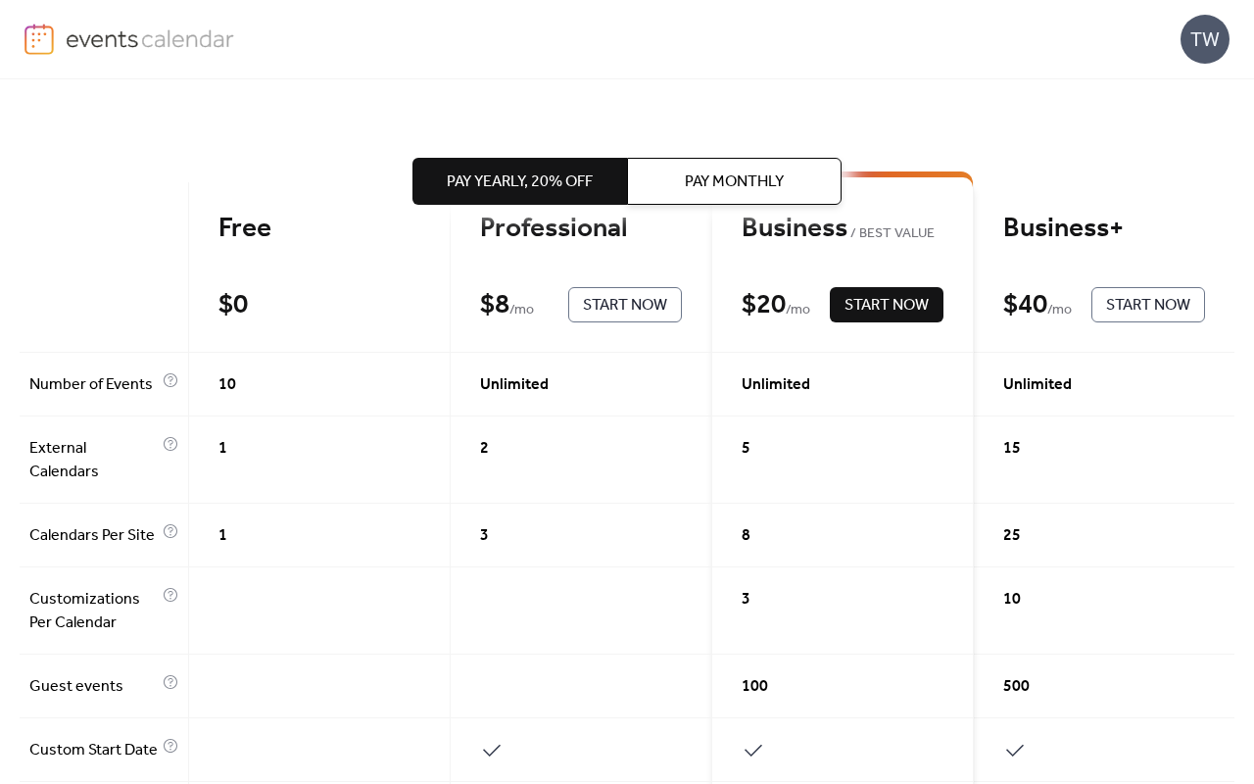
scroll to position [107, 0]
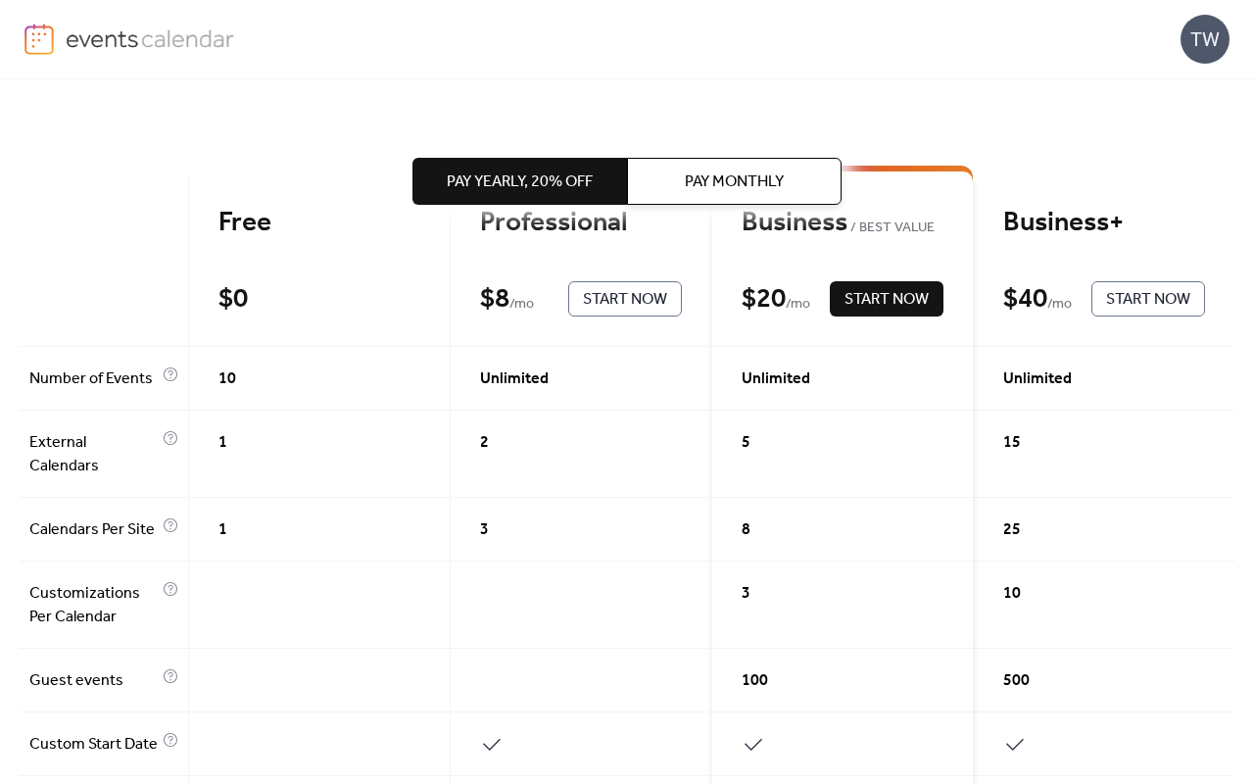
click at [695, 279] on div "Pay Yearly, 20% off Pay Monthly" at bounding box center [627, 181] width 429 height 204
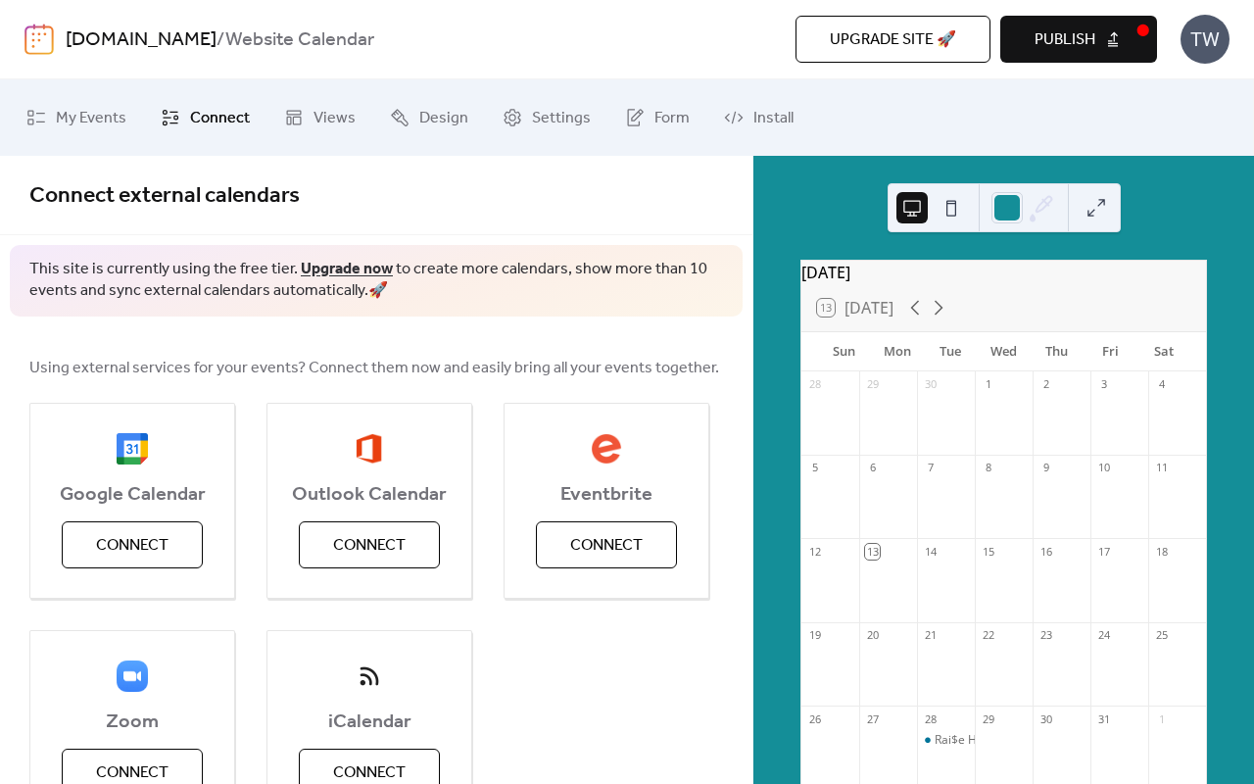
click at [194, 128] on span "Connect" at bounding box center [220, 118] width 60 height 31
click at [75, 102] on link "My Events" at bounding box center [76, 117] width 129 height 61
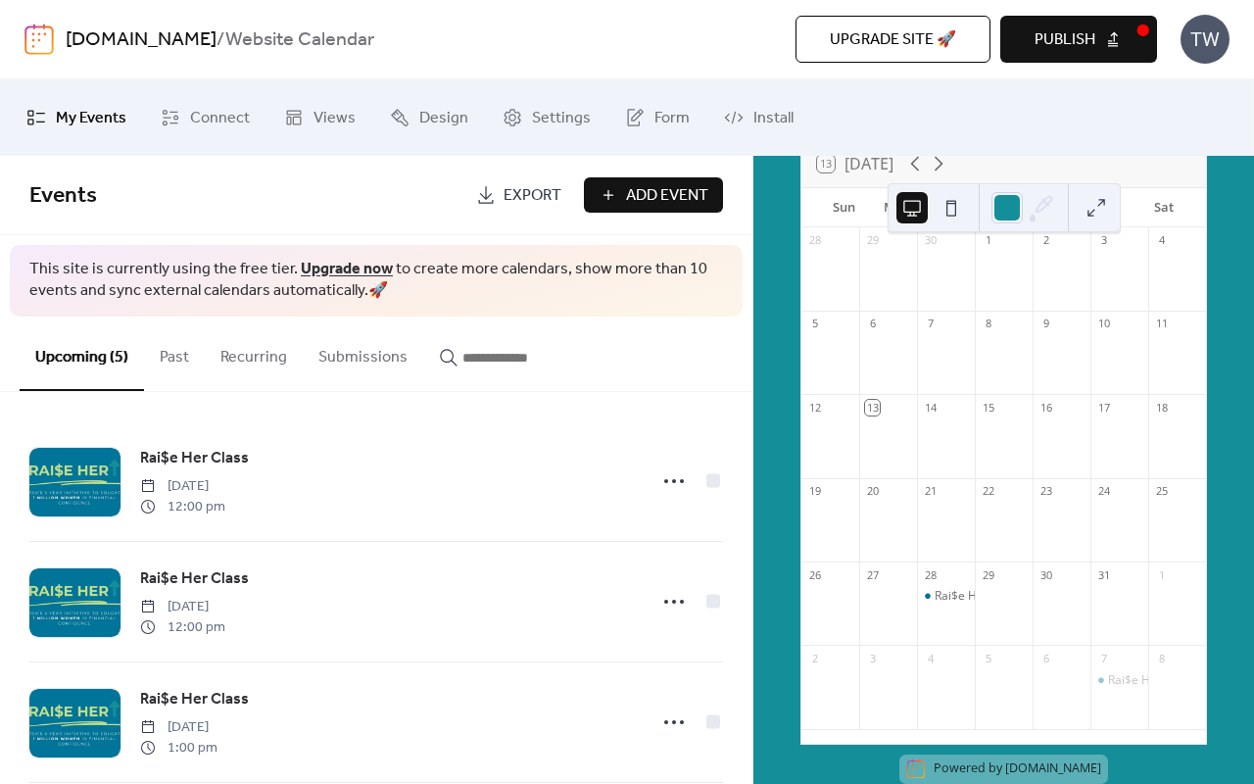
scroll to position [77, 0]
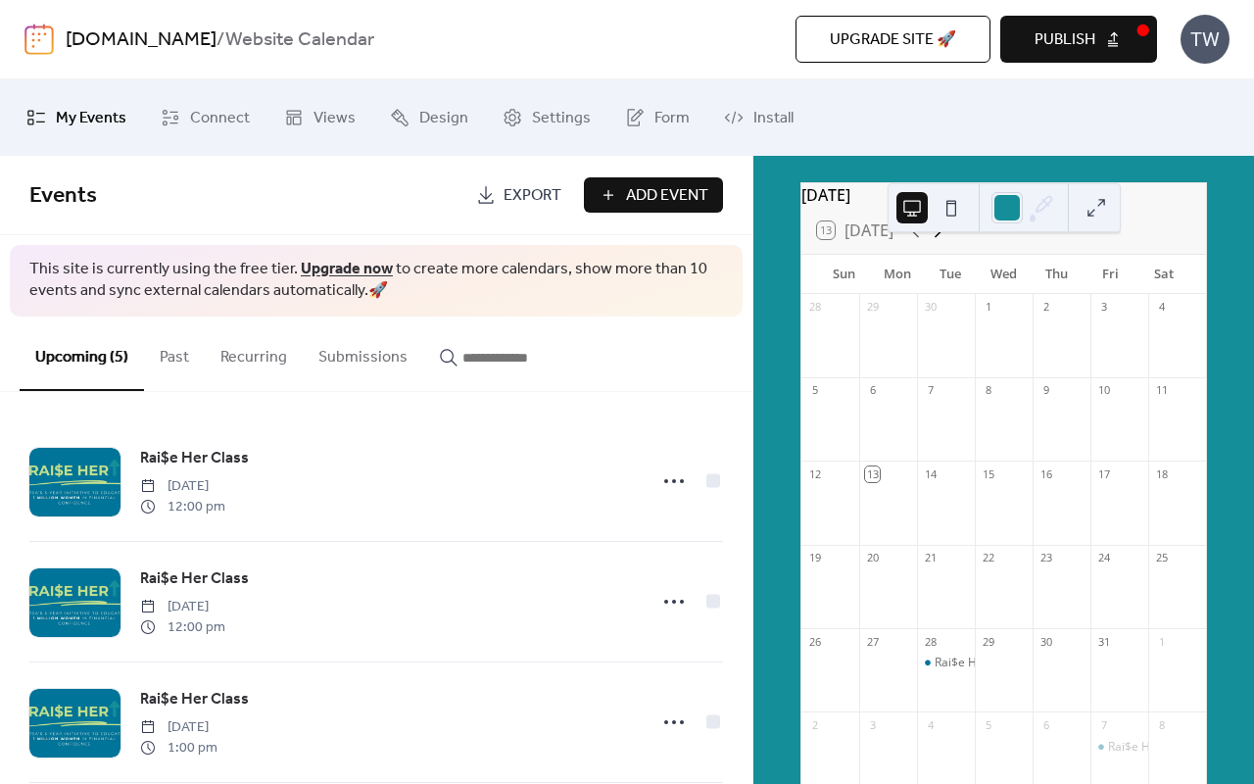
click at [947, 237] on icon at bounding box center [939, 231] width 24 height 24
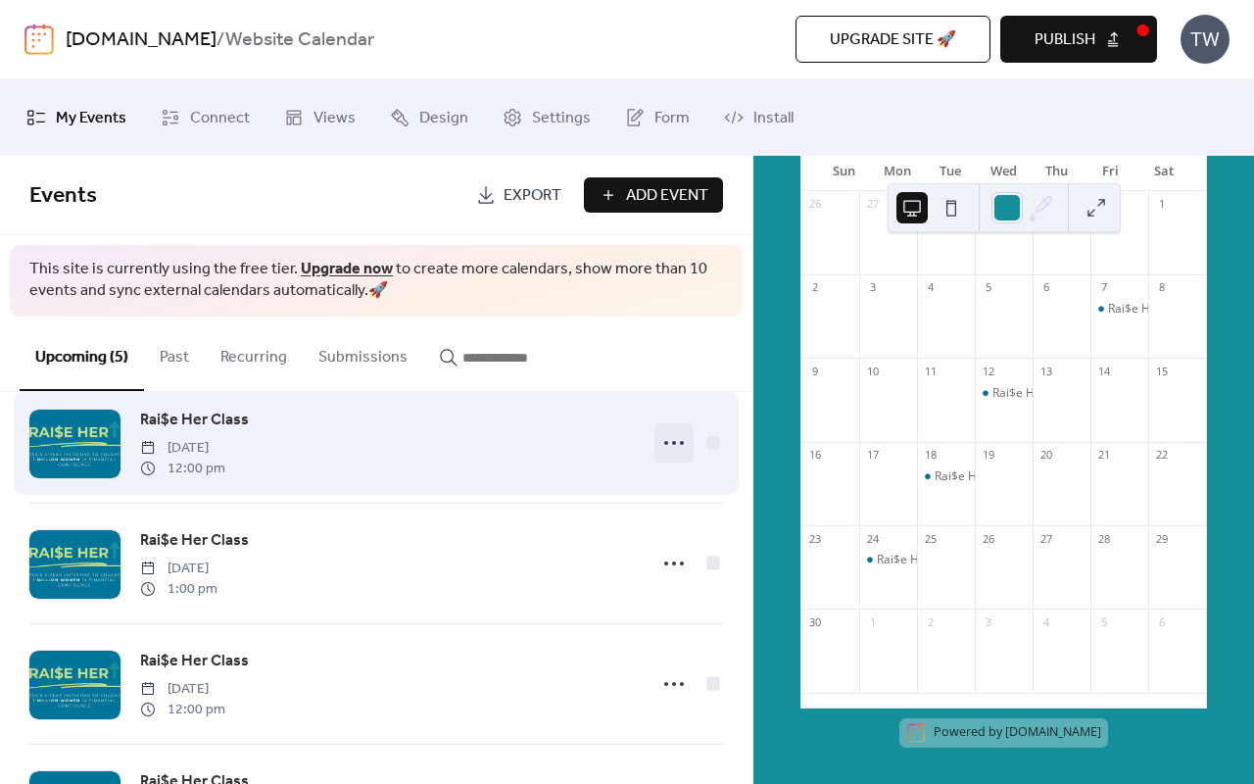
scroll to position [270, 0]
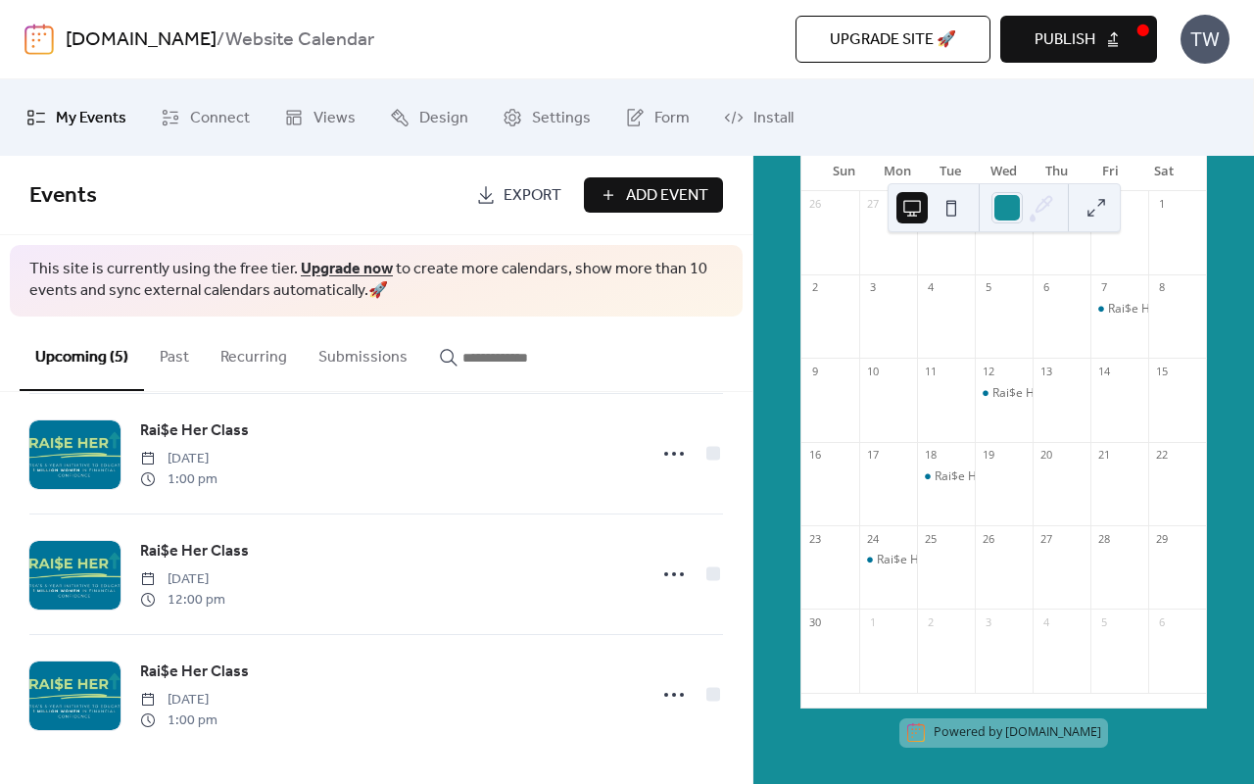
click at [179, 360] on button "Past" at bounding box center [174, 353] width 61 height 73
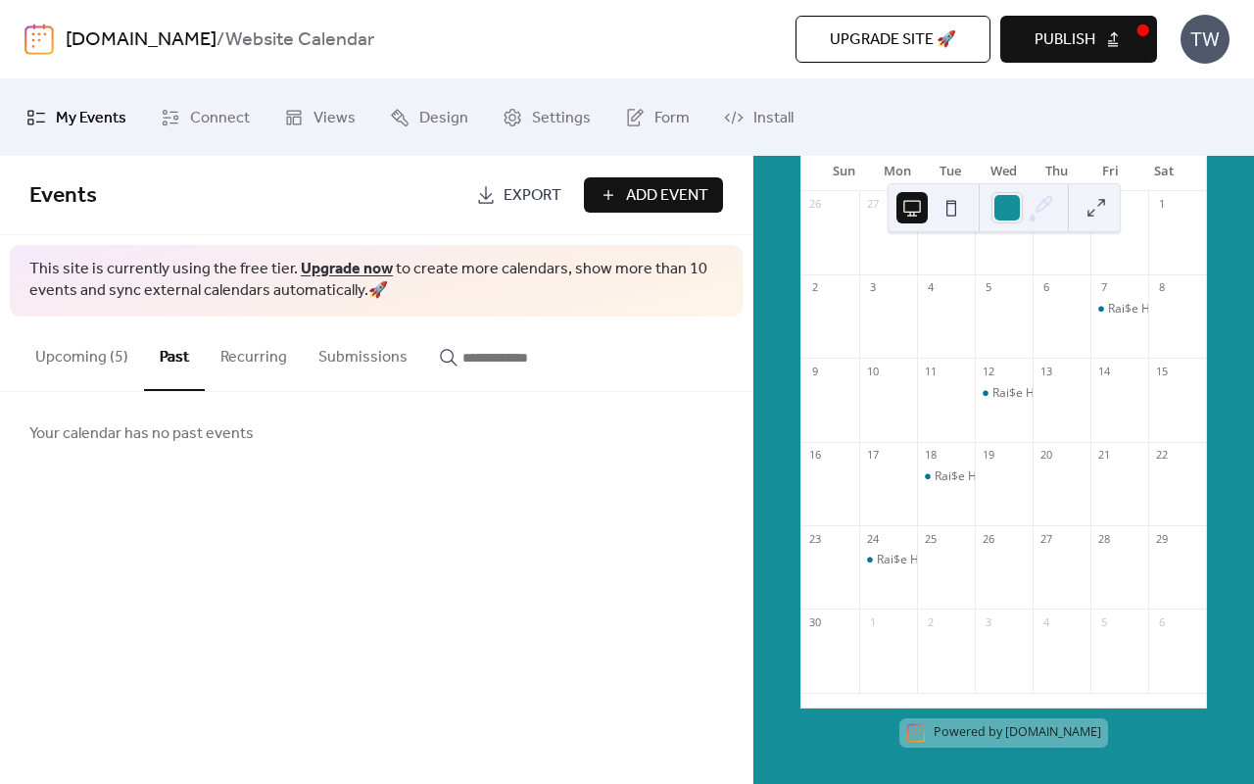
click at [247, 360] on button "Recurring" at bounding box center [254, 353] width 98 height 73
click at [64, 352] on button "Upcoming (5)" at bounding box center [82, 353] width 124 height 73
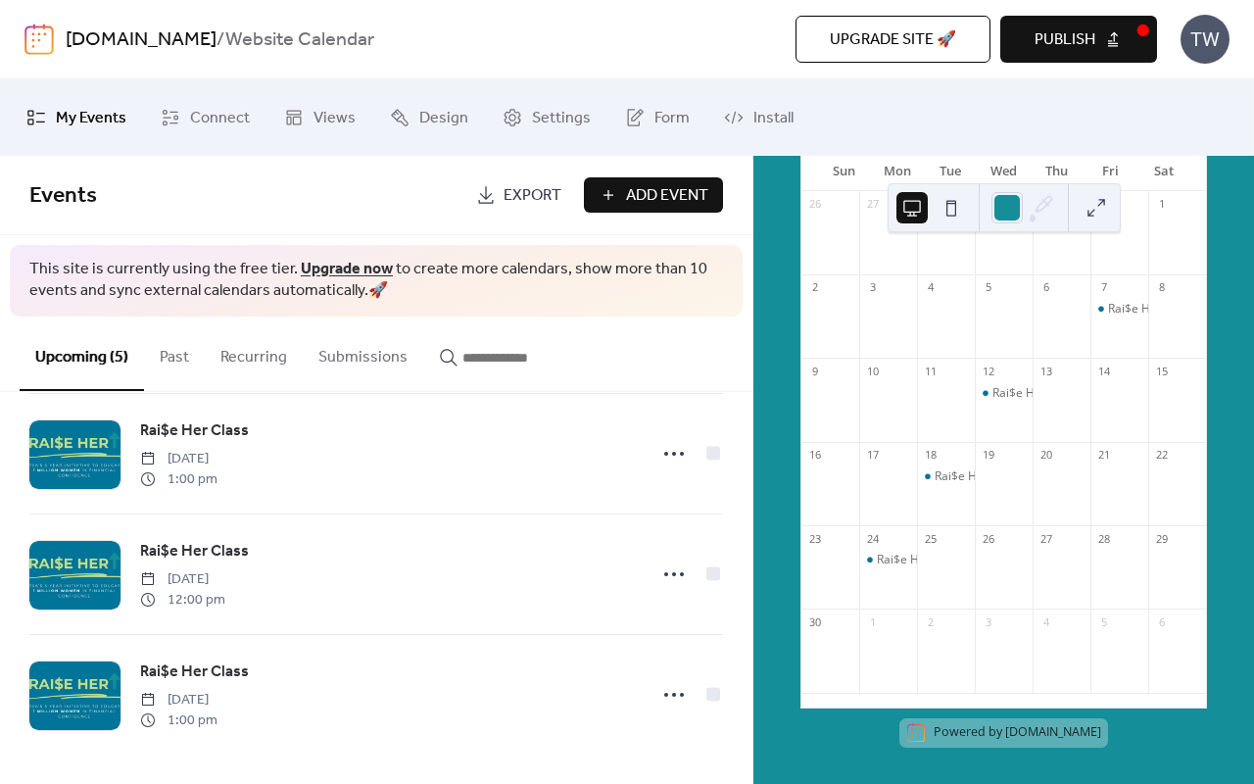
click at [526, 197] on span "Export" at bounding box center [533, 196] width 58 height 24
click at [317, 242] on div "Events Export Add Event This site is currently using the free tier. Upgrade now…" at bounding box center [376, 470] width 753 height 628
click at [332, 211] on span "Events" at bounding box center [245, 195] width 432 height 39
click at [769, 92] on link "Install" at bounding box center [758, 117] width 99 height 61
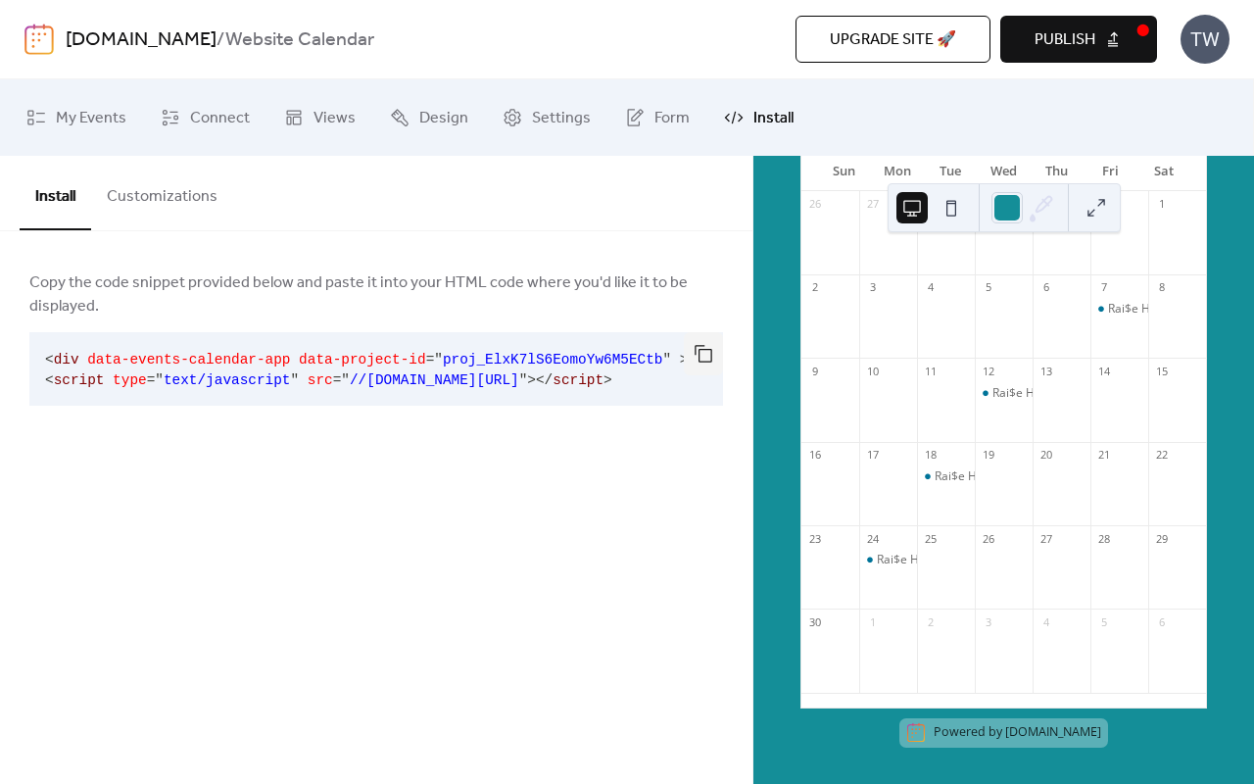
click at [156, 219] on button "Customizations" at bounding box center [162, 192] width 142 height 73
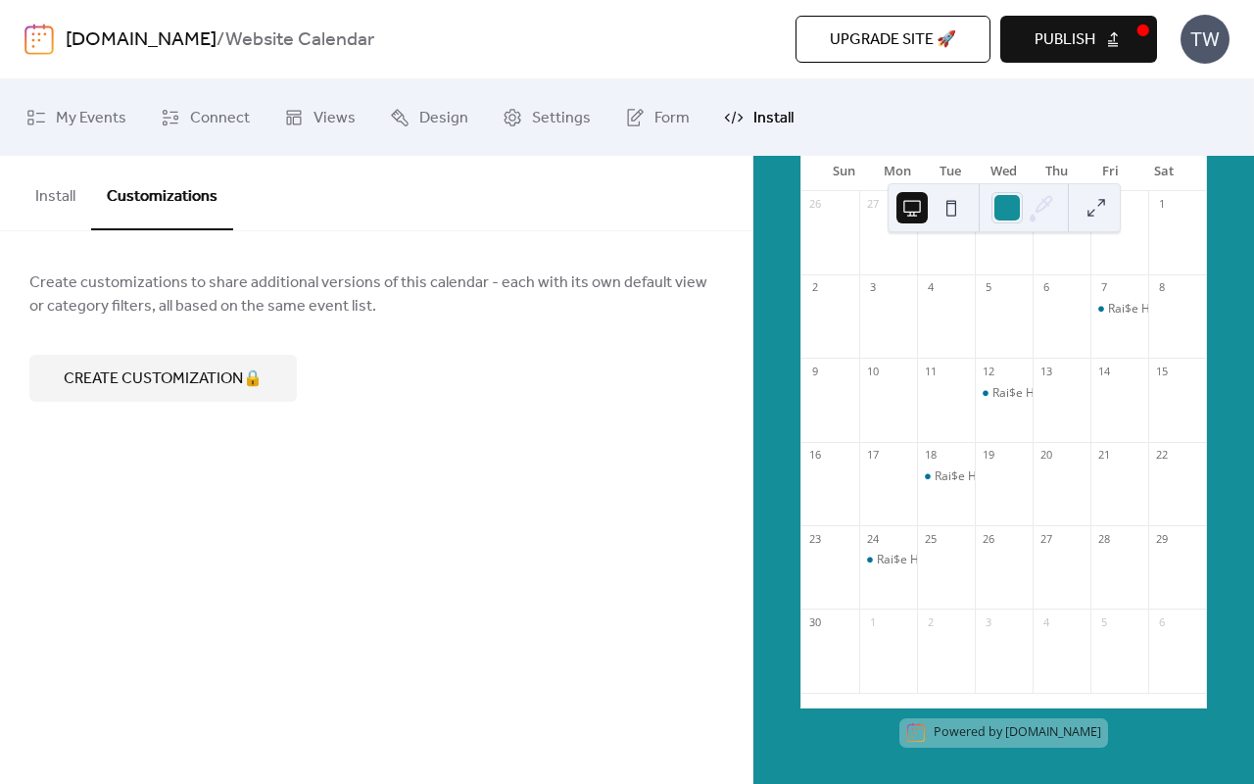
click at [73, 208] on button "Install" at bounding box center [56, 192] width 72 height 73
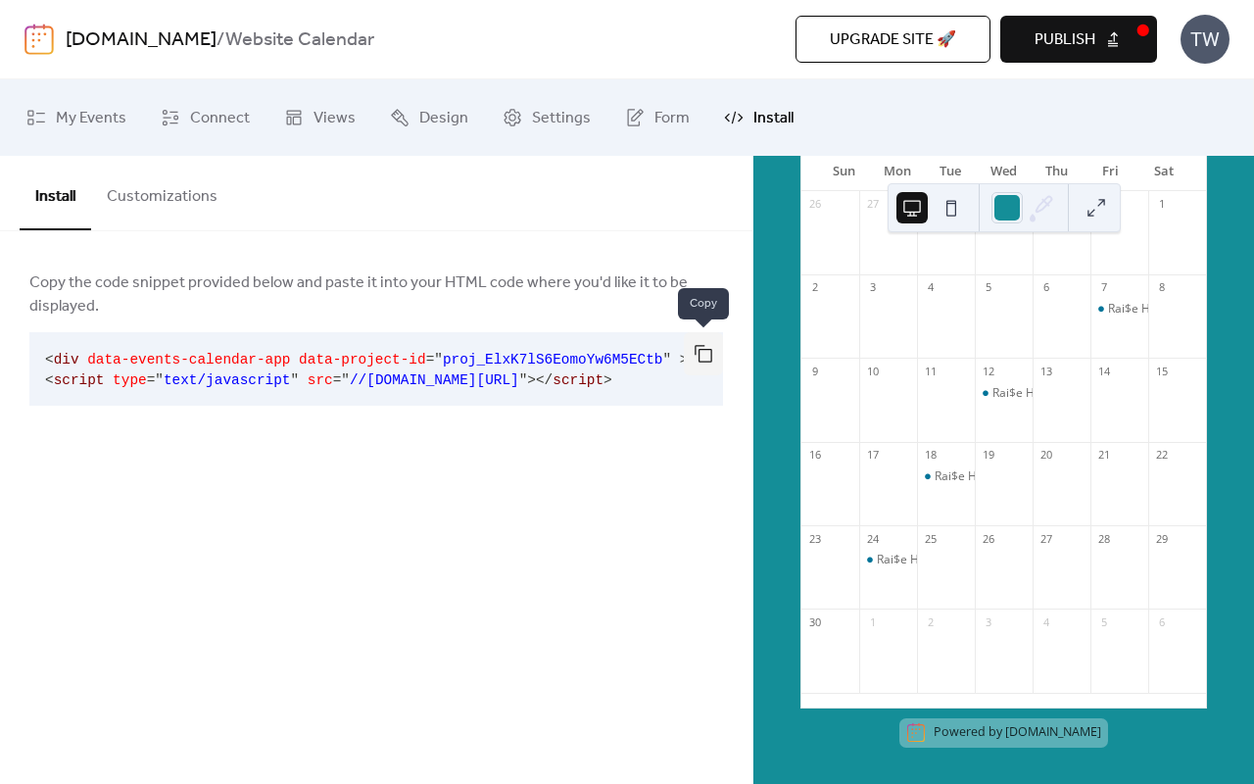
click at [702, 368] on button "button" at bounding box center [703, 353] width 39 height 43
click at [212, 224] on button "Customizations" at bounding box center [162, 192] width 142 height 73
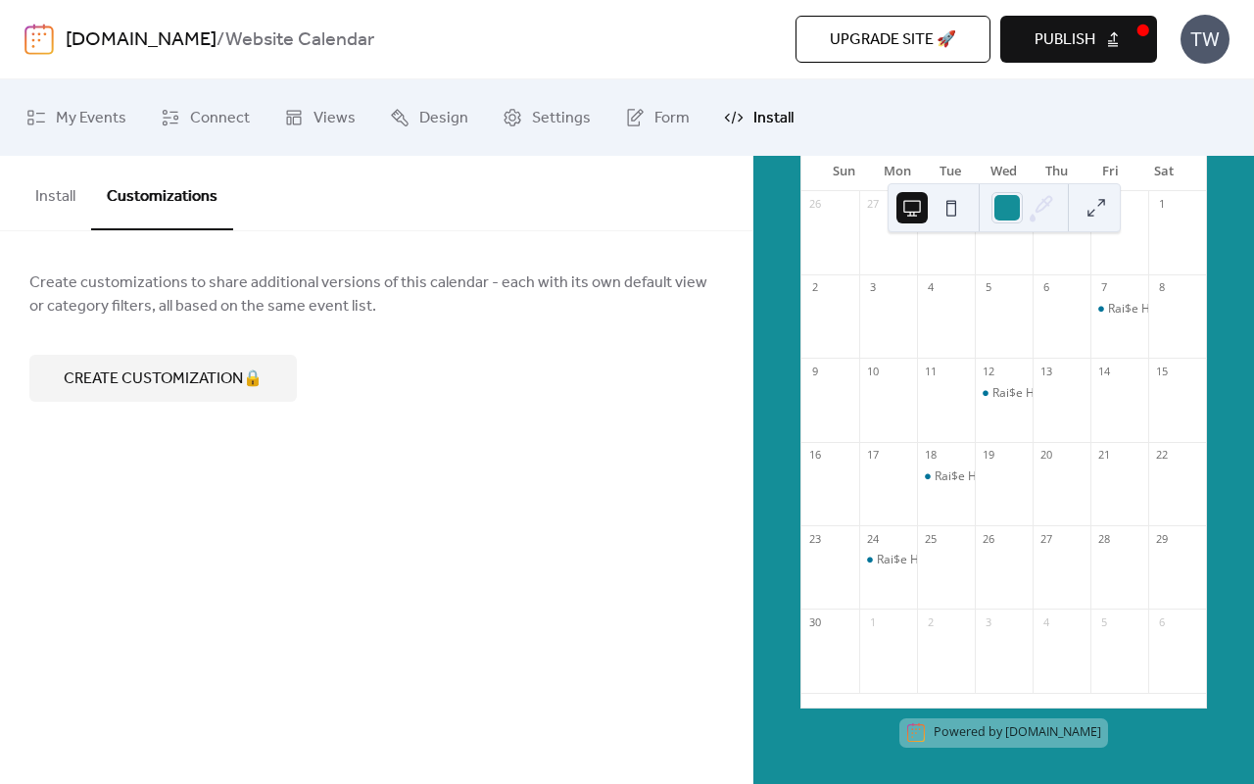
click at [59, 205] on button "Install" at bounding box center [56, 192] width 72 height 73
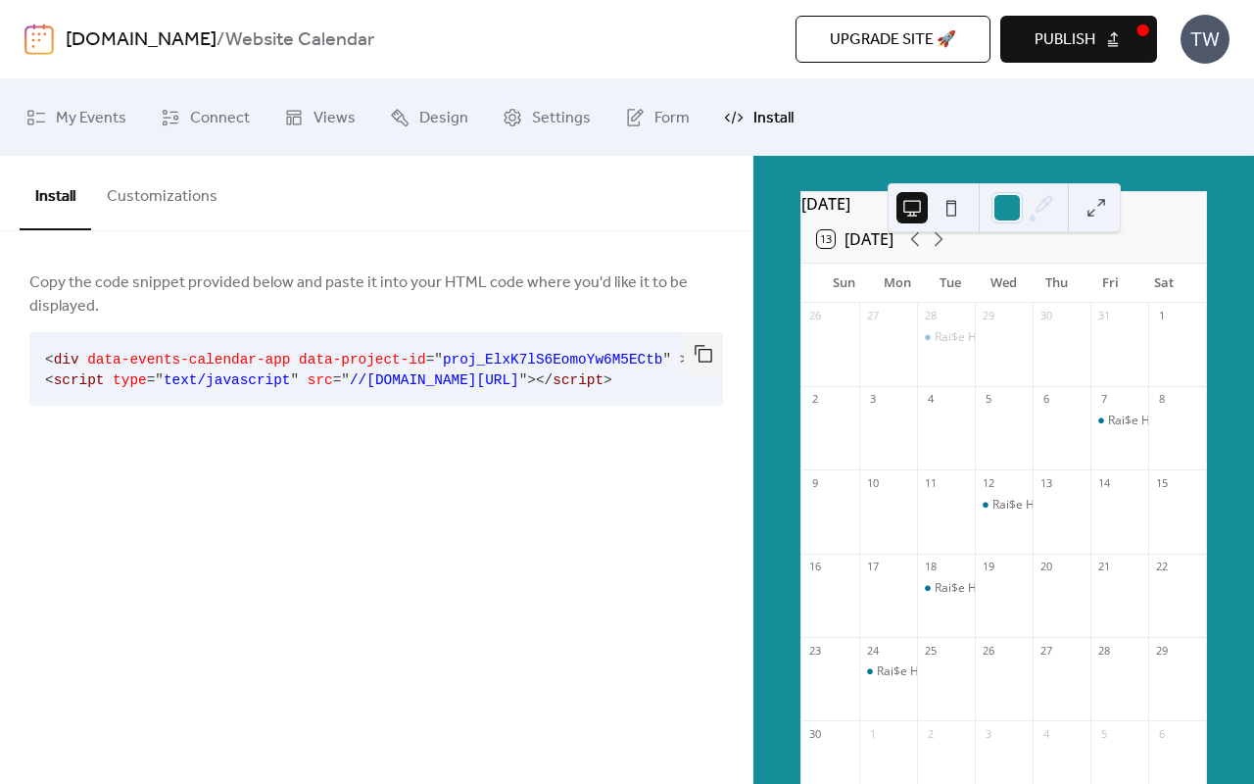
scroll to position [55, 0]
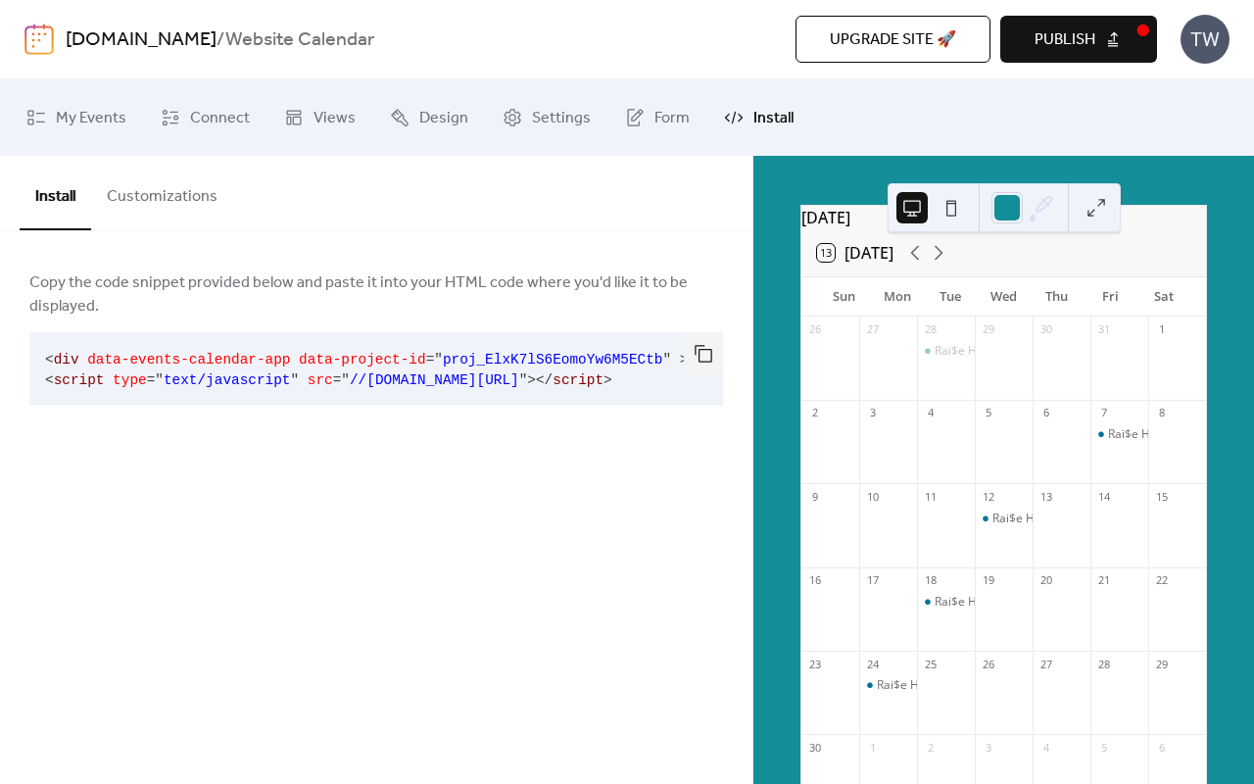
click at [1104, 42] on button "Publish" at bounding box center [1078, 39] width 157 height 47
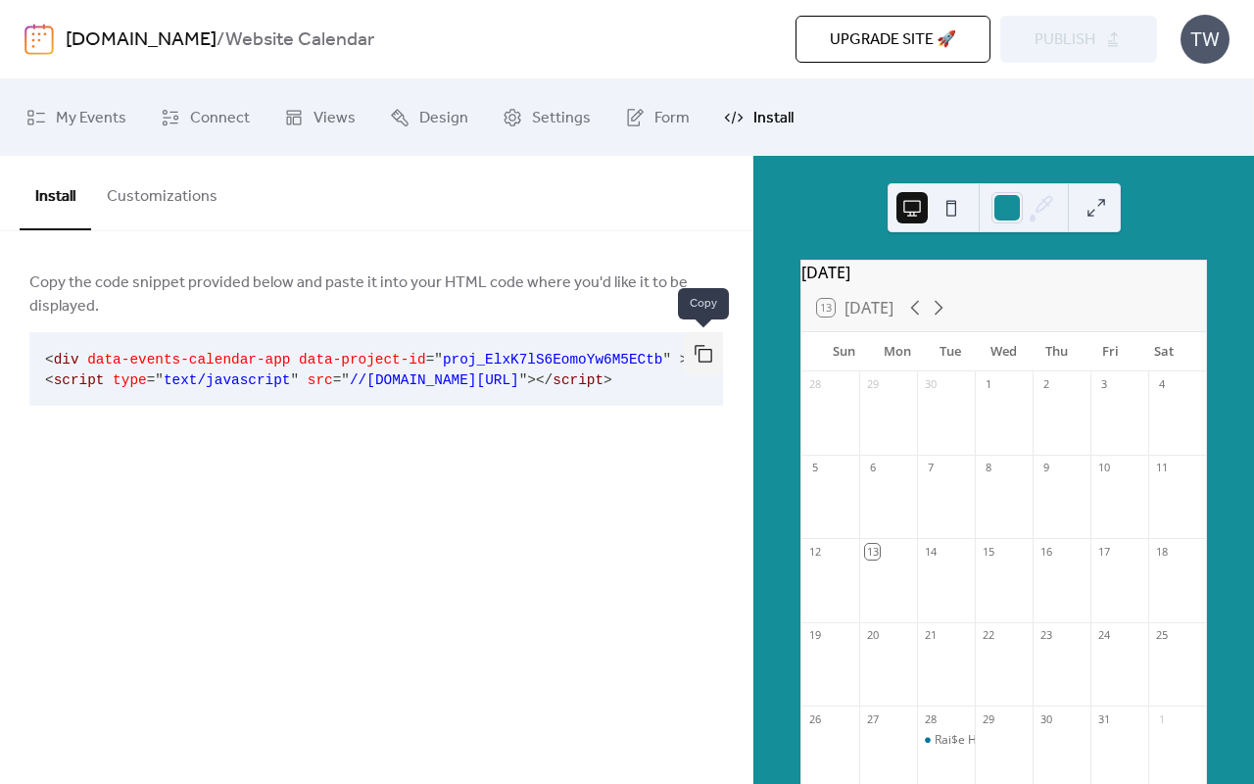
click at [704, 363] on button "button" at bounding box center [703, 353] width 39 height 43
click at [203, 103] on span "Connect" at bounding box center [220, 118] width 60 height 31
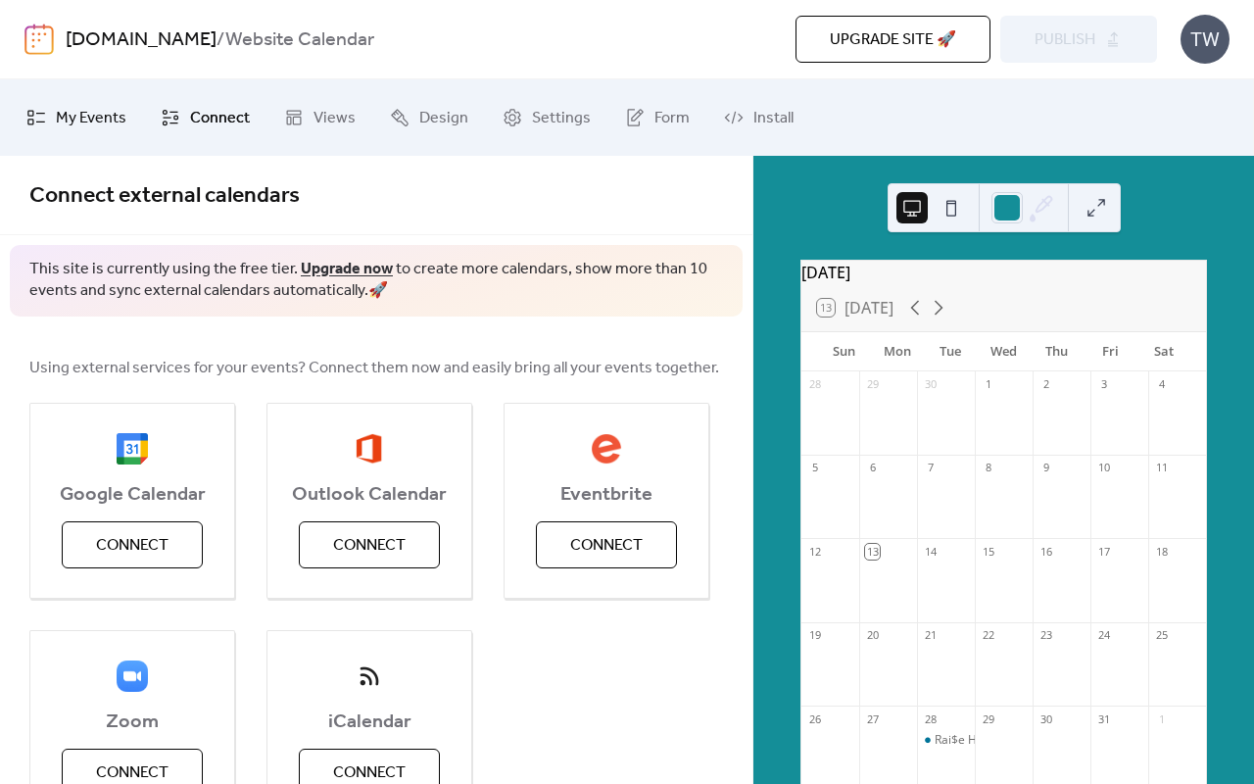
click at [75, 99] on link "My Events" at bounding box center [76, 117] width 129 height 61
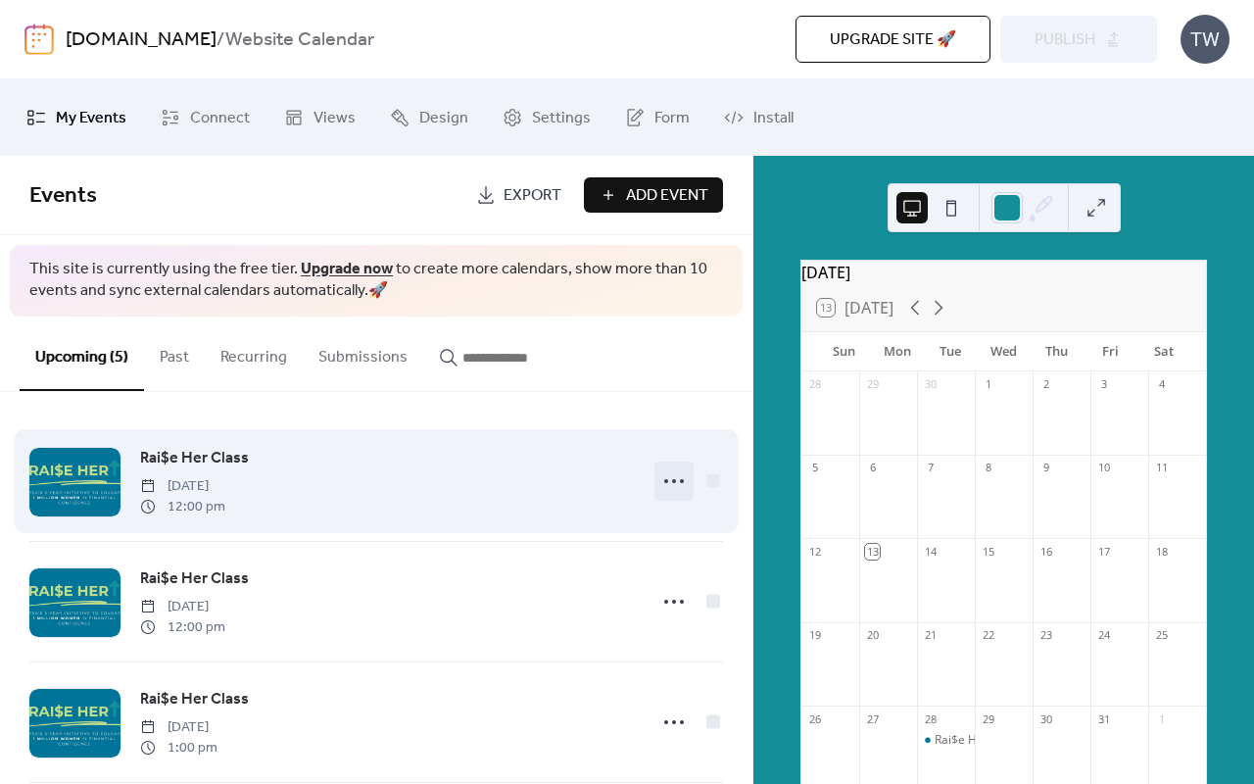
click at [669, 479] on icon at bounding box center [673, 480] width 31 height 31
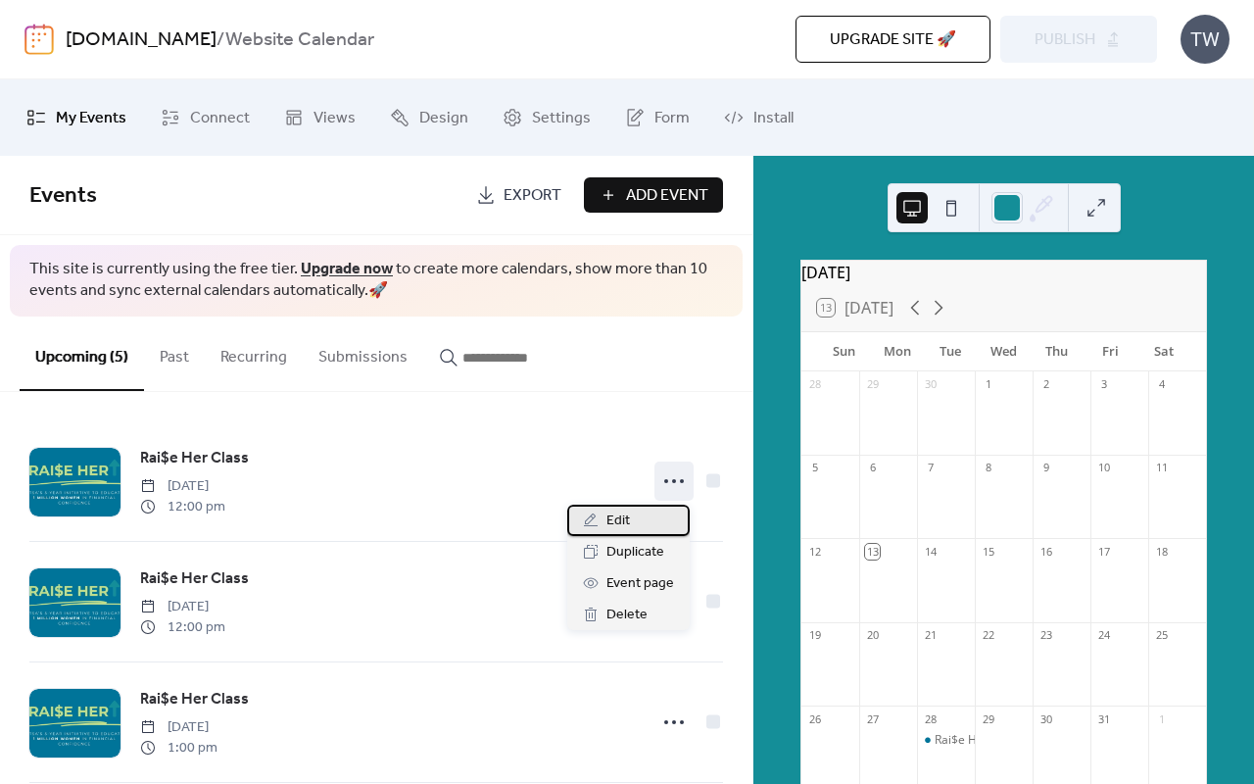
click at [658, 514] on div "Edit" at bounding box center [628, 520] width 122 height 31
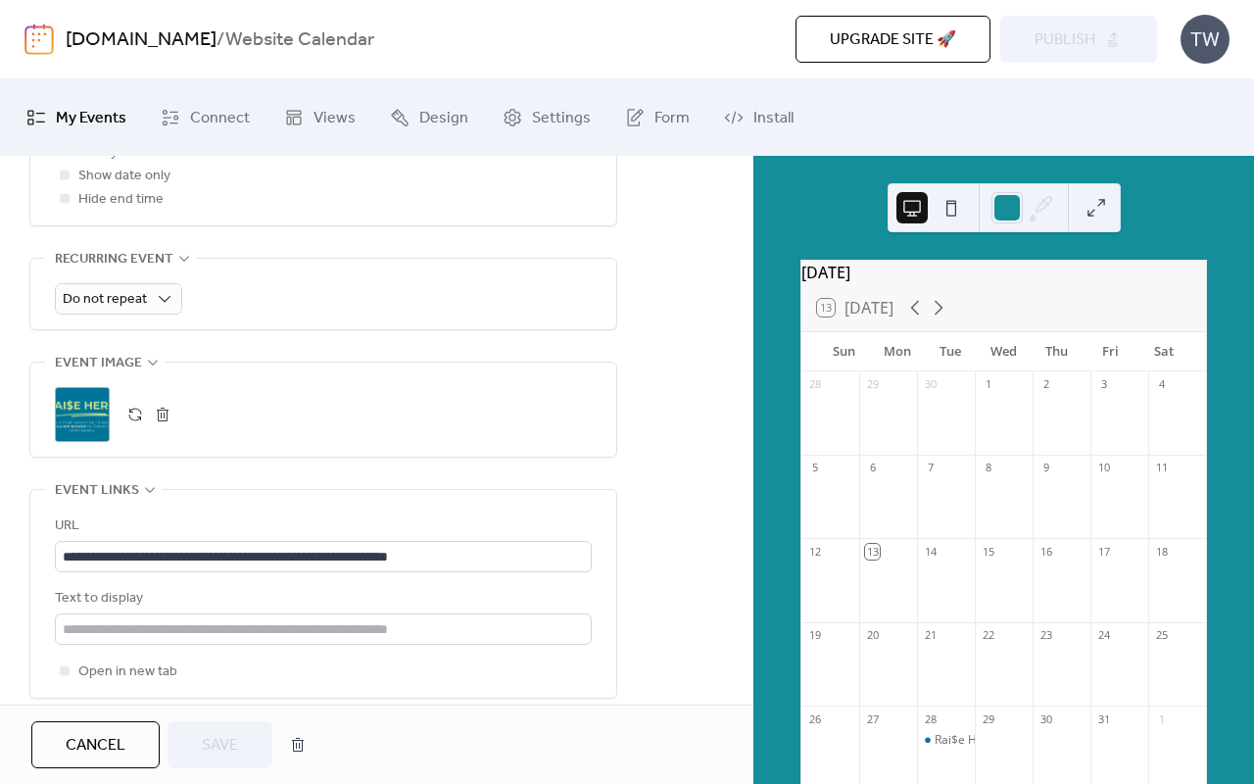
scroll to position [832, 0]
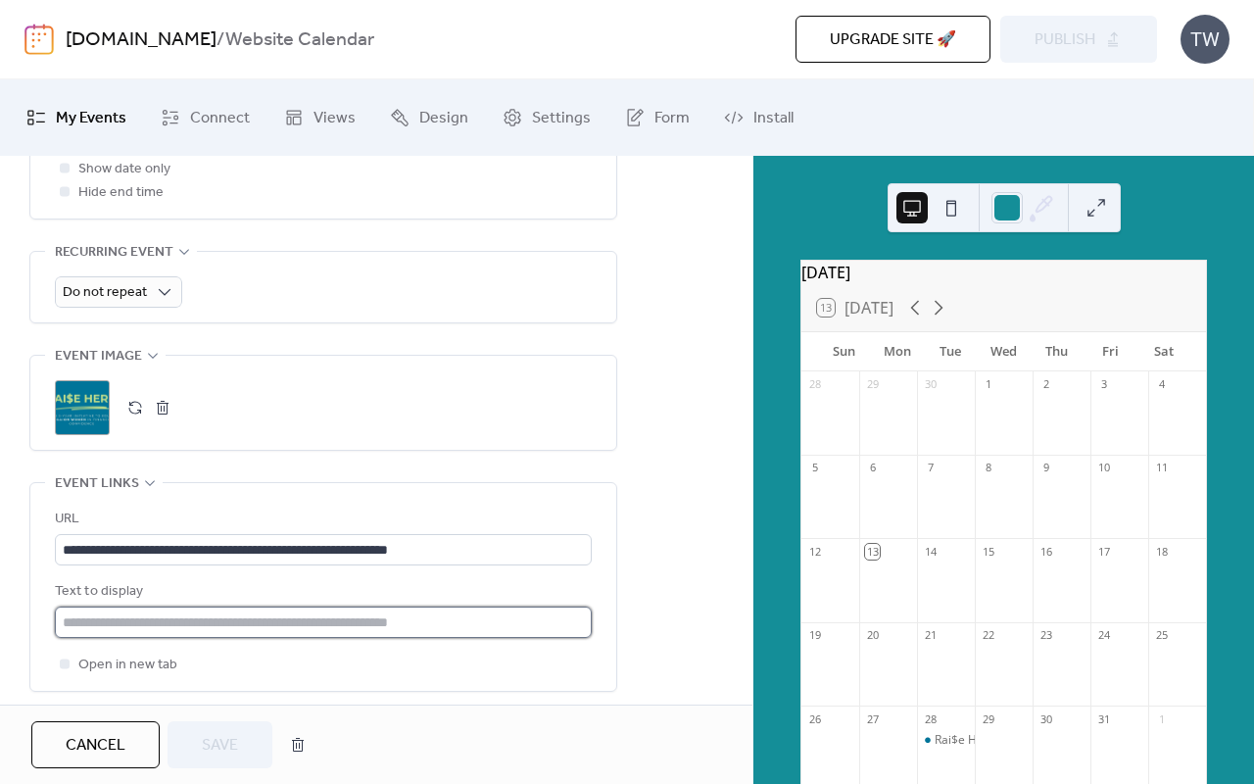
click at [239, 622] on input "text" at bounding box center [323, 622] width 537 height 31
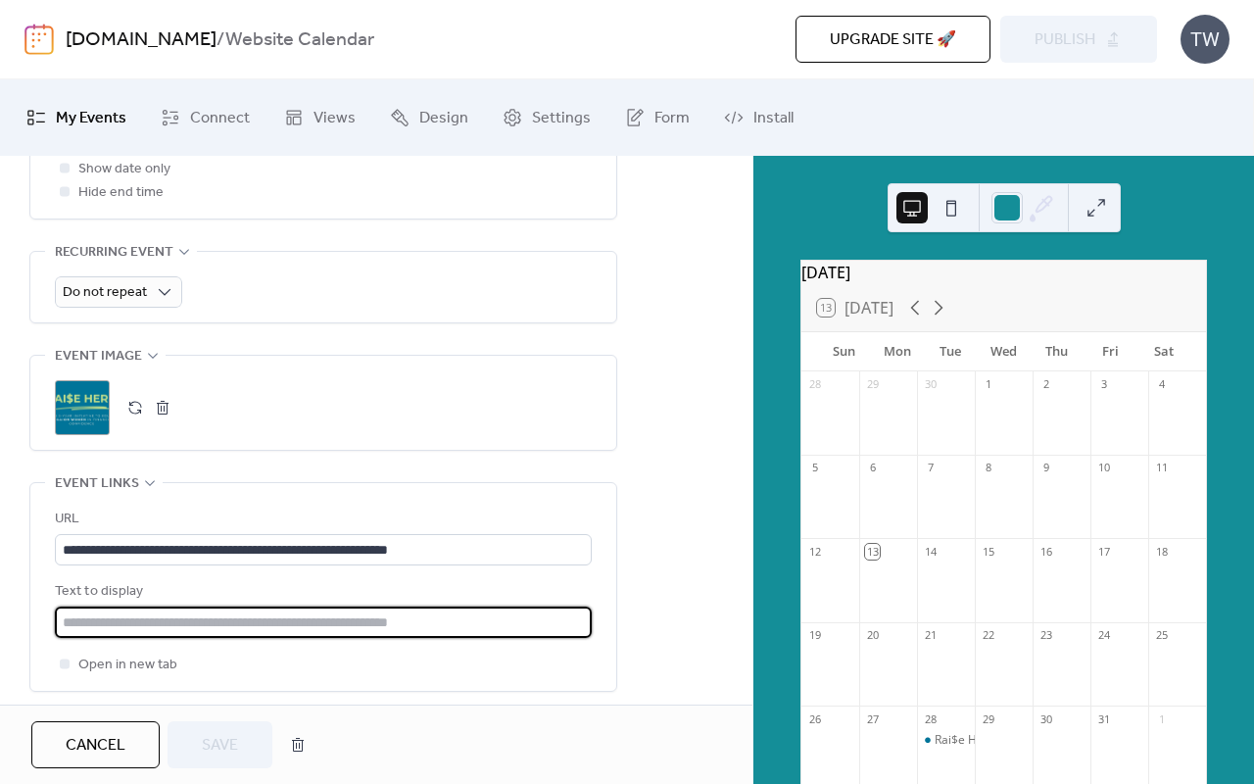
click at [239, 622] on input "text" at bounding box center [323, 622] width 537 height 31
type input "**********"
click at [212, 751] on span "Save" at bounding box center [220, 746] width 36 height 24
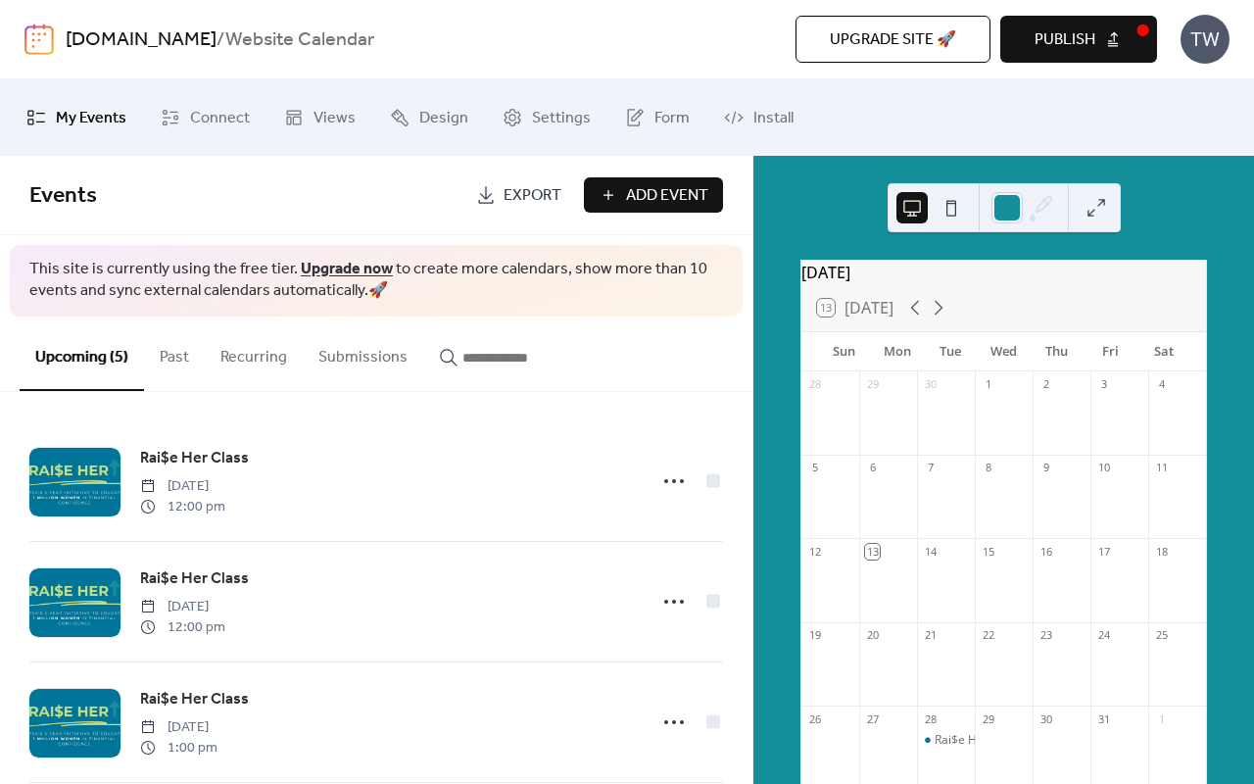
click at [1127, 41] on button "Publish" at bounding box center [1078, 39] width 157 height 47
click at [763, 96] on link "Install" at bounding box center [758, 117] width 99 height 61
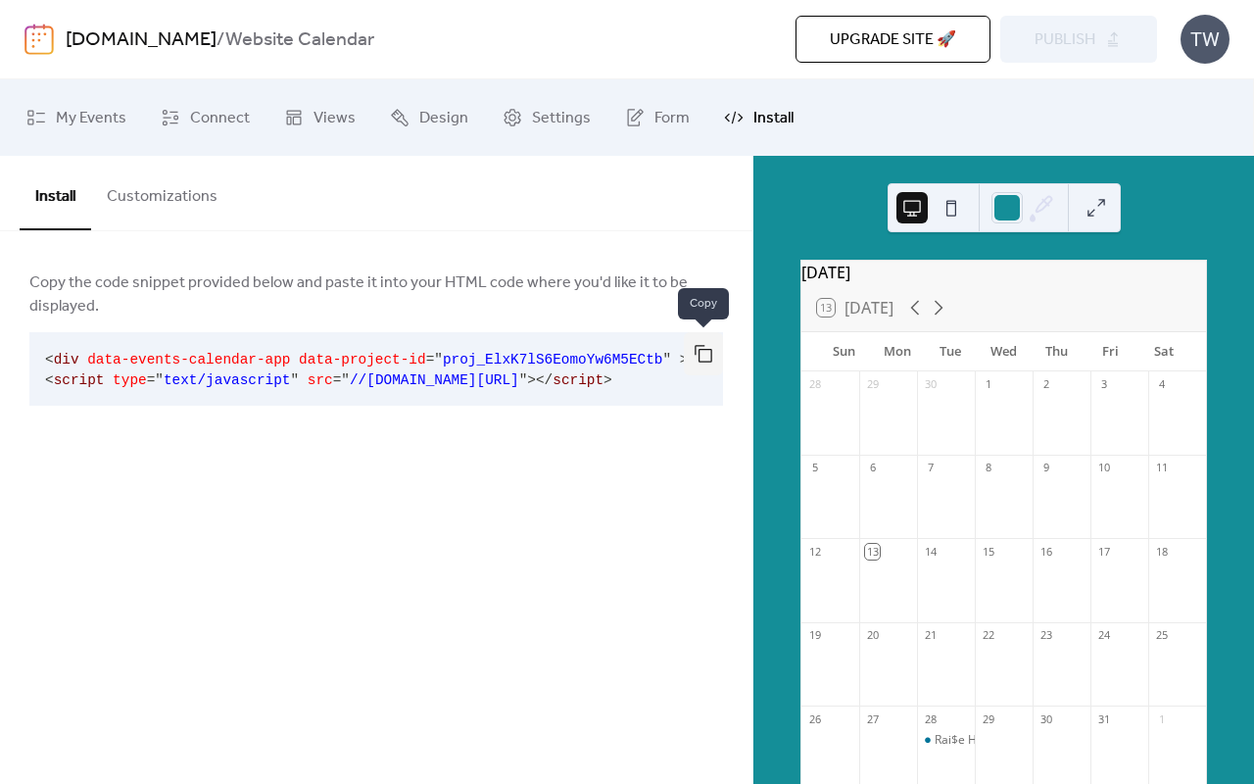
click at [702, 352] on button "button" at bounding box center [703, 353] width 39 height 43
click at [211, 124] on span "Connect" at bounding box center [220, 118] width 60 height 31
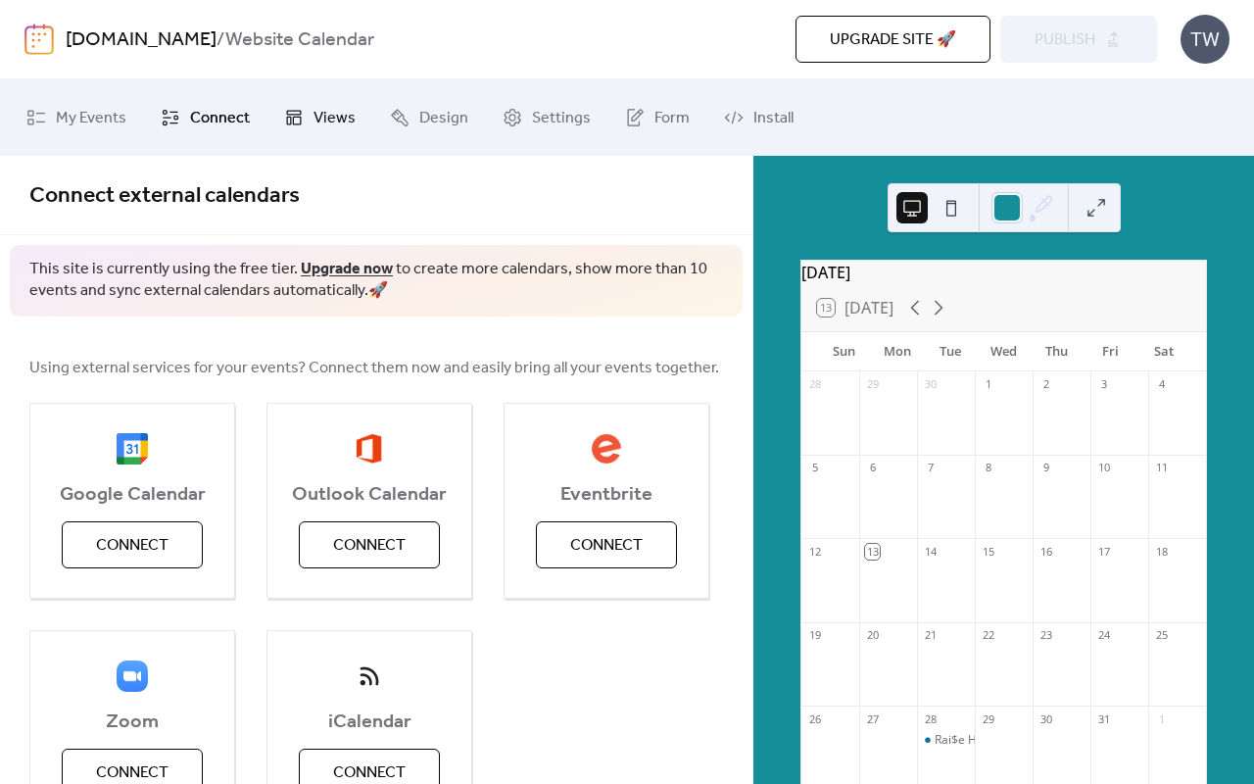
click at [308, 103] on link "Views" at bounding box center [319, 117] width 101 height 61
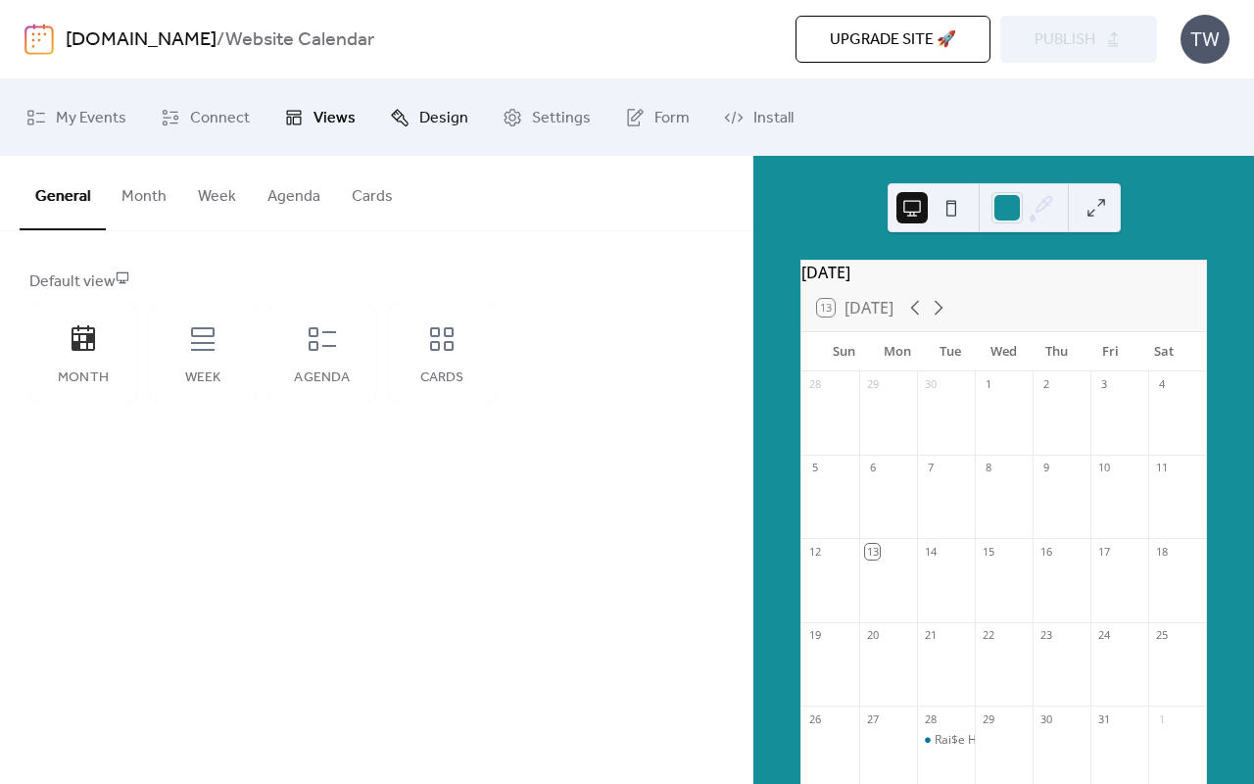
click at [425, 112] on span "Design" at bounding box center [443, 118] width 49 height 31
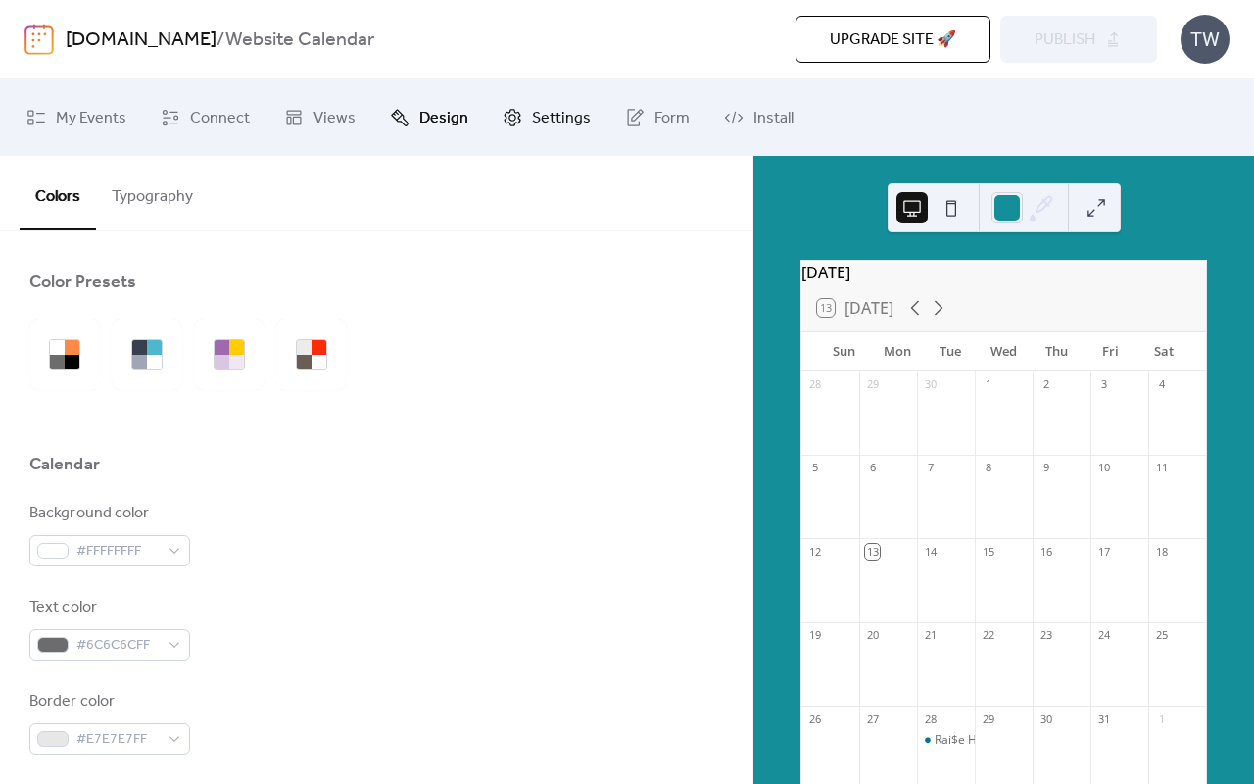
click at [558, 133] on span "Settings" at bounding box center [561, 118] width 59 height 31
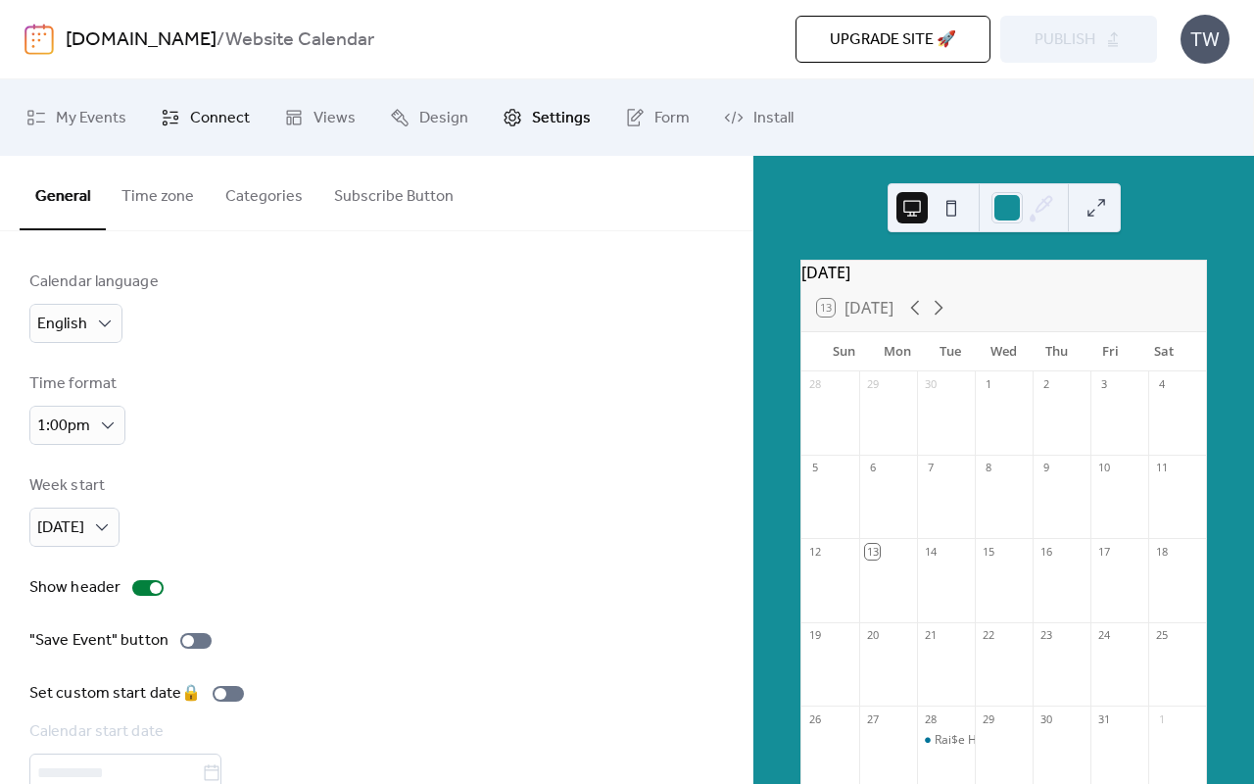
click at [179, 111] on link "Connect" at bounding box center [205, 117] width 119 height 61
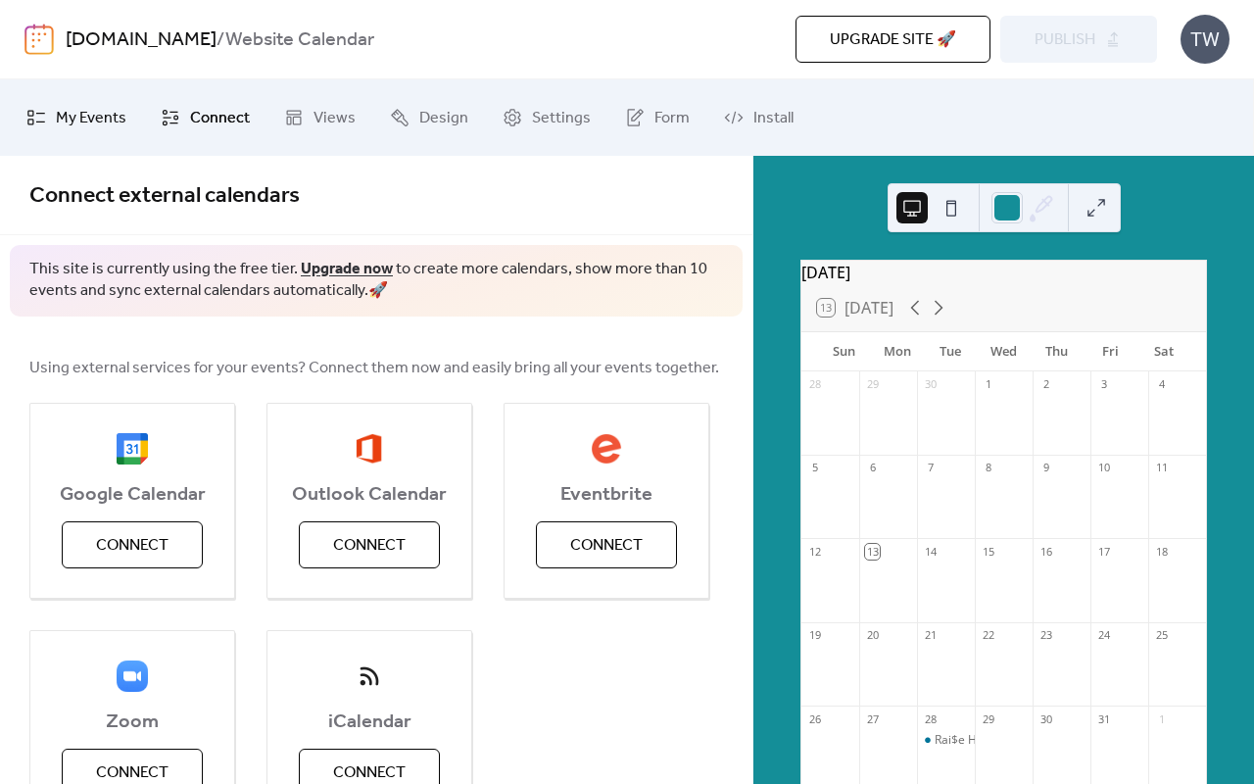
click at [84, 115] on span "My Events" at bounding box center [91, 118] width 71 height 31
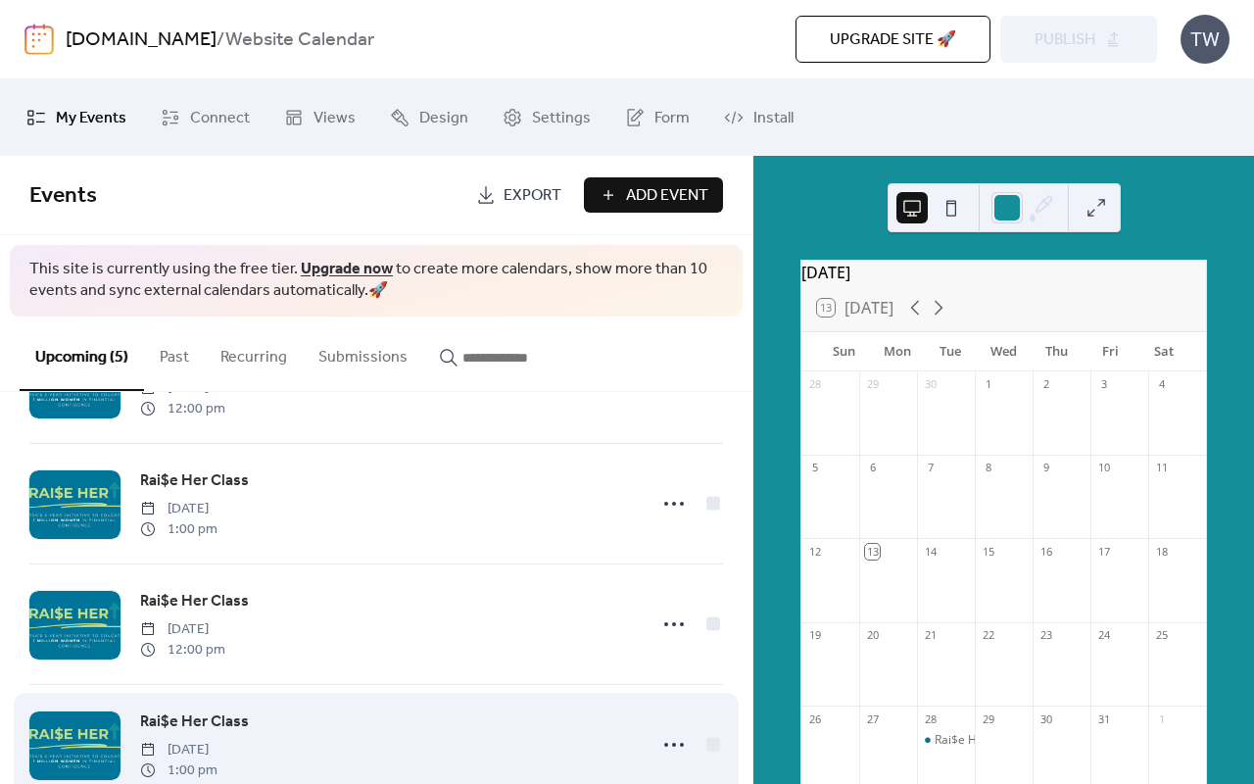
scroll to position [213, 0]
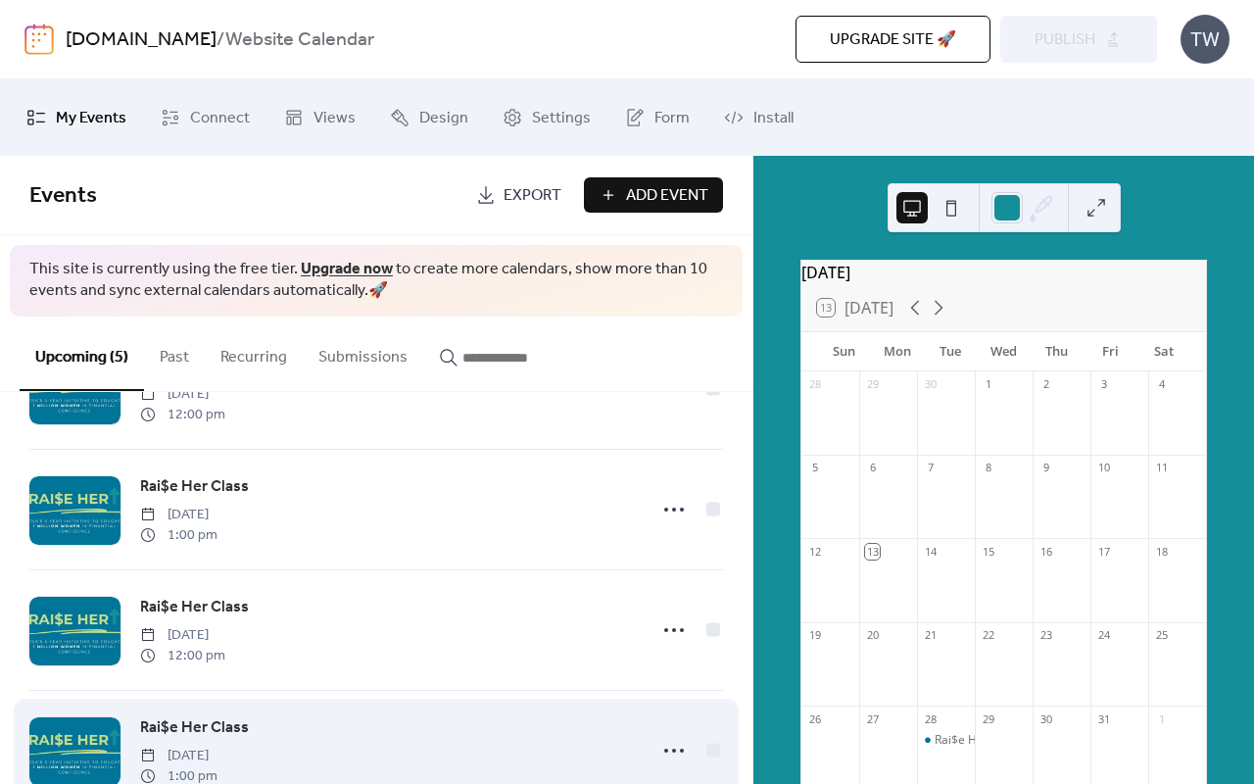
click at [422, 729] on div "Rai$e Her Class [DATE] 1:00 pm" at bounding box center [387, 750] width 495 height 71
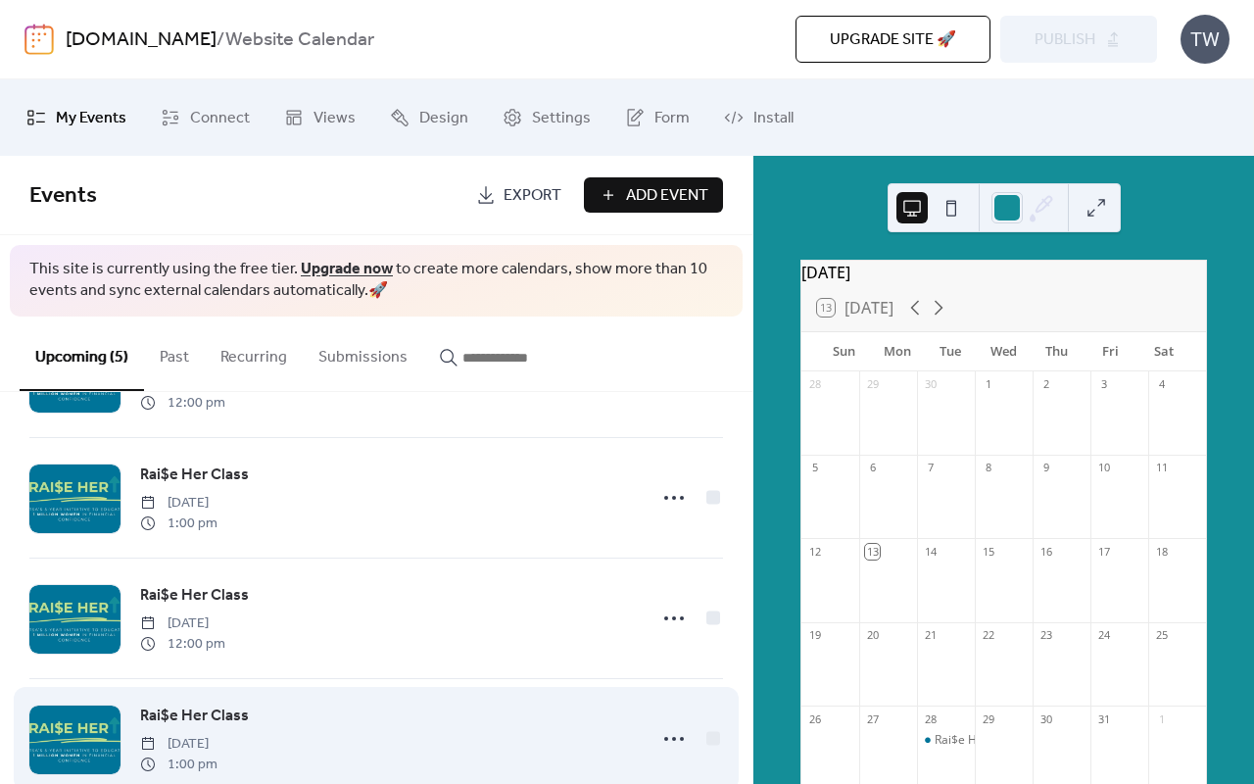
scroll to position [270, 0]
